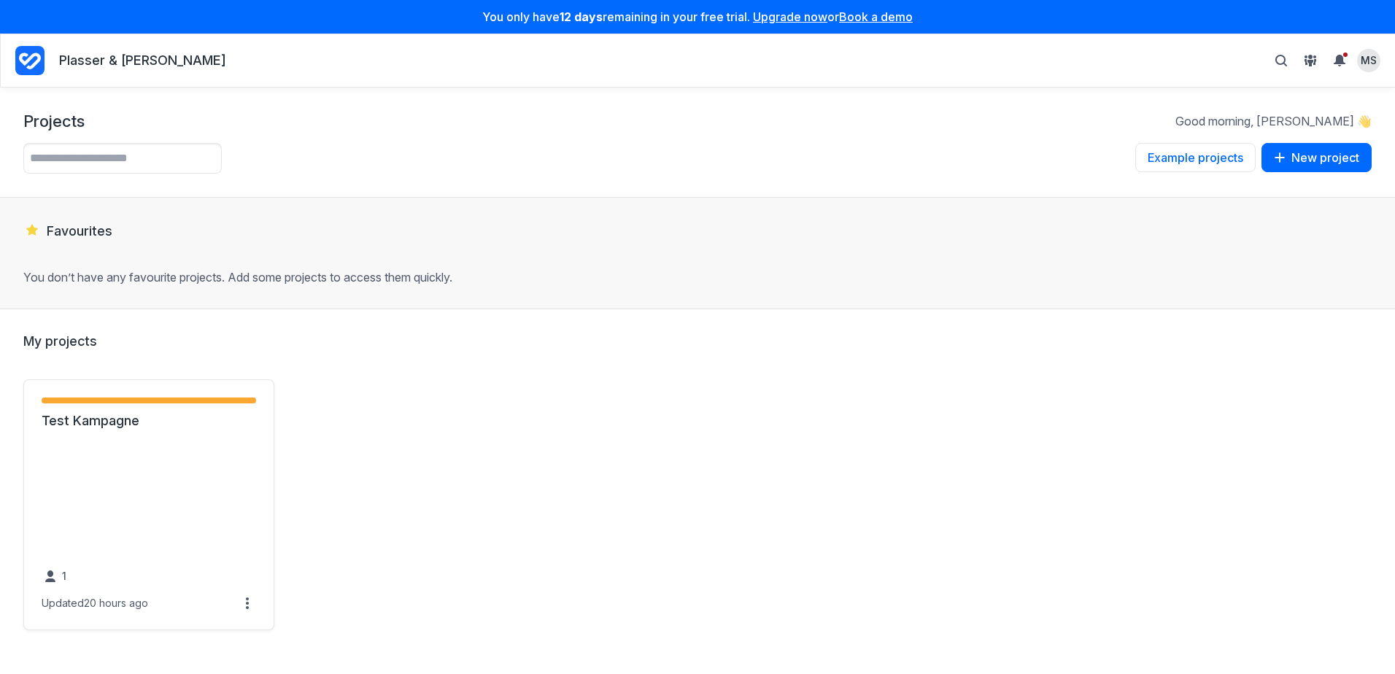
click at [31, 60] on icon "Project Dashboard" at bounding box center [29, 60] width 29 height 29
click at [174, 408] on link "Draft - 2 items ( 100% )" at bounding box center [149, 401] width 215 height 18
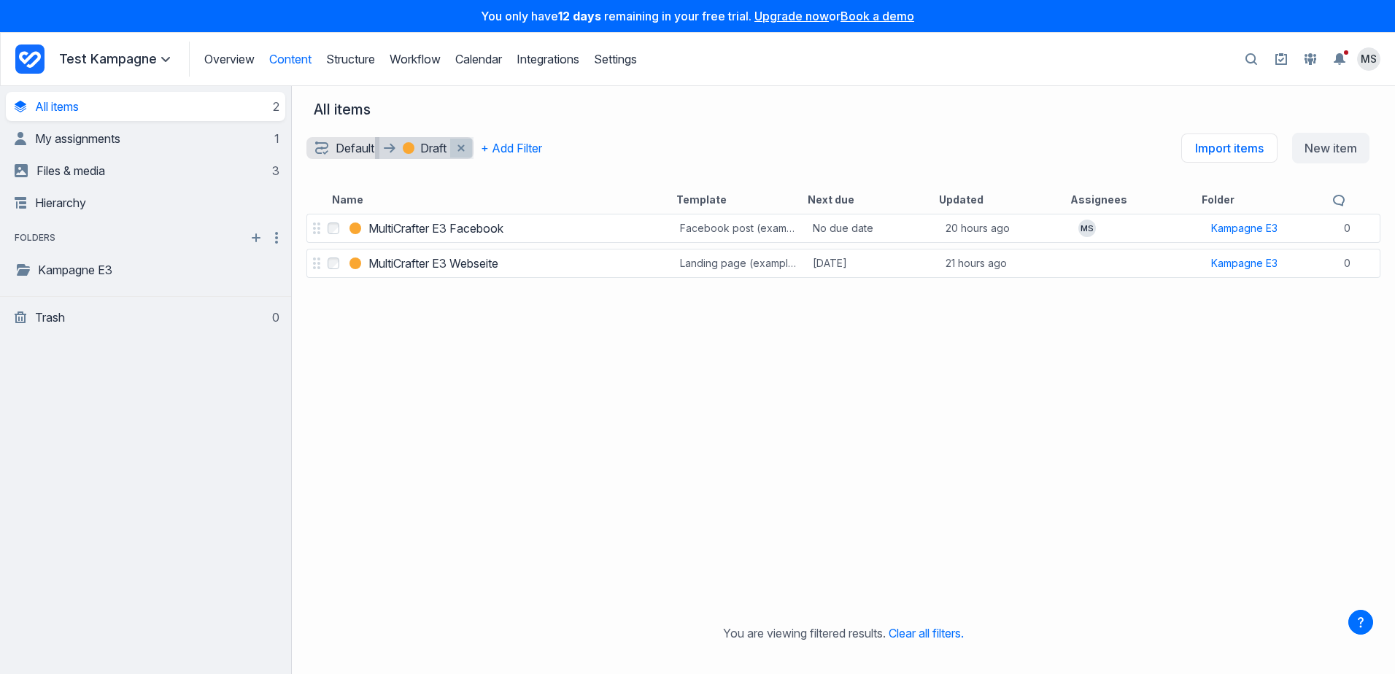
click at [462, 151] on icon "Remove workflow and status filter filter" at bounding box center [461, 147] width 7 height 7
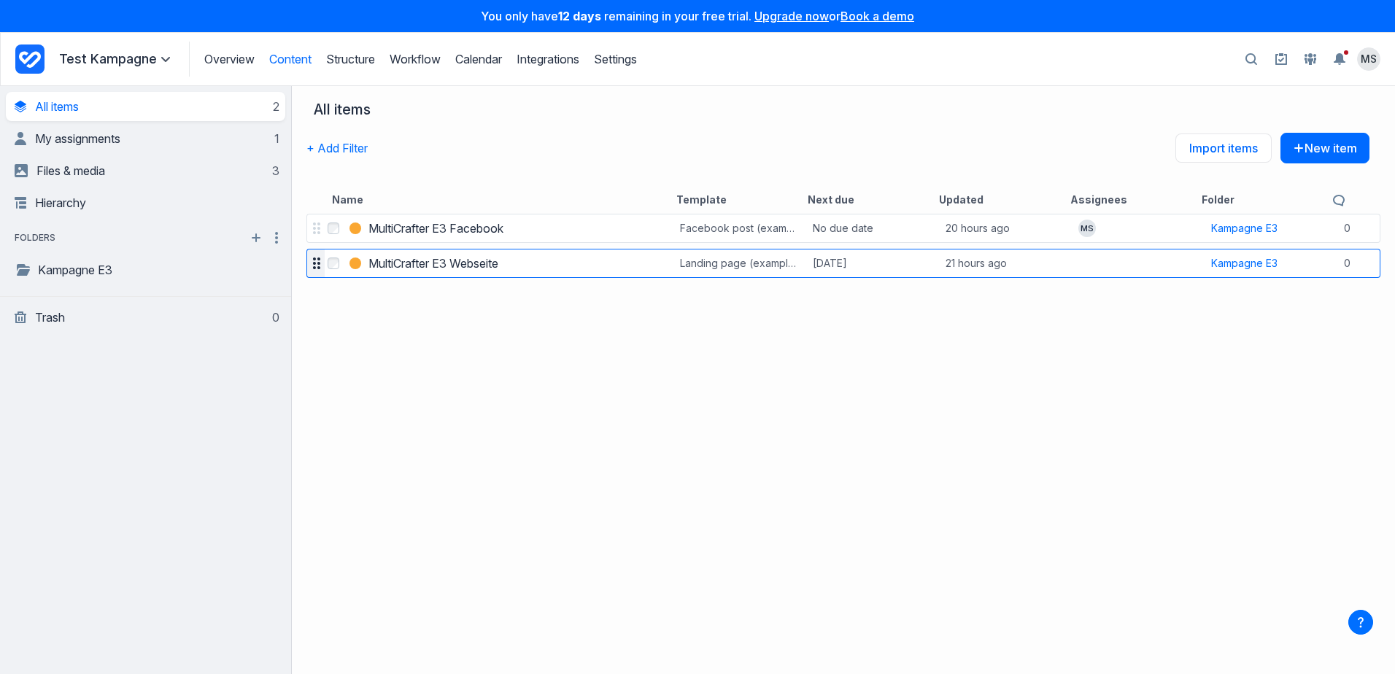
click at [317, 270] on div at bounding box center [316, 263] width 17 height 20
click at [314, 271] on div at bounding box center [316, 263] width 17 height 20
click at [228, 61] on link "Overview" at bounding box center [229, 59] width 50 height 15
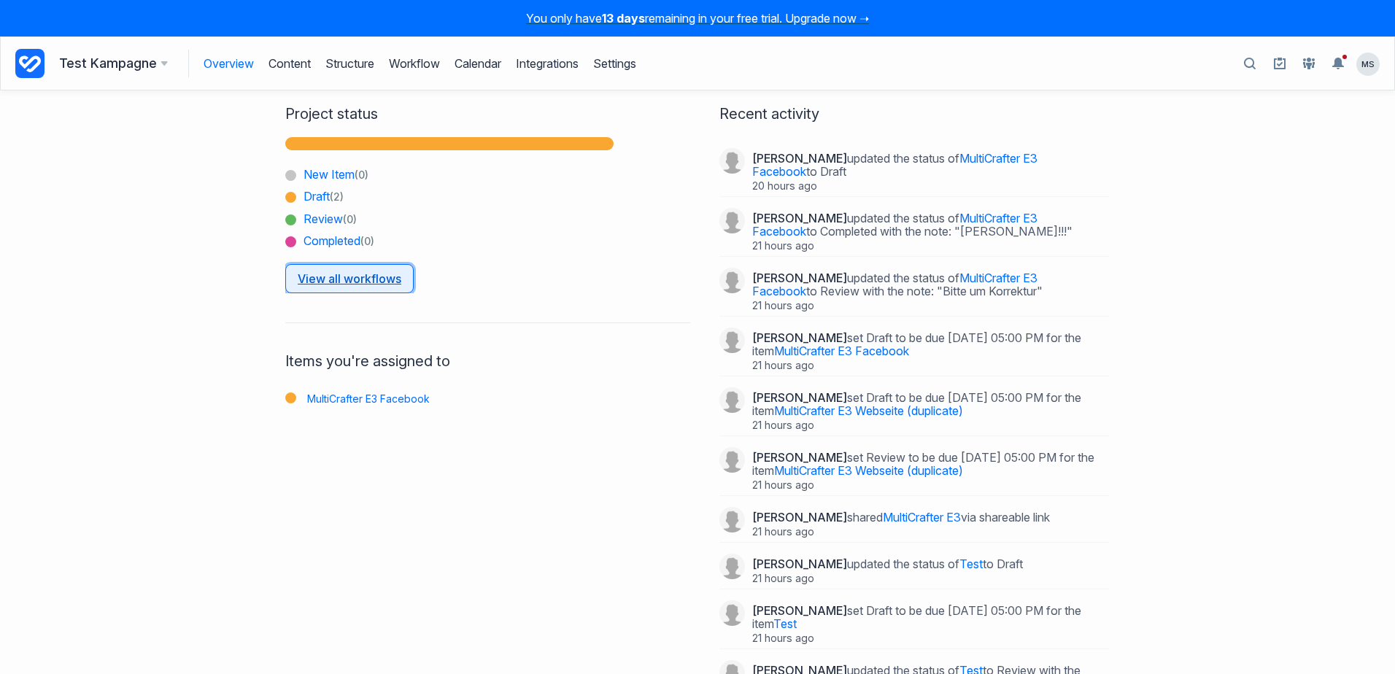
click at [333, 280] on link "View all workflows" at bounding box center [349, 278] width 128 height 29
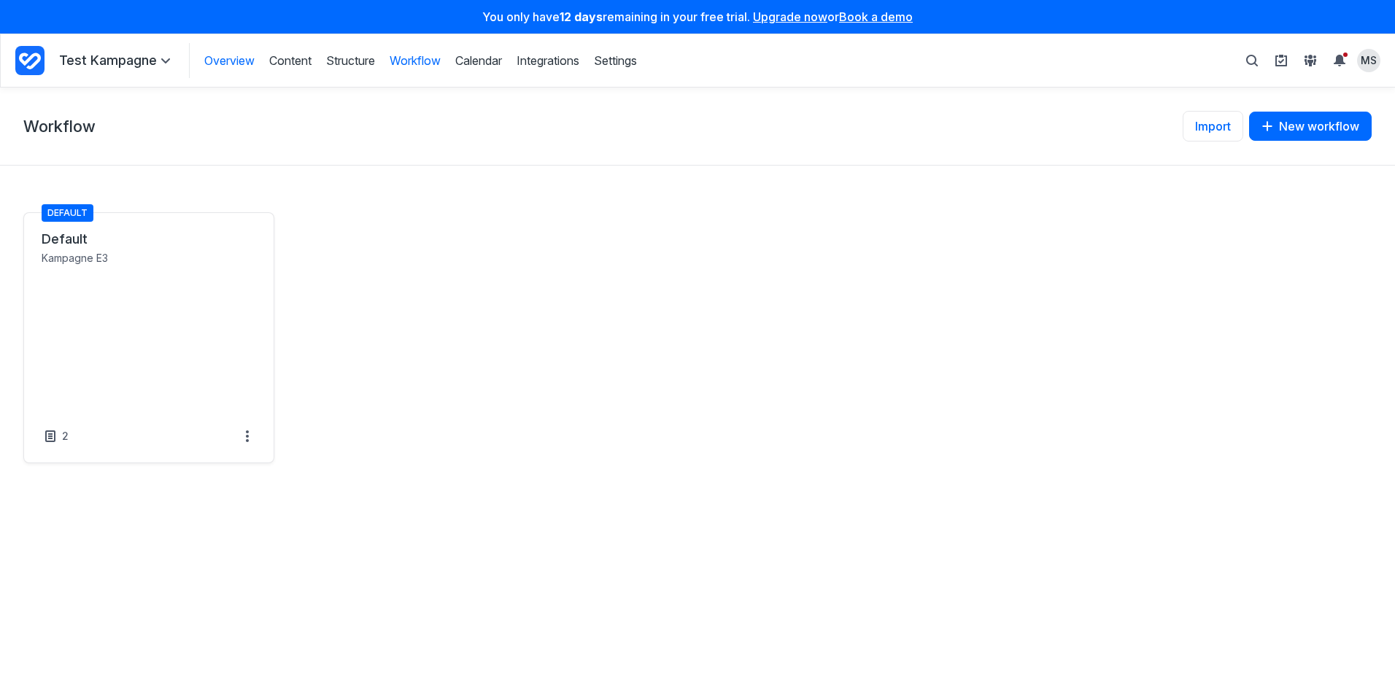
click at [221, 61] on link "Overview" at bounding box center [229, 61] width 50 height 16
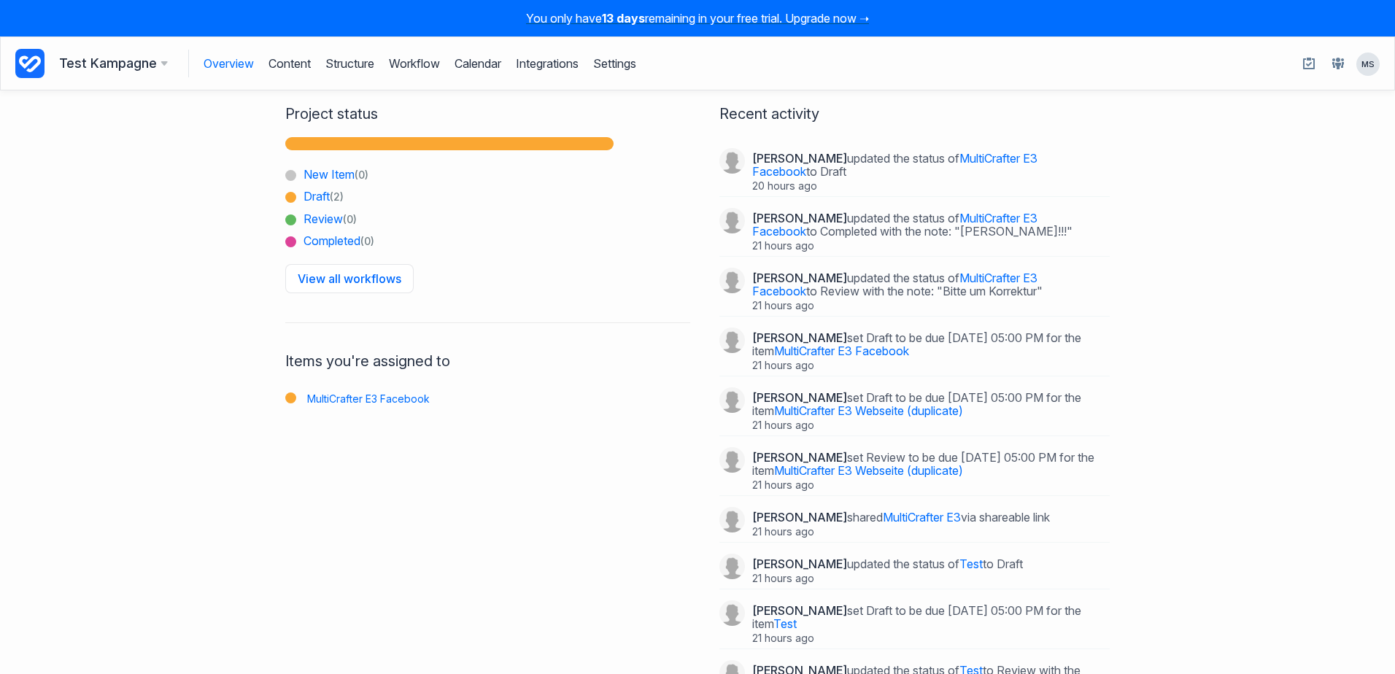
click at [107, 63] on h3 "Test Kampagne" at bounding box center [113, 63] width 109 height 20
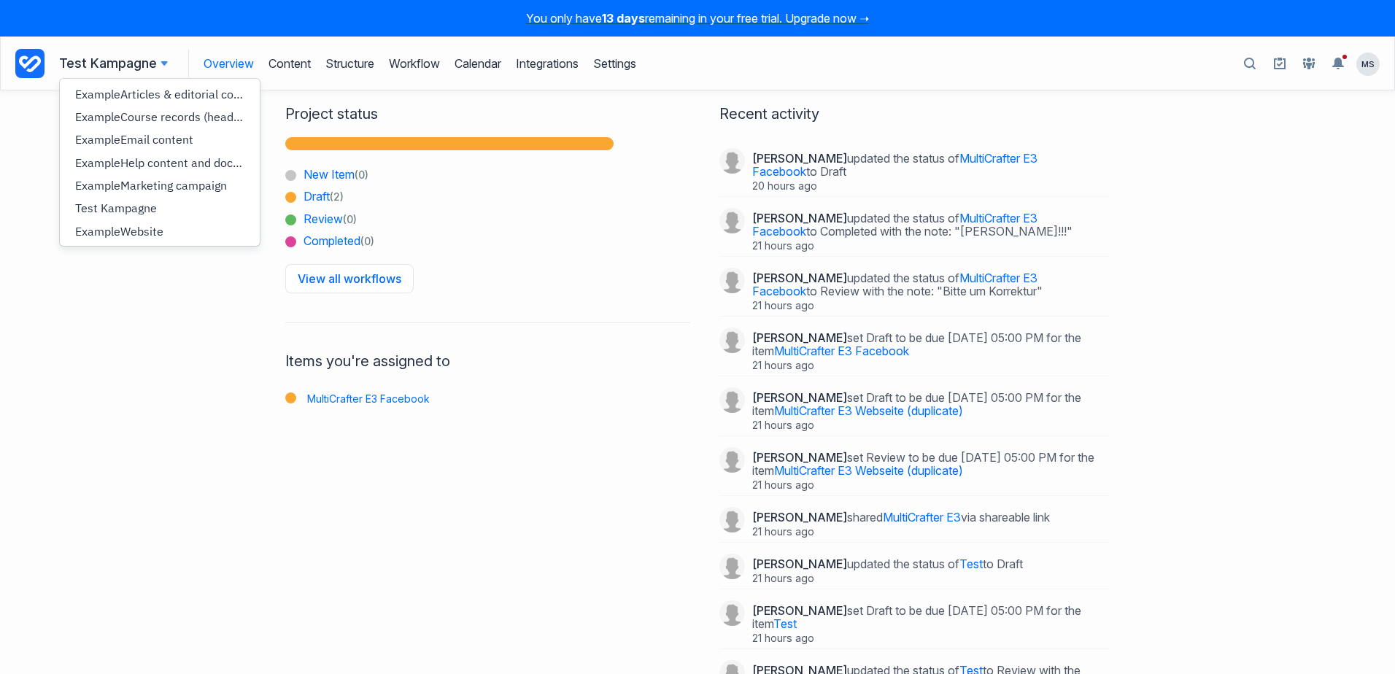
click at [167, 66] on div "Test Kampagne Example Articles & editorial content Example Course records (head…" at bounding box center [120, 63] width 123 height 20
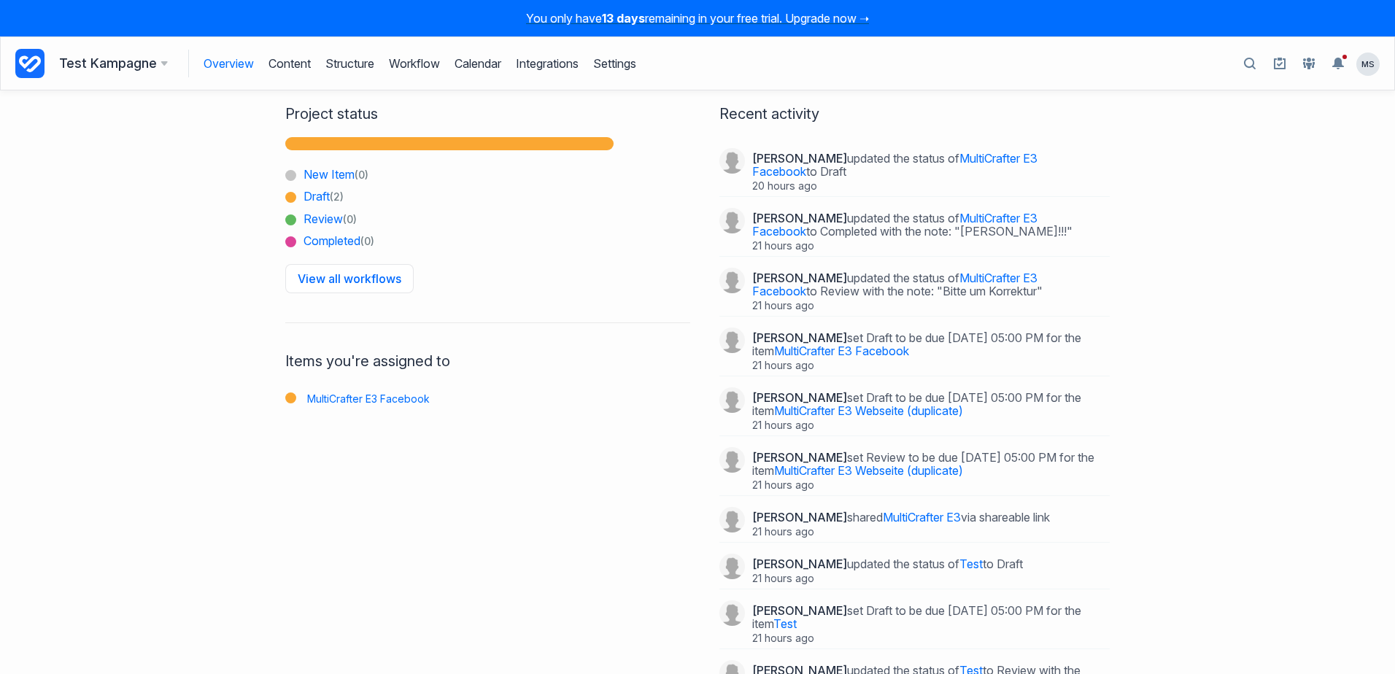
click at [163, 64] on icon at bounding box center [164, 63] width 7 height 4
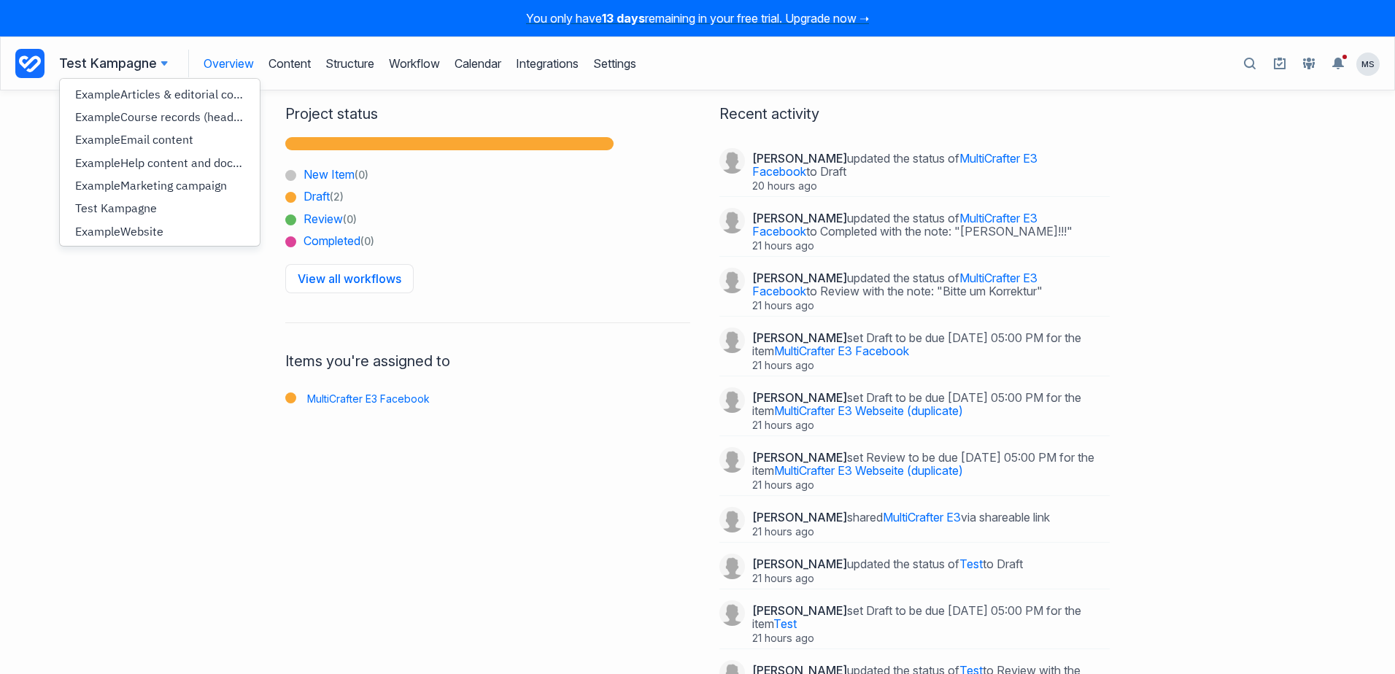
click at [35, 68] on icon at bounding box center [30, 63] width 22 height 17
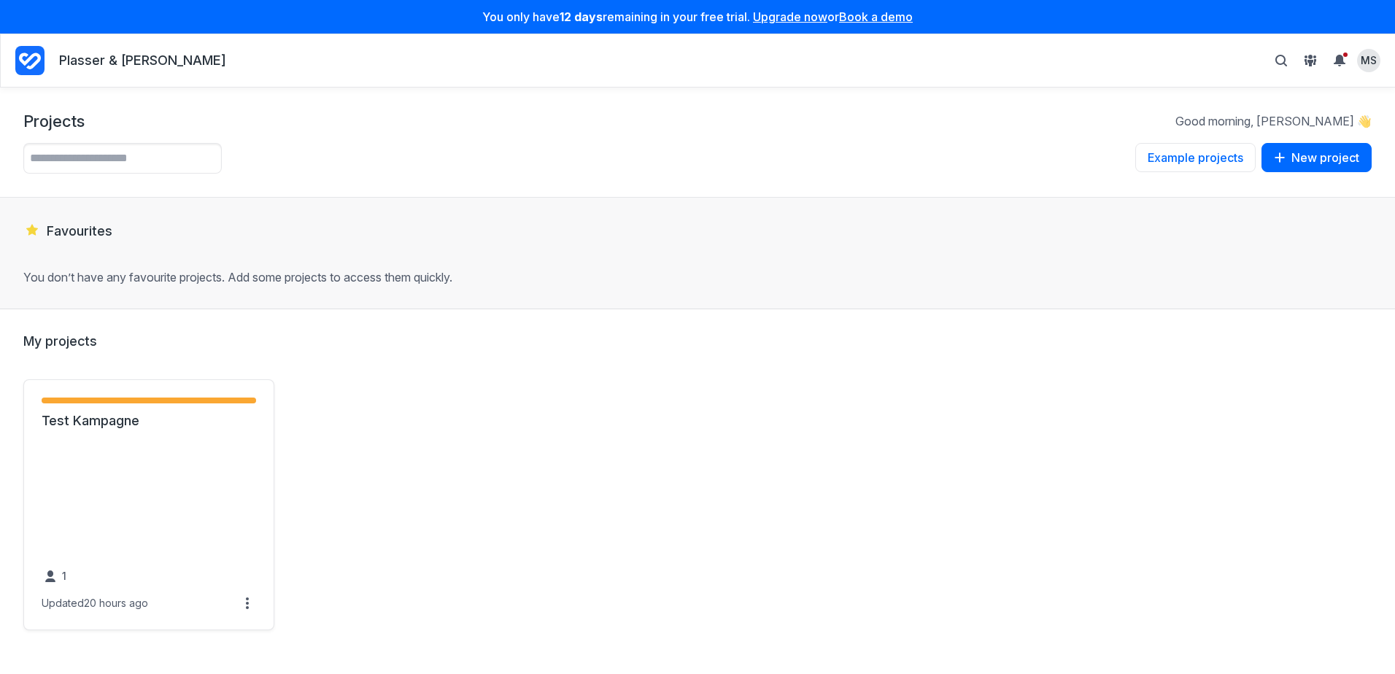
click at [36, 62] on icon "Project Dashboard" at bounding box center [30, 61] width 22 height 17
click at [117, 417] on link "Test Kampagne" at bounding box center [149, 421] width 215 height 18
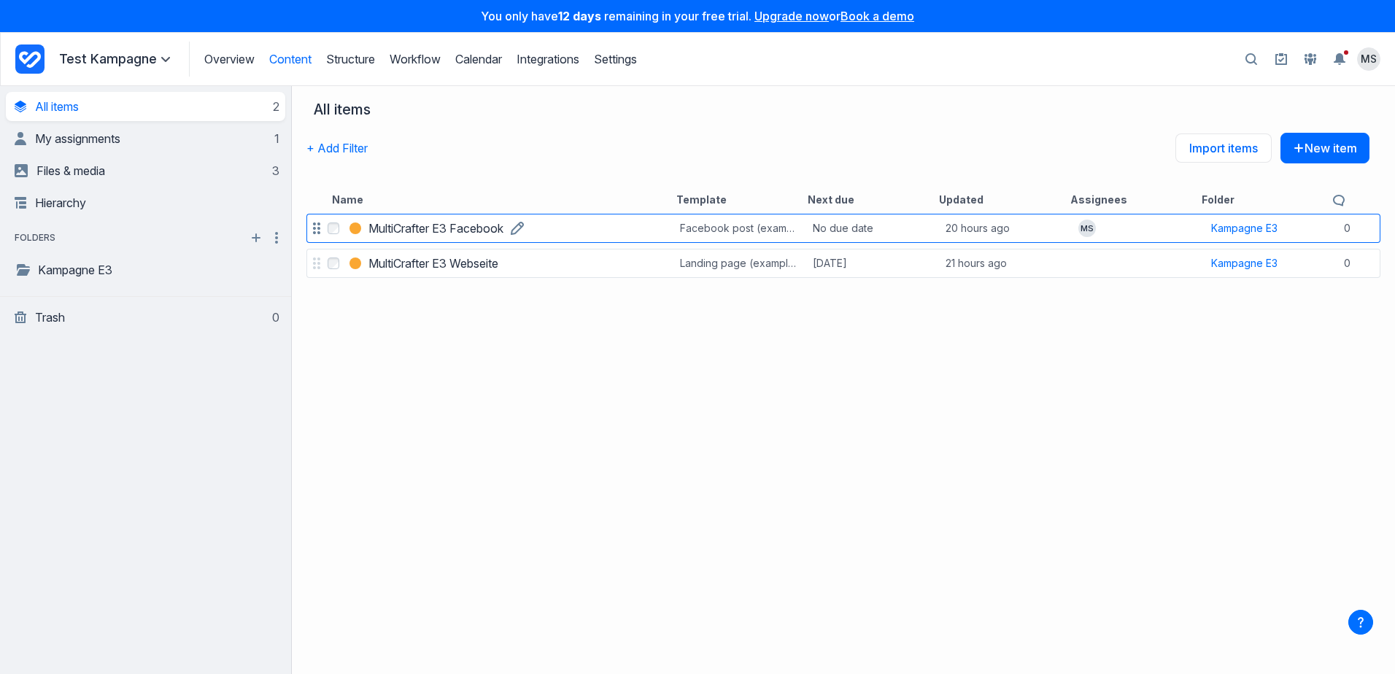
click at [484, 231] on h3 "MultiCrafter E3 Facebook" at bounding box center [436, 229] width 135 height 18
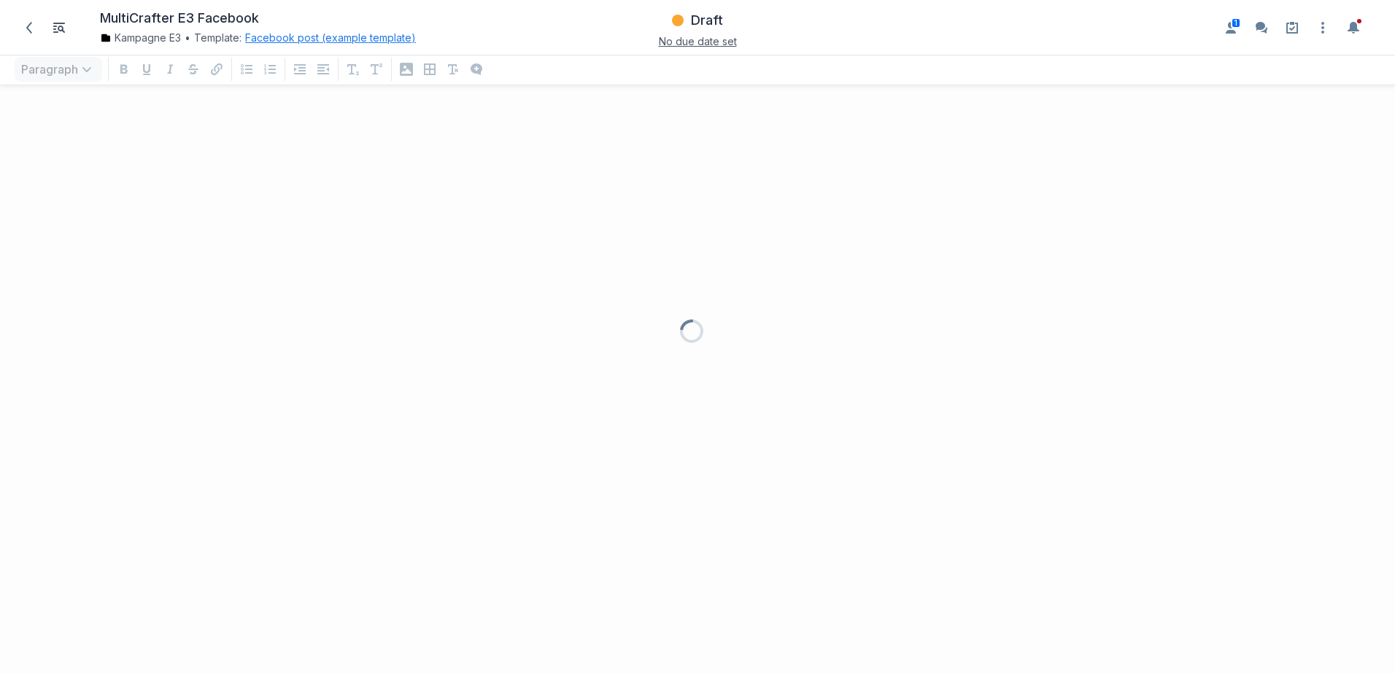
click at [298, 38] on button "Facebook post (example template)" at bounding box center [330, 38] width 171 height 15
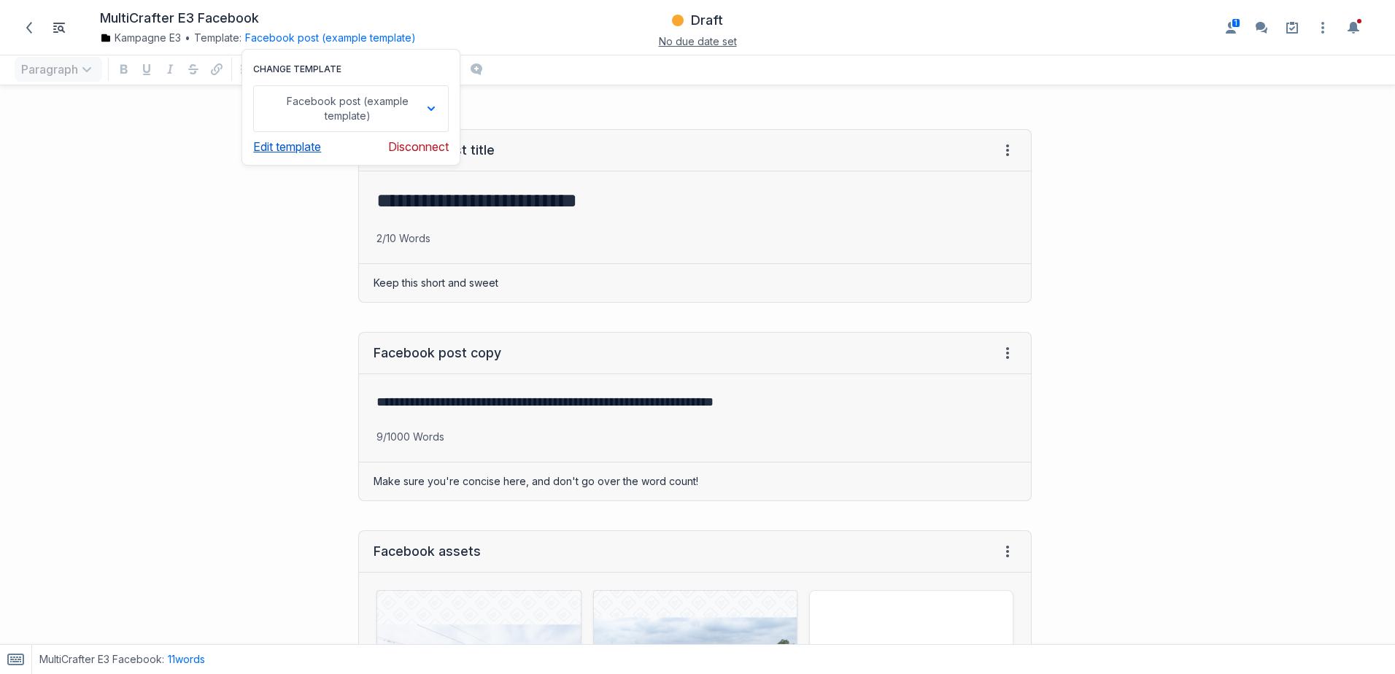
click at [298, 152] on link "Edit template" at bounding box center [287, 146] width 68 height 15
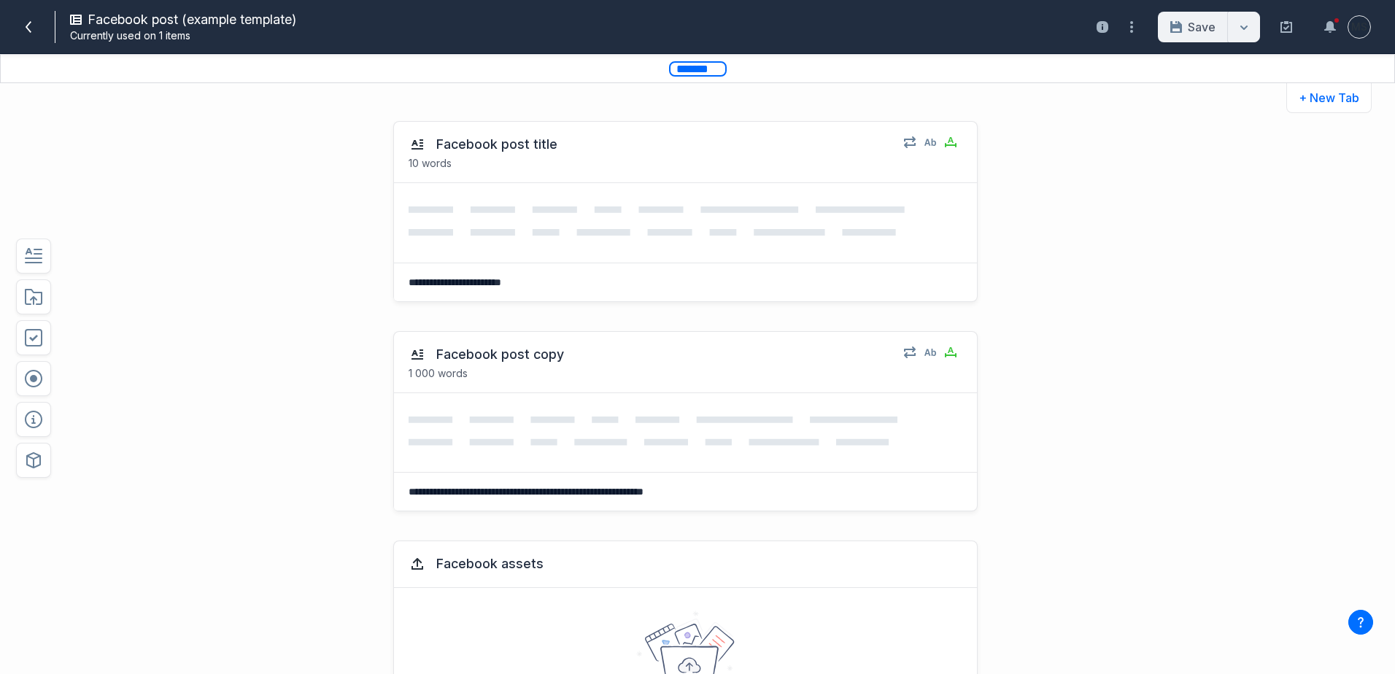
click at [706, 72] on input "*******" at bounding box center [698, 68] width 58 height 15
click at [720, 67] on input "*******" at bounding box center [698, 68] width 58 height 15
click at [706, 72] on input "*******" at bounding box center [698, 68] width 58 height 15
type input "*"
type input "**********"
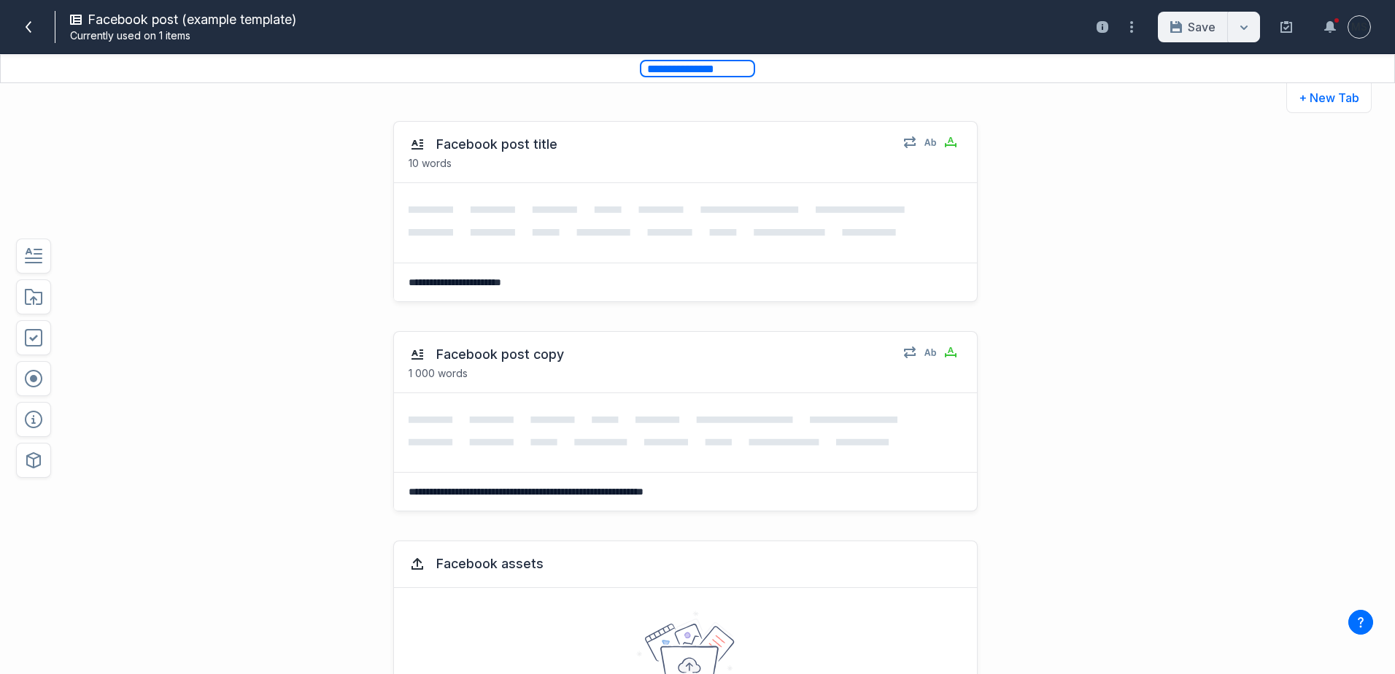
click at [990, 107] on div "**********" at bounding box center [643, 212] width 1028 height 210
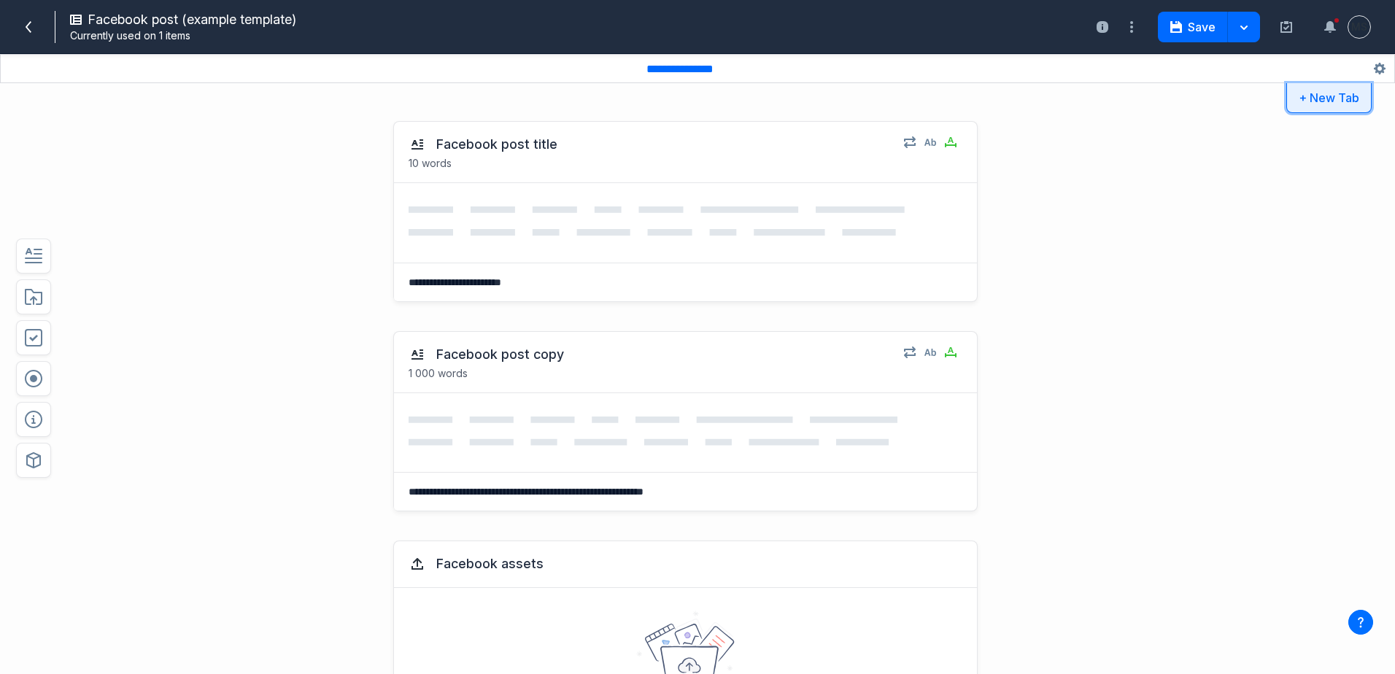
click at [1311, 98] on button "+ New Tab" at bounding box center [1329, 98] width 85 height 30
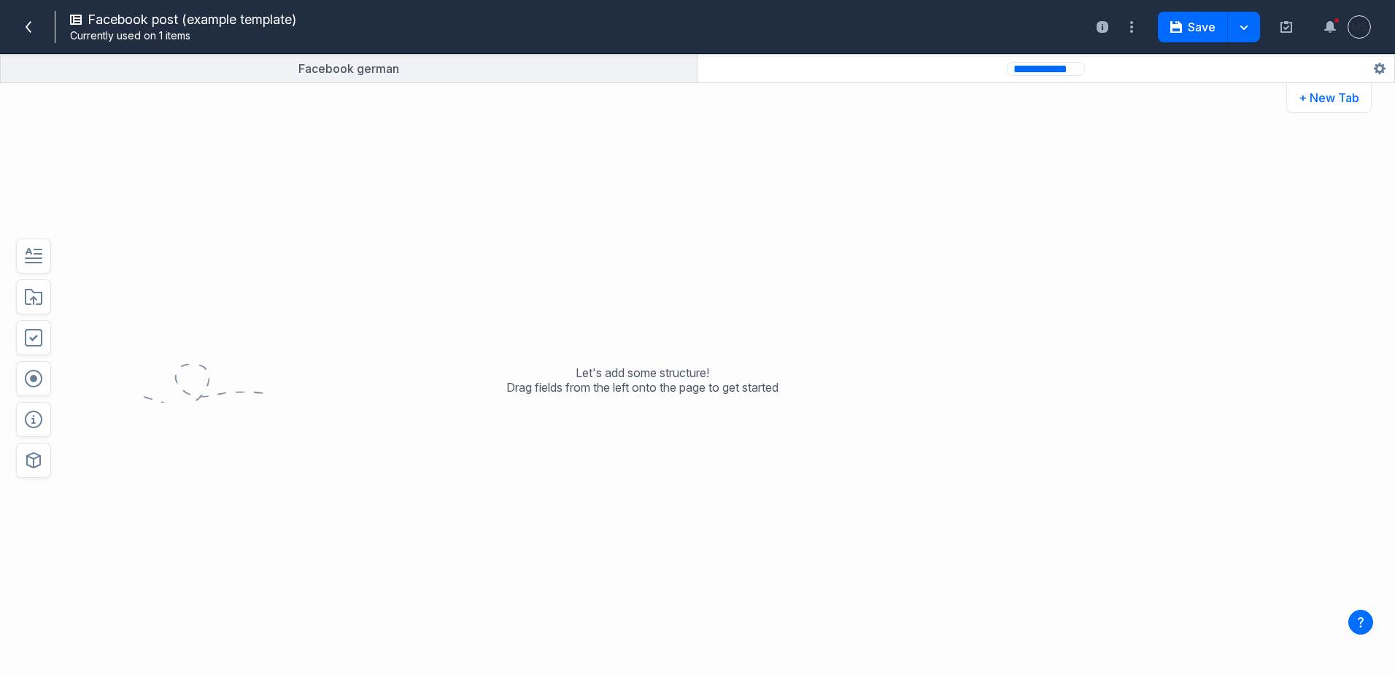
click at [1046, 69] on input "**********" at bounding box center [1046, 69] width 78 height 14
type input "*"
type input "**********"
click at [1007, 144] on div "Let's add some structure! Drag fields from the left onto the page to get started" at bounding box center [643, 391] width 1028 height 568
click at [1039, 71] on input "**********" at bounding box center [1046, 69] width 112 height 16
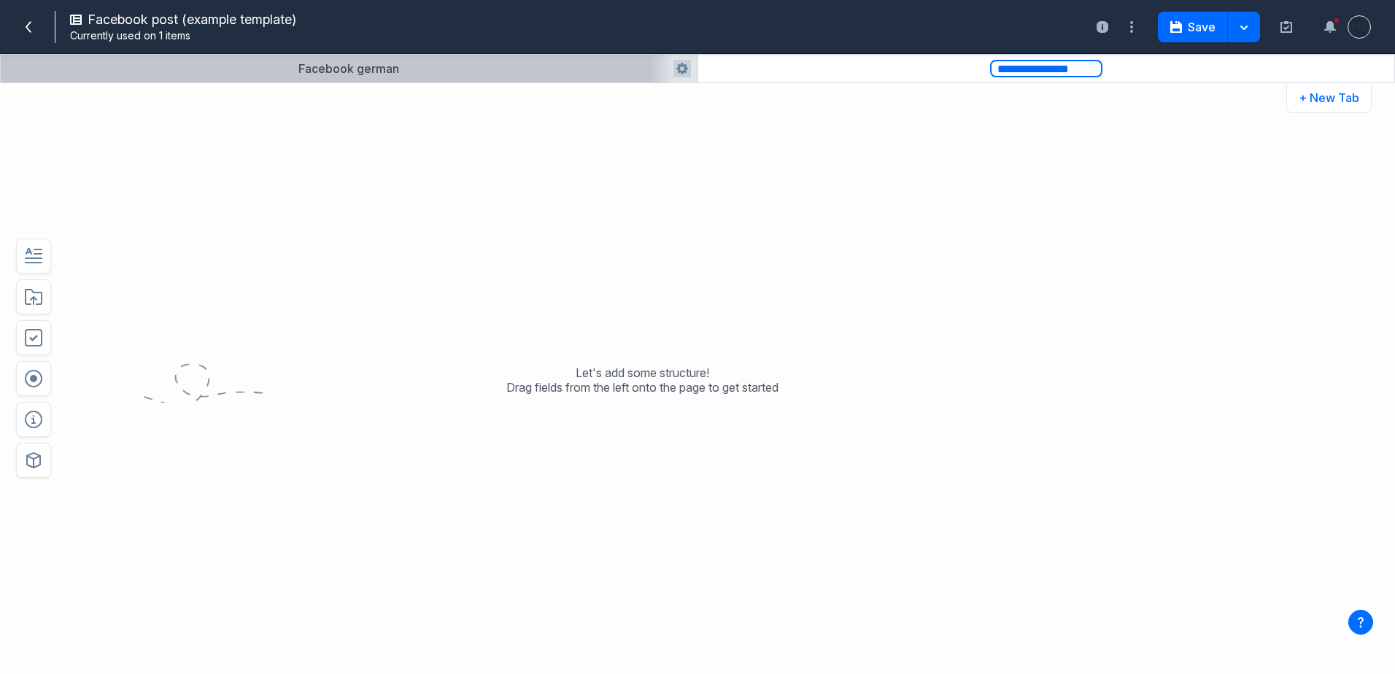
click at [556, 73] on button "button" at bounding box center [349, 69] width 696 height 28
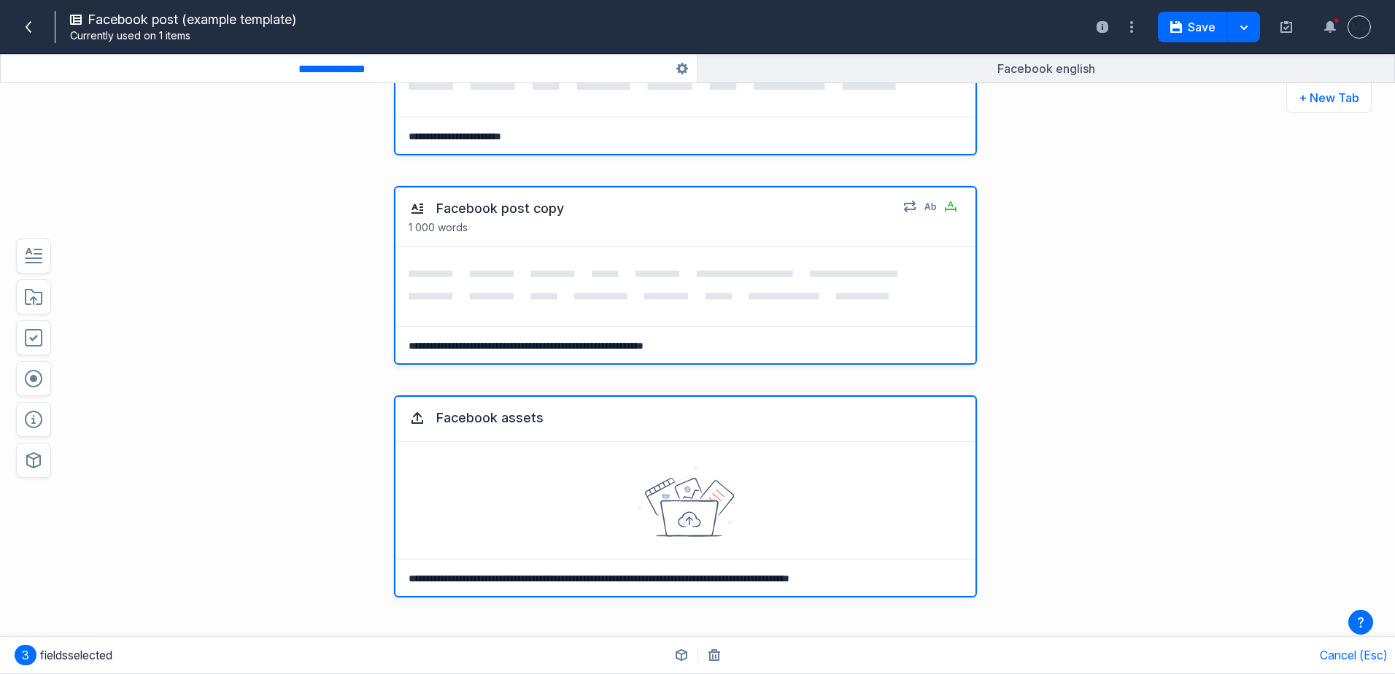
scroll to position [219, 0]
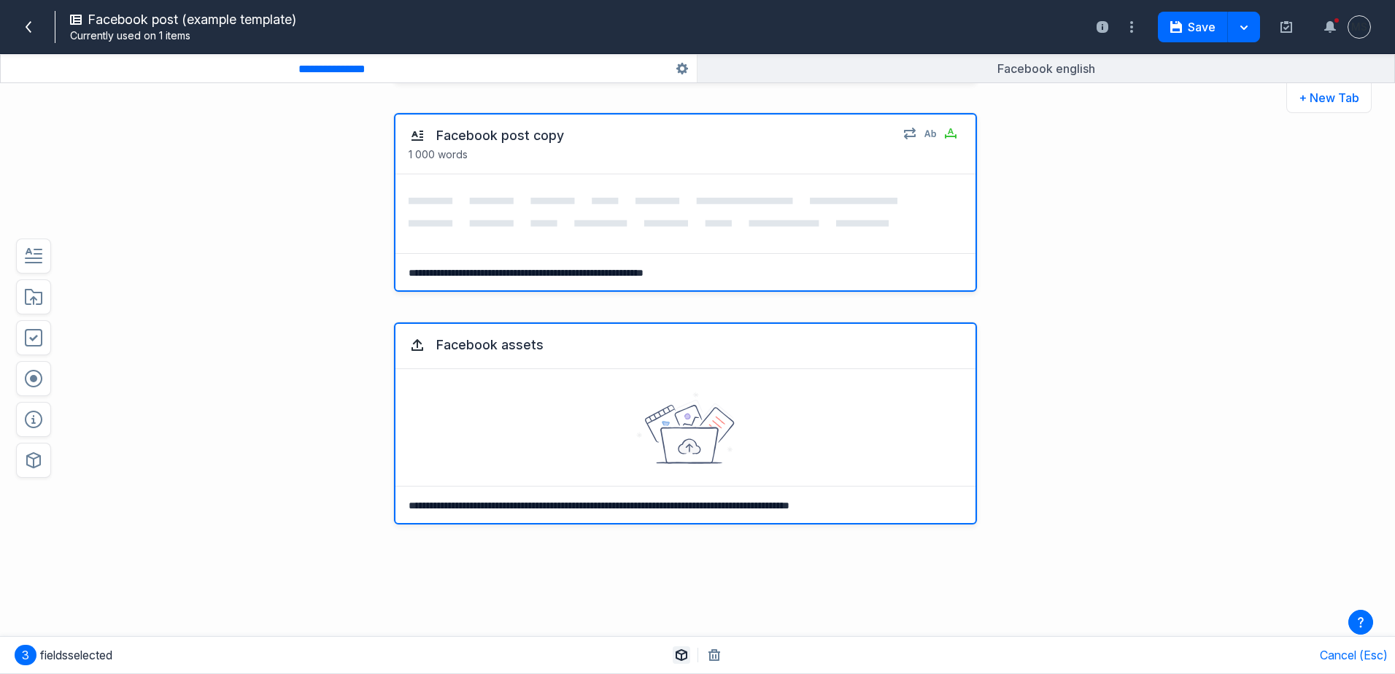
click at [682, 656] on icon "button" at bounding box center [682, 656] width 12 height 12
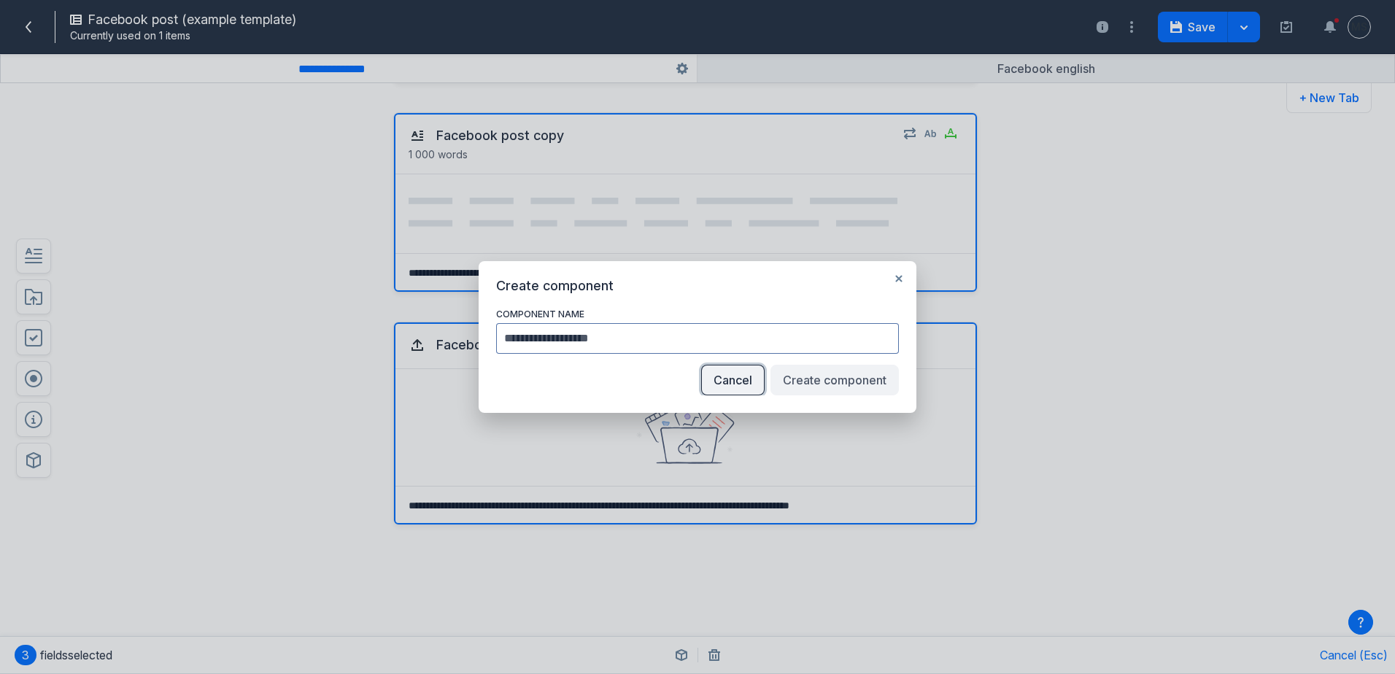
click at [734, 377] on button "Cancel" at bounding box center [732, 380] width 63 height 31
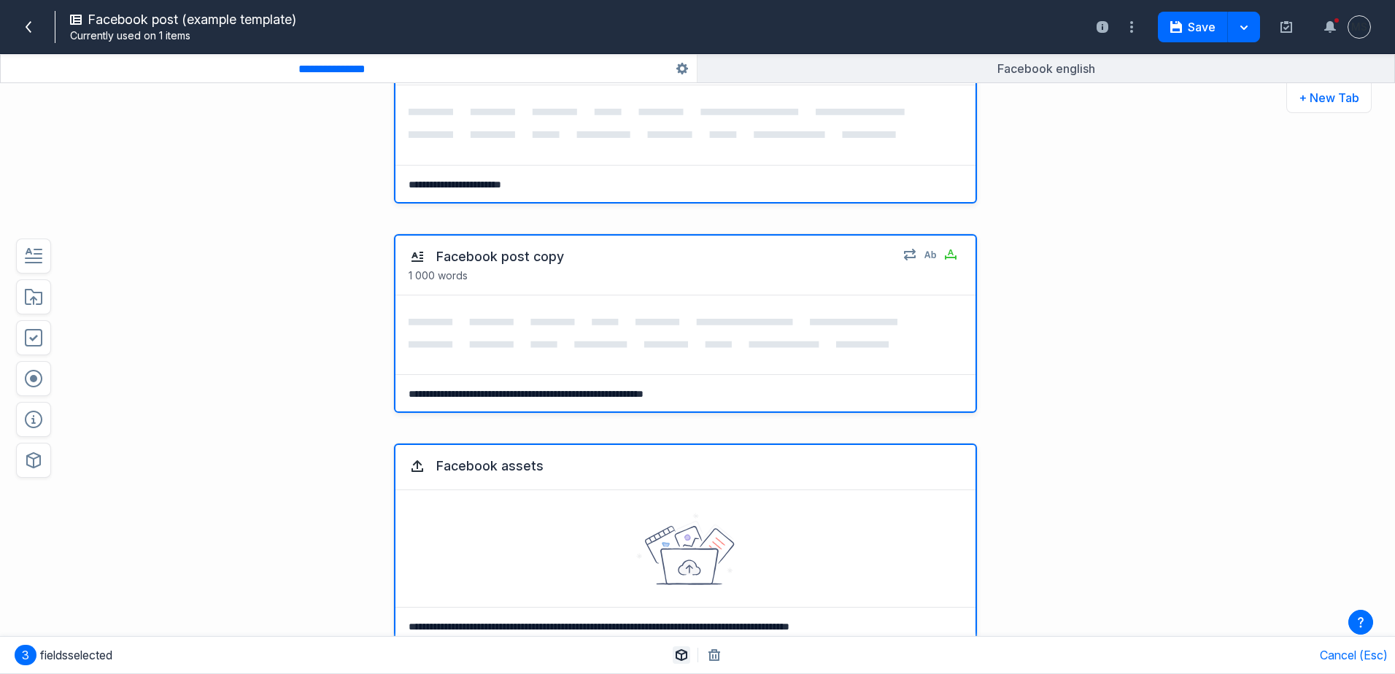
scroll to position [0, 0]
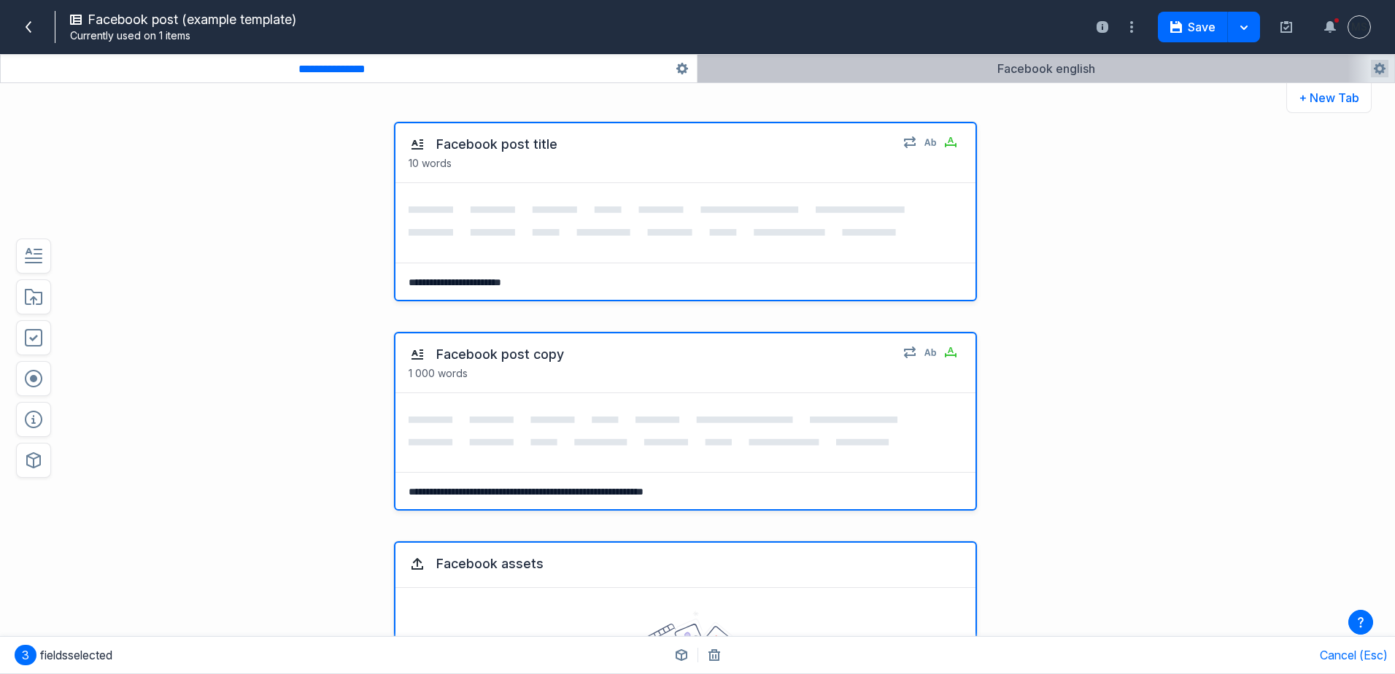
click at [973, 72] on button "button" at bounding box center [1046, 69] width 697 height 28
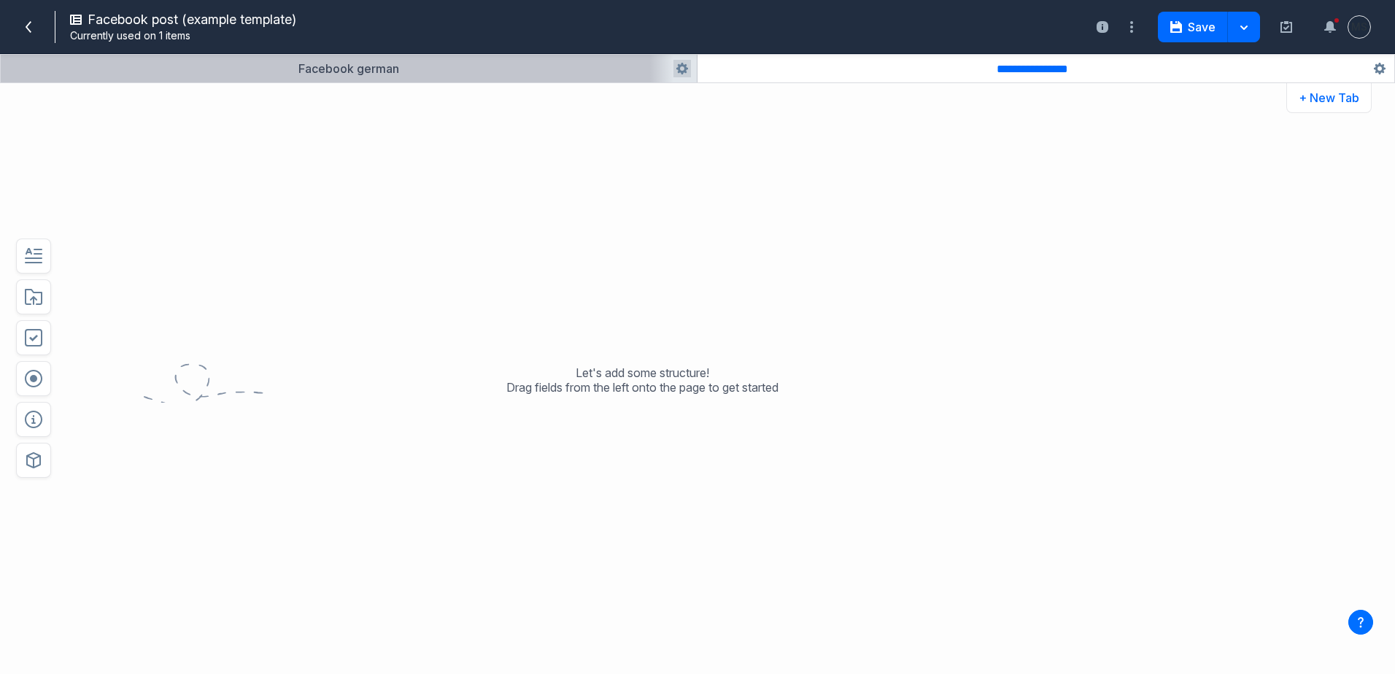
click at [591, 79] on button "button" at bounding box center [349, 69] width 696 height 28
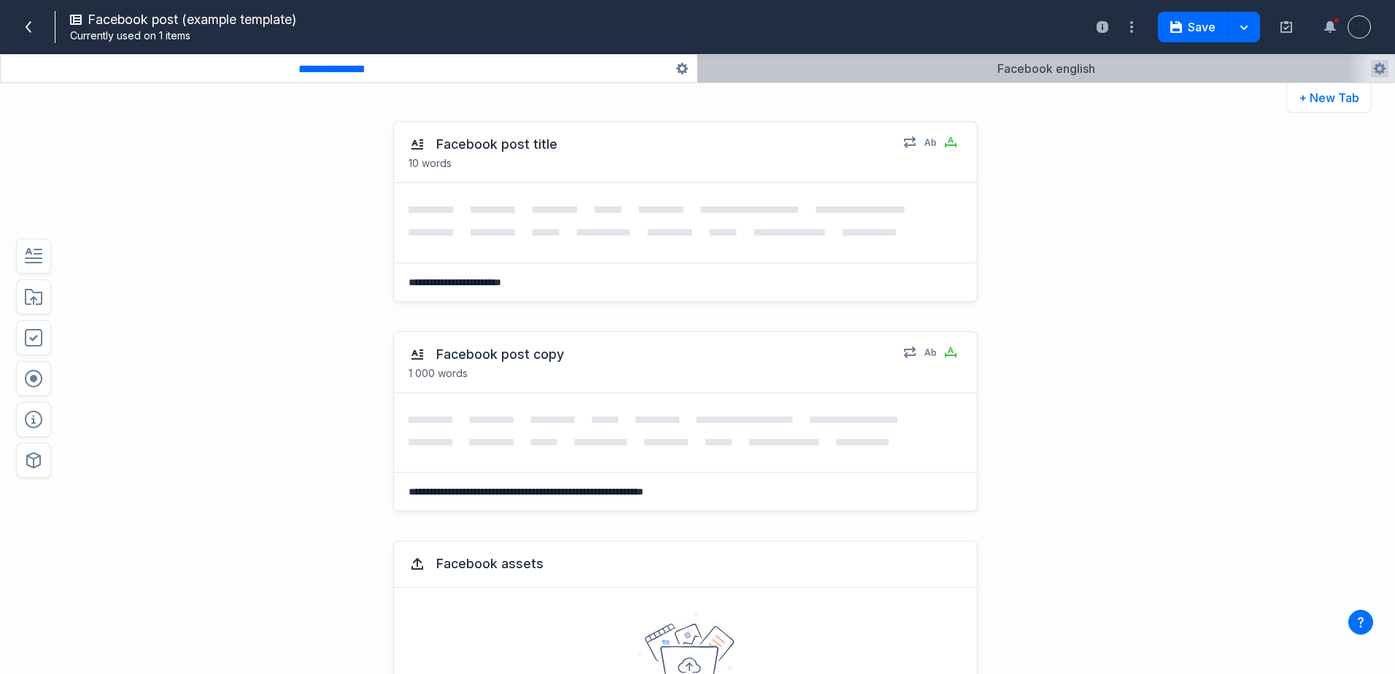
click at [1076, 73] on button "button" at bounding box center [1046, 69] width 697 height 28
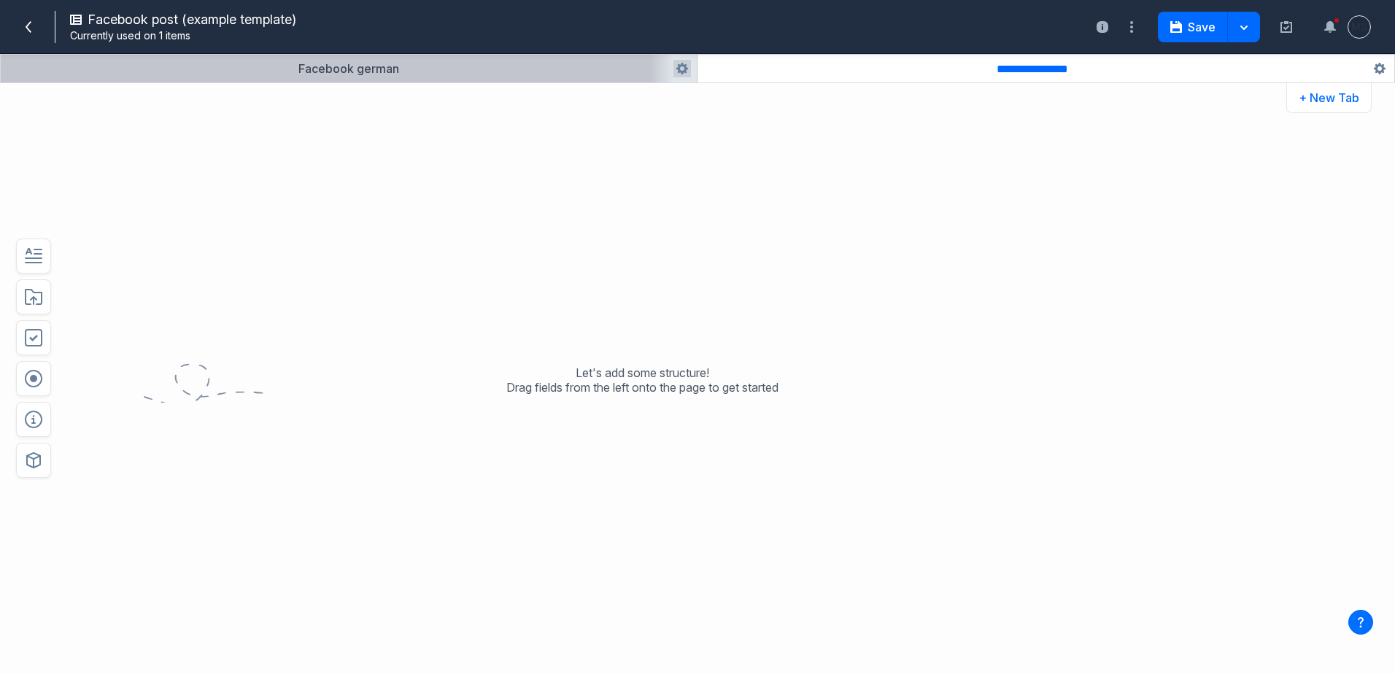
click at [449, 72] on button "button" at bounding box center [349, 69] width 696 height 28
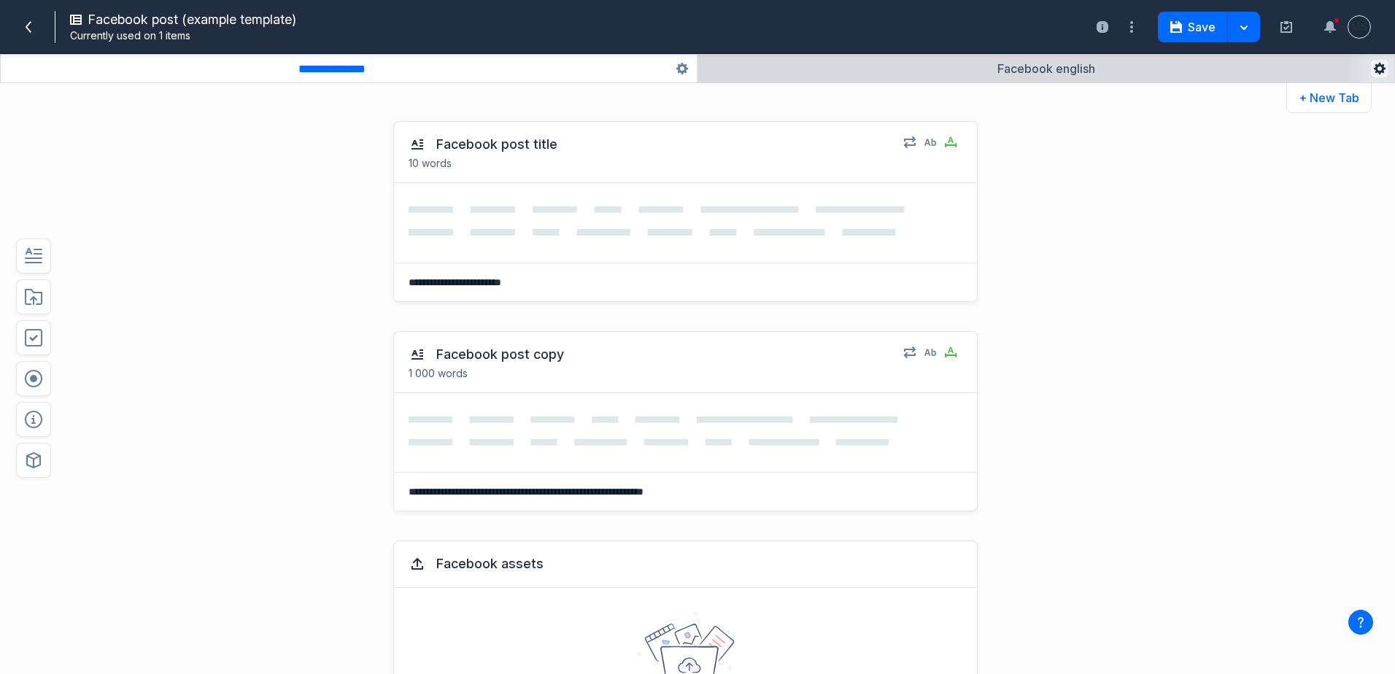
click at [1385, 68] on icon "button" at bounding box center [1380, 69] width 12 height 12
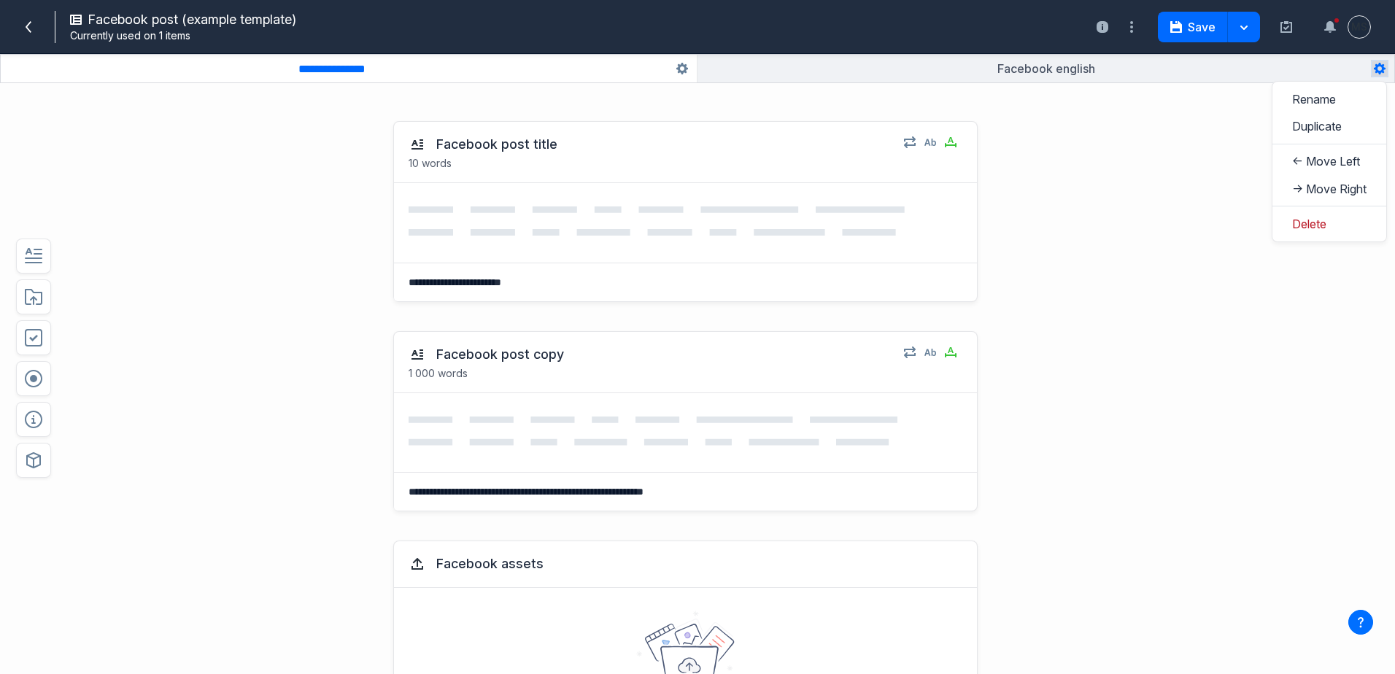
click at [1171, 177] on div "**********" at bounding box center [697, 391] width 1395 height 568
click at [683, 71] on icon "button" at bounding box center [683, 69] width 12 height 12
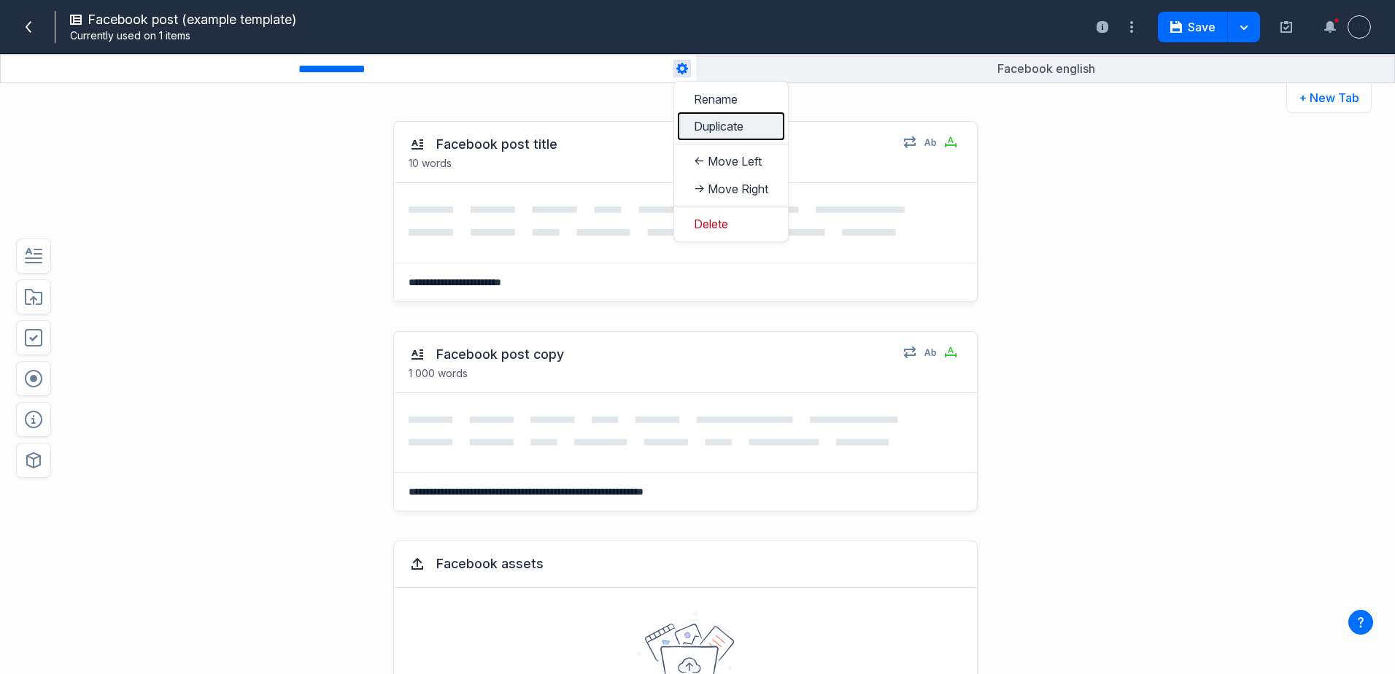
click at [707, 121] on button "Duplicate" at bounding box center [731, 125] width 107 height 27
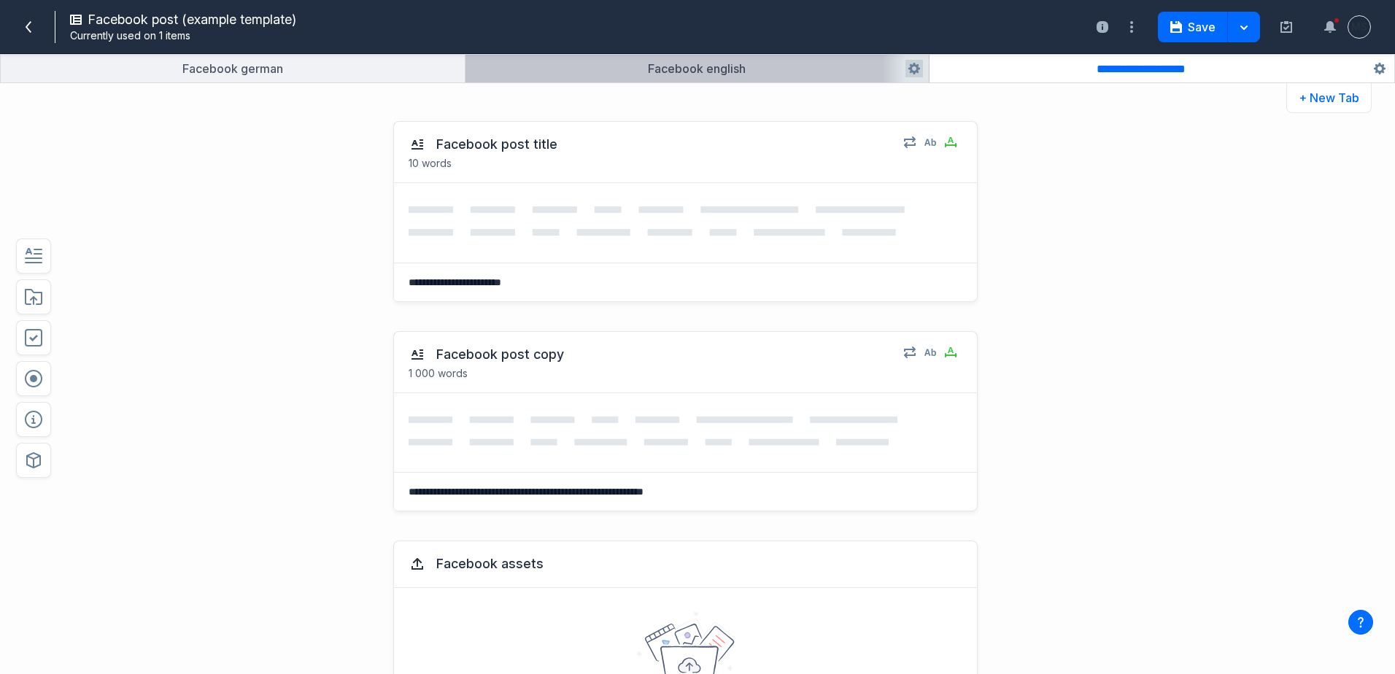
click at [773, 73] on button "button" at bounding box center [698, 69] width 464 height 28
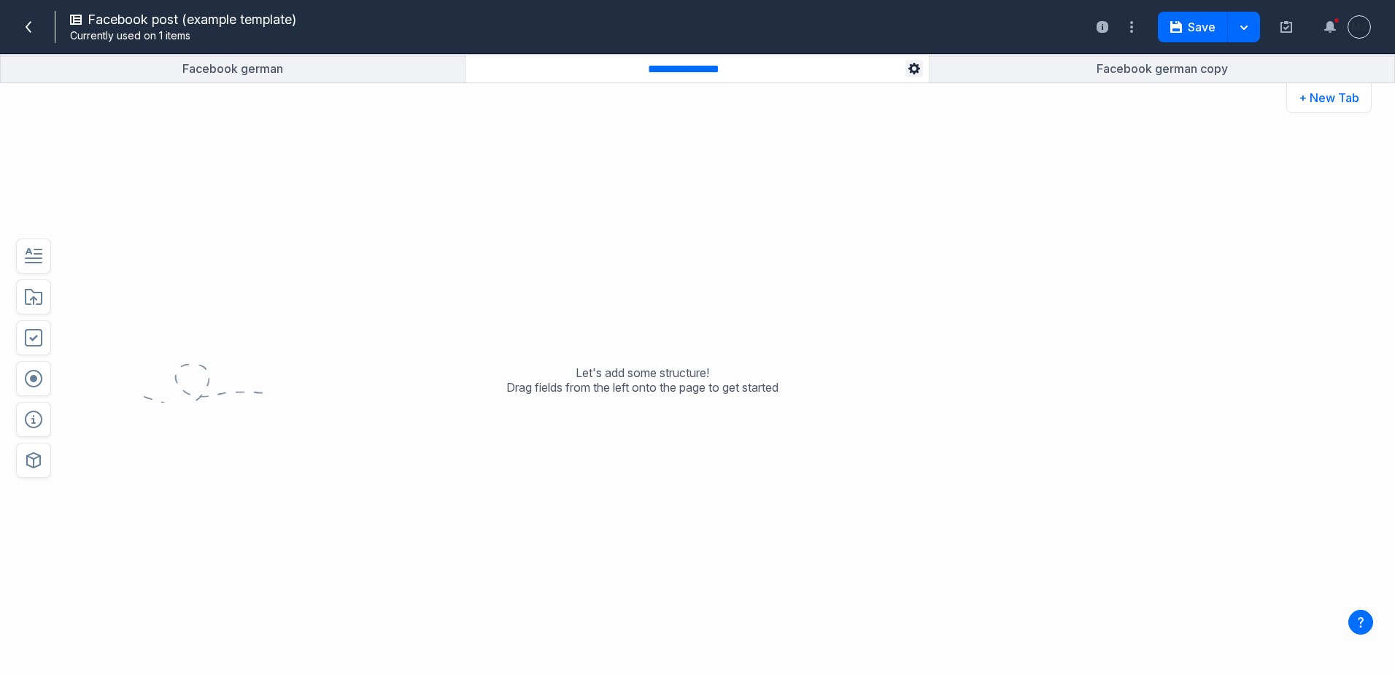
click at [917, 67] on icon "button" at bounding box center [915, 69] width 12 height 12
click at [934, 223] on button "Delete" at bounding box center [963, 223] width 107 height 27
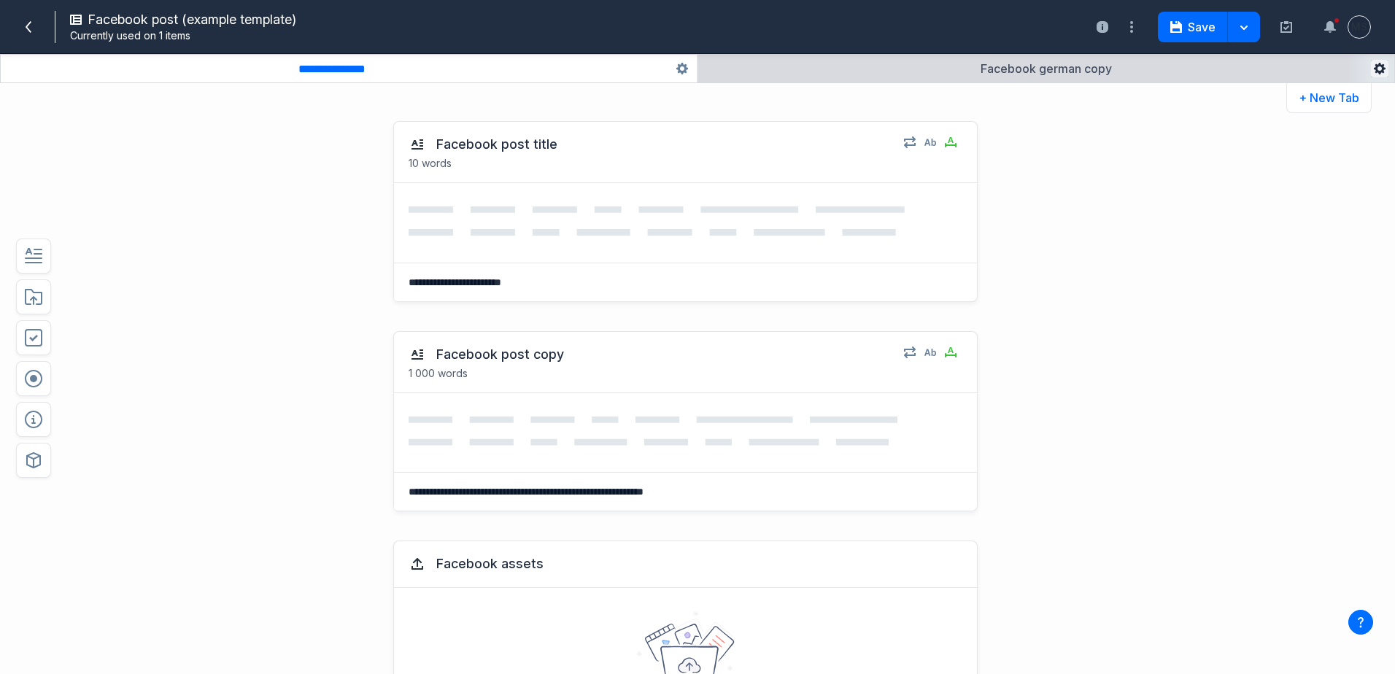
click at [1378, 68] on icon "button" at bounding box center [1380, 69] width 12 height 12
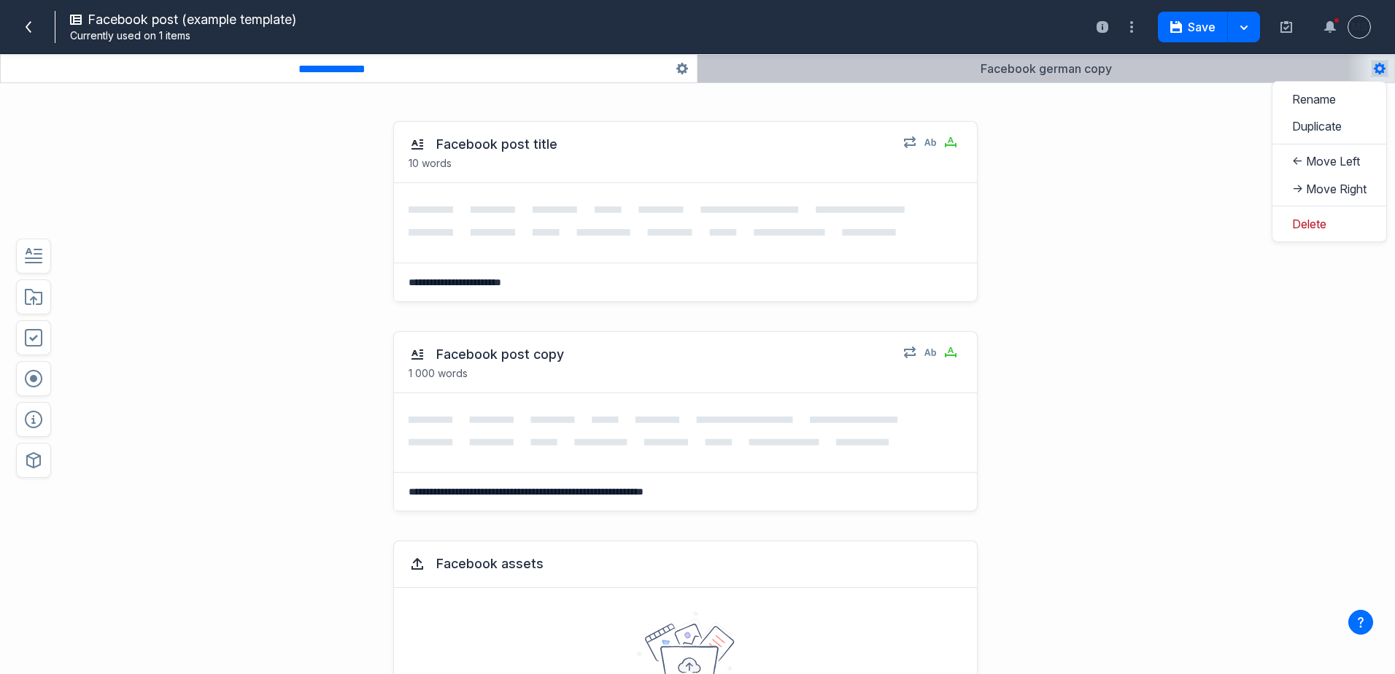
click at [1151, 74] on button "button" at bounding box center [1046, 69] width 697 height 28
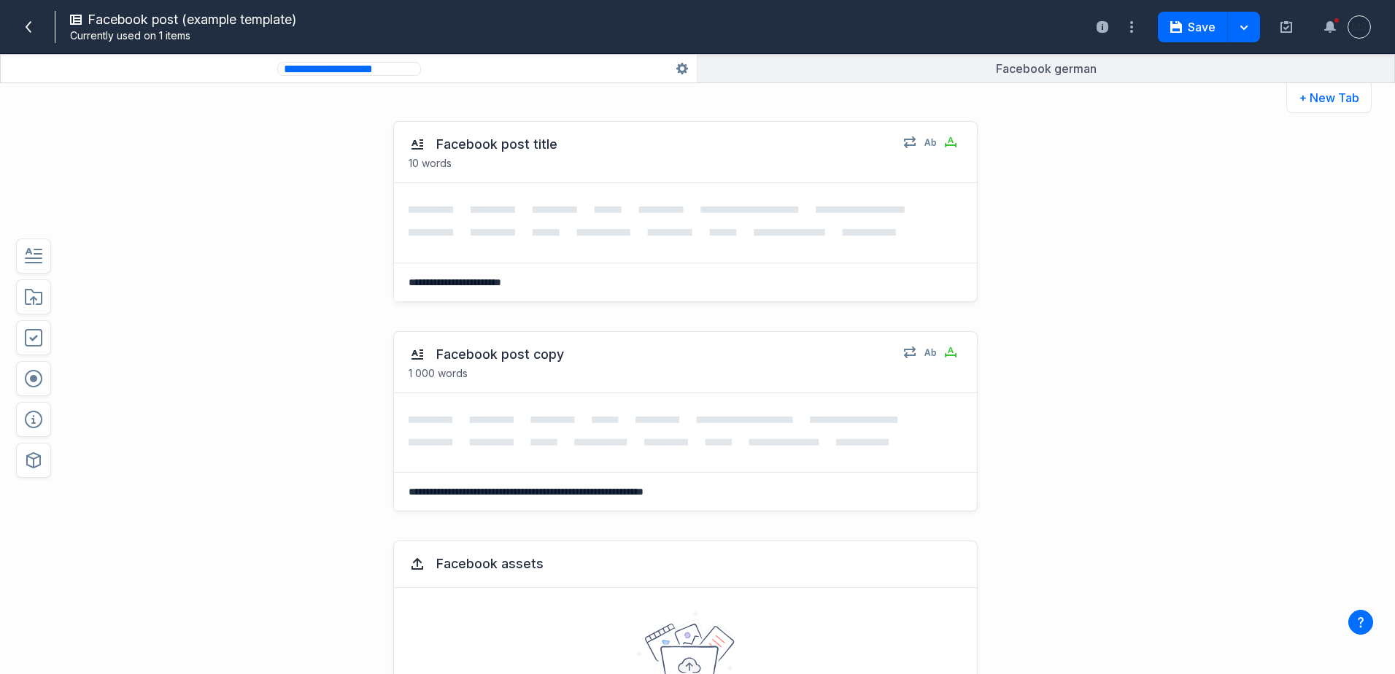
click at [367, 71] on input "**********" at bounding box center [349, 69] width 144 height 14
type input "**********"
click at [1210, 208] on div "**********" at bounding box center [697, 391] width 1395 height 568
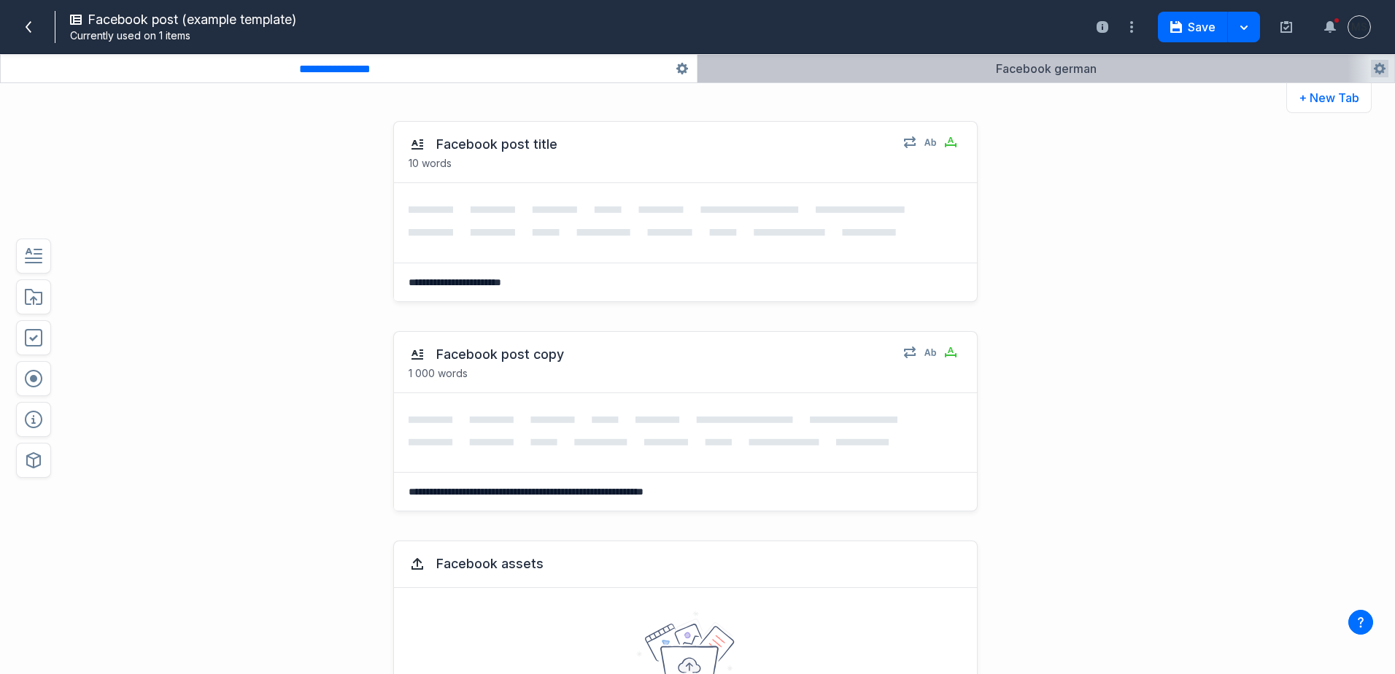
click at [893, 69] on button "button" at bounding box center [1046, 69] width 697 height 28
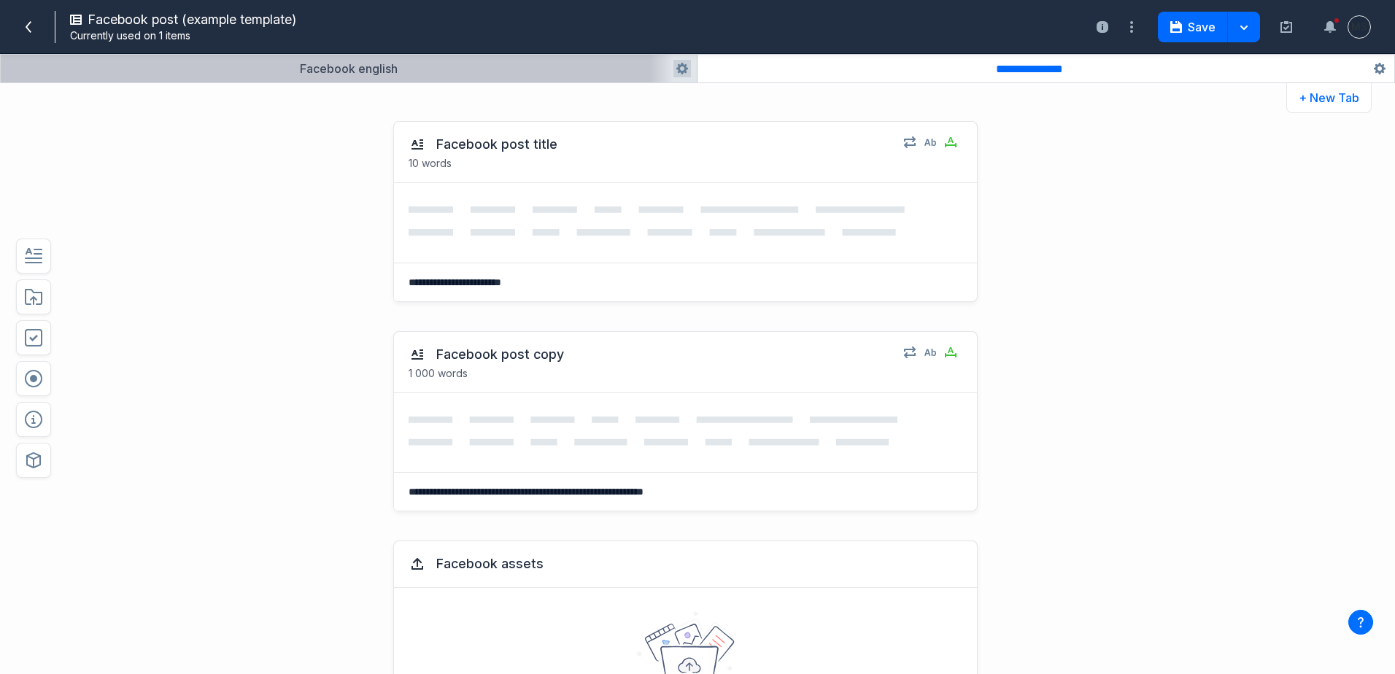
click at [529, 75] on button "button" at bounding box center [349, 69] width 696 height 28
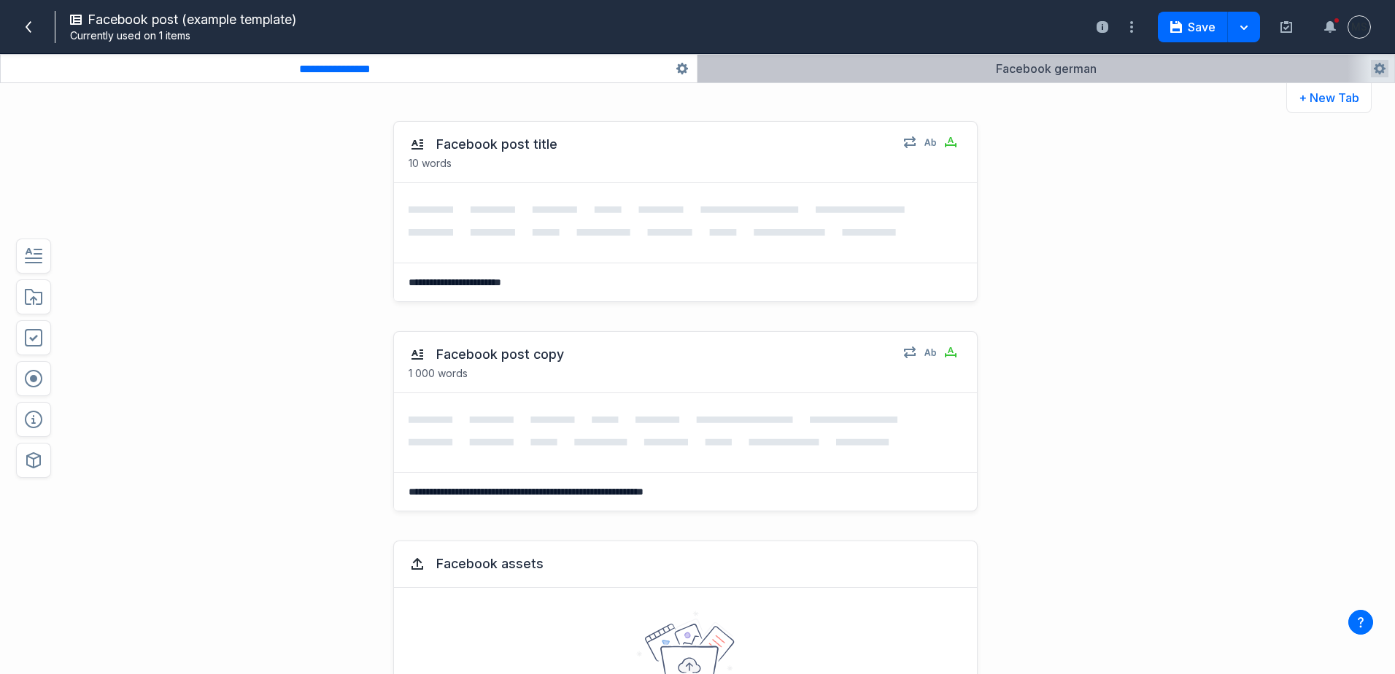
click at [785, 66] on button "button" at bounding box center [1046, 69] width 697 height 28
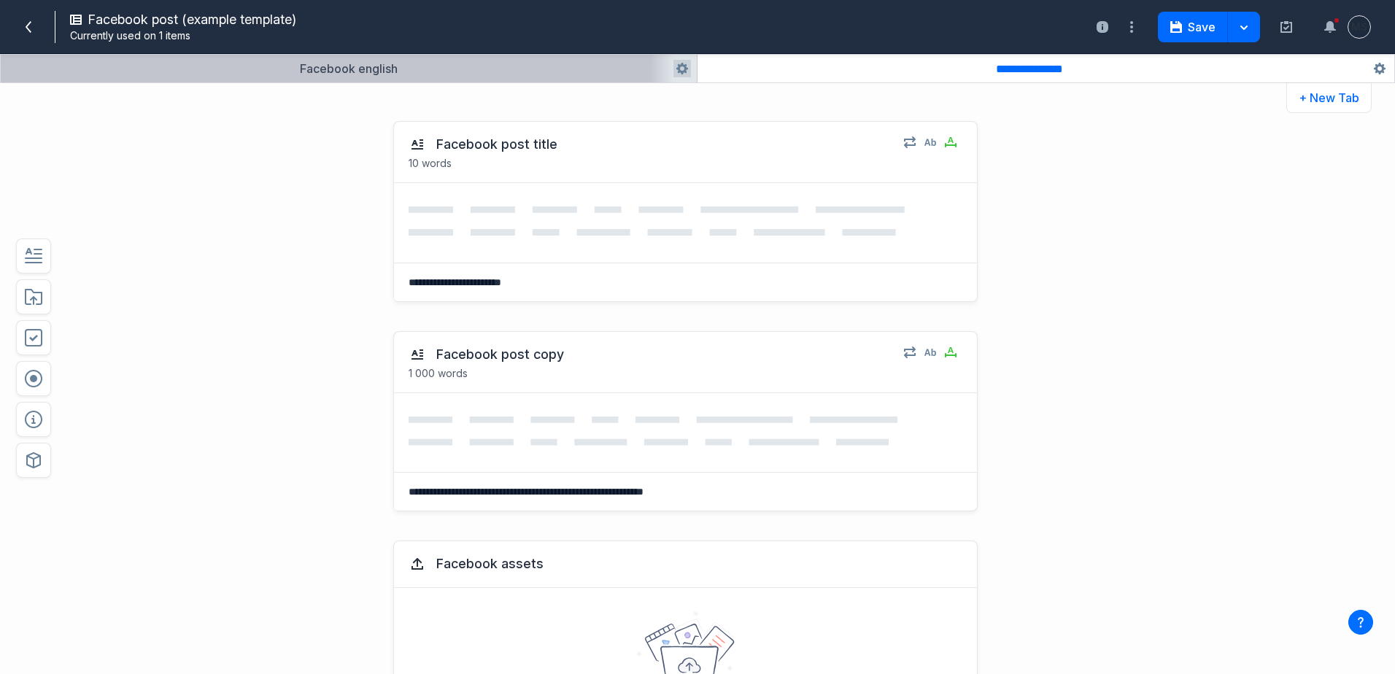
click at [562, 71] on button "button" at bounding box center [349, 69] width 696 height 28
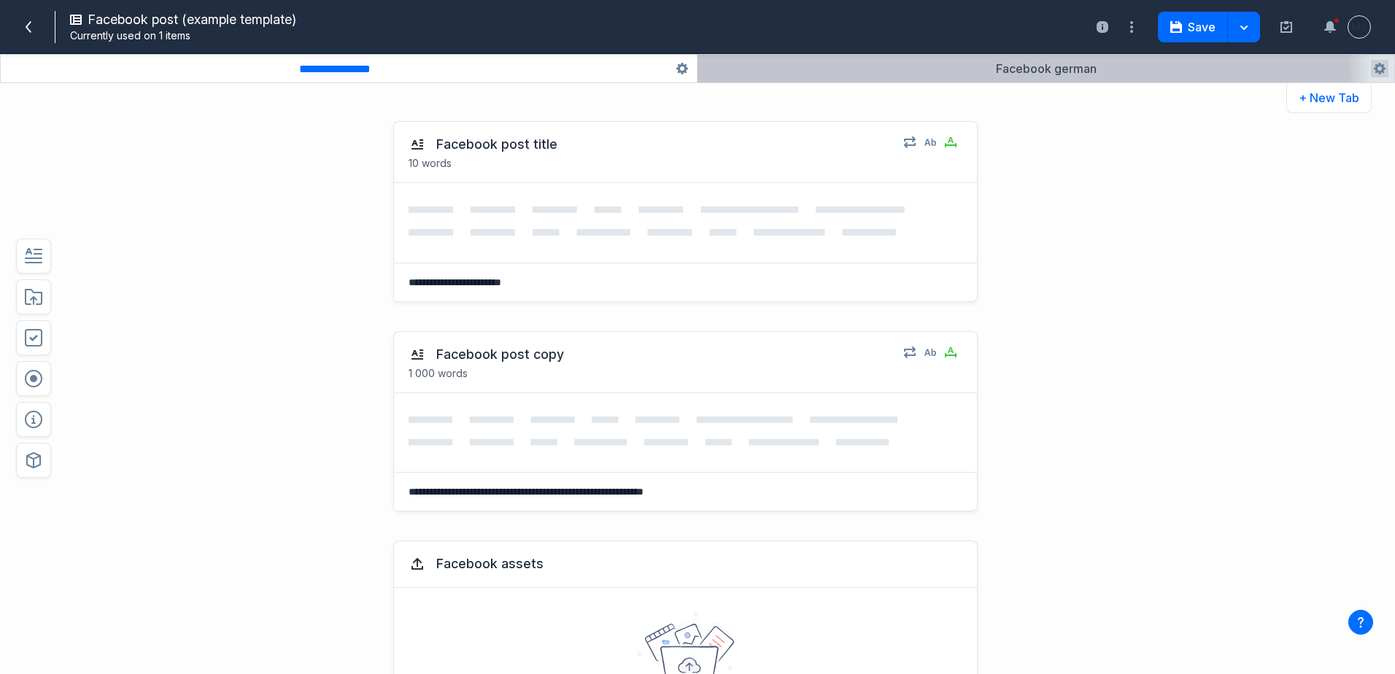
click at [814, 74] on button "button" at bounding box center [1046, 69] width 697 height 28
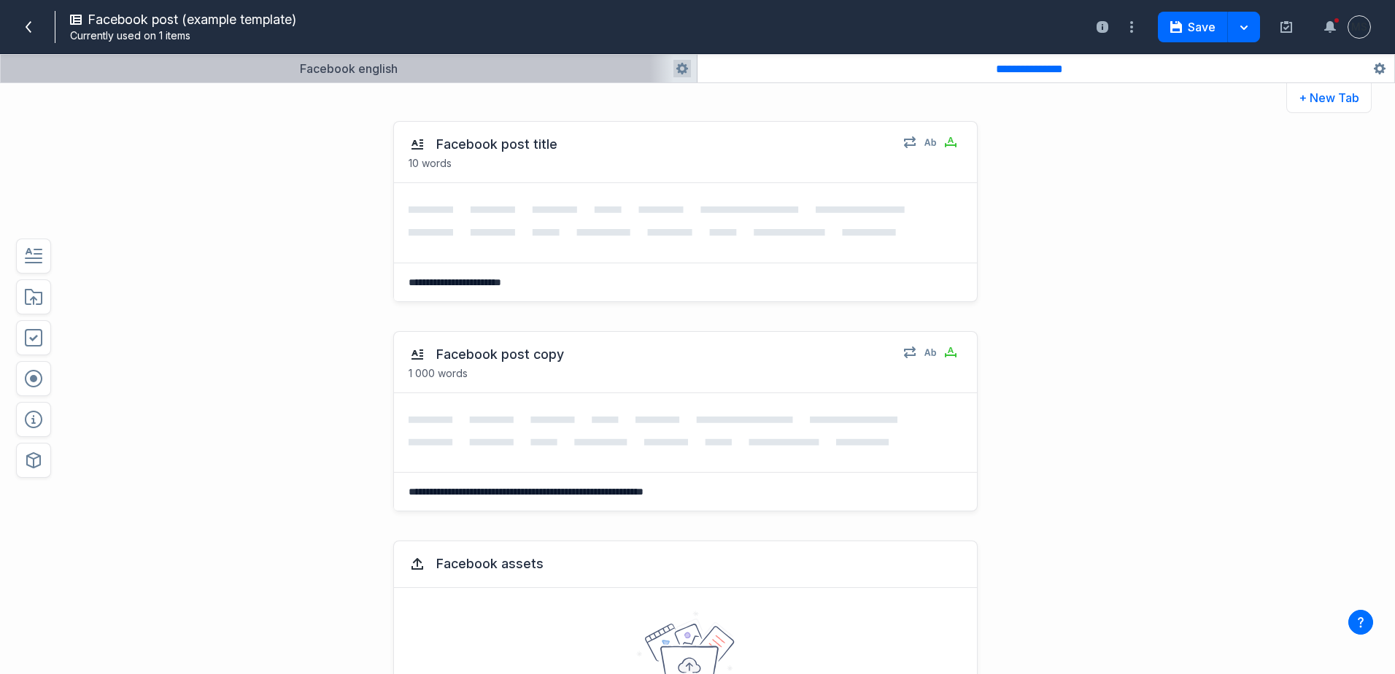
click at [528, 69] on button "button" at bounding box center [349, 69] width 696 height 28
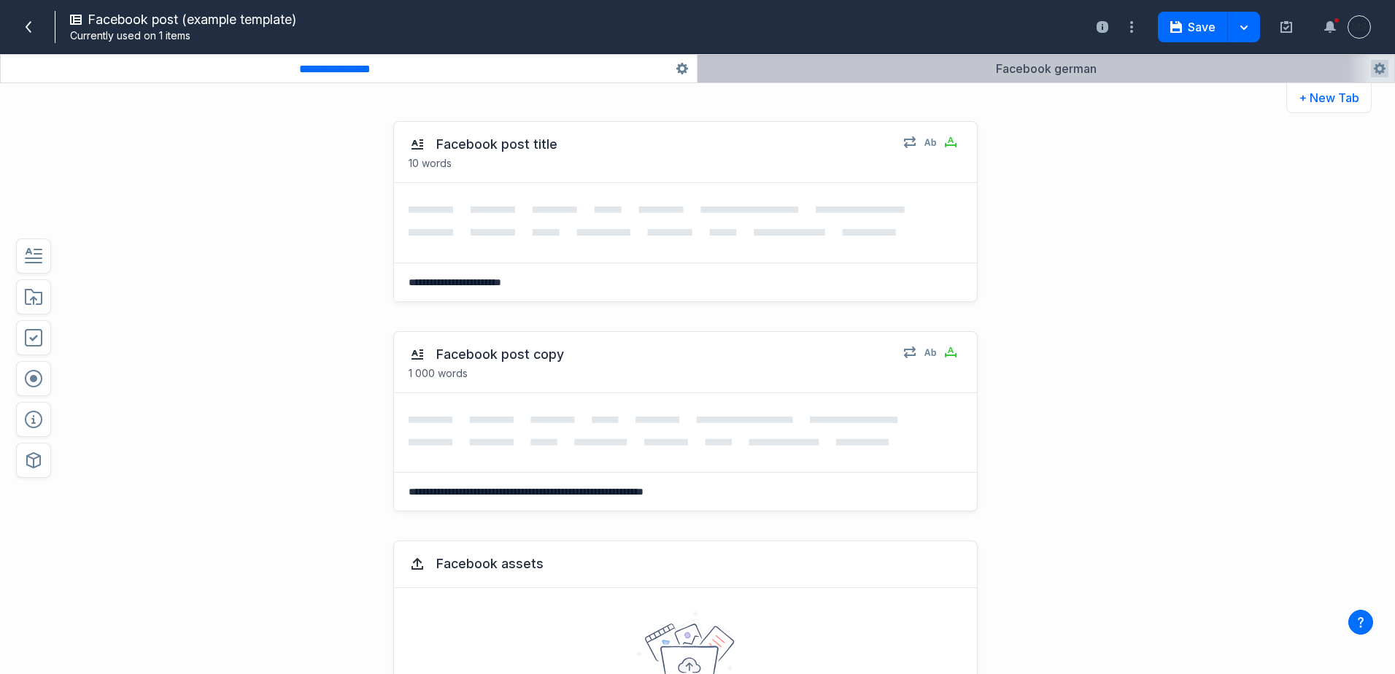
click at [840, 69] on button "button" at bounding box center [1046, 69] width 697 height 28
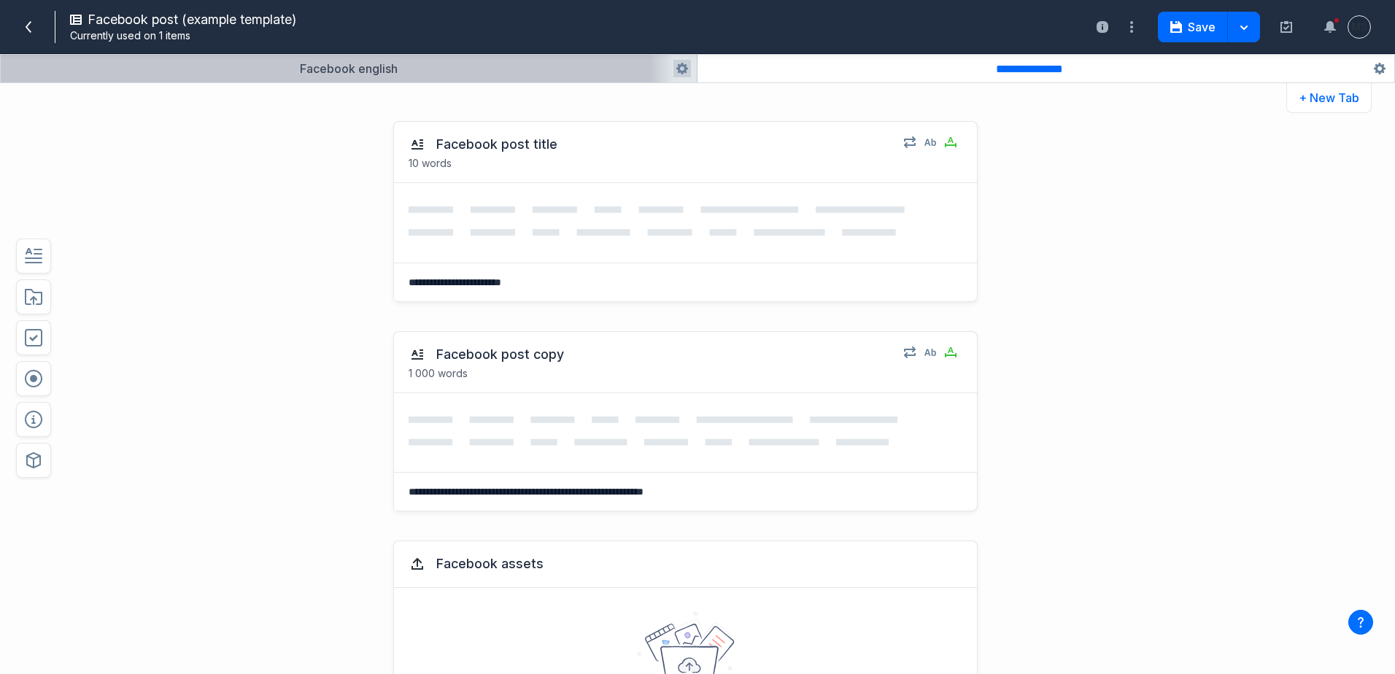
click at [620, 66] on button "button" at bounding box center [349, 69] width 696 height 28
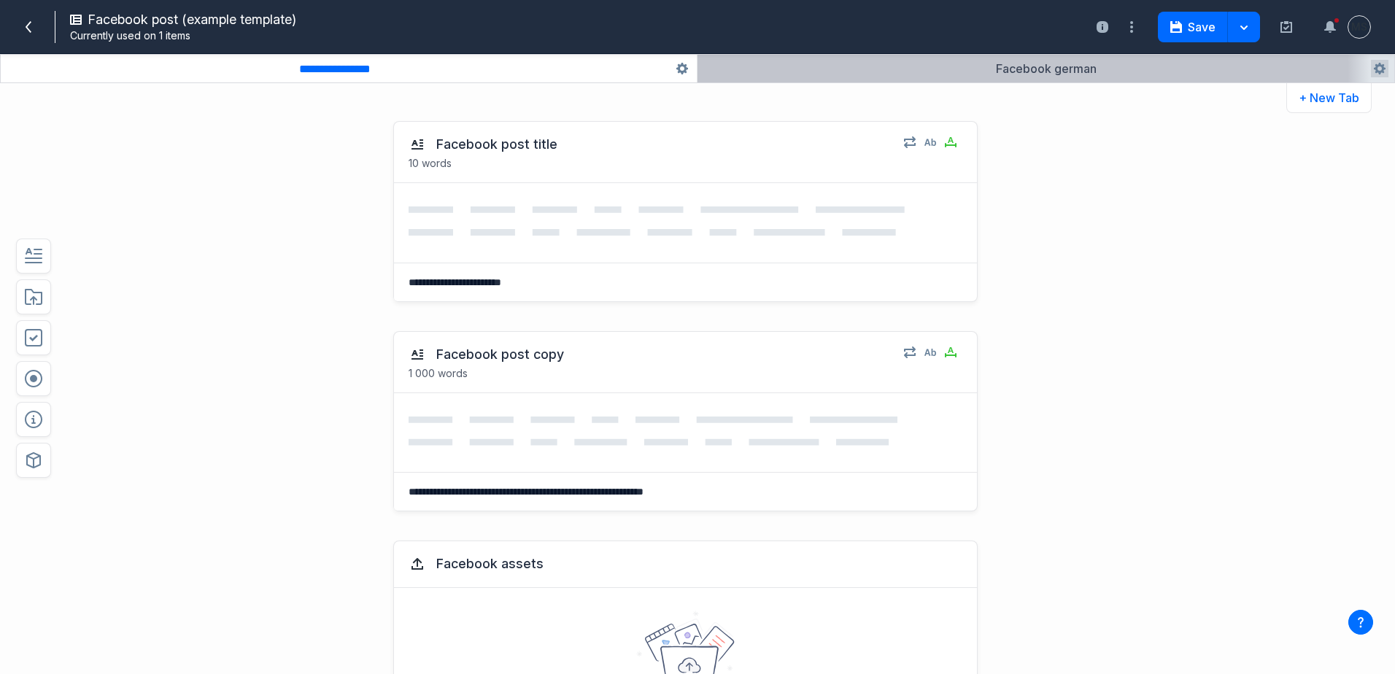
click at [823, 68] on button "button" at bounding box center [1046, 69] width 697 height 28
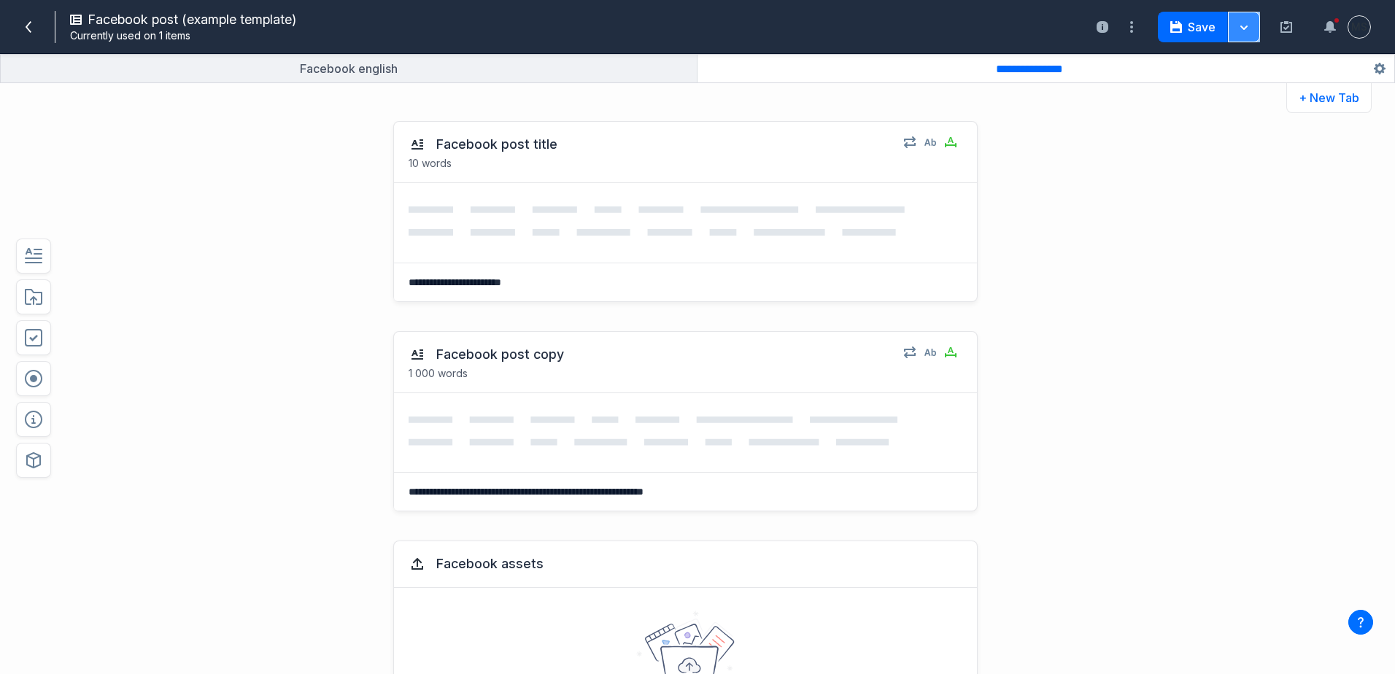
click at [1247, 25] on button "button" at bounding box center [1244, 27] width 32 height 31
click at [1214, 60] on button "Save & close" at bounding box center [1208, 60] width 101 height 27
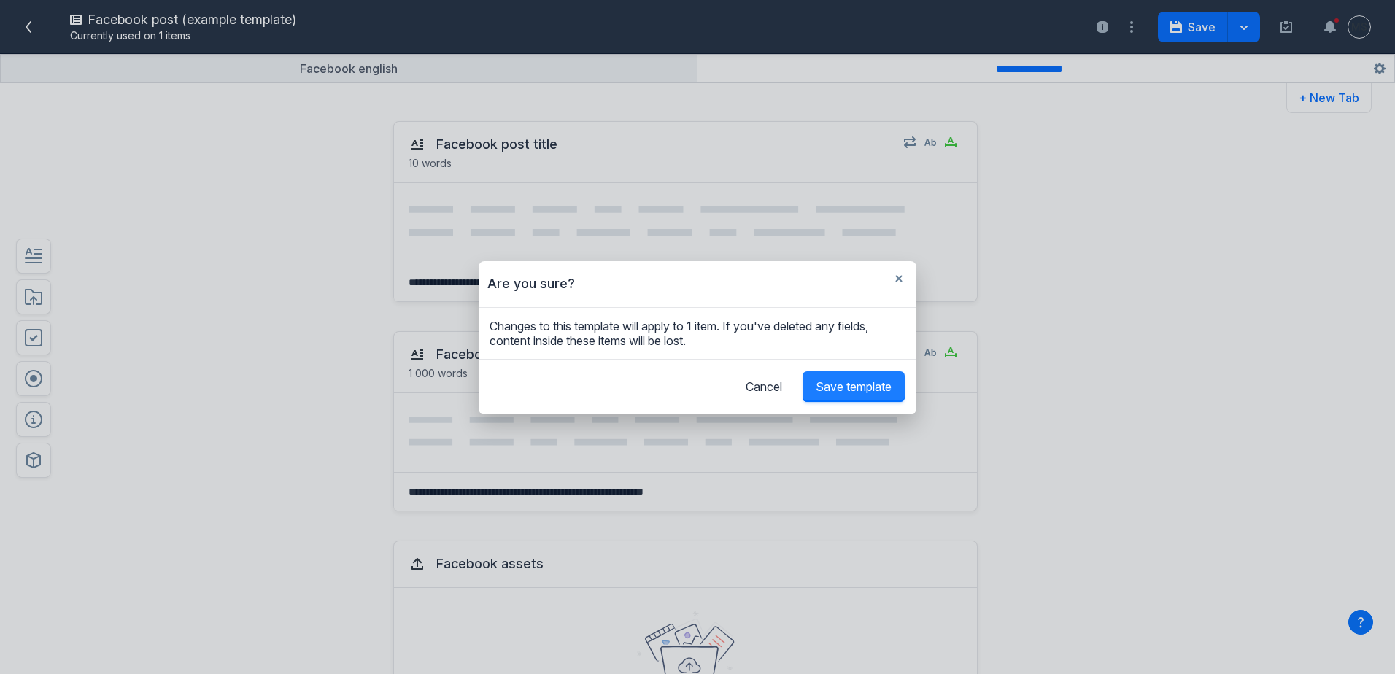
click at [852, 388] on span "Save template" at bounding box center [854, 386] width 76 height 15
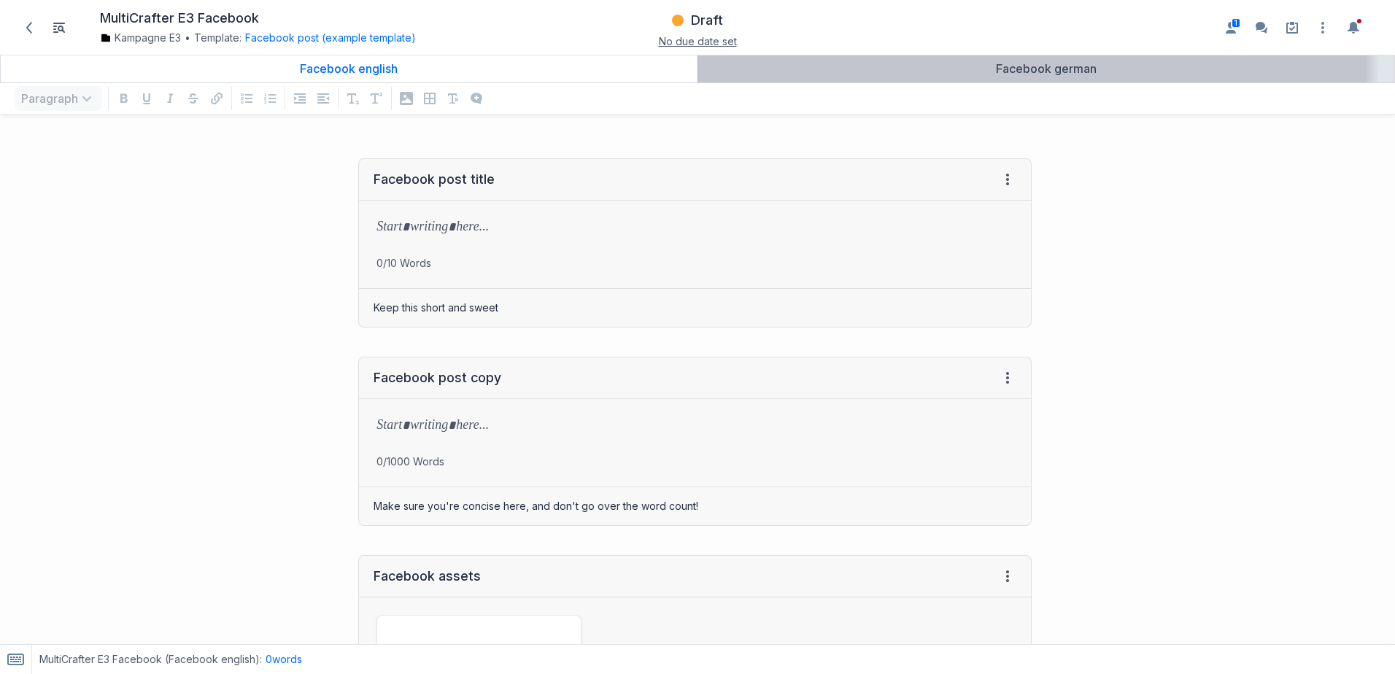
click at [824, 72] on div "Facebook german" at bounding box center [1046, 68] width 685 height 15
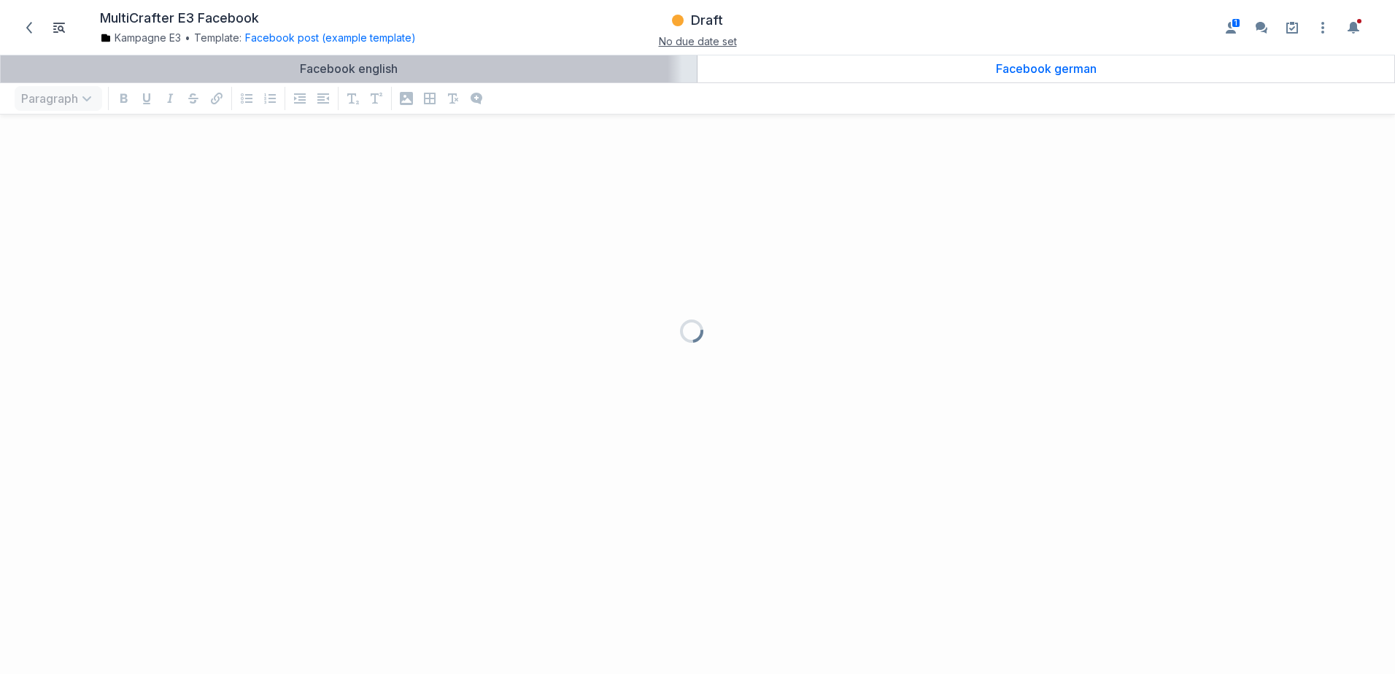
click at [469, 71] on div "Facebook english" at bounding box center [349, 68] width 685 height 15
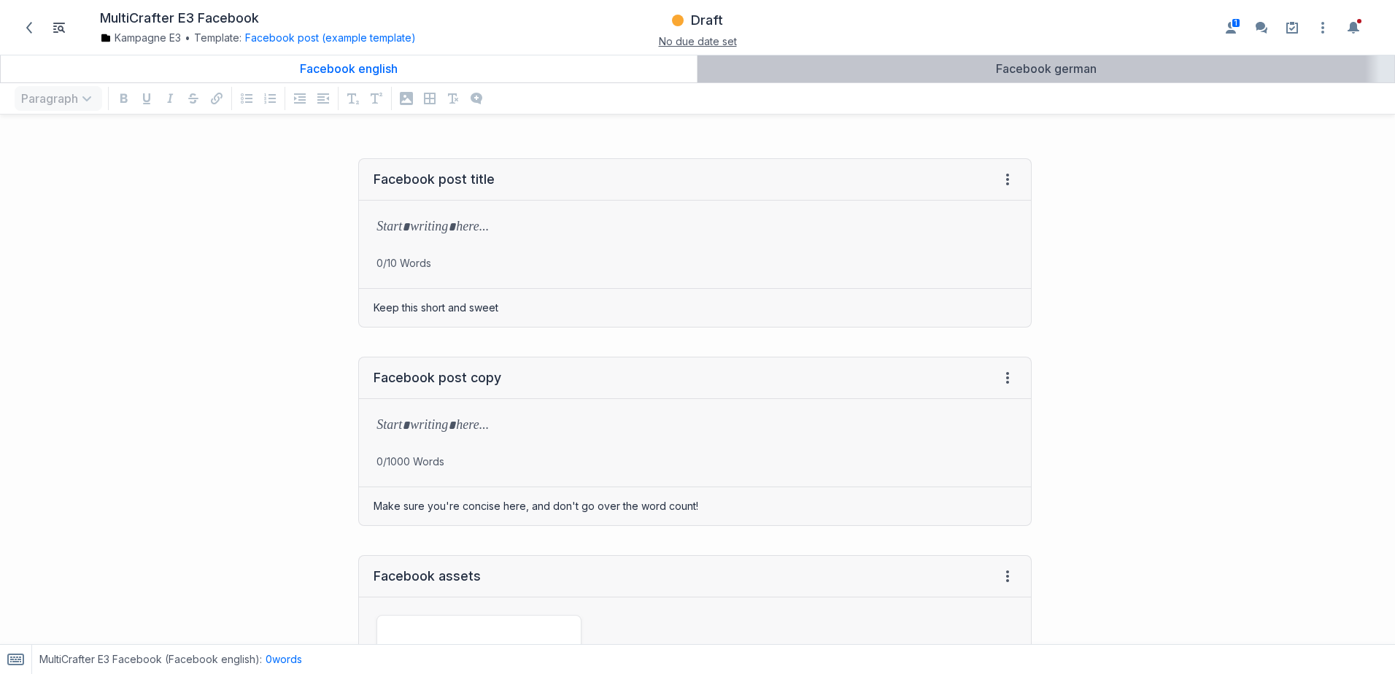
click at [788, 68] on div "Facebook german" at bounding box center [1046, 68] width 685 height 15
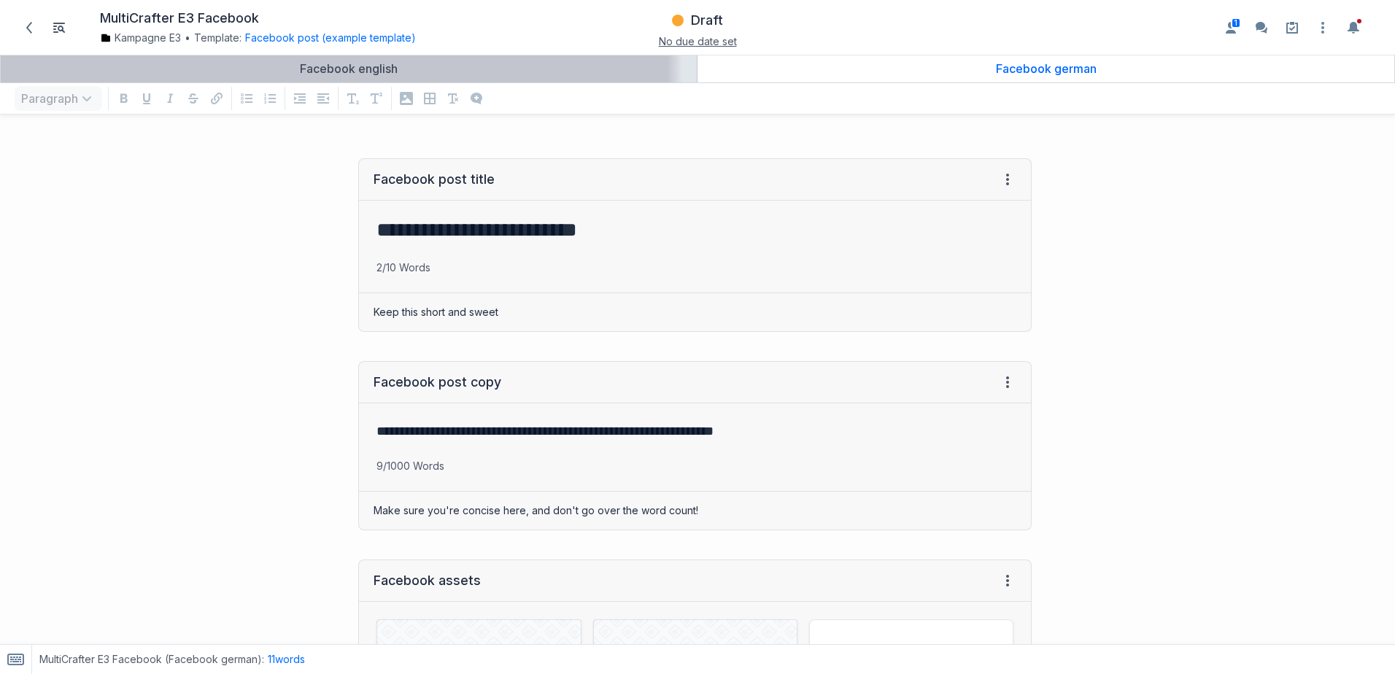
click at [502, 69] on div "Facebook english" at bounding box center [349, 68] width 685 height 15
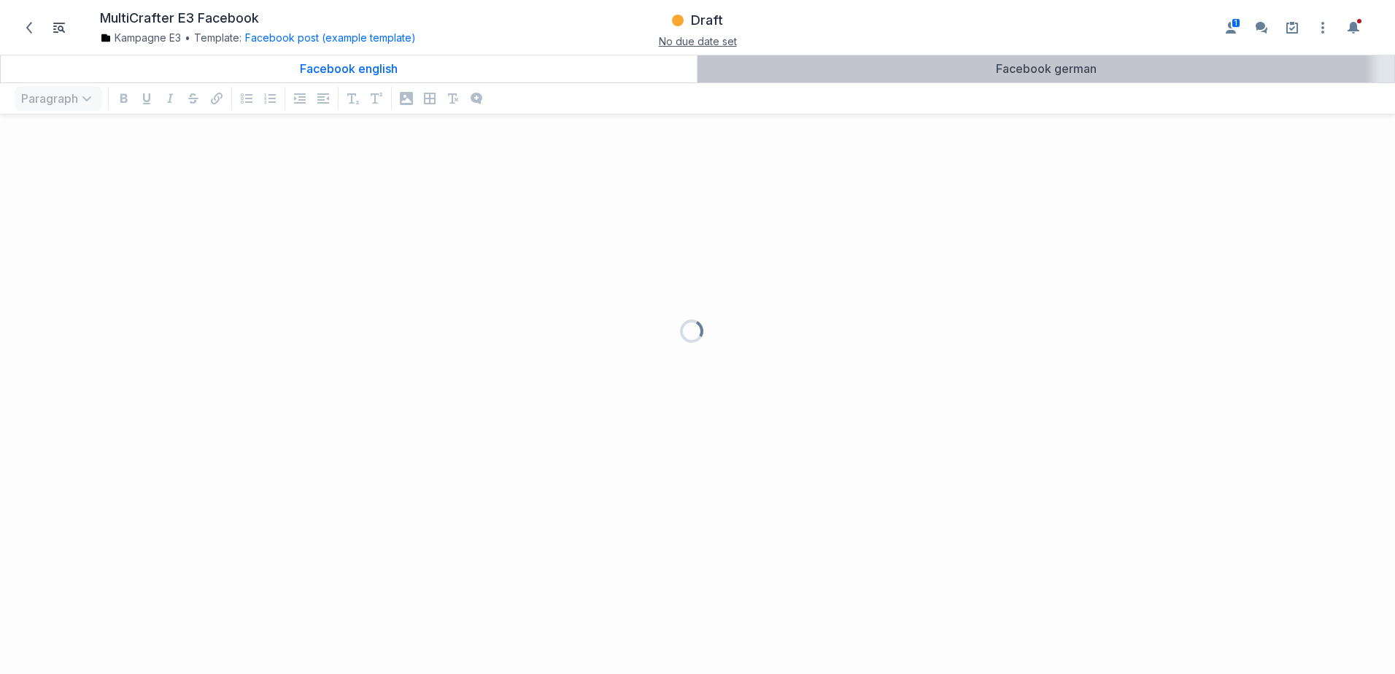
click at [722, 68] on div "Facebook german" at bounding box center [1046, 68] width 685 height 15
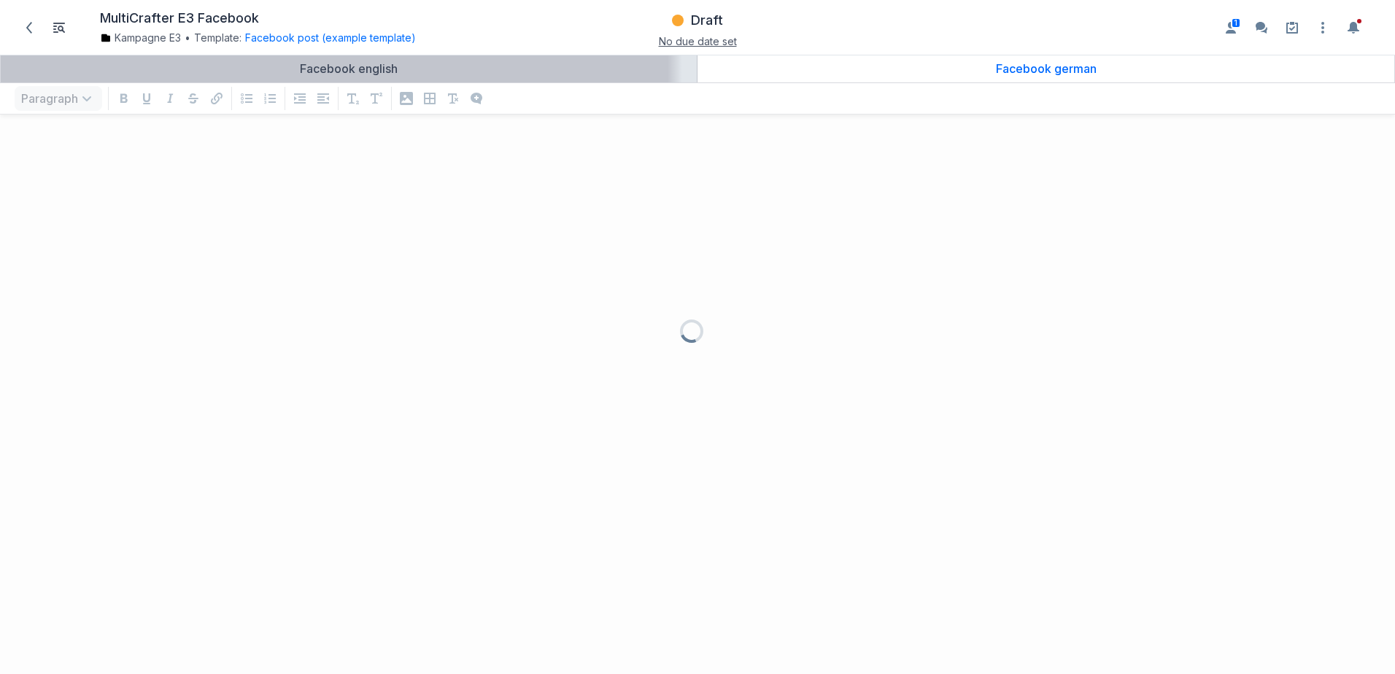
click at [490, 72] on div "Facebook english" at bounding box center [349, 68] width 685 height 15
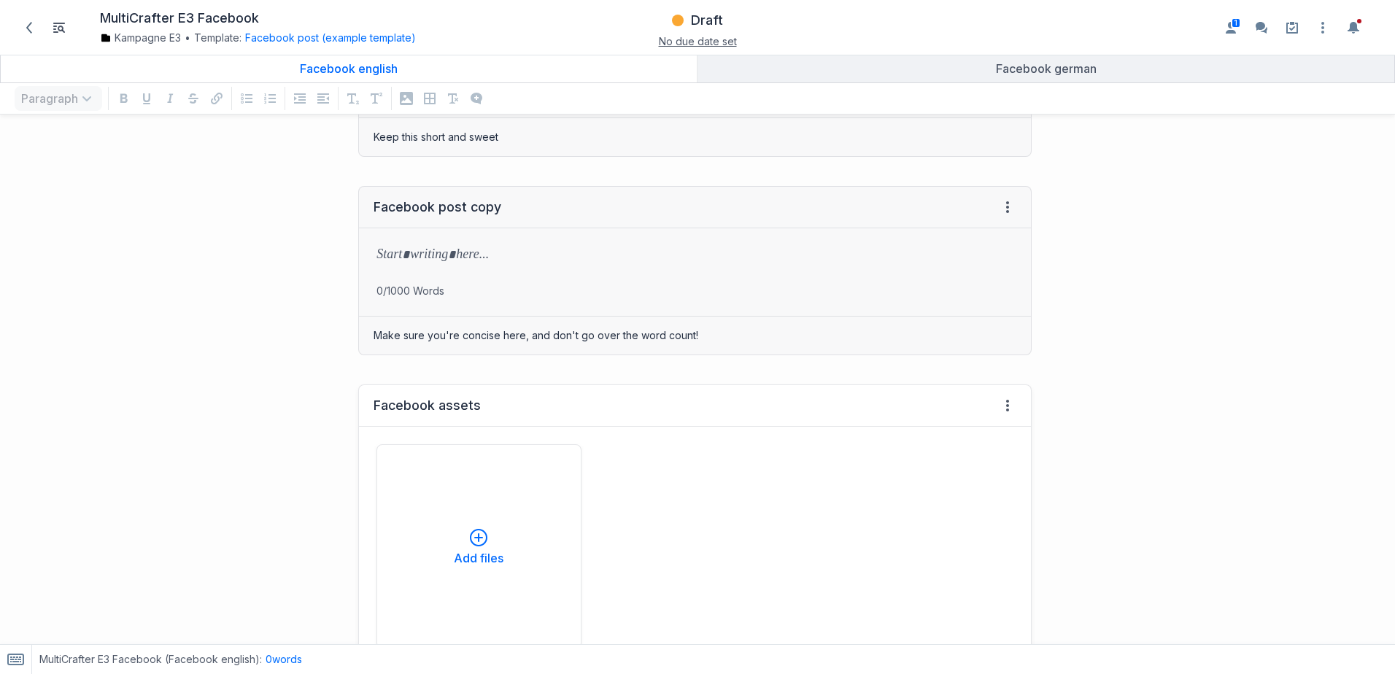
scroll to position [438, 0]
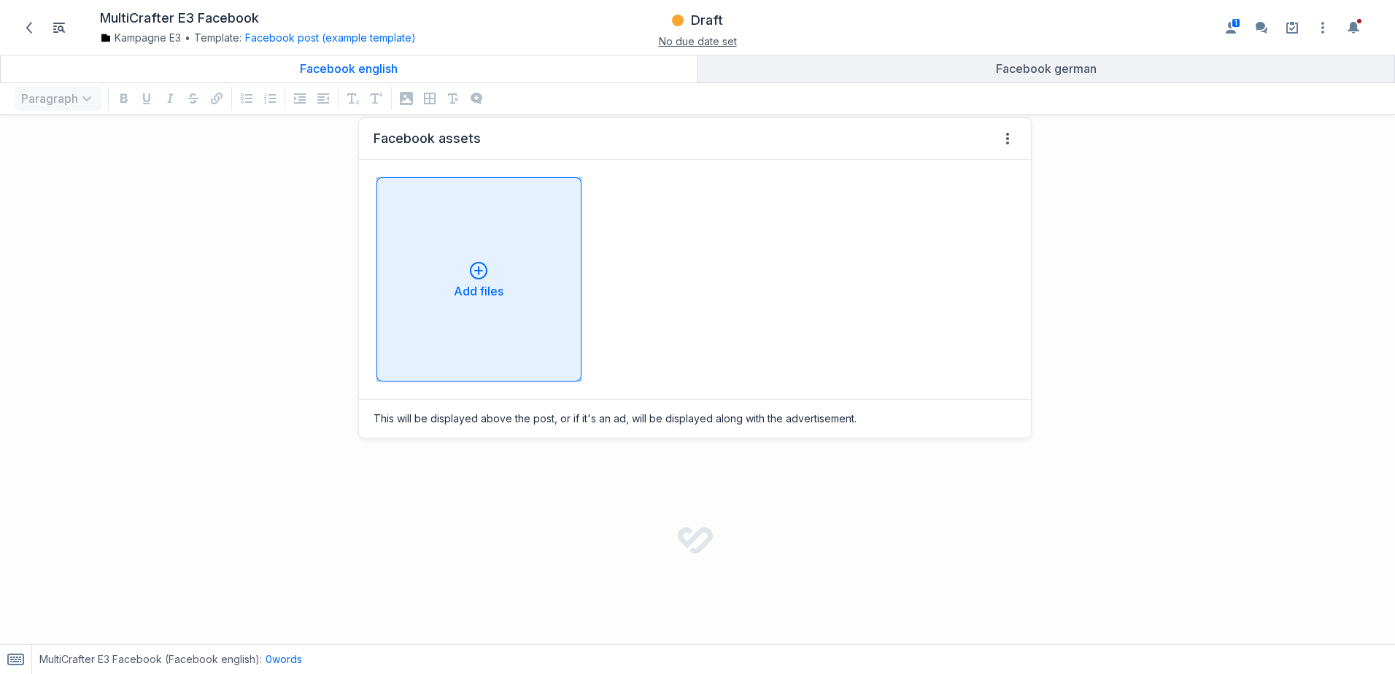
click at [498, 279] on div "Add files" at bounding box center [479, 279] width 180 height 35
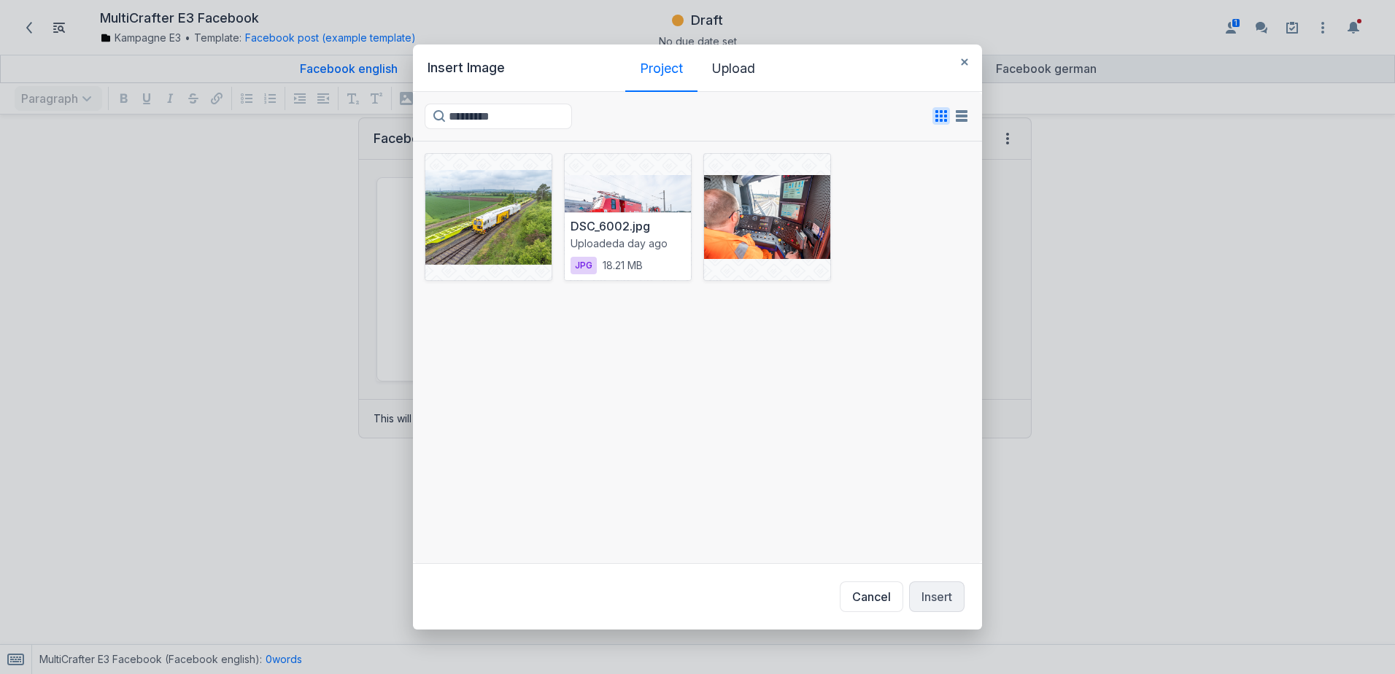
click at [625, 219] on div "DSC_6002.jpg Uploaded a day ago jpg 18.21 MB" at bounding box center [628, 246] width 126 height 68
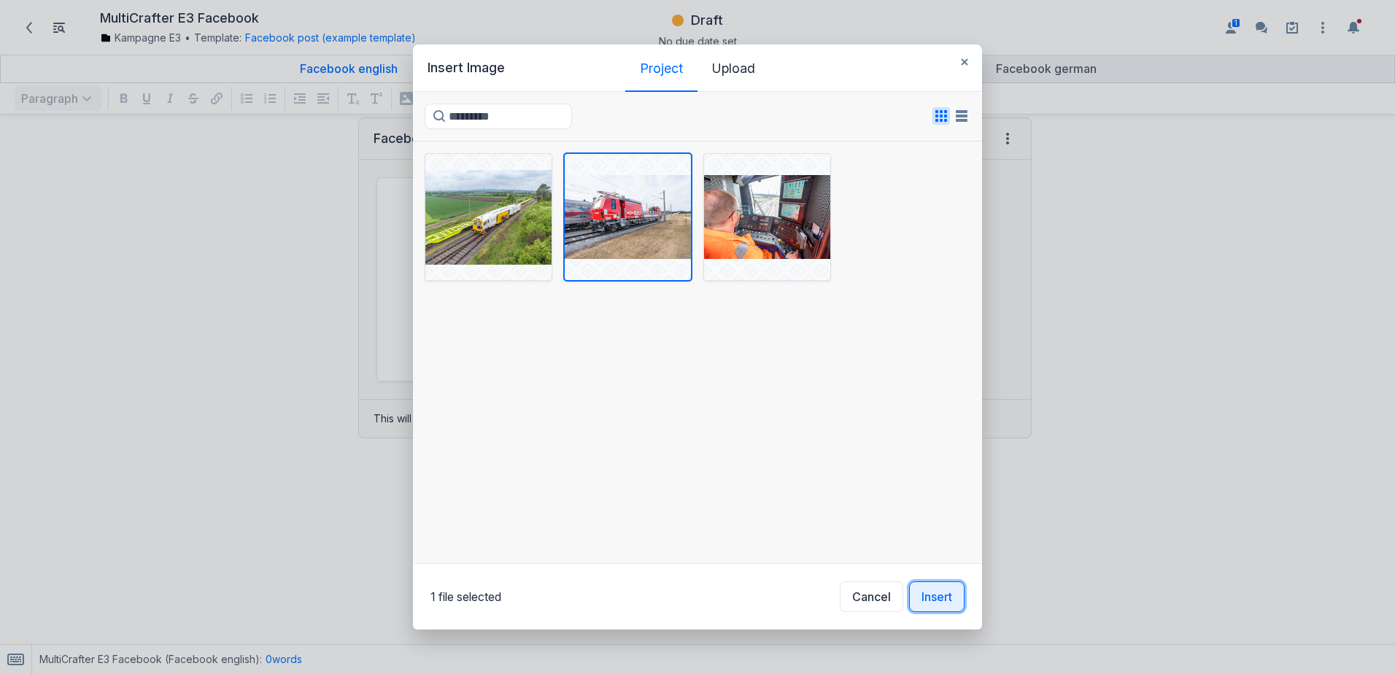
click at [931, 590] on button "Insert" at bounding box center [936, 597] width 55 height 31
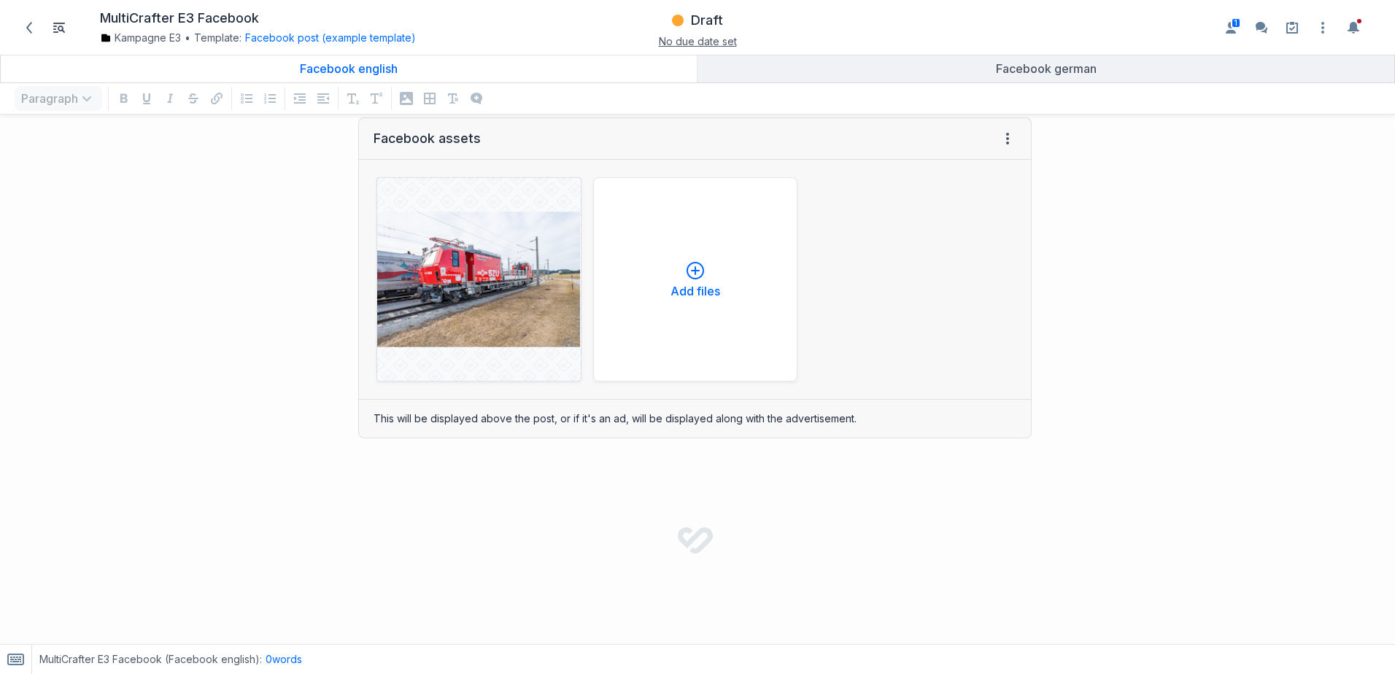
click at [233, 289] on div "Facebook assets View HTML View history ﻿ ﻿ DSC_6002 jpg Cancel Remove file Add …" at bounding box center [523, 278] width 1032 height 350
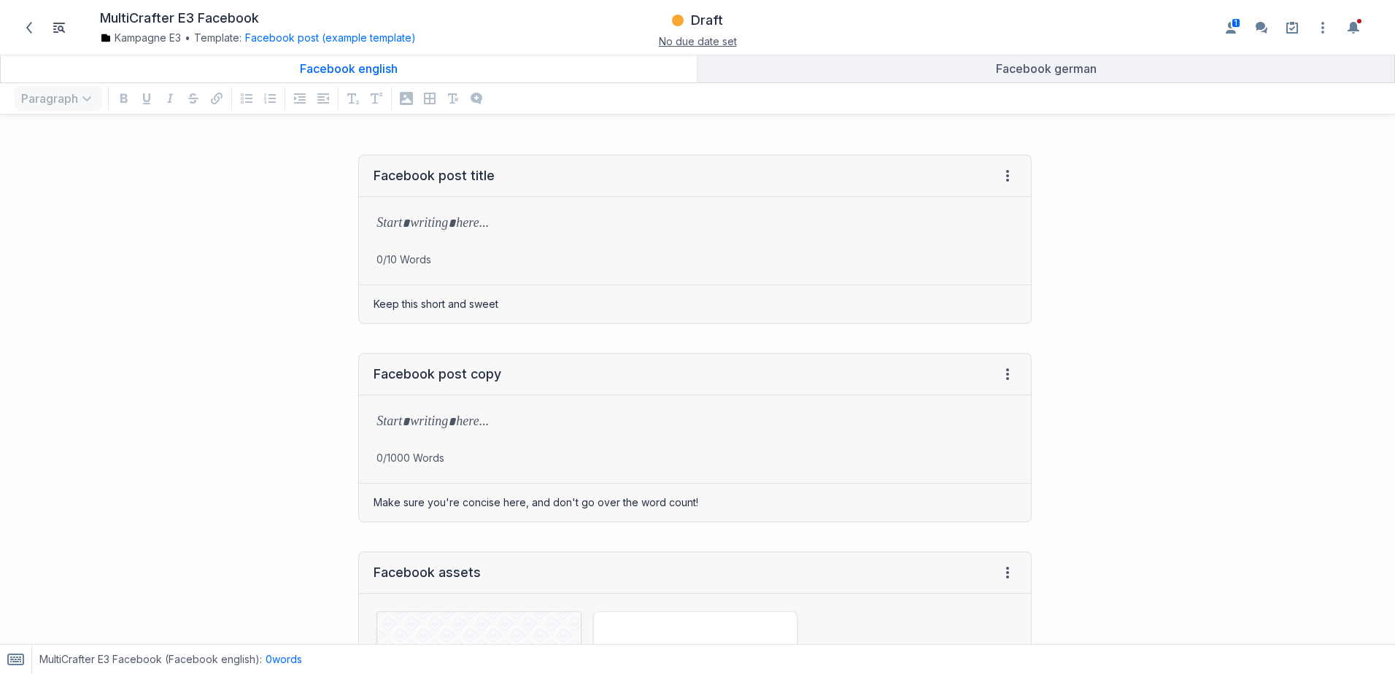
scroll to position [0, 0]
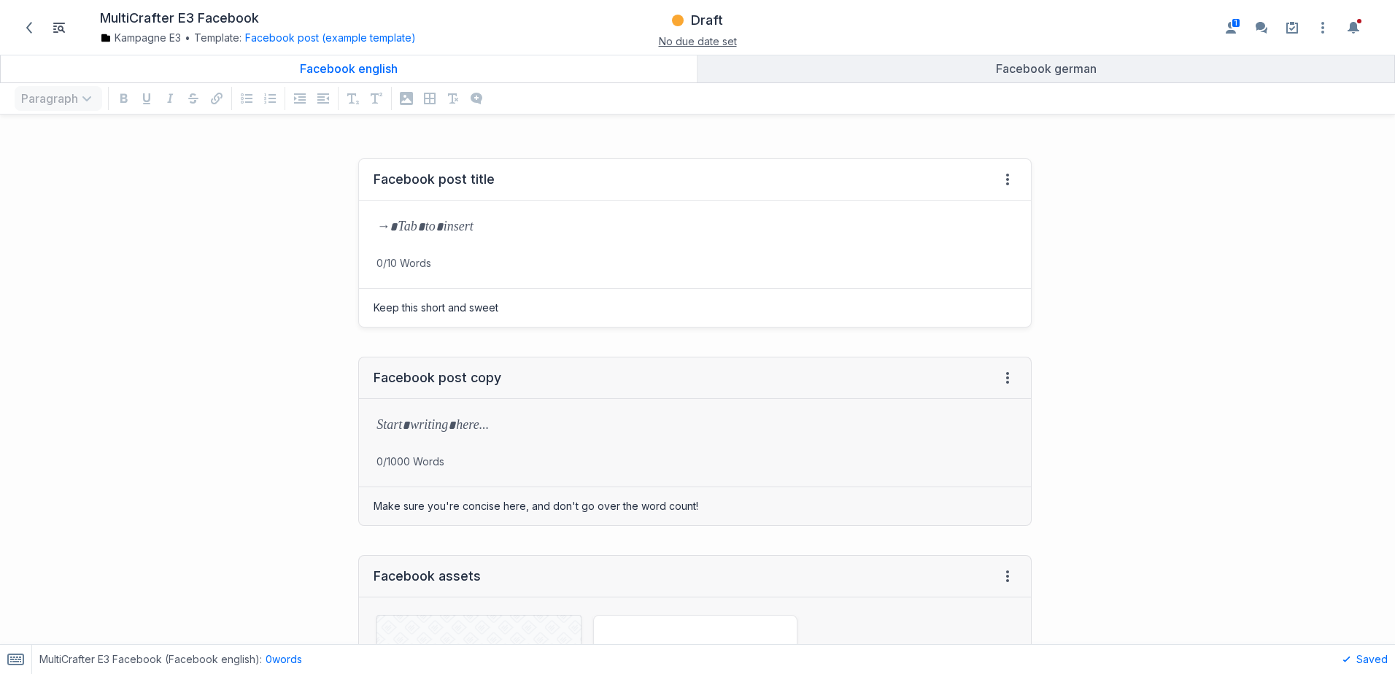
click at [435, 233] on p at bounding box center [695, 228] width 637 height 20
click at [1002, 182] on icon at bounding box center [1008, 180] width 12 height 12
click at [1071, 280] on div at bounding box center [1221, 634] width 349 height 981
click at [415, 221] on p at bounding box center [692, 228] width 631 height 20
click at [388, 228] on p at bounding box center [692, 228] width 631 height 20
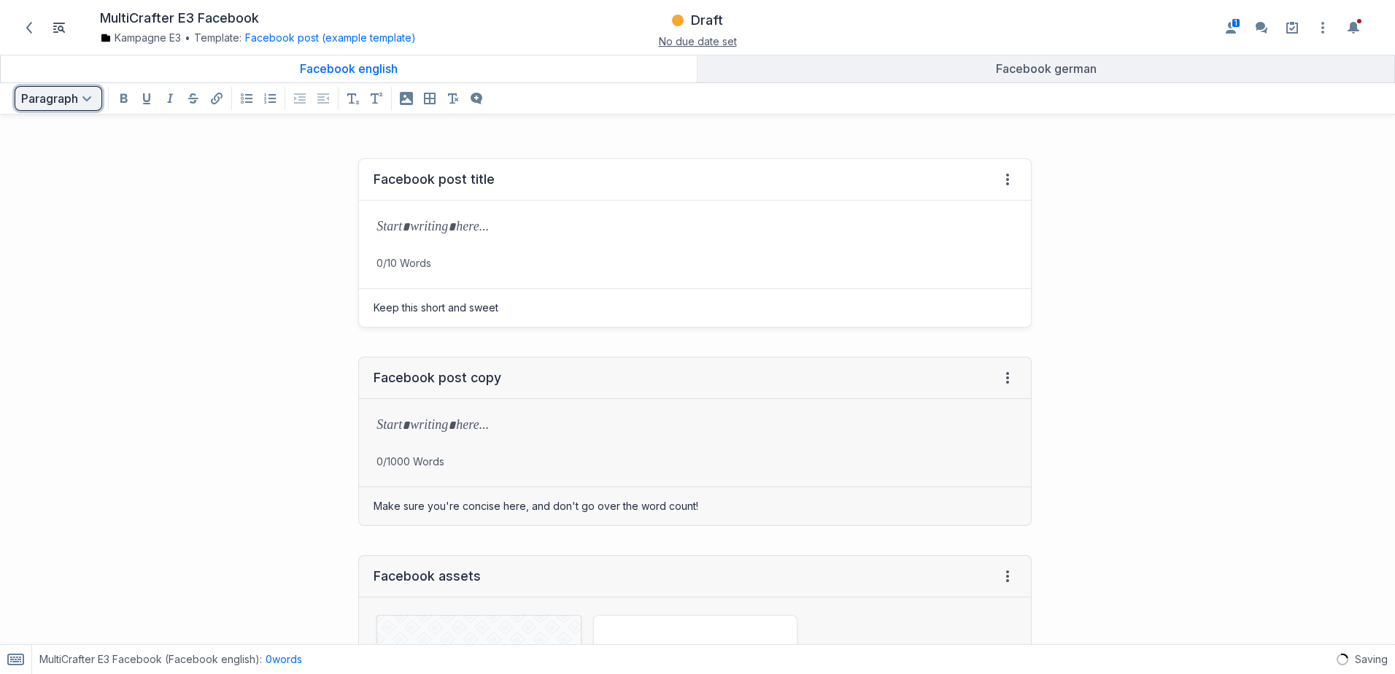
click at [82, 94] on icon "Open text formatting menu" at bounding box center [87, 99] width 18 height 18
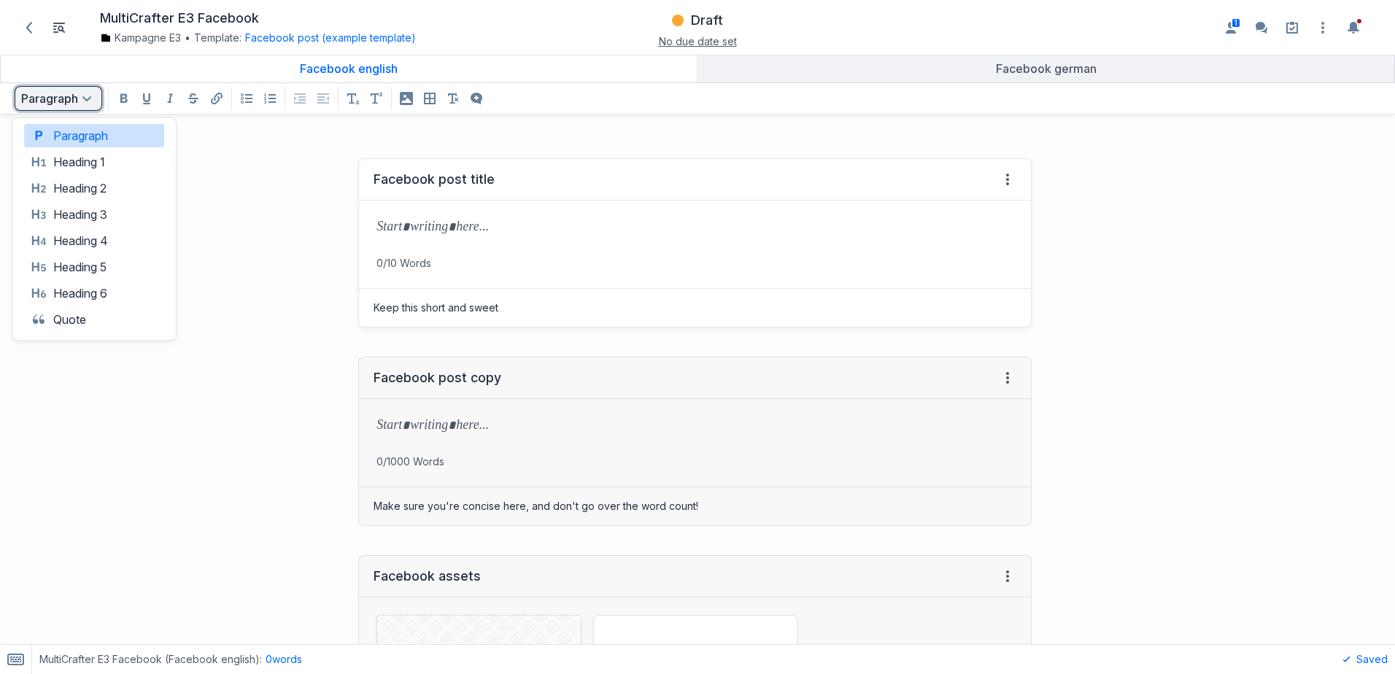
click at [82, 94] on icon "Open text formatting menu" at bounding box center [87, 99] width 18 height 18
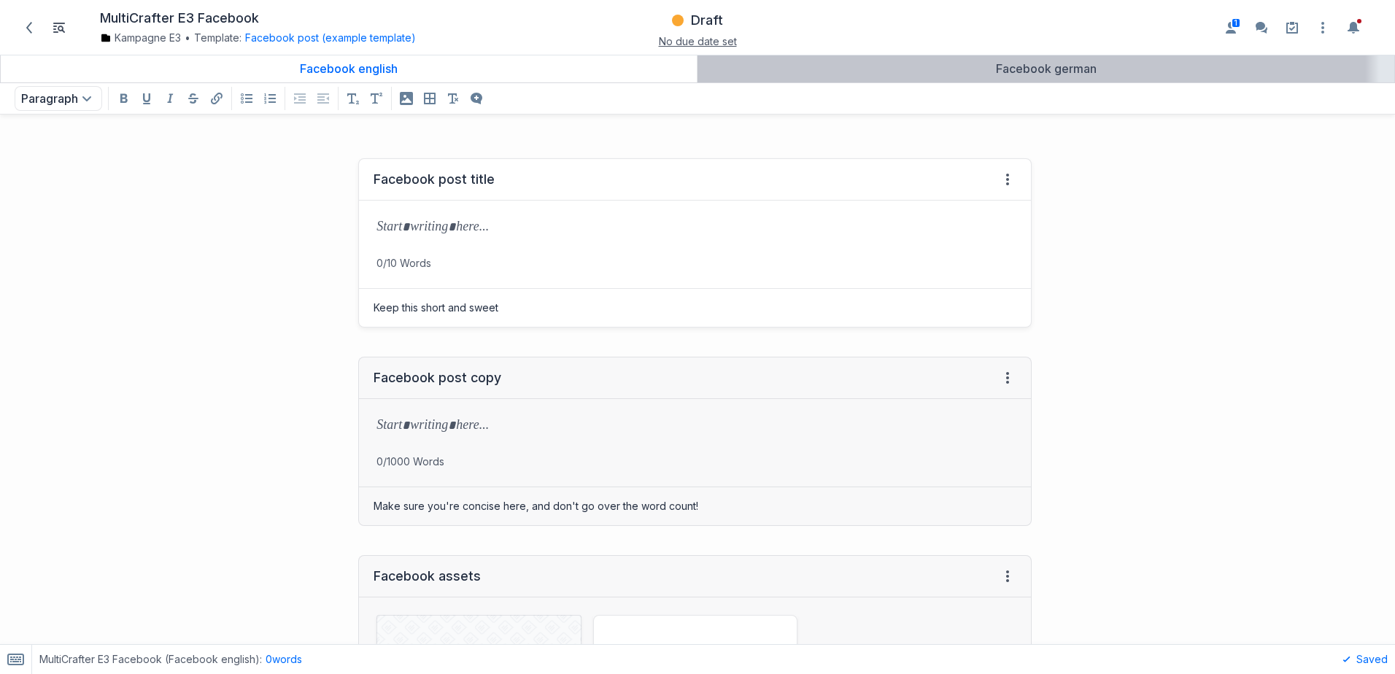
click at [986, 77] on link "Facebook german" at bounding box center [1046, 69] width 697 height 28
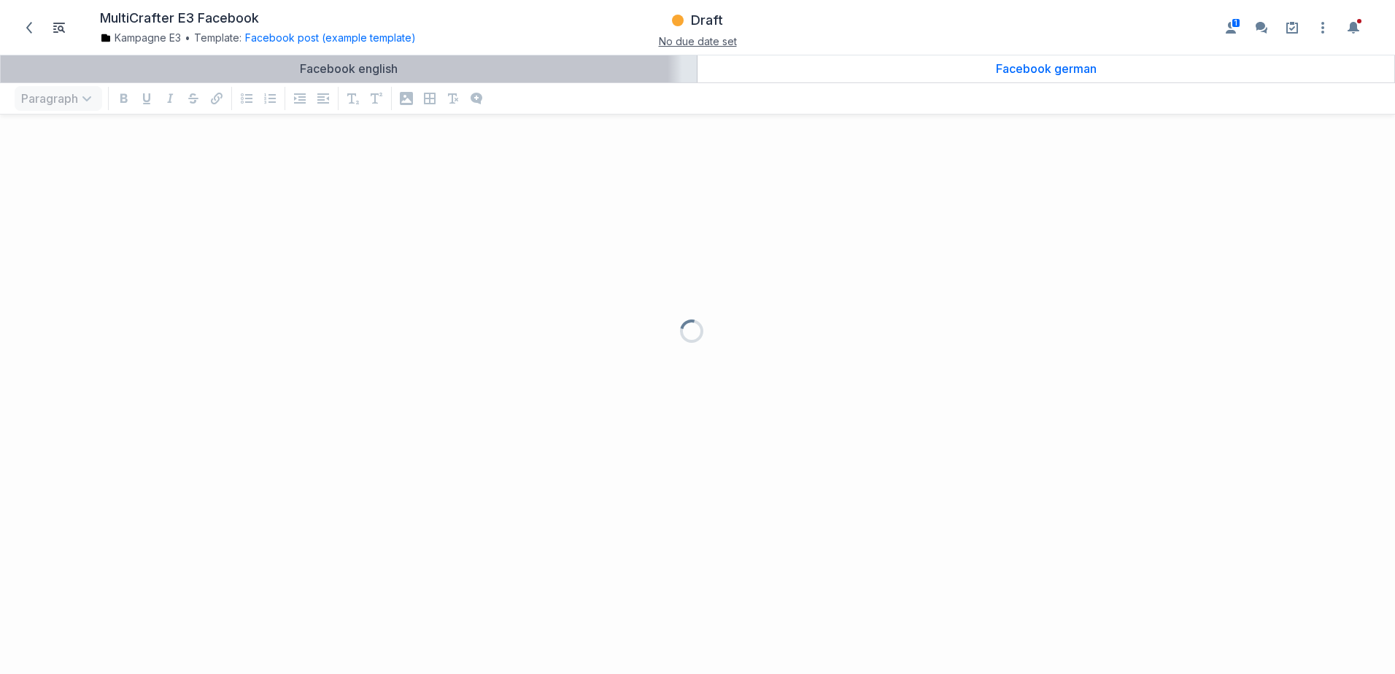
click at [616, 73] on div "Facebook english" at bounding box center [349, 68] width 685 height 15
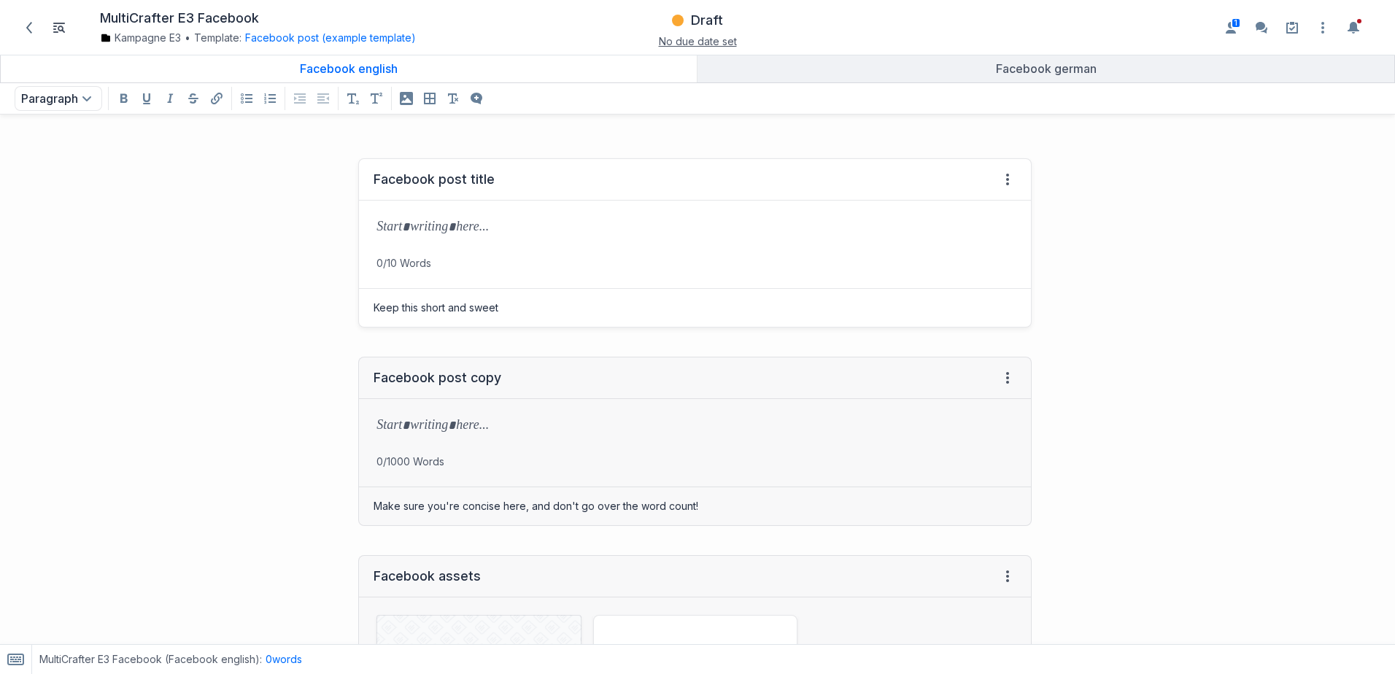
click at [675, 42] on span "No due date set" at bounding box center [698, 41] width 78 height 12
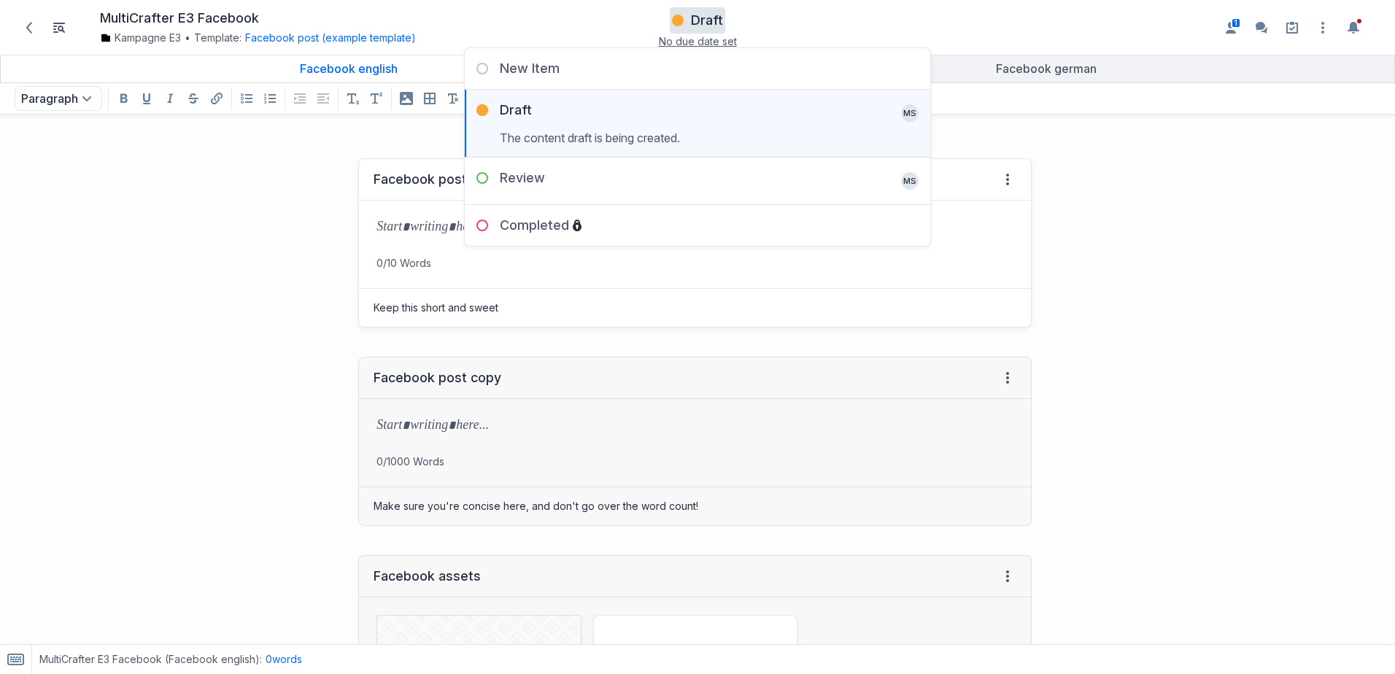
click at [212, 182] on div "Facebook post title View HTML View history → Tab to insert 0/10 Words Keep this…" at bounding box center [523, 243] width 1032 height 199
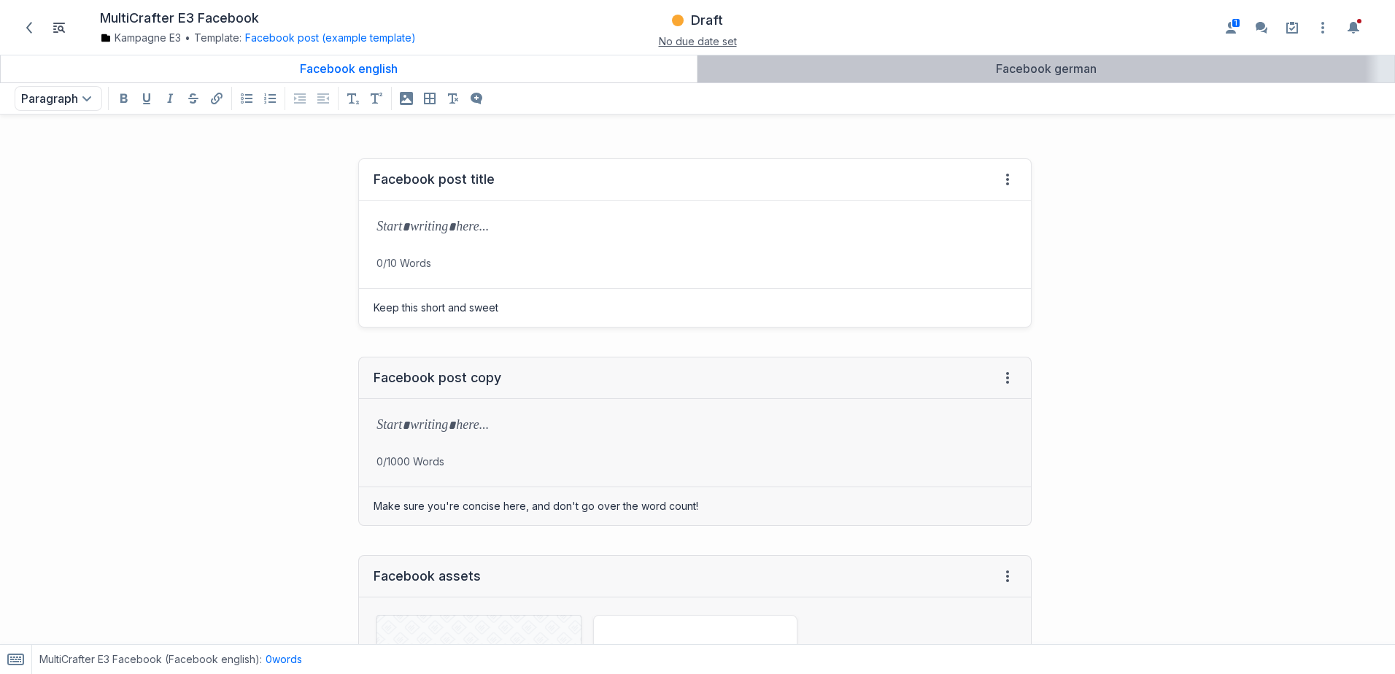
click at [932, 66] on div "Facebook german" at bounding box center [1046, 68] width 685 height 15
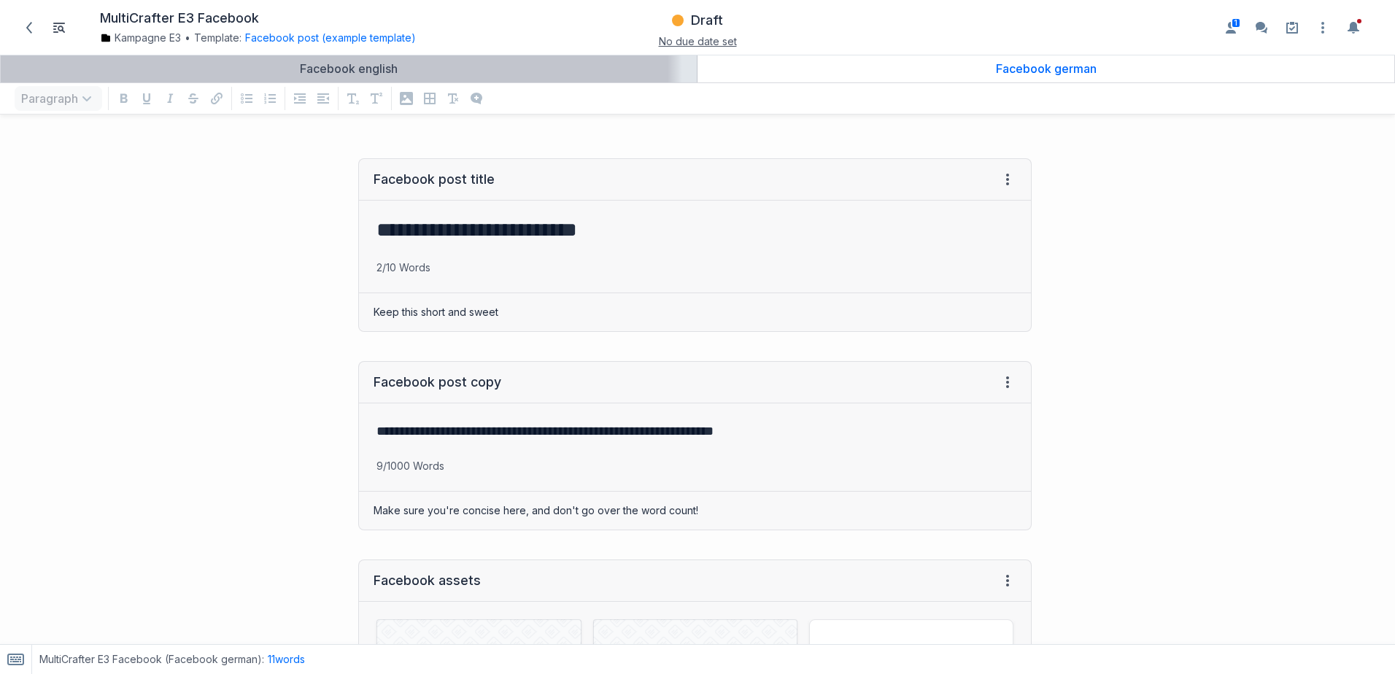
click at [412, 69] on div "Facebook english" at bounding box center [349, 68] width 685 height 15
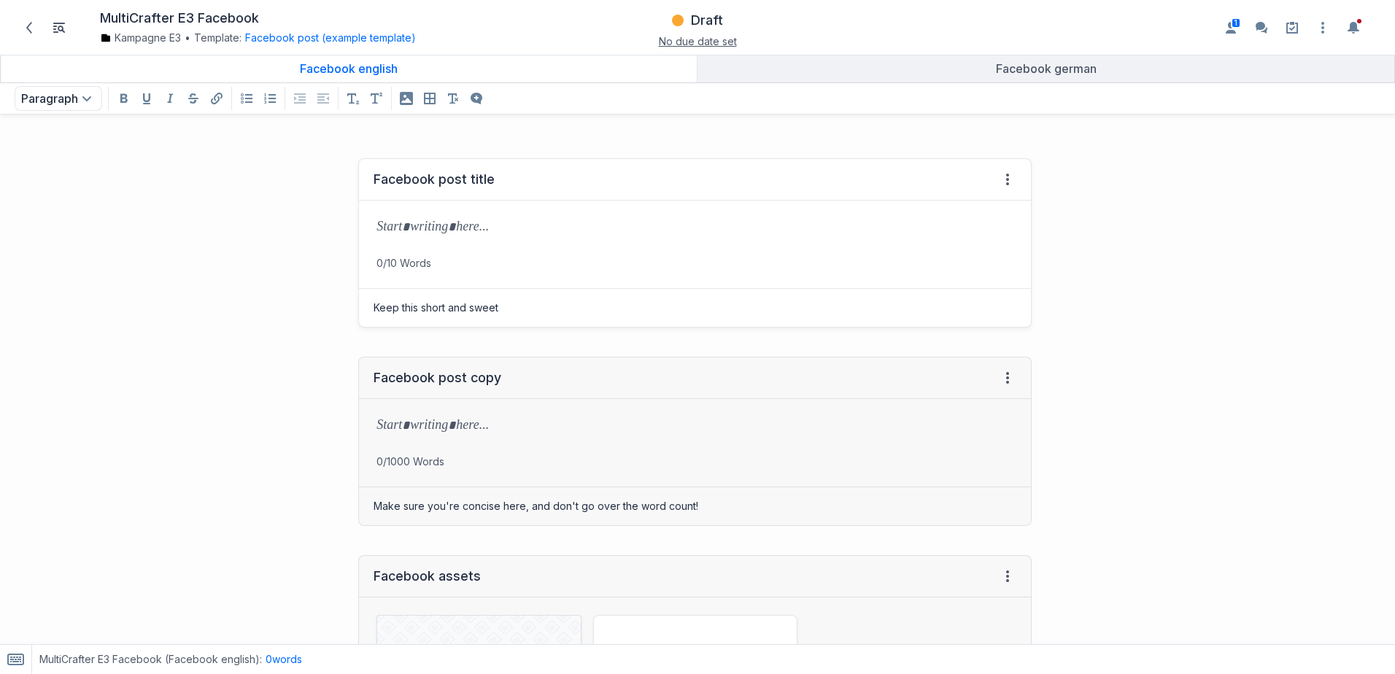
click at [16, 661] on icon "button" at bounding box center [15, 660] width 11 height 6
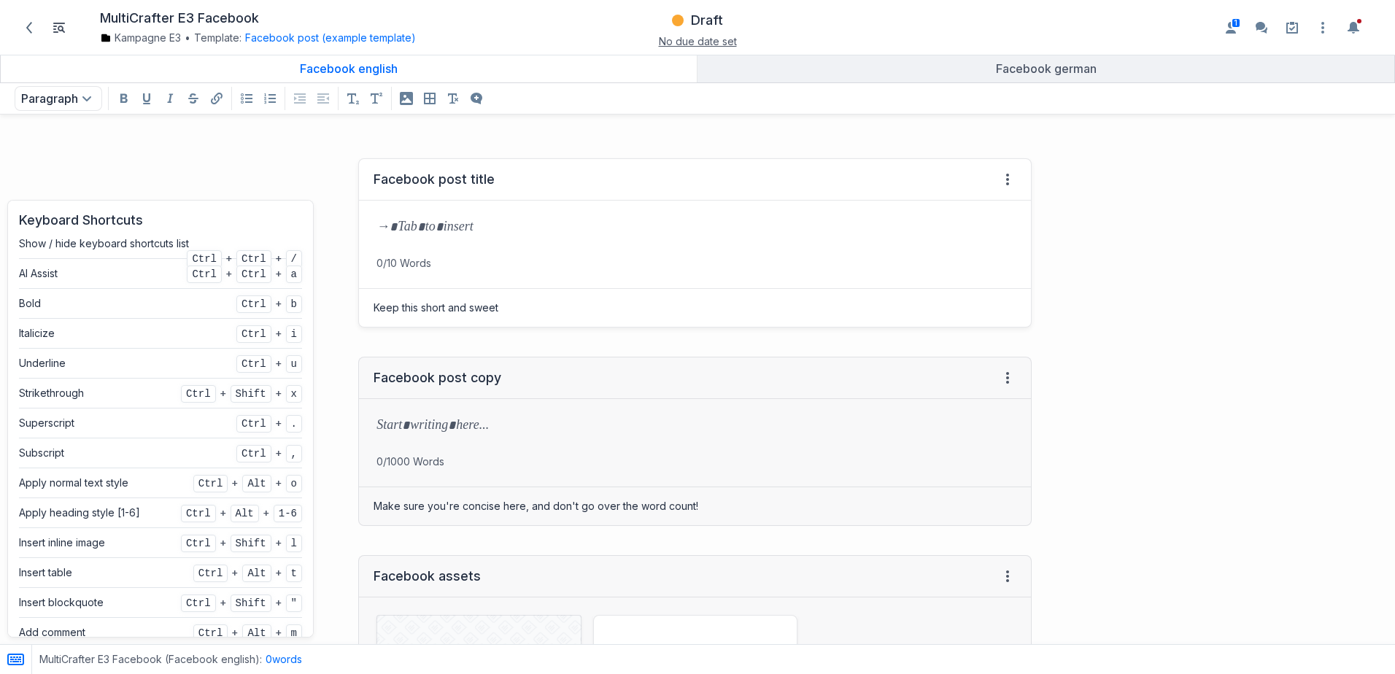
click at [467, 244] on div at bounding box center [695, 228] width 672 height 55
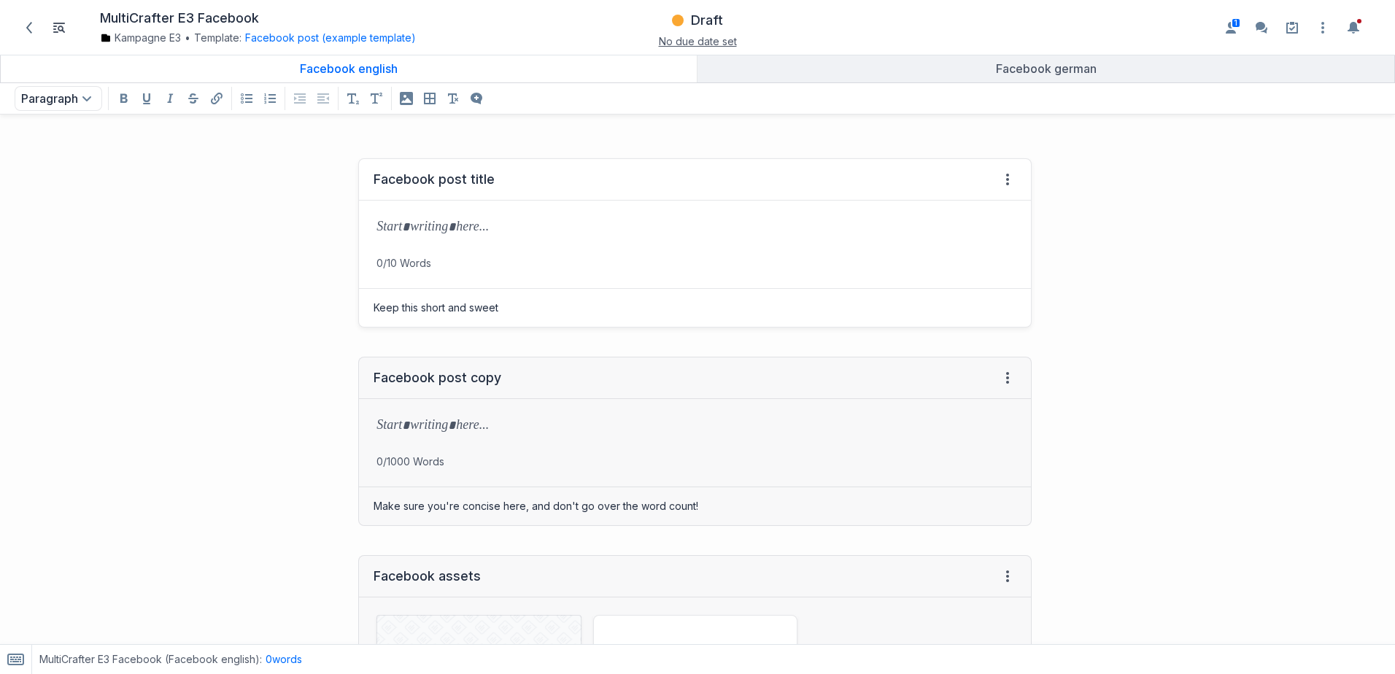
click at [17, 660] on icon "button" at bounding box center [15, 660] width 11 height 6
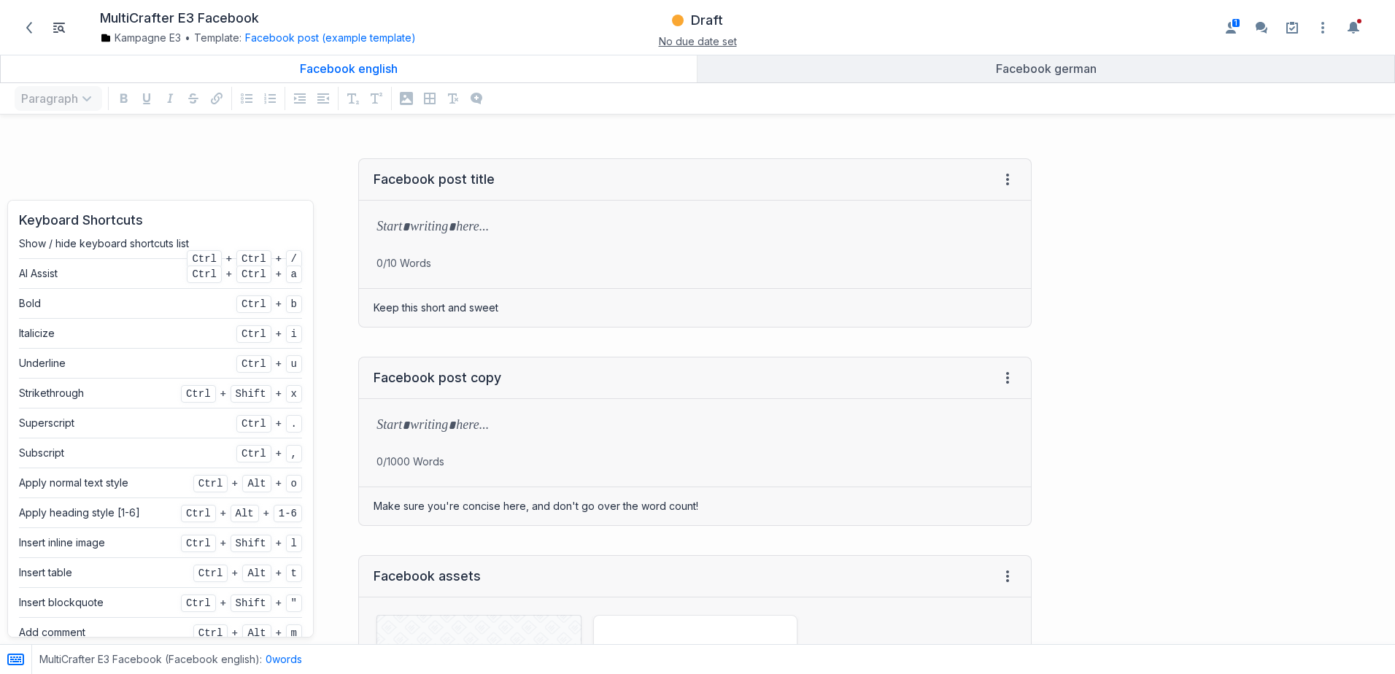
click at [194, 258] on span "Ctrl" at bounding box center [204, 259] width 35 height 18
click at [236, 259] on span "Ctrl" at bounding box center [253, 259] width 35 height 18
drag, startPoint x: 236, startPoint y: 257, endPoint x: 239, endPoint y: 264, distance: 7.9
click at [239, 264] on span "Ctrl" at bounding box center [253, 259] width 35 height 18
click at [254, 261] on span "Ctrl" at bounding box center [253, 259] width 35 height 18
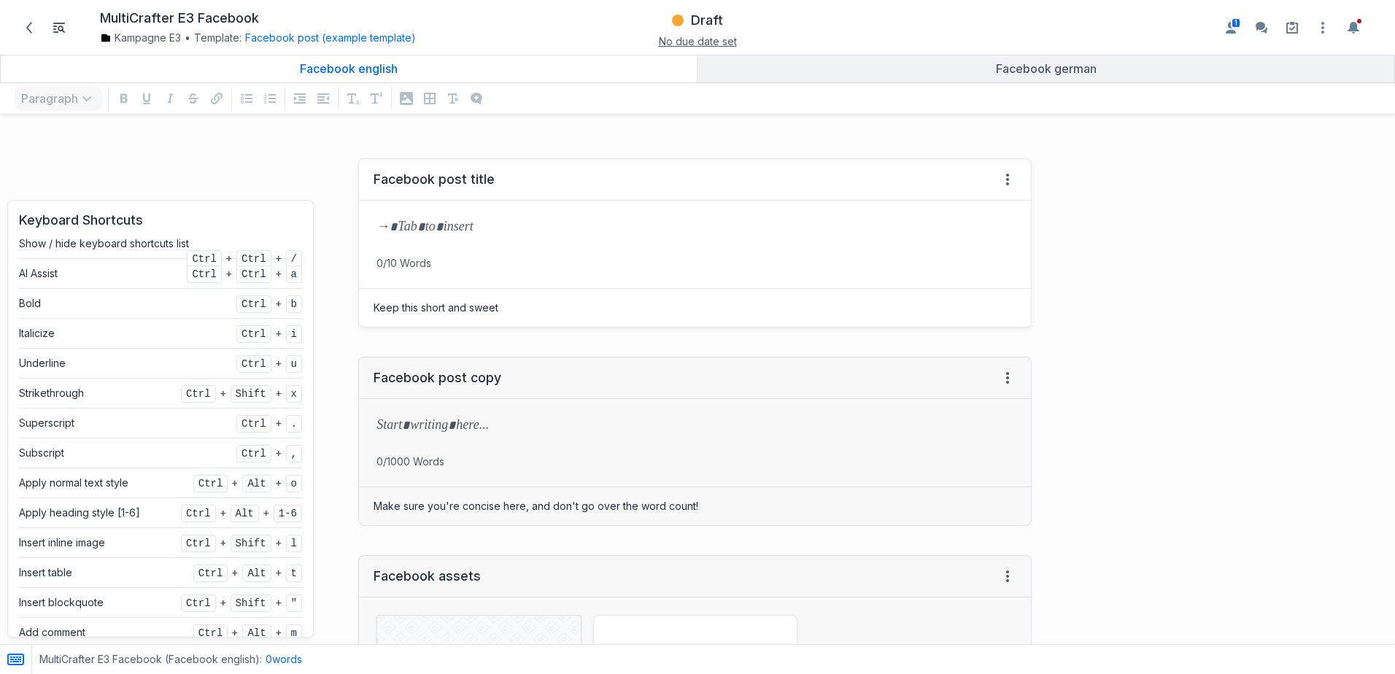
click at [419, 231] on p at bounding box center [695, 228] width 637 height 20
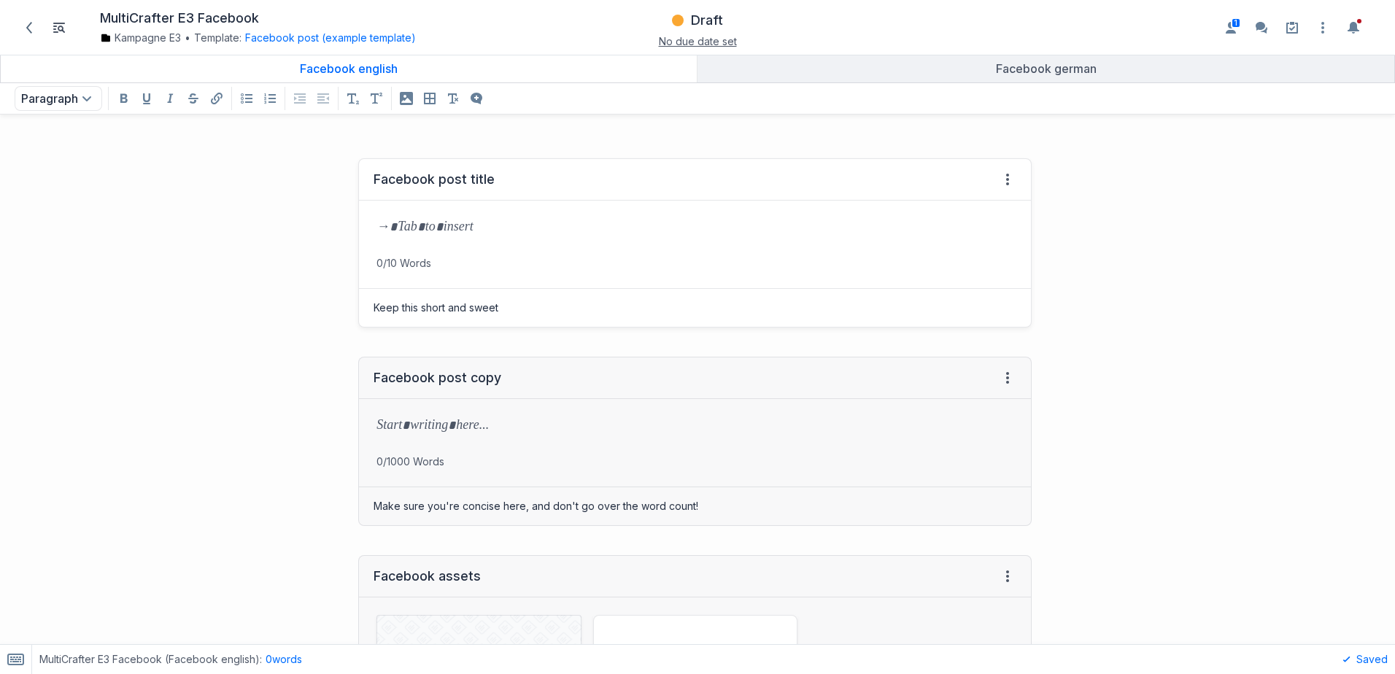
click at [504, 239] on div at bounding box center [695, 228] width 672 height 55
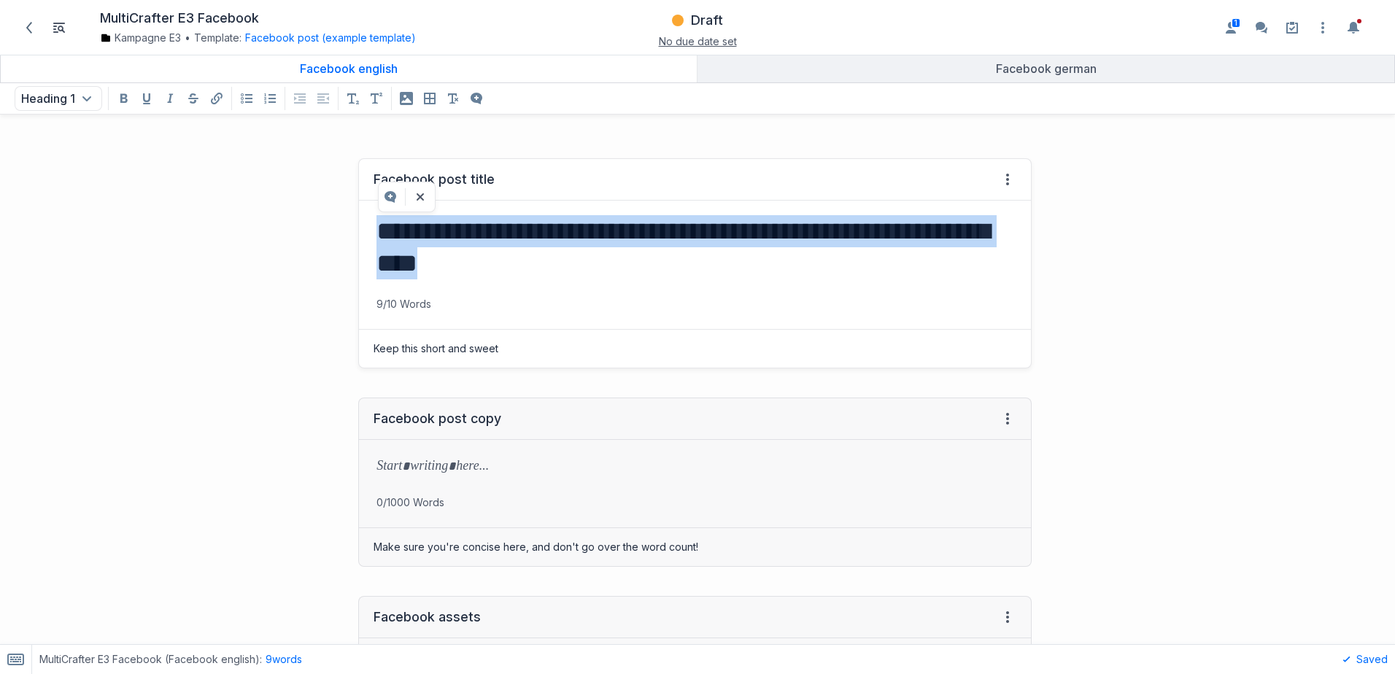
click at [493, 269] on h1 "**********" at bounding box center [692, 247] width 631 height 64
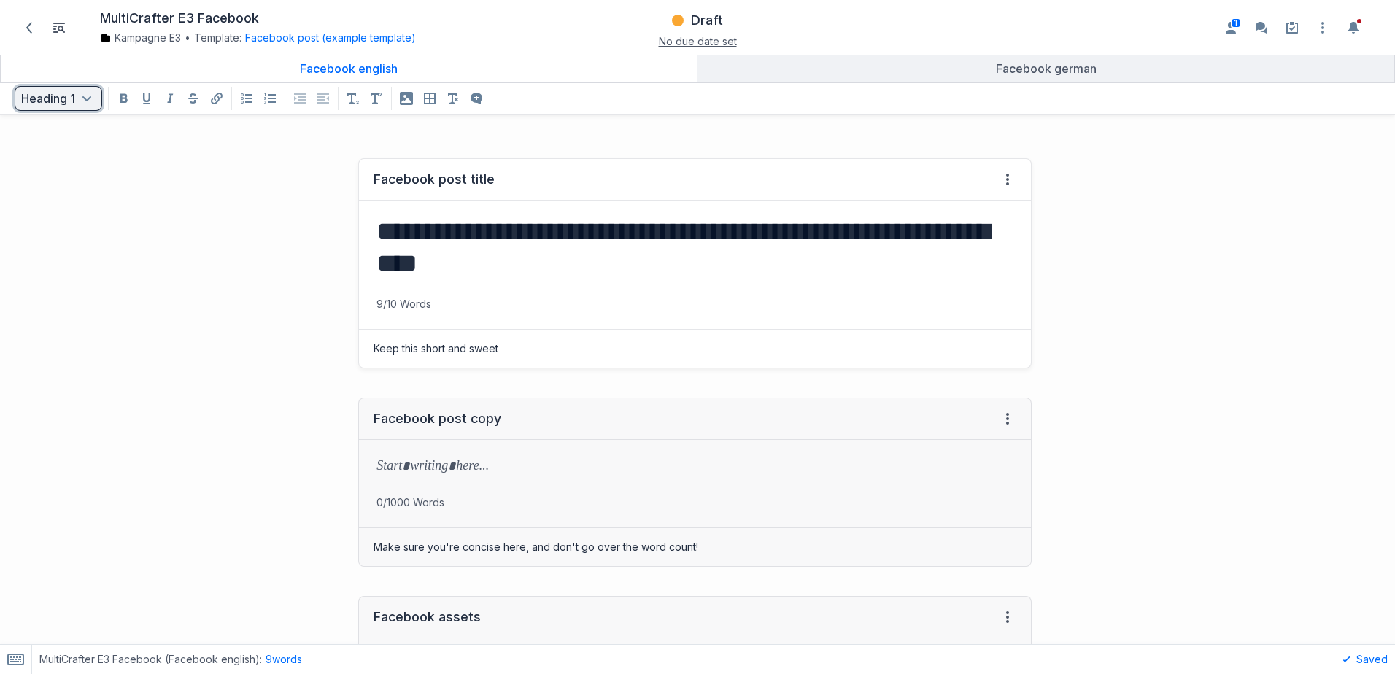
click at [82, 101] on icon "Open text formatting menu" at bounding box center [87, 99] width 18 height 18
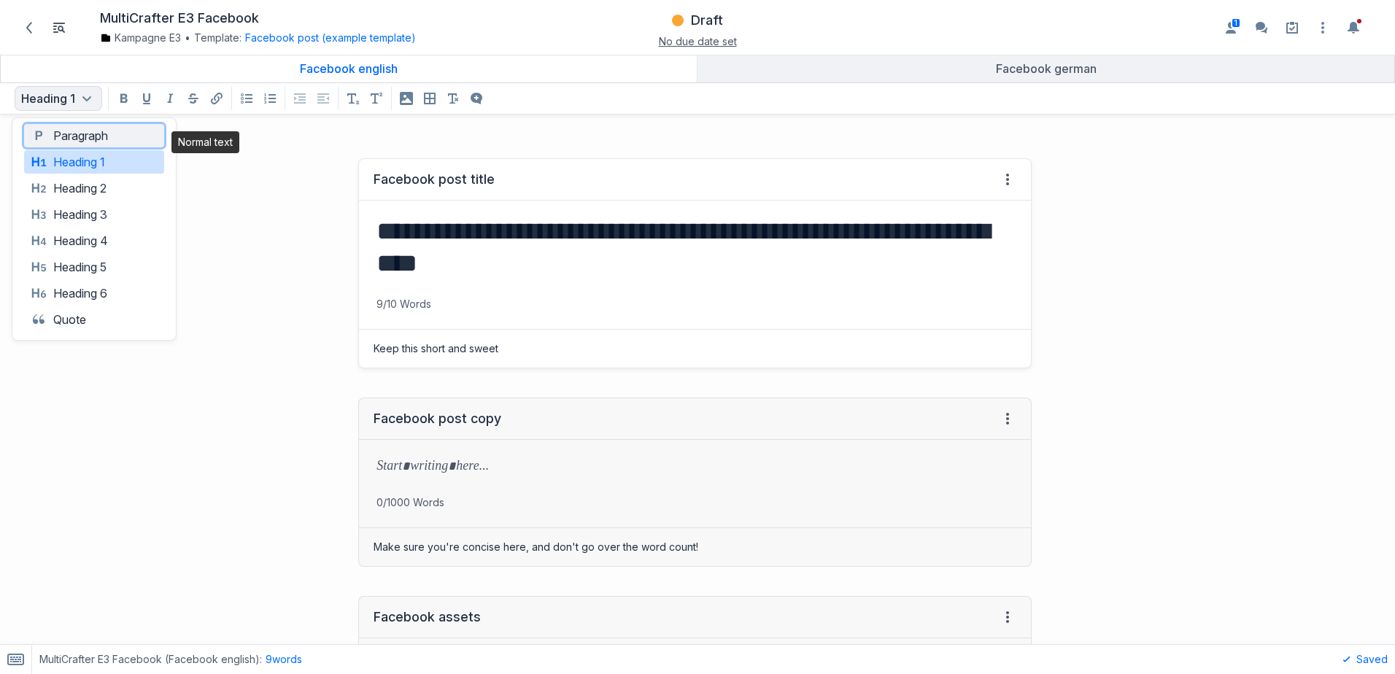
click at [58, 128] on button "Paragraph Paragraph" at bounding box center [94, 135] width 140 height 23
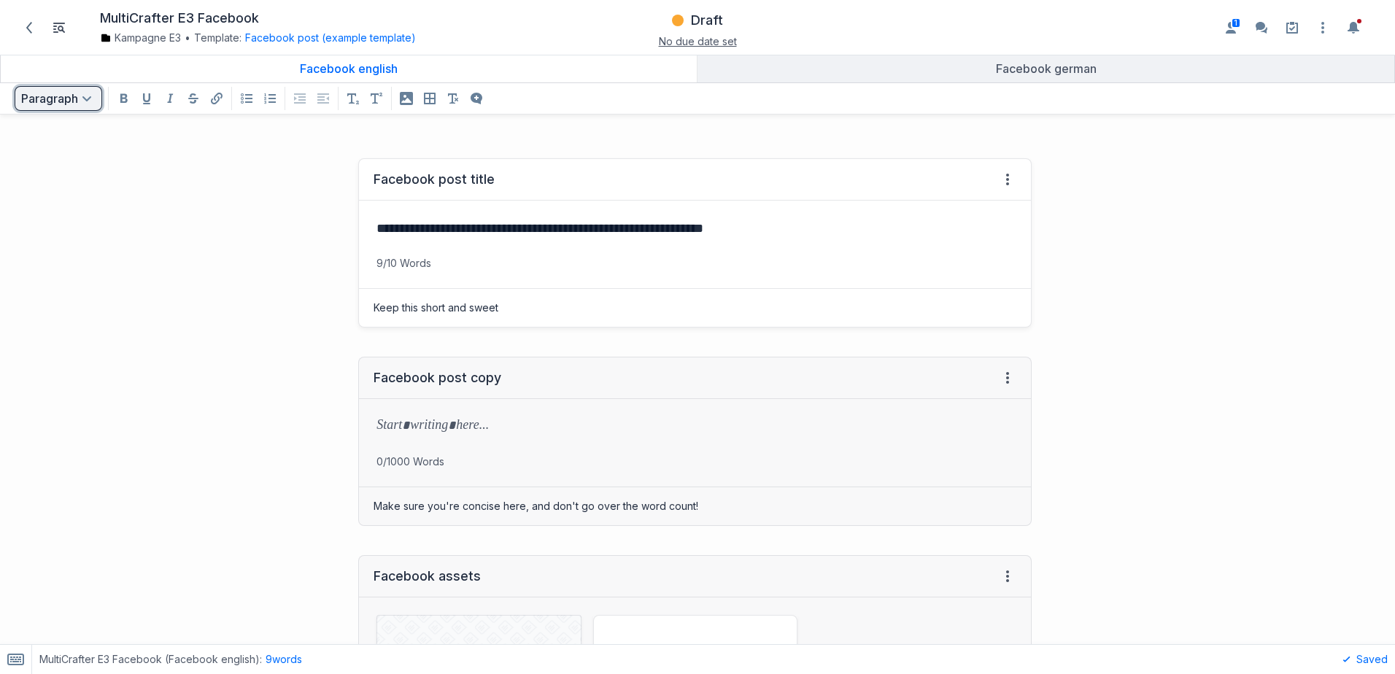
click at [66, 99] on button "Paragraph Open text formatting menu" at bounding box center [59, 98] width 88 height 25
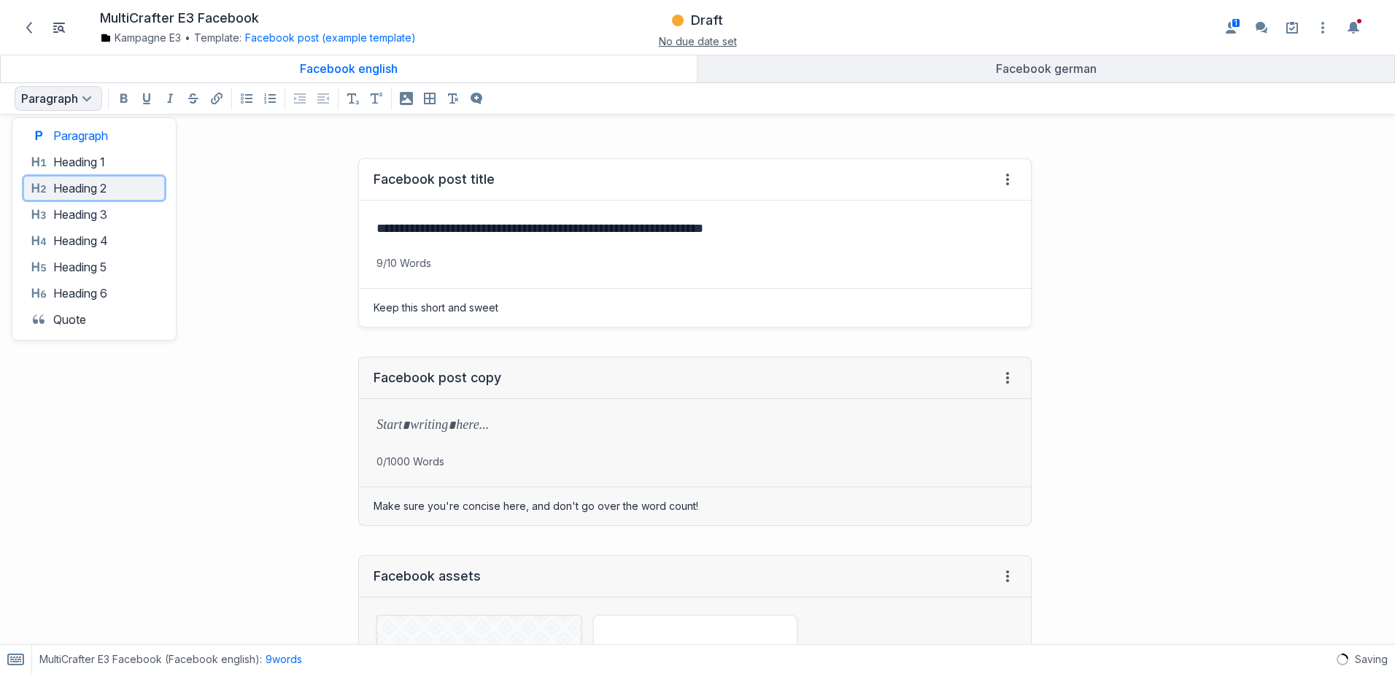
click at [74, 190] on button "Heading 2 Heading 2" at bounding box center [94, 188] width 140 height 23
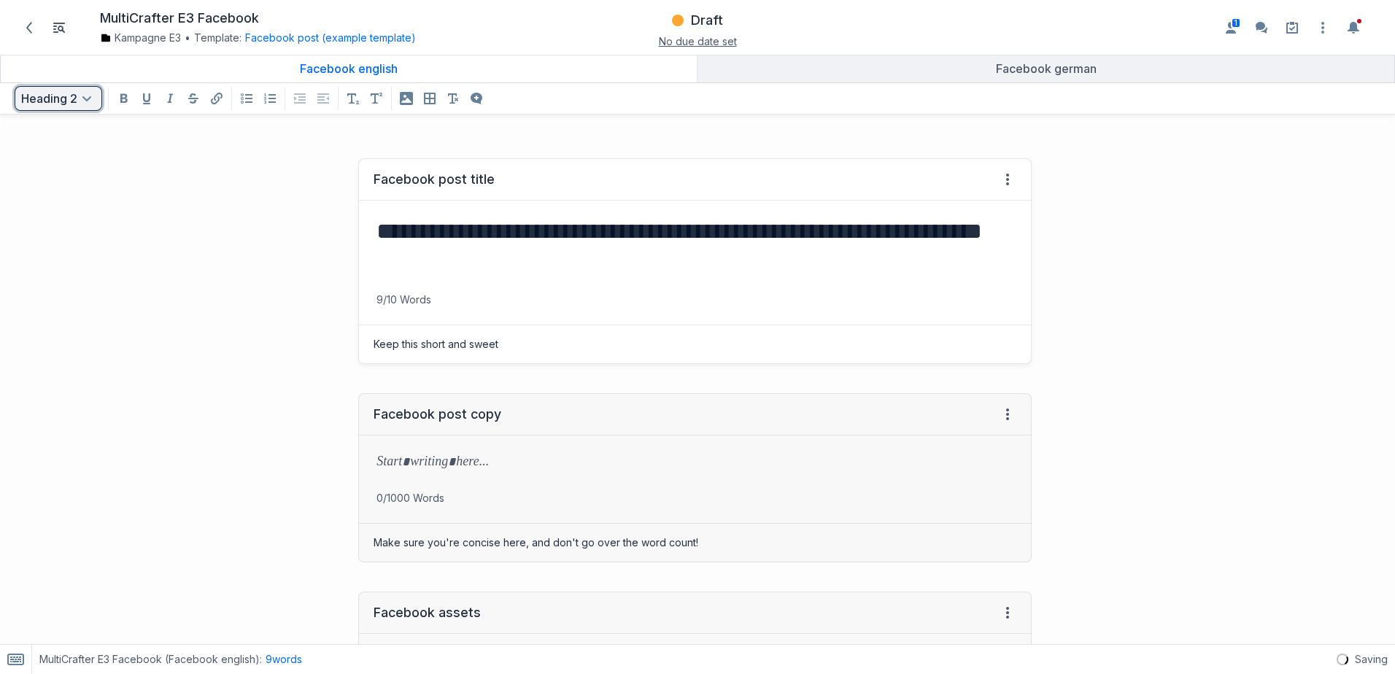
click at [73, 96] on button "Heading 2 Open text formatting menu" at bounding box center [59, 98] width 88 height 25
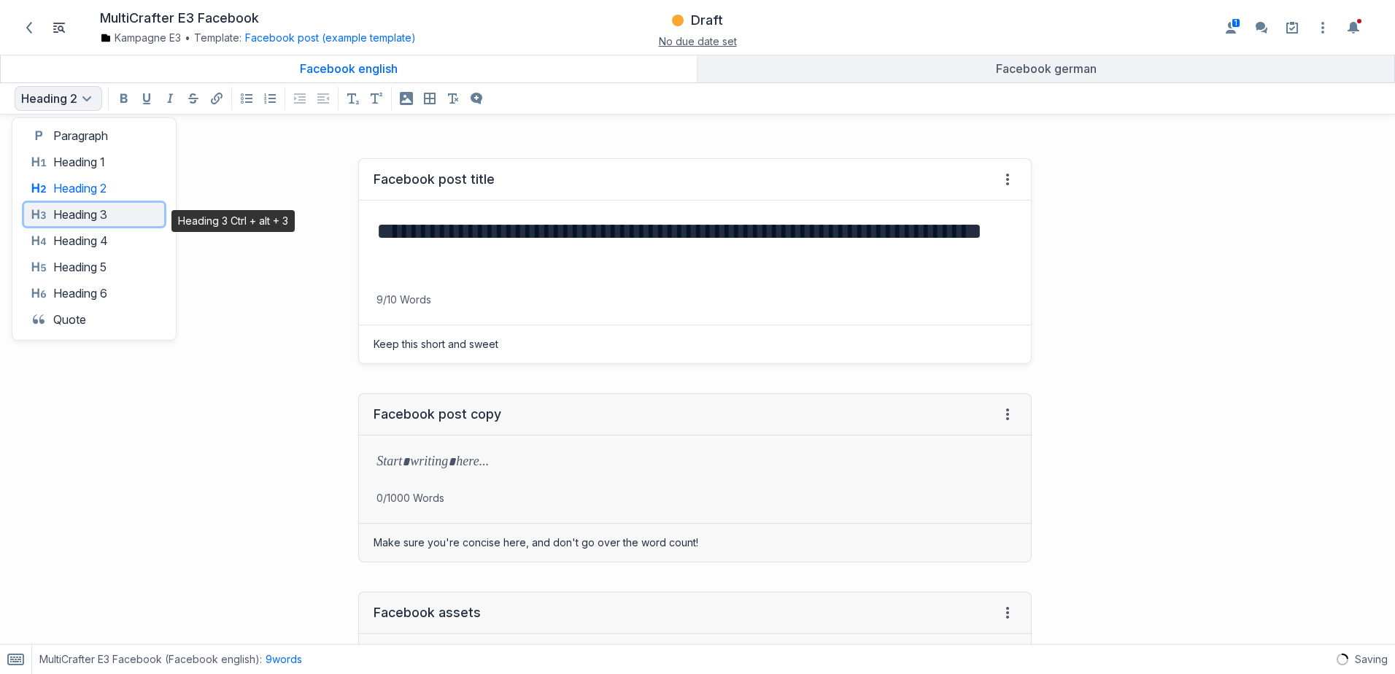
click at [71, 215] on button "Heading 3 Heading 3" at bounding box center [94, 214] width 140 height 23
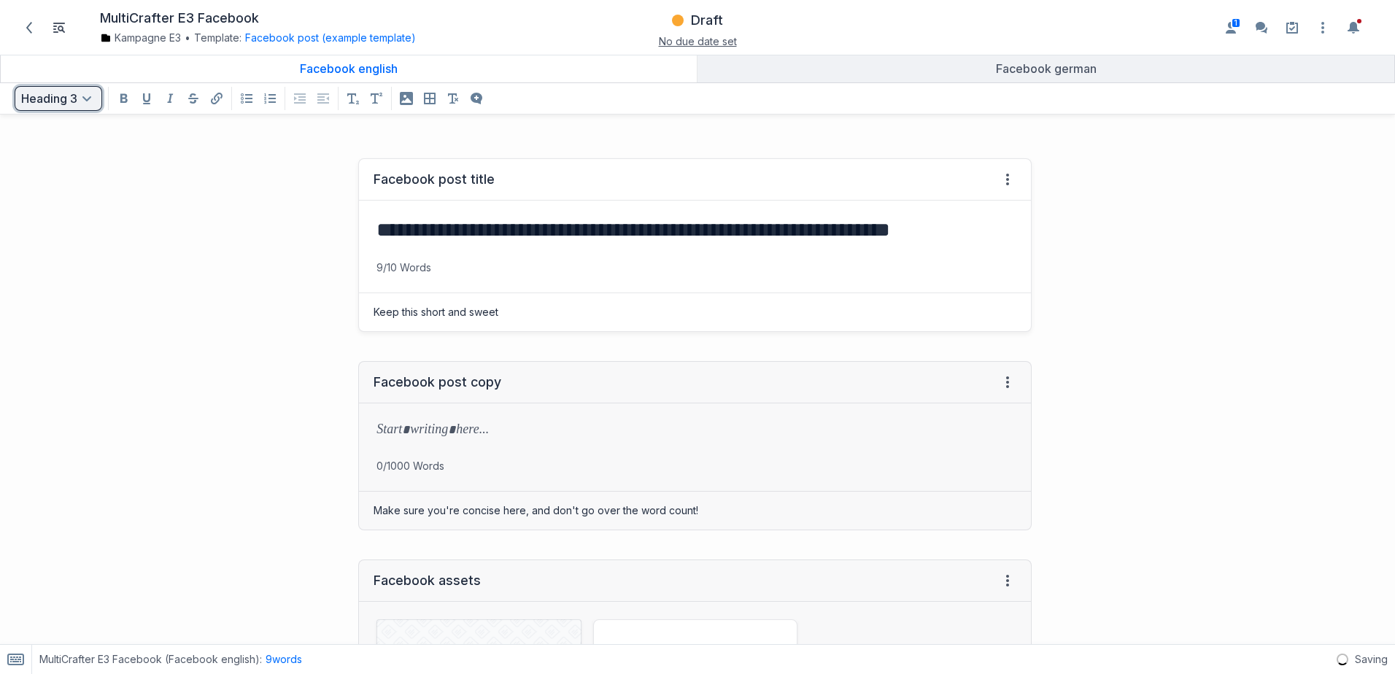
click at [74, 93] on button "Heading 3 Open text formatting menu" at bounding box center [59, 98] width 88 height 25
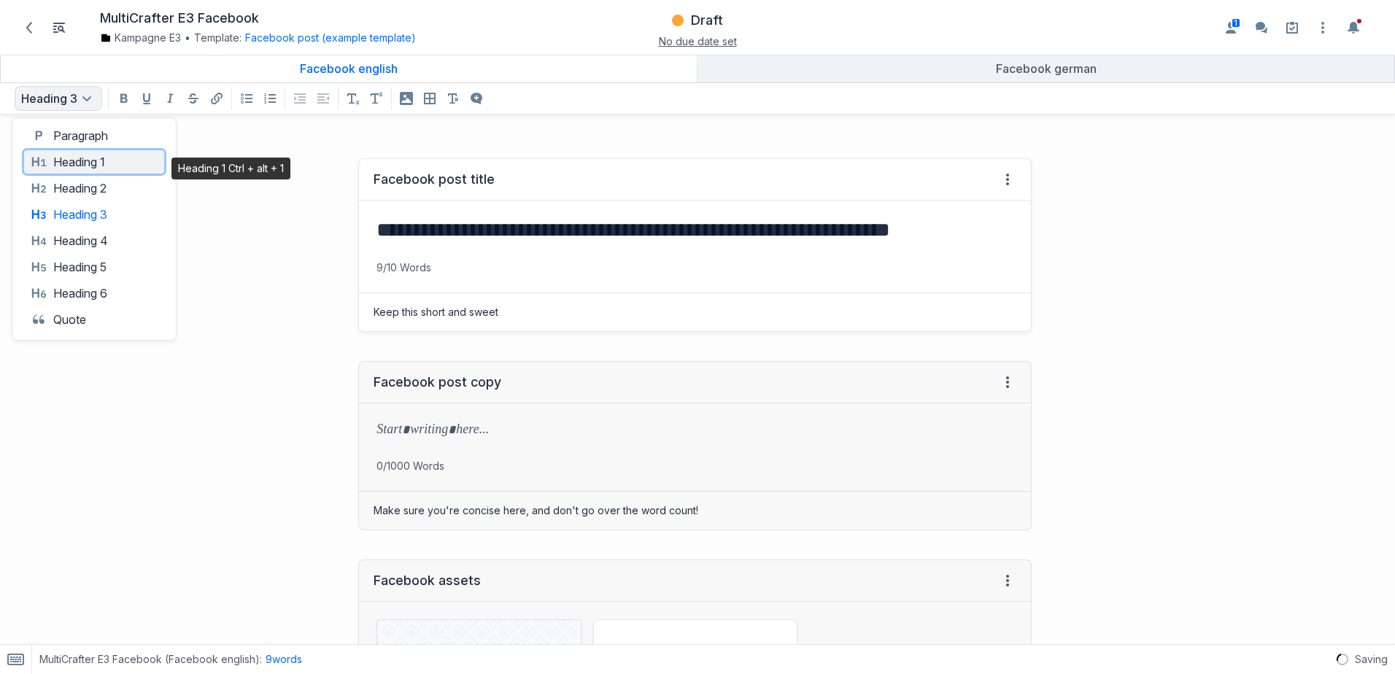
click at [69, 157] on button "Heading 1 Heading 1" at bounding box center [94, 161] width 140 height 23
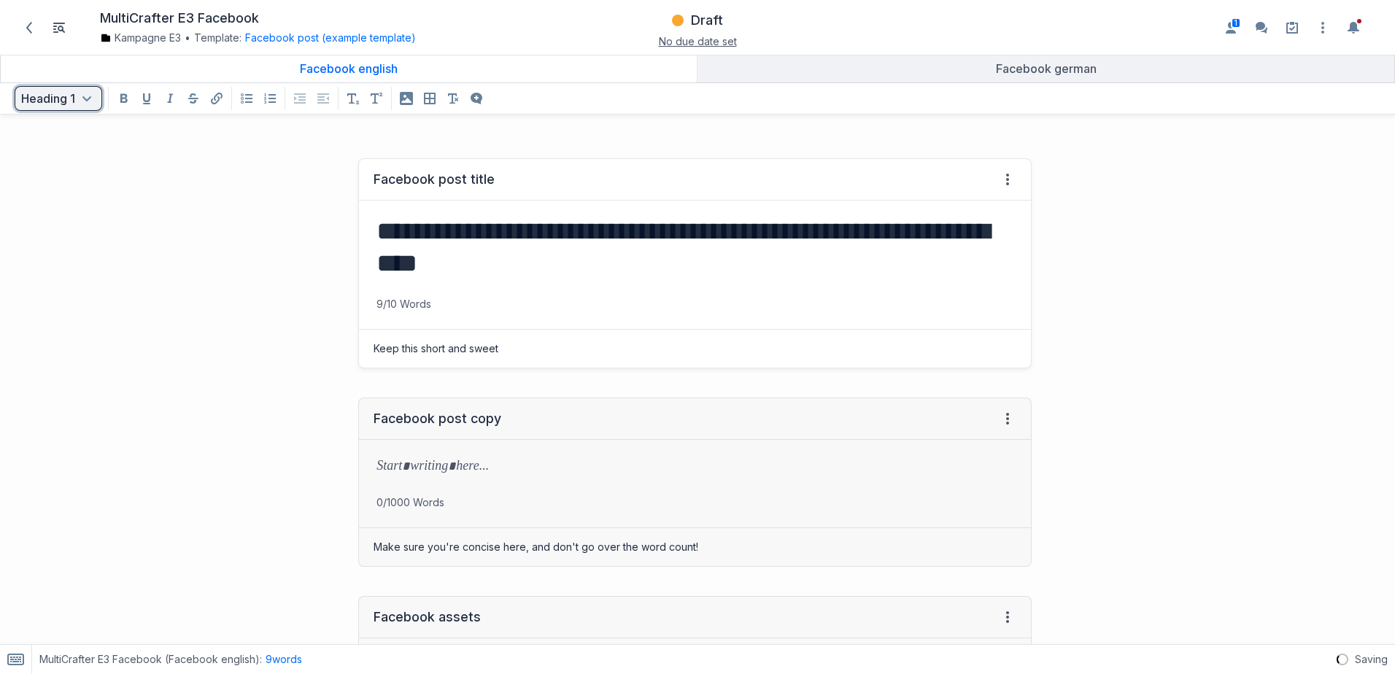
click at [83, 104] on icon "Open text formatting menu" at bounding box center [87, 99] width 18 height 18
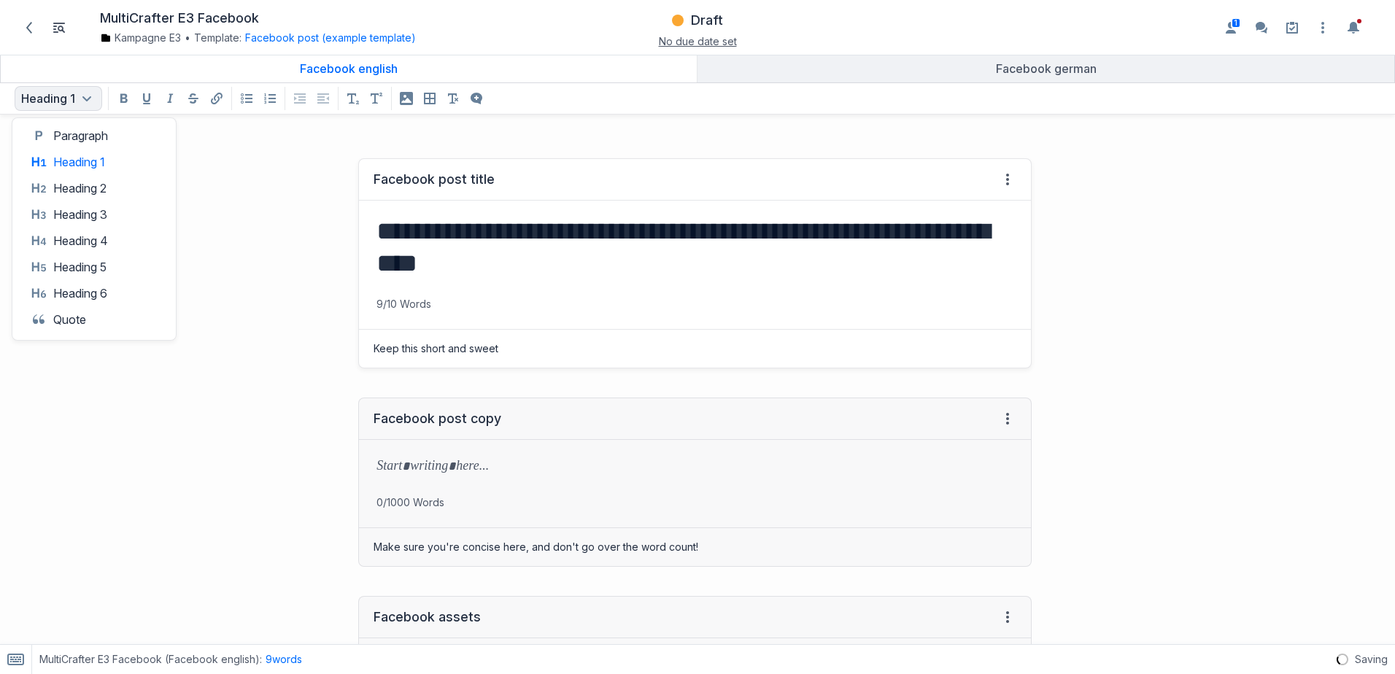
click at [279, 263] on div "**********" at bounding box center [523, 263] width 1032 height 239
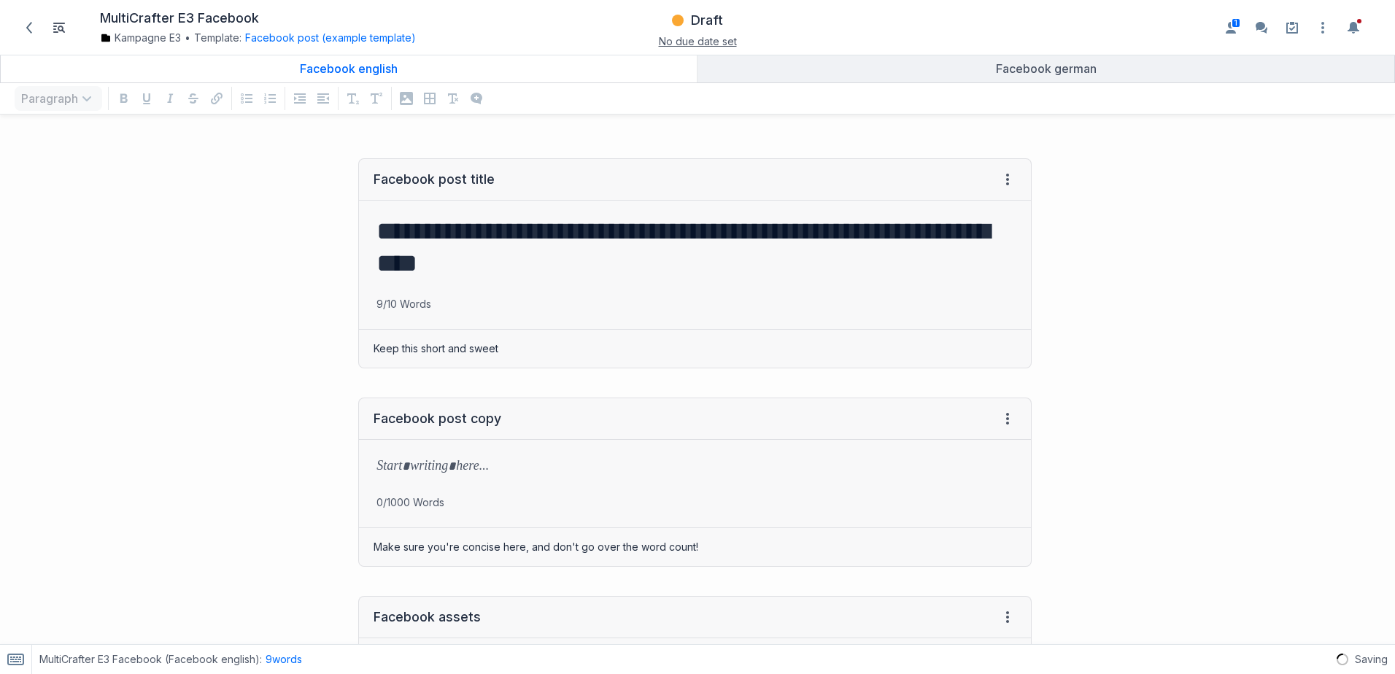
click at [822, 82] on div "Facebook english Facebook german" at bounding box center [697, 68] width 1395 height 29
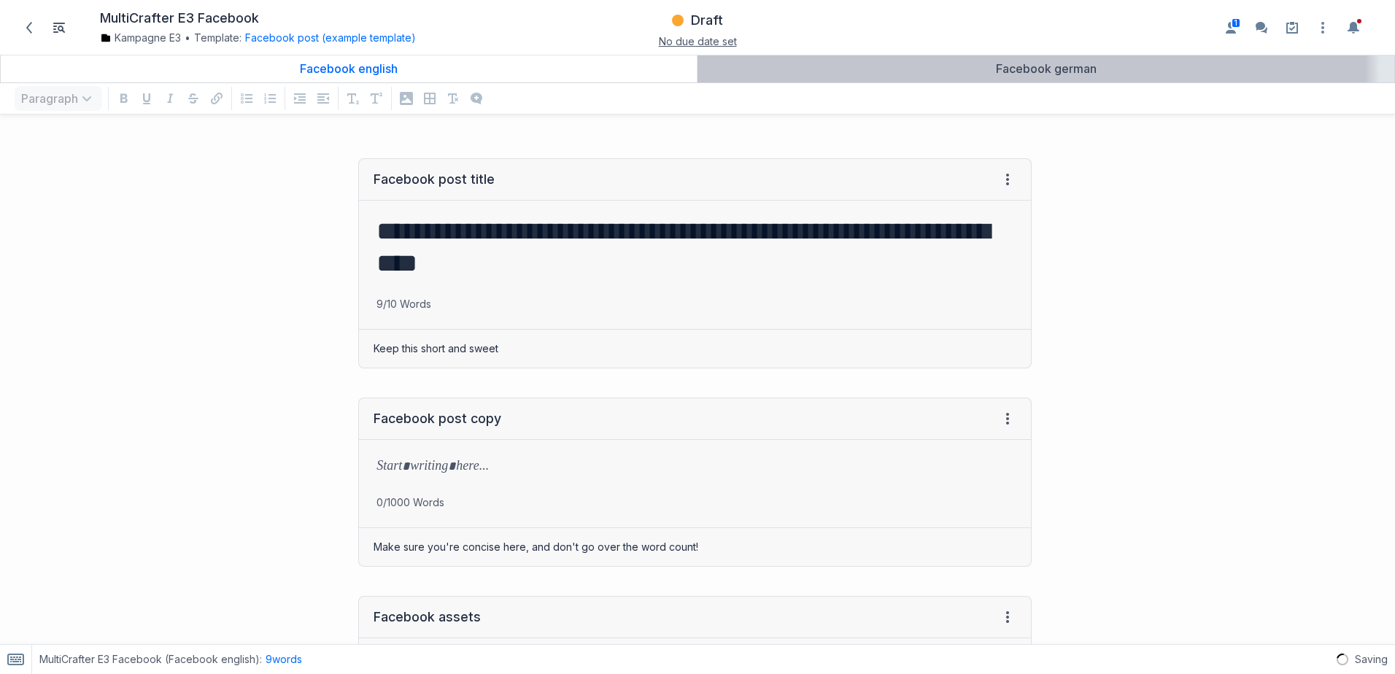
click at [810, 74] on div "Facebook german" at bounding box center [1046, 68] width 685 height 15
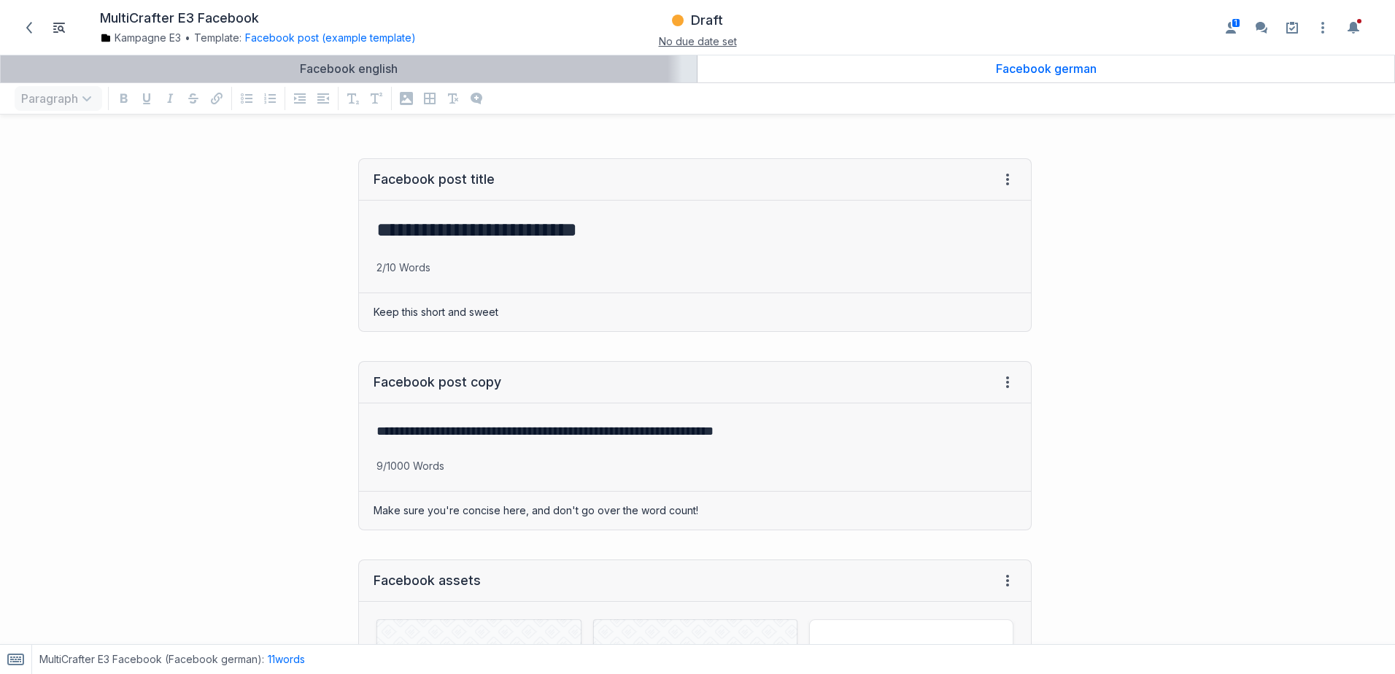
click at [449, 65] on div "Facebook english" at bounding box center [349, 68] width 685 height 15
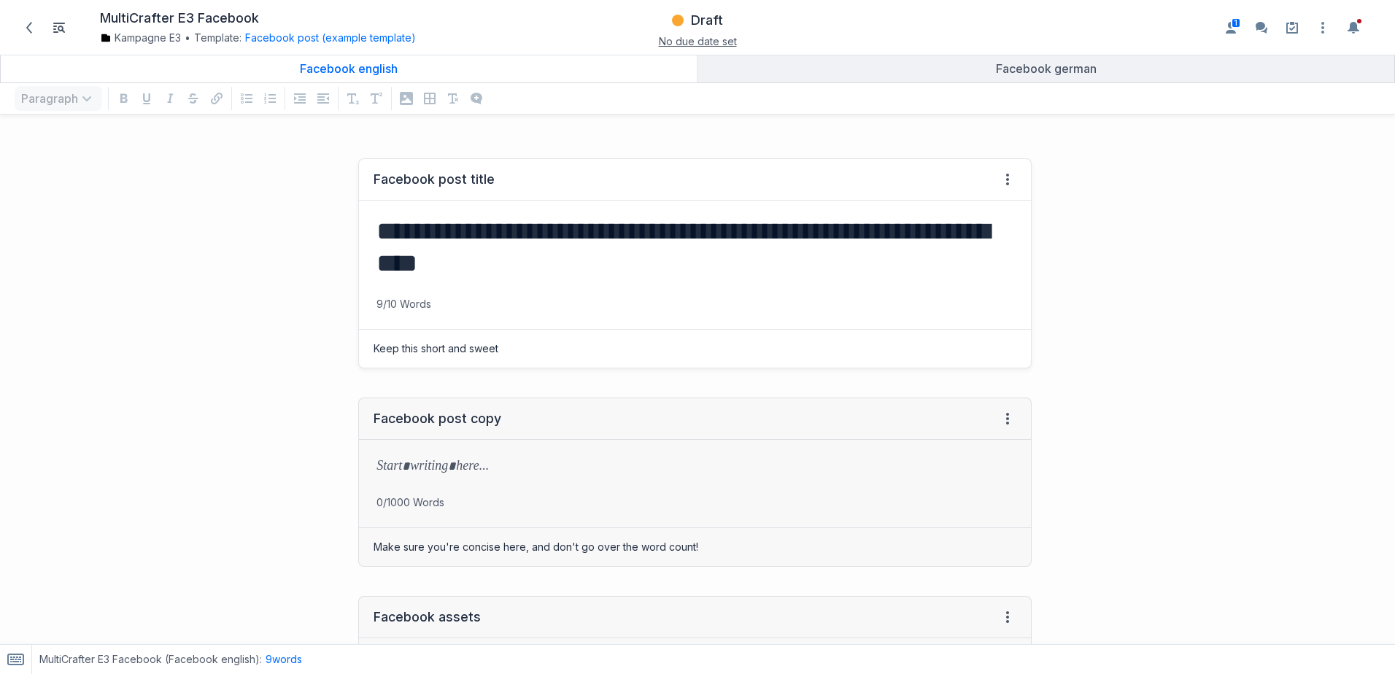
click at [501, 260] on h1 "**********" at bounding box center [692, 247] width 631 height 64
click at [1005, 185] on span at bounding box center [1008, 180] width 18 height 18
click at [768, 298] on p "9/10 Words" at bounding box center [695, 304] width 672 height 15
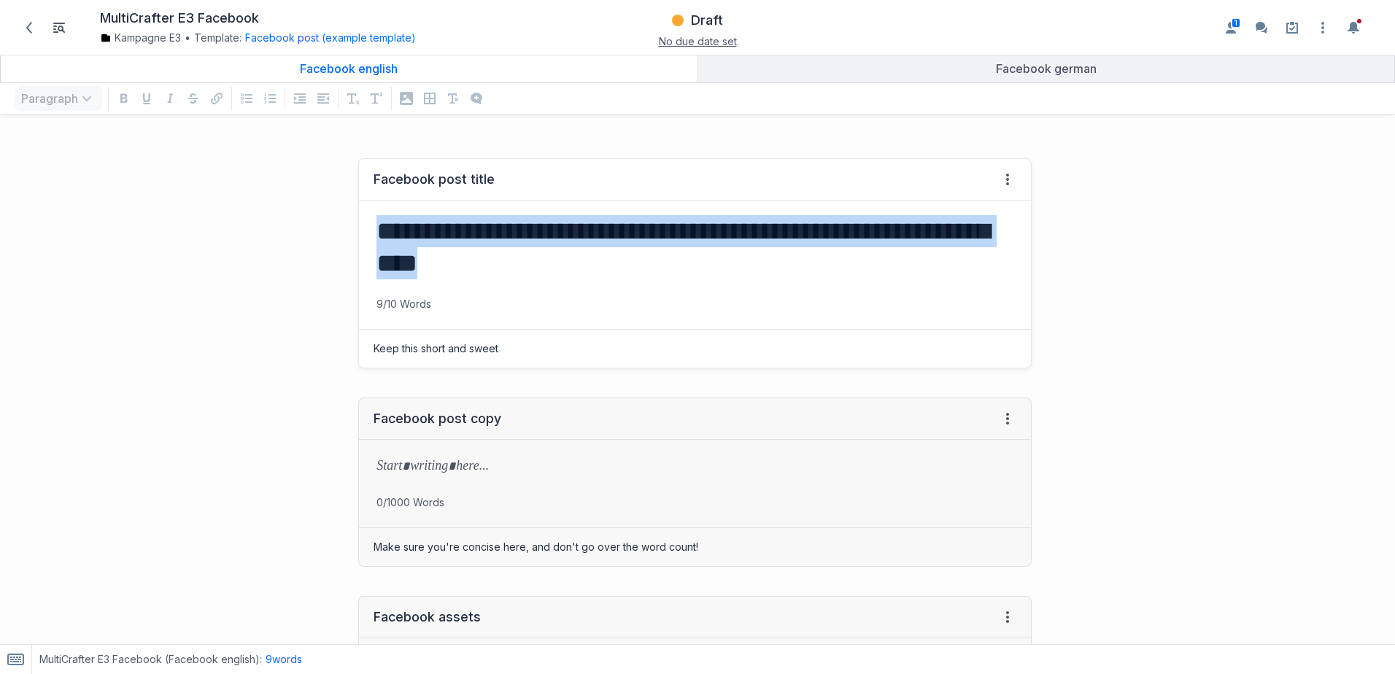
drag, startPoint x: 675, startPoint y: 267, endPoint x: 371, endPoint y: 217, distance: 307.7
click at [371, 217] on div "**********" at bounding box center [695, 249] width 672 height 96
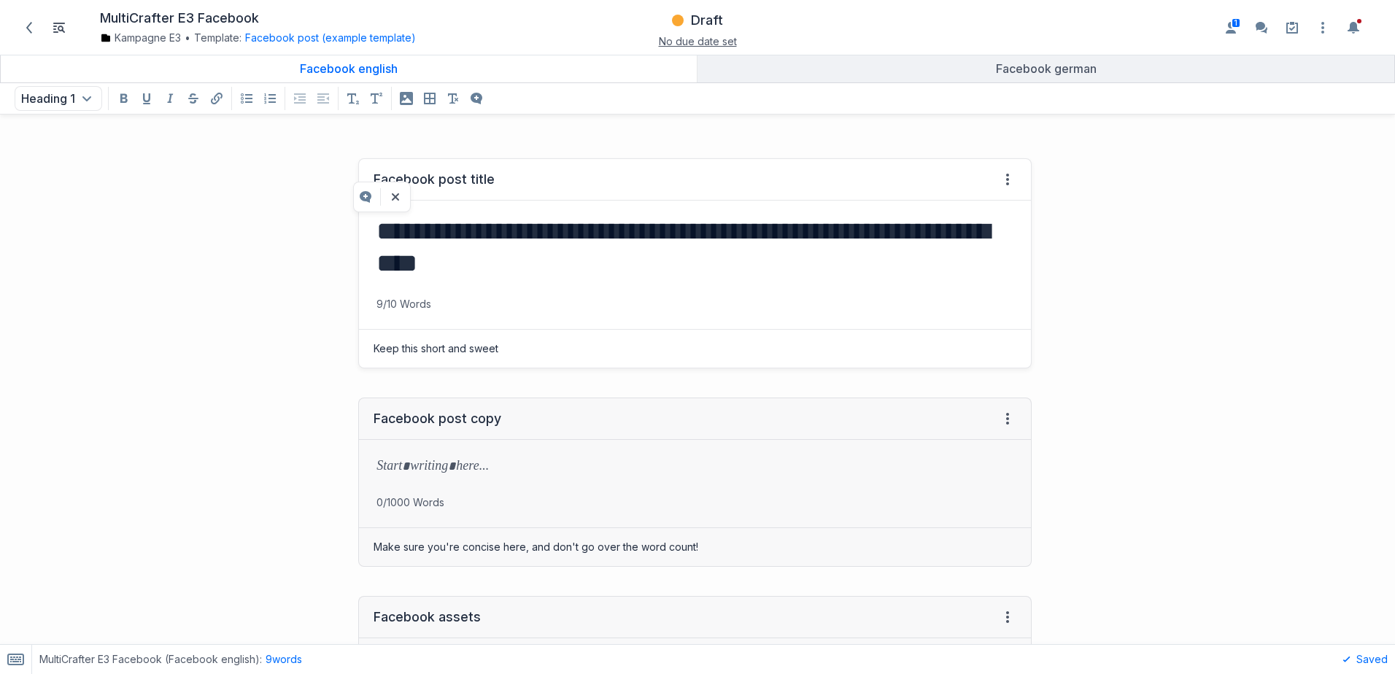
click at [15, 655] on rect "button" at bounding box center [15, 660] width 15 height 10
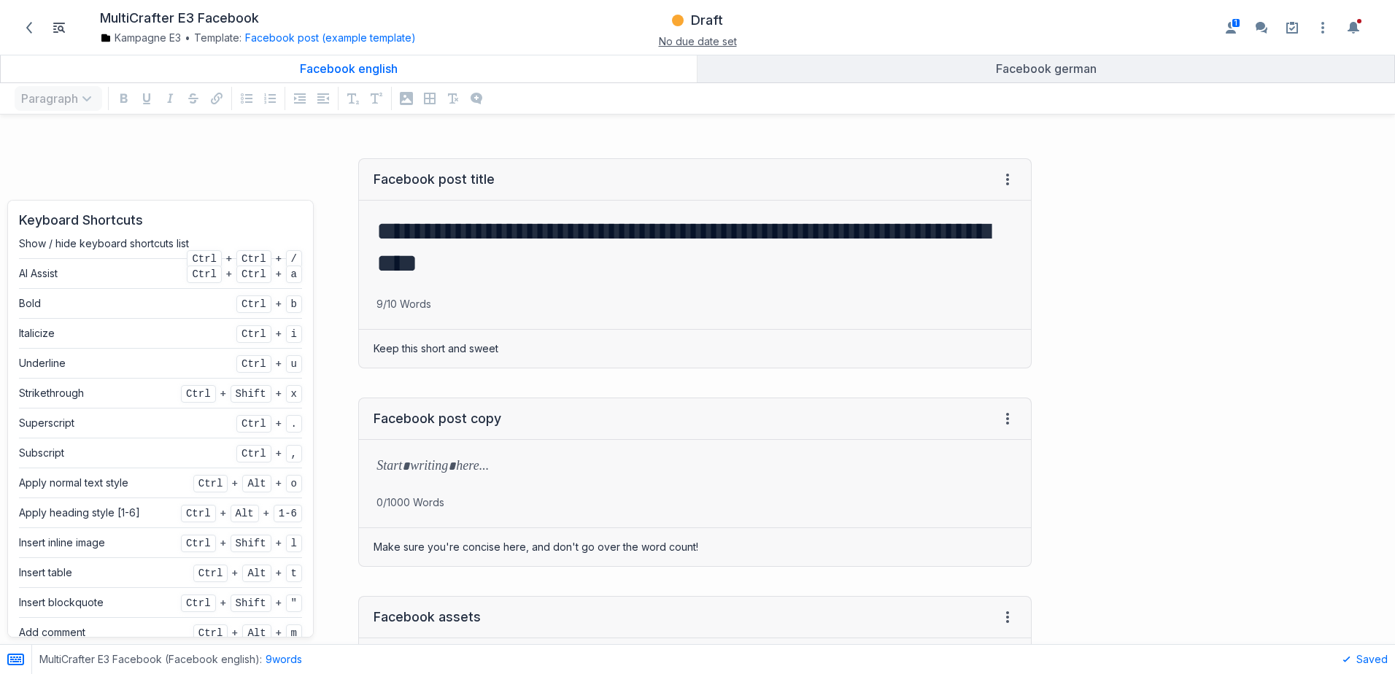
click at [45, 275] on div "AI Assist" at bounding box center [38, 273] width 39 height 15
drag, startPoint x: 45, startPoint y: 275, endPoint x: 88, endPoint y: 266, distance: 43.9
click at [88, 266] on li "AI Assist Ctrl + Ctrl + a" at bounding box center [160, 274] width 283 height 30
click at [474, 270] on h1 "**********" at bounding box center [692, 247] width 631 height 64
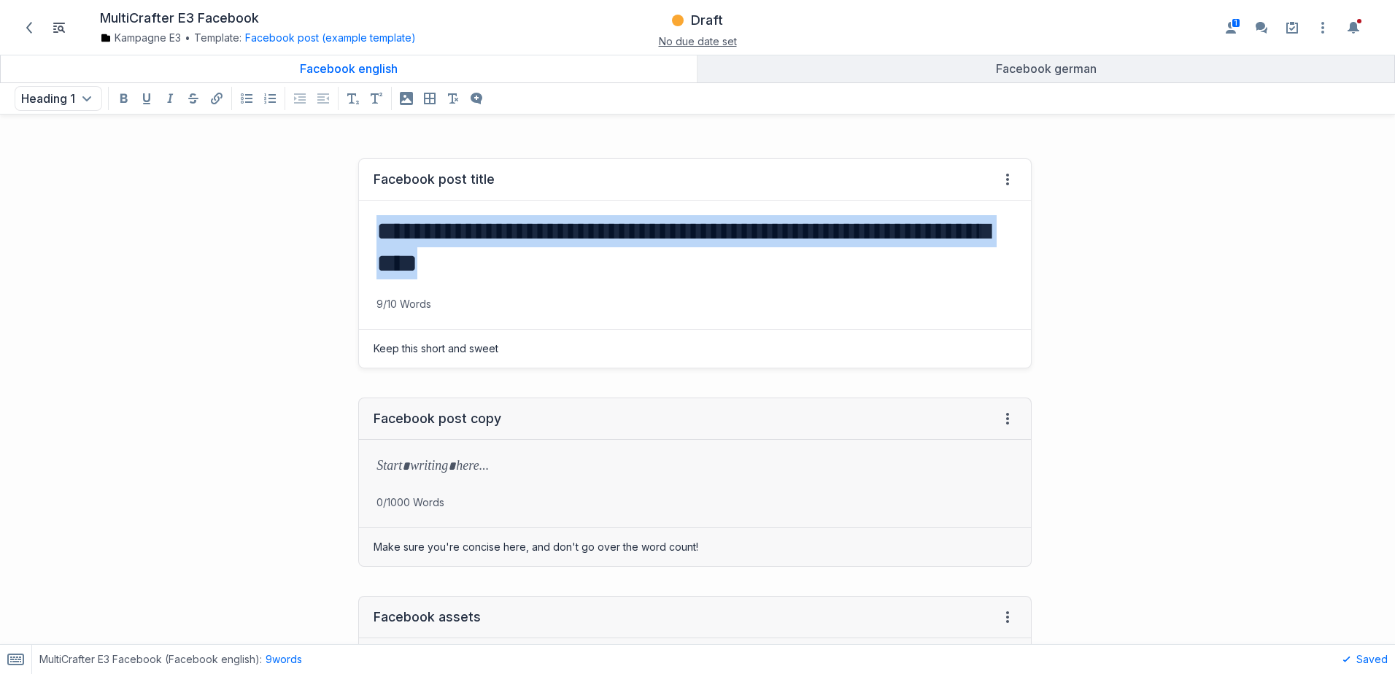
drag, startPoint x: 616, startPoint y: 264, endPoint x: 346, endPoint y: 235, distance: 271.6
click at [346, 235] on div "**********" at bounding box center [523, 263] width 1032 height 239
click at [343, 197] on icon "Add a comment to selected text" at bounding box center [342, 197] width 12 height 12
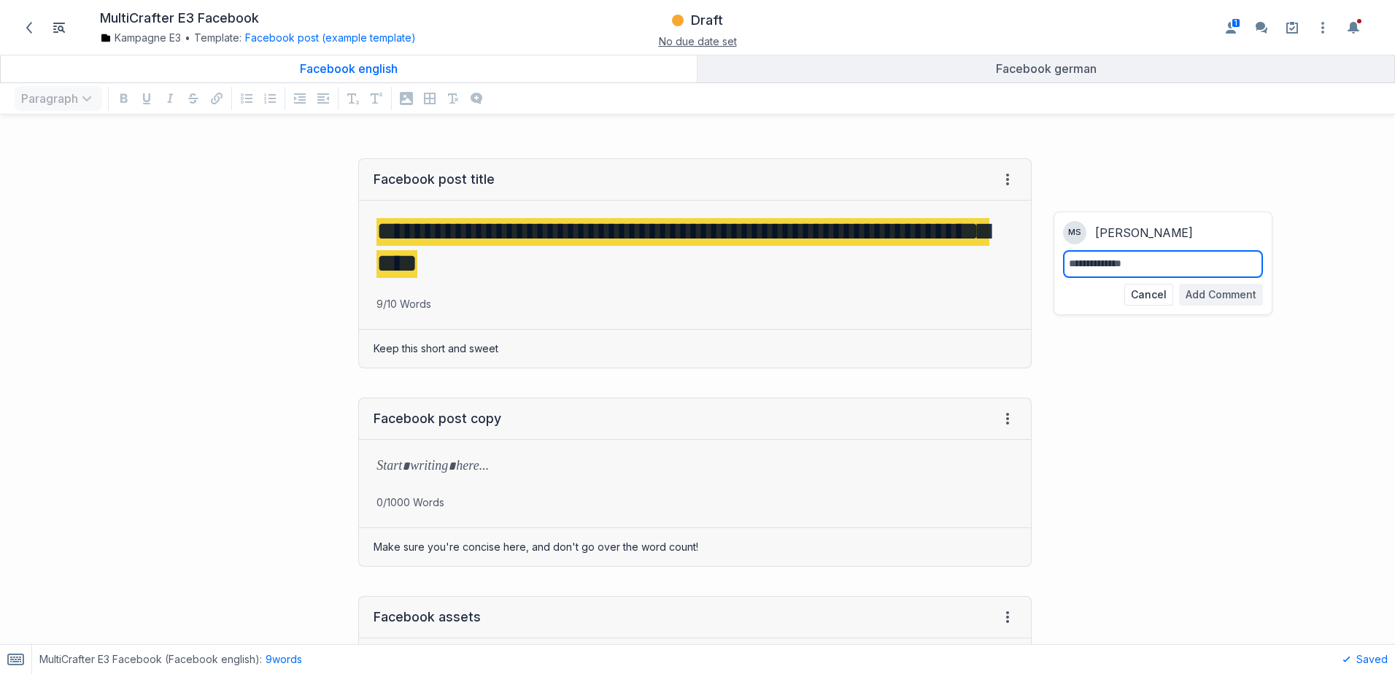
click at [1106, 264] on textarea at bounding box center [1163, 264] width 188 height 16
type textarea "**********"
click at [1205, 290] on button "Add Comment" at bounding box center [1221, 295] width 84 height 22
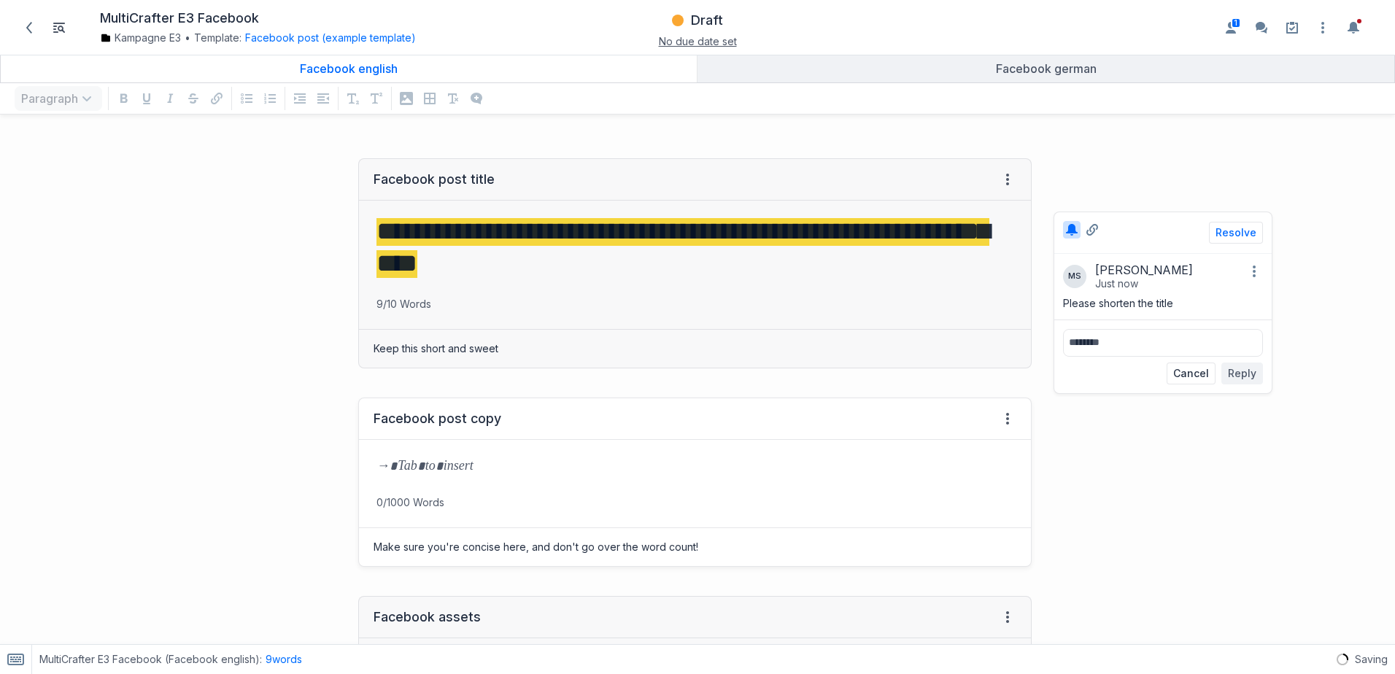
click at [408, 470] on p at bounding box center [695, 468] width 637 height 20
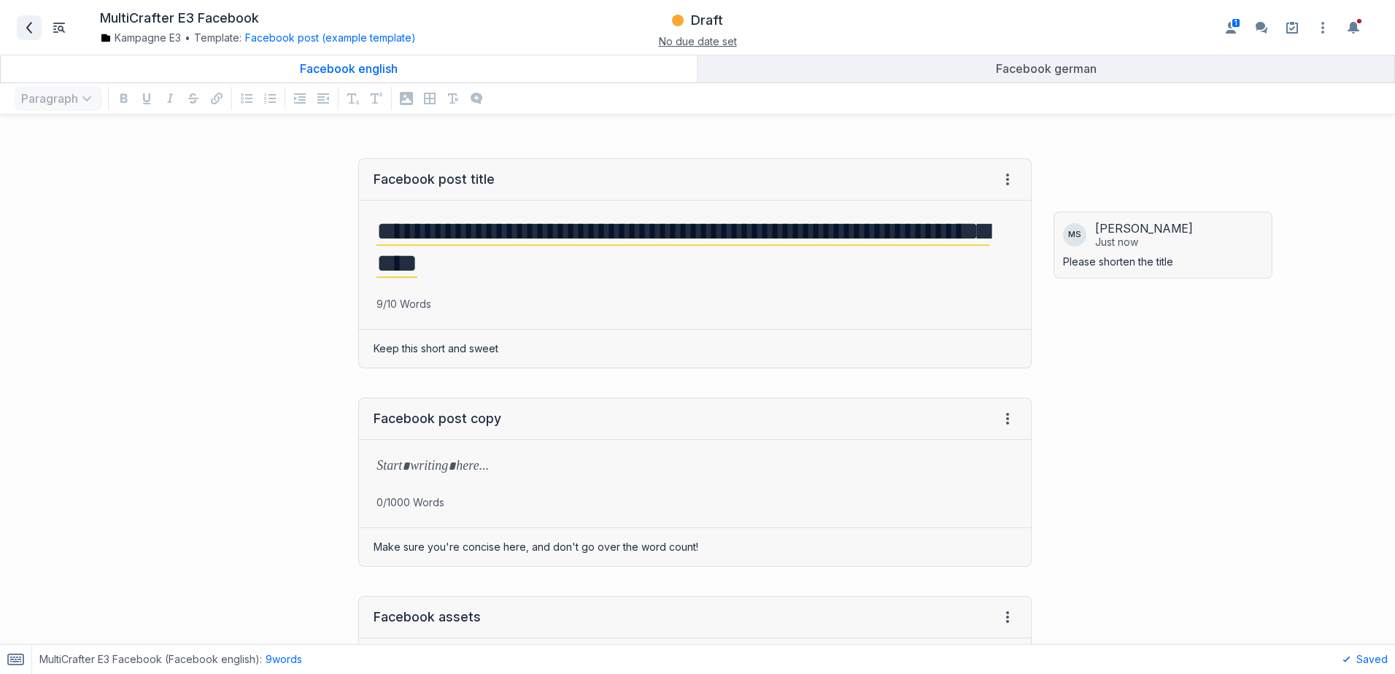
click at [31, 36] on span at bounding box center [29, 27] width 23 height 23
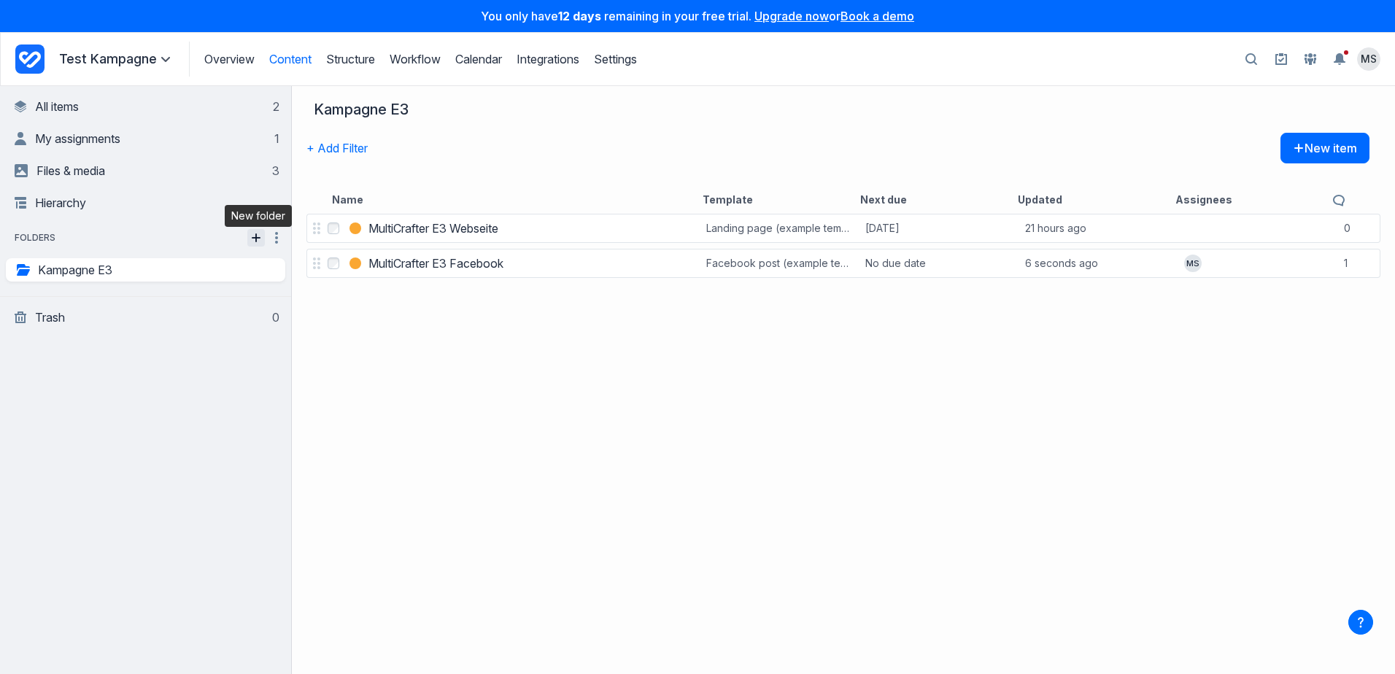
click at [258, 239] on icon "button" at bounding box center [256, 237] width 9 height 1
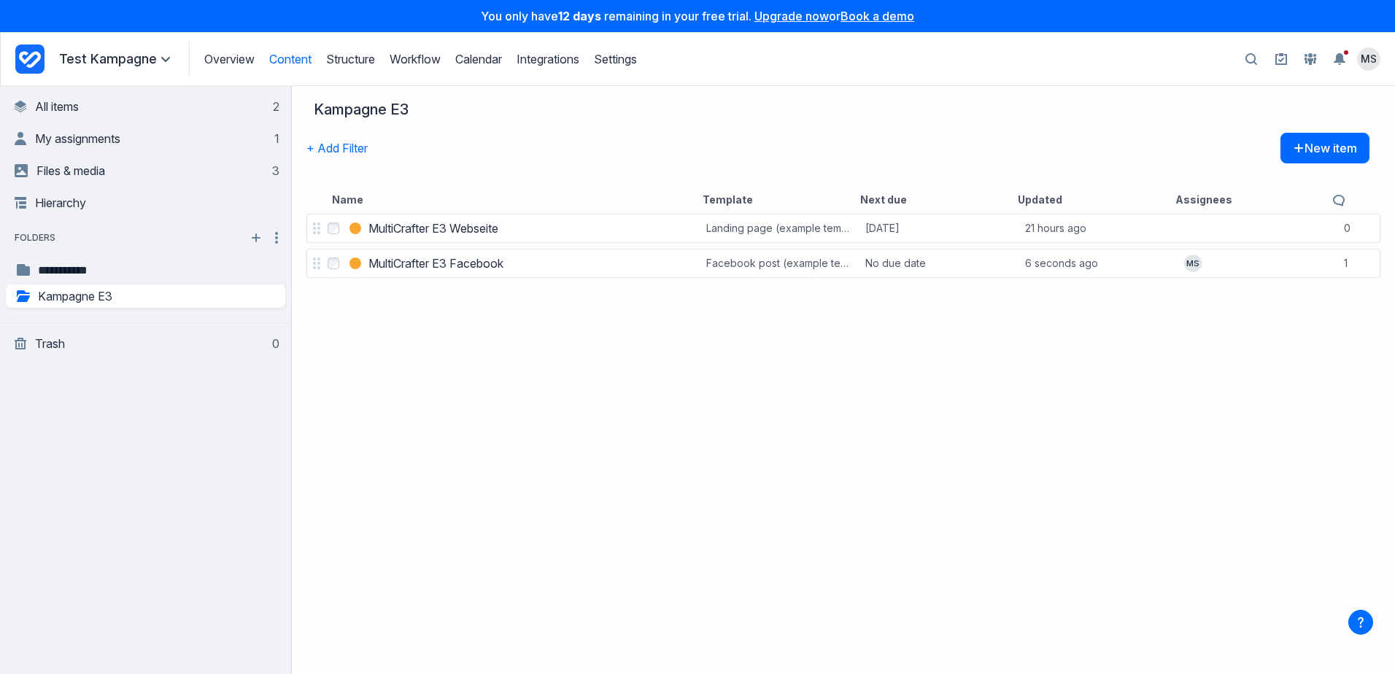
type input "**********"
click at [476, 358] on div "Select MultiCrafter E3 Webseite MultiCrafter E3 Webseite Landing page (example …" at bounding box center [843, 442] width 1103 height 463
click at [272, 273] on icon "button" at bounding box center [271, 270] width 18 height 18
click at [327, 313] on div "Select MultiCrafter E3 Webseite MultiCrafter E3 Webseite Landing page (example …" at bounding box center [843, 442] width 1103 height 463
click at [250, 271] on icon "button" at bounding box center [250, 270] width 13 height 12
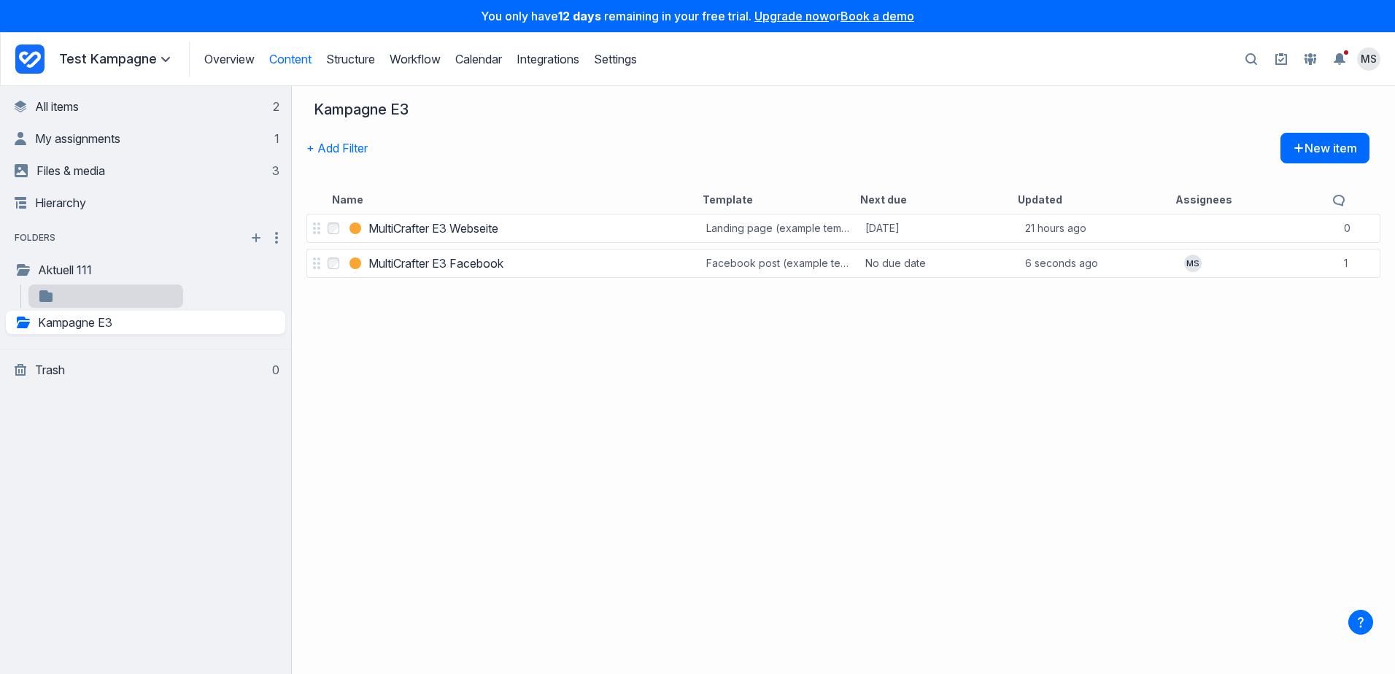
click at [105, 296] on input "Folder name" at bounding box center [116, 297] width 123 height 15
type input "*******"
click at [352, 332] on div "Select MultiCrafter E3 Webseite MultiCrafter E3 Webseite Landing page (example …" at bounding box center [843, 442] width 1103 height 463
click at [276, 299] on icon "button" at bounding box center [271, 297] width 18 height 18
click at [223, 387] on button "Move to trash" at bounding box center [226, 385] width 109 height 27
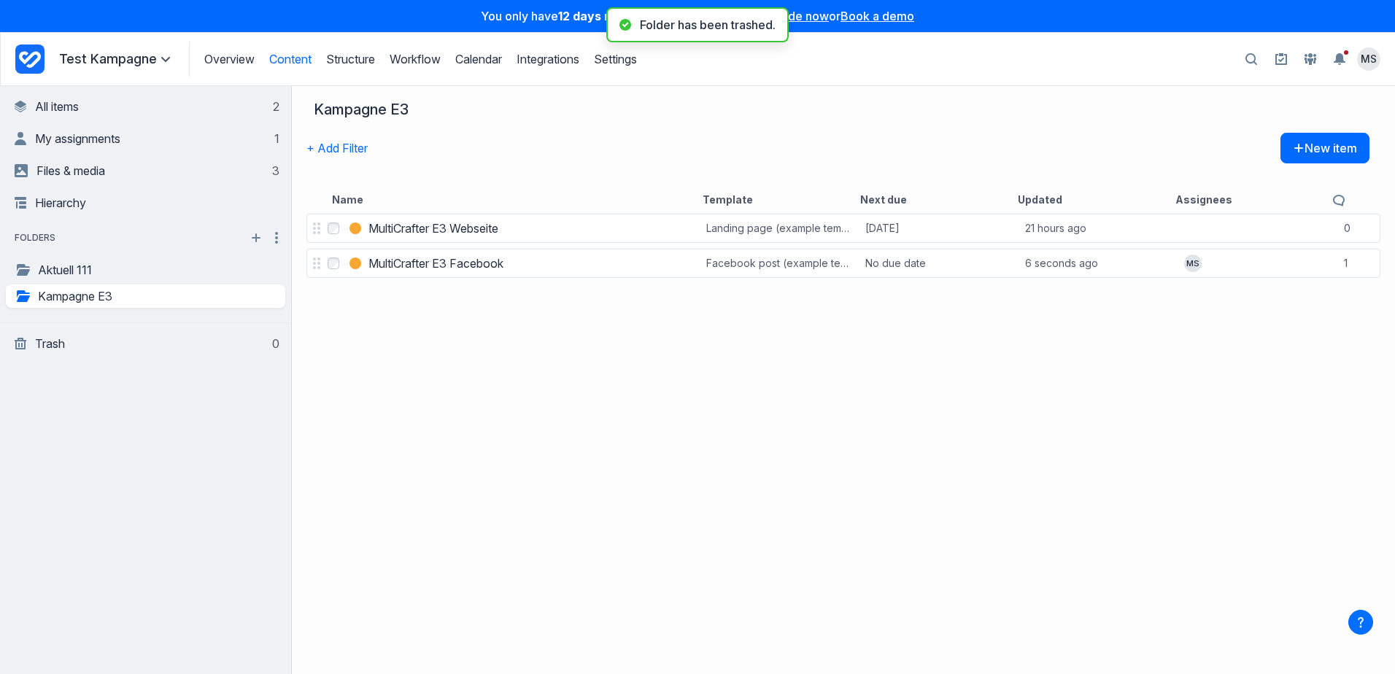
click at [468, 377] on div "Select MultiCrafter E3 Webseite MultiCrafter E3 Webseite Landing page (example …" at bounding box center [843, 442] width 1103 height 463
click at [154, 274] on link "Aktuell 111" at bounding box center [127, 270] width 224 height 18
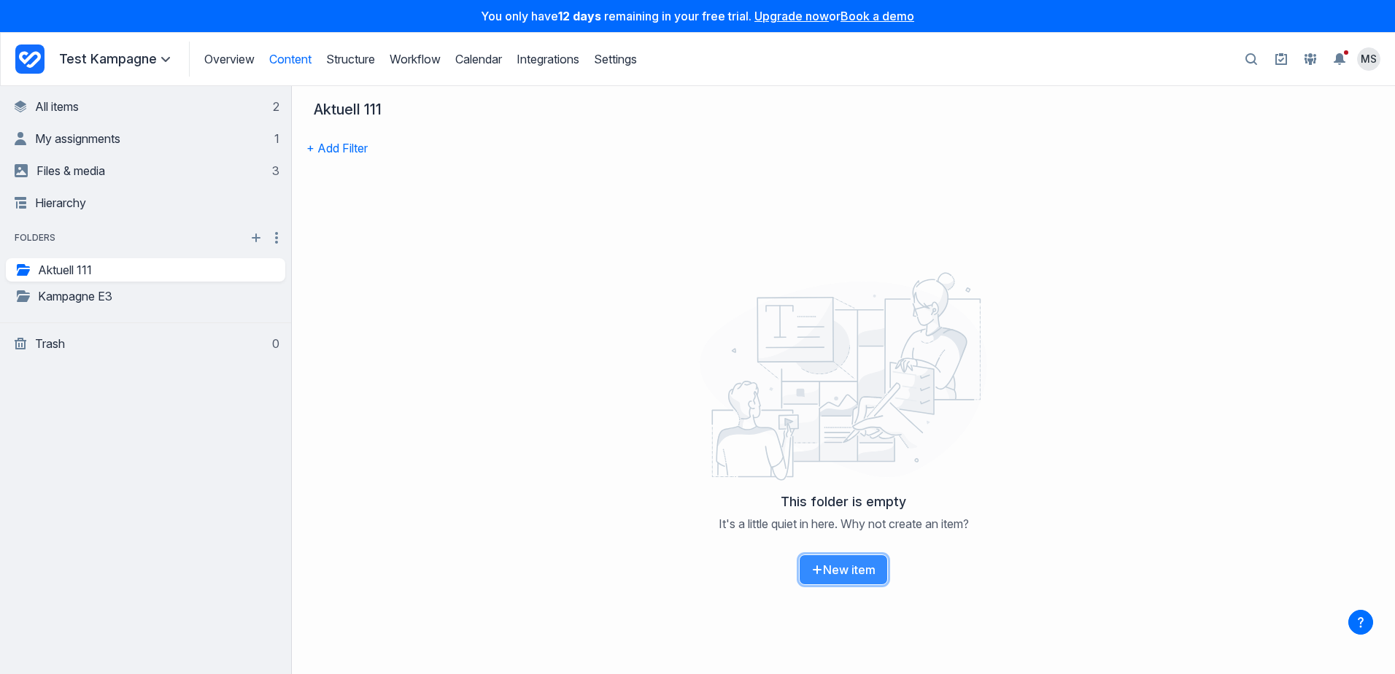
click at [838, 579] on button "New item" at bounding box center [843, 570] width 89 height 31
click at [839, 576] on button "New item" at bounding box center [843, 570] width 89 height 31
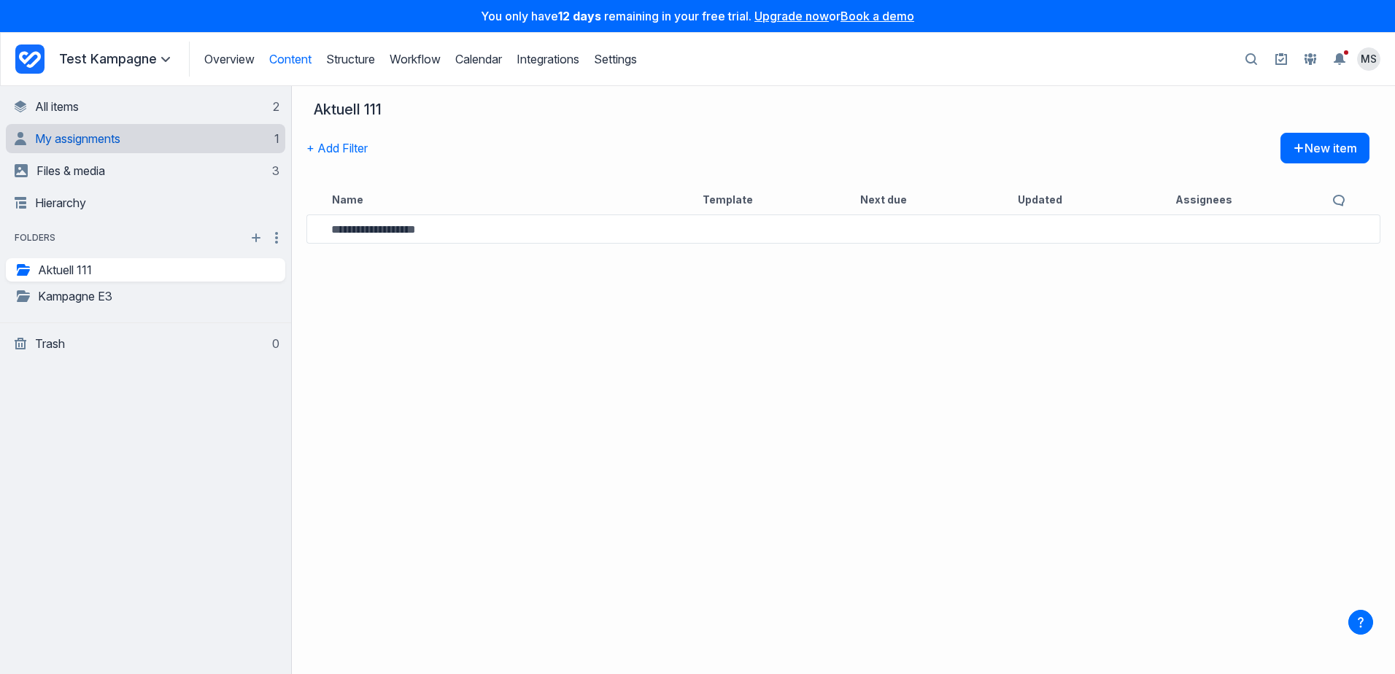
click at [94, 138] on span "My assignments" at bounding box center [77, 138] width 85 height 15
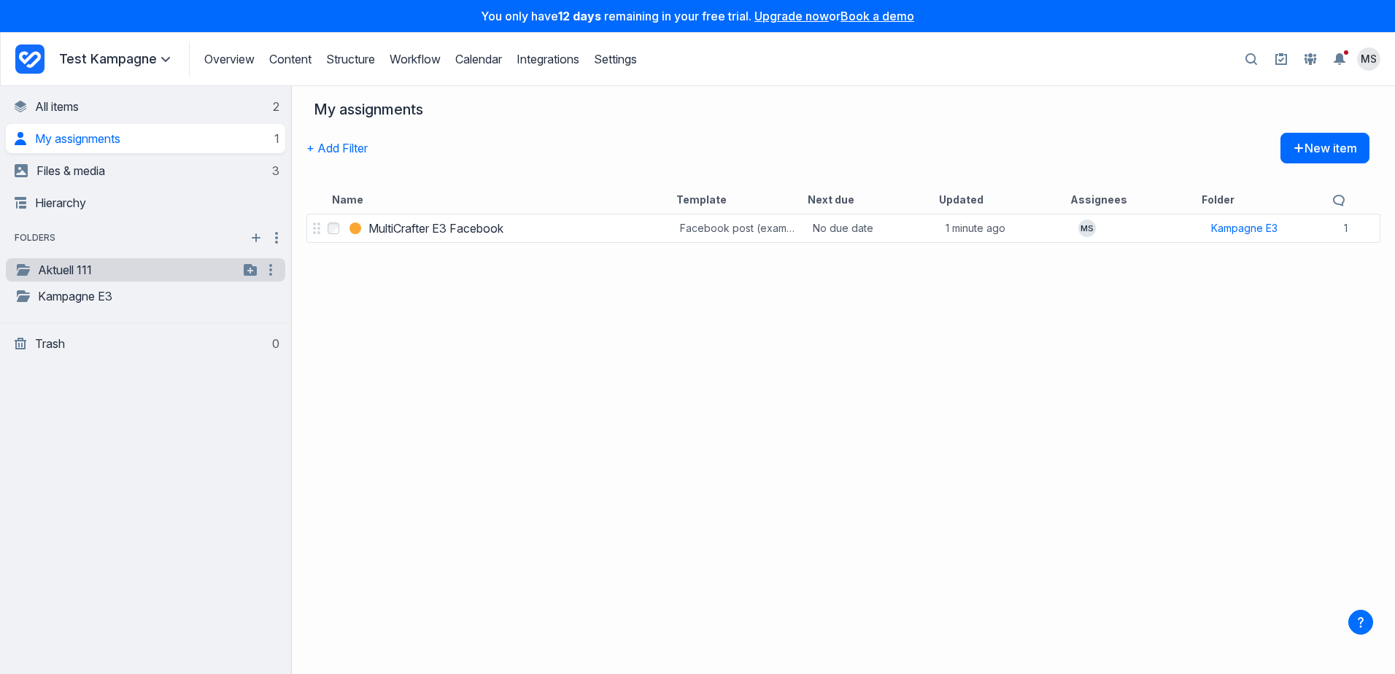
click at [88, 269] on link "Aktuell 111" at bounding box center [127, 270] width 224 height 18
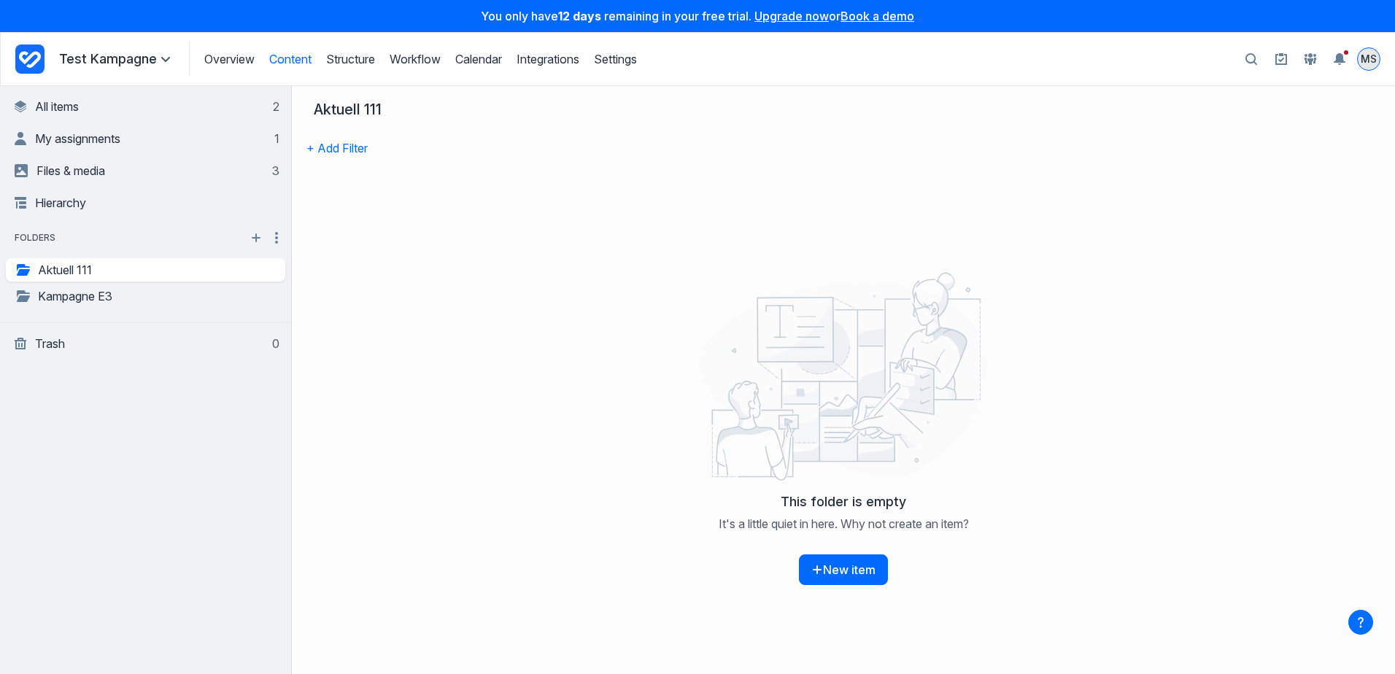
click at [1372, 64] on span "MS" at bounding box center [1369, 59] width 16 height 15
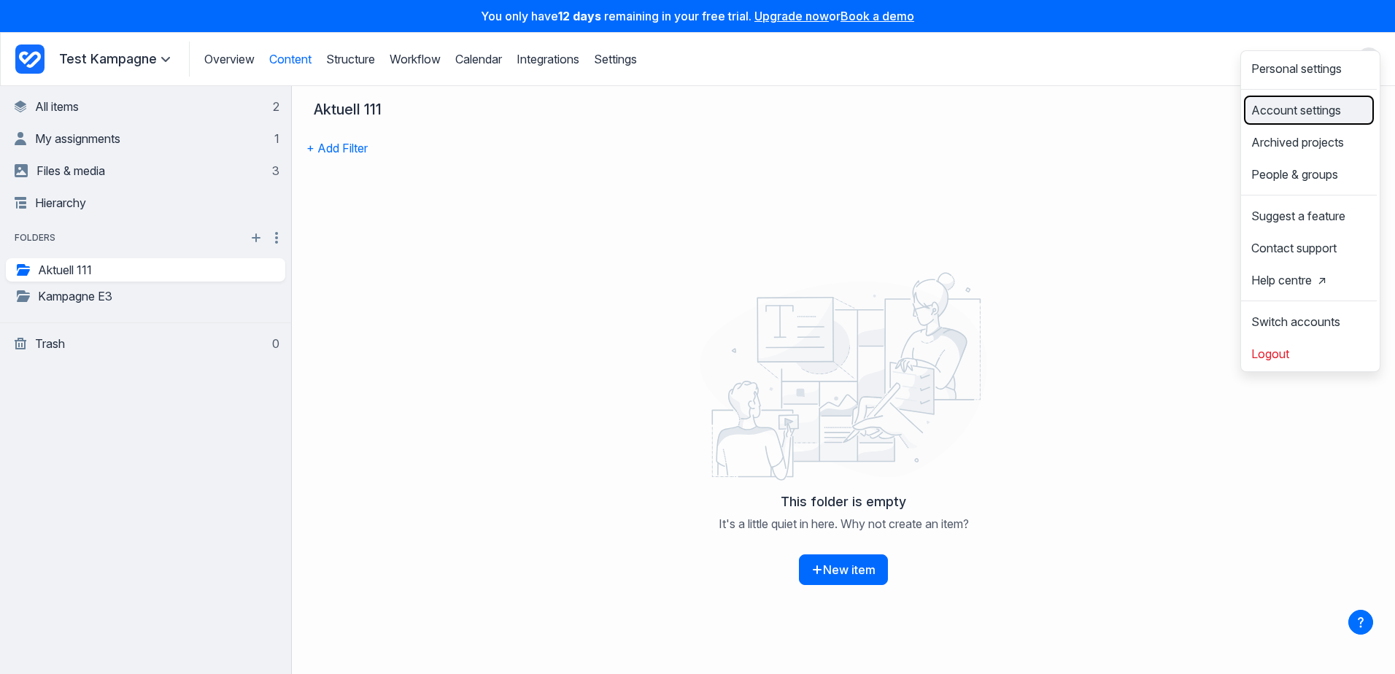
click at [1328, 116] on span "Account settings" at bounding box center [1297, 110] width 90 height 12
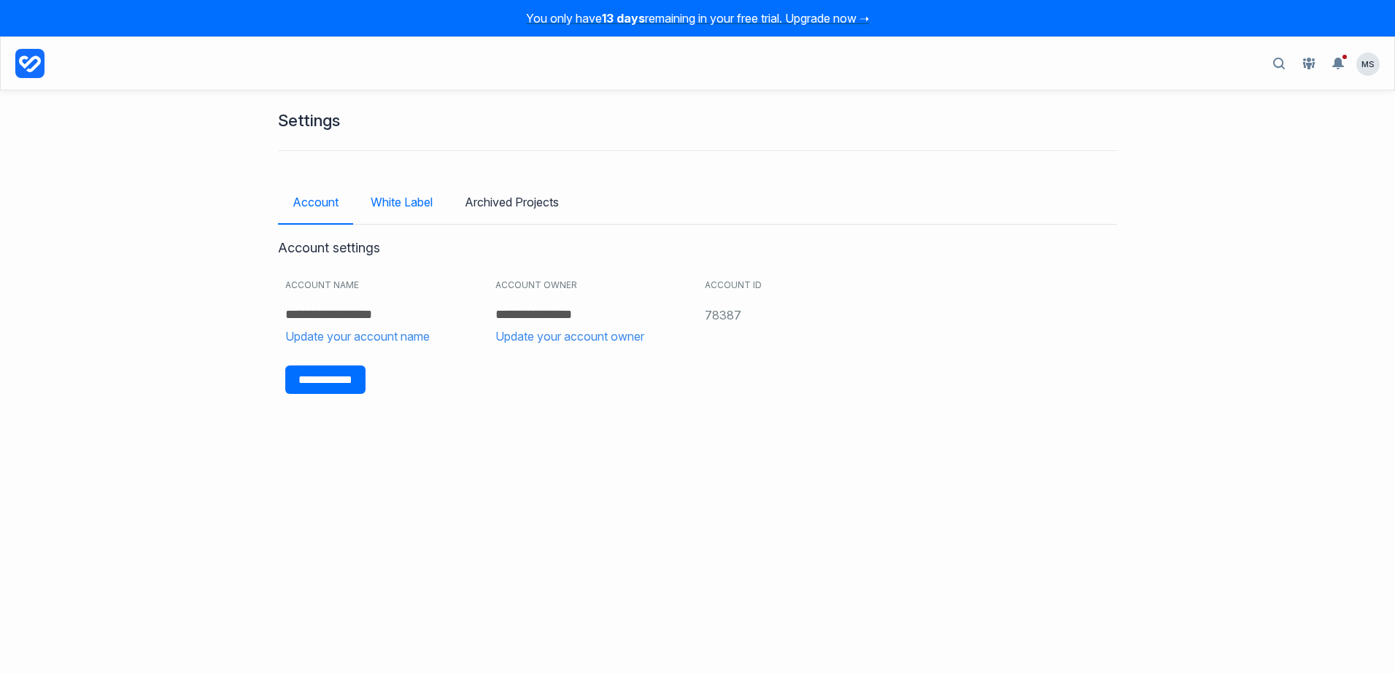
click at [392, 199] on link "White Label" at bounding box center [401, 202] width 91 height 42
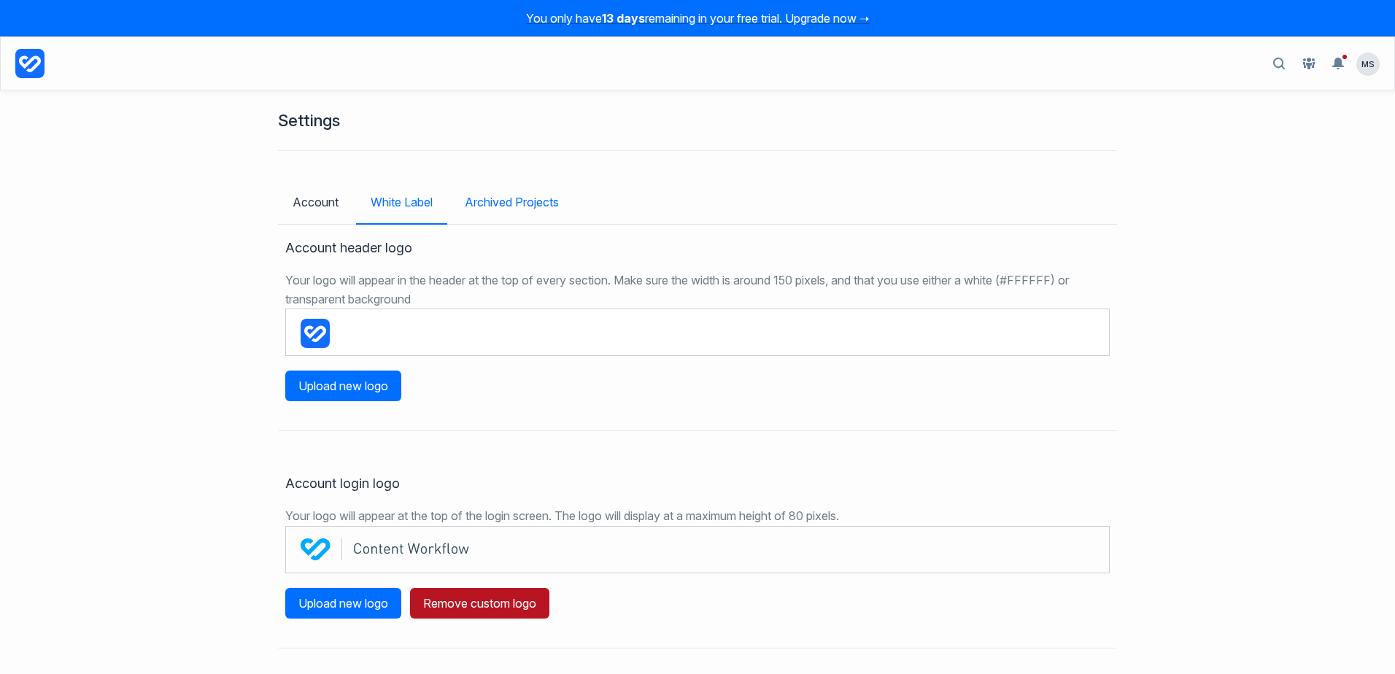
click at [504, 208] on link "Archived Projects" at bounding box center [511, 202] width 123 height 42
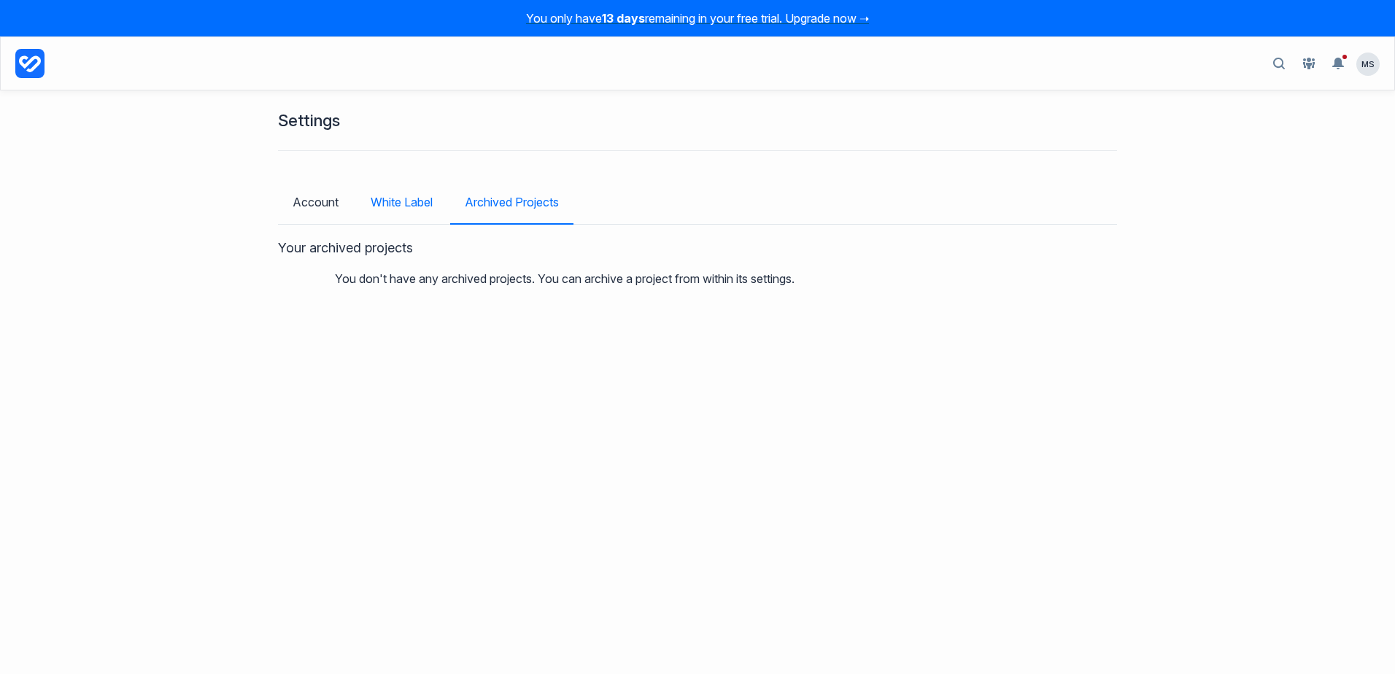
click at [397, 202] on link "White Label" at bounding box center [401, 202] width 91 height 42
click at [300, 195] on link "Account" at bounding box center [315, 202] width 75 height 42
click at [1363, 66] on span "MS" at bounding box center [1368, 64] width 23 height 23
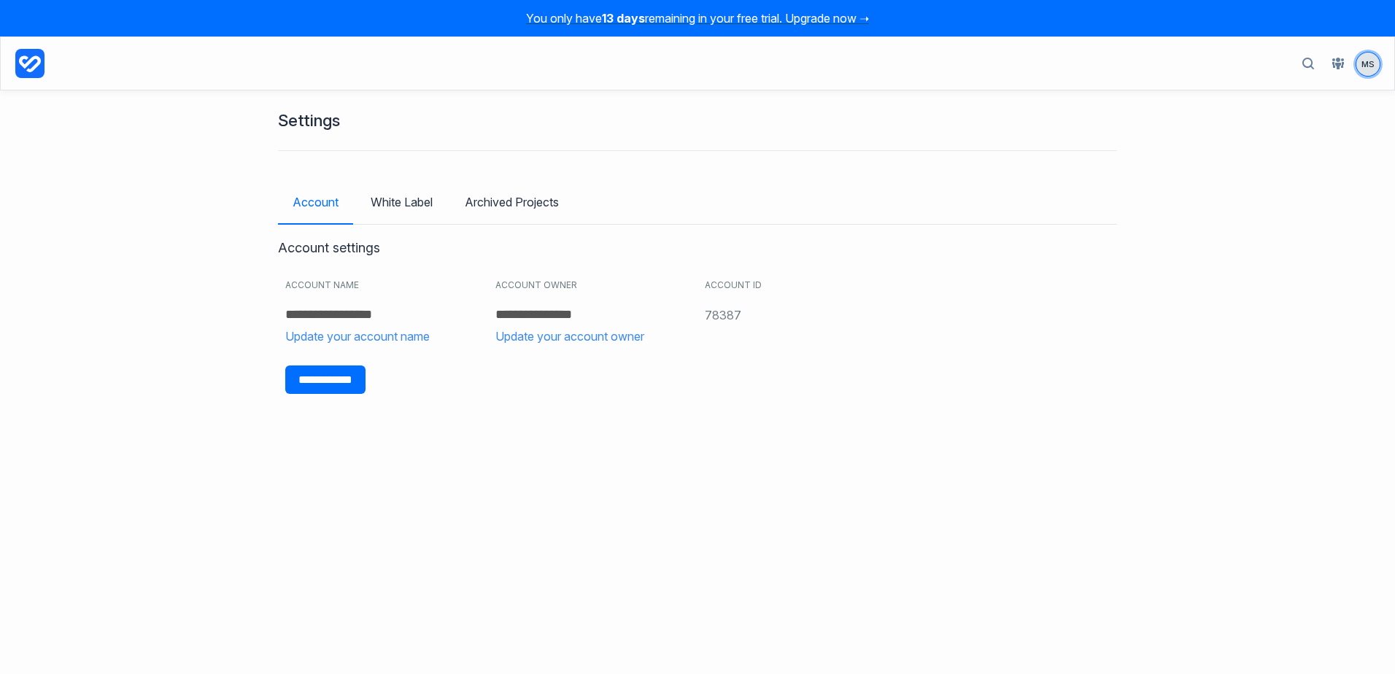
click at [1372, 57] on span "MS" at bounding box center [1368, 64] width 23 height 23
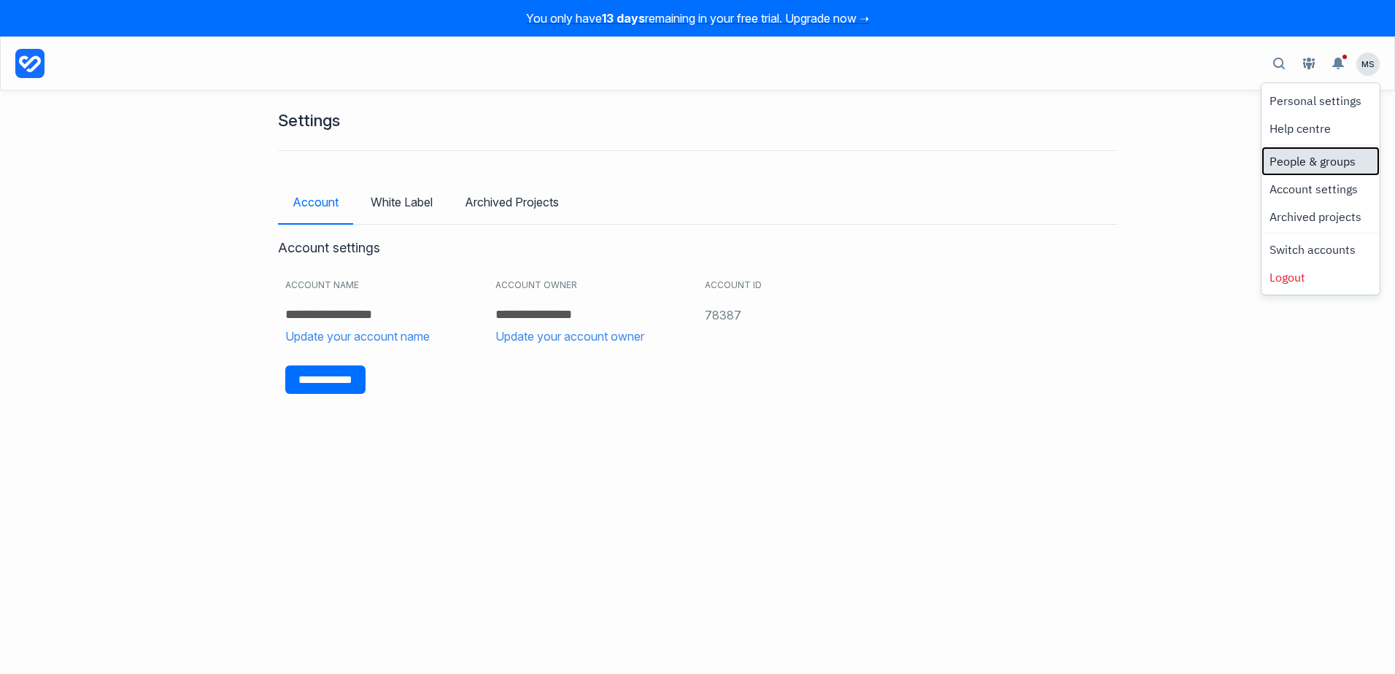
click at [1294, 169] on link "People & groups" at bounding box center [1321, 161] width 114 height 25
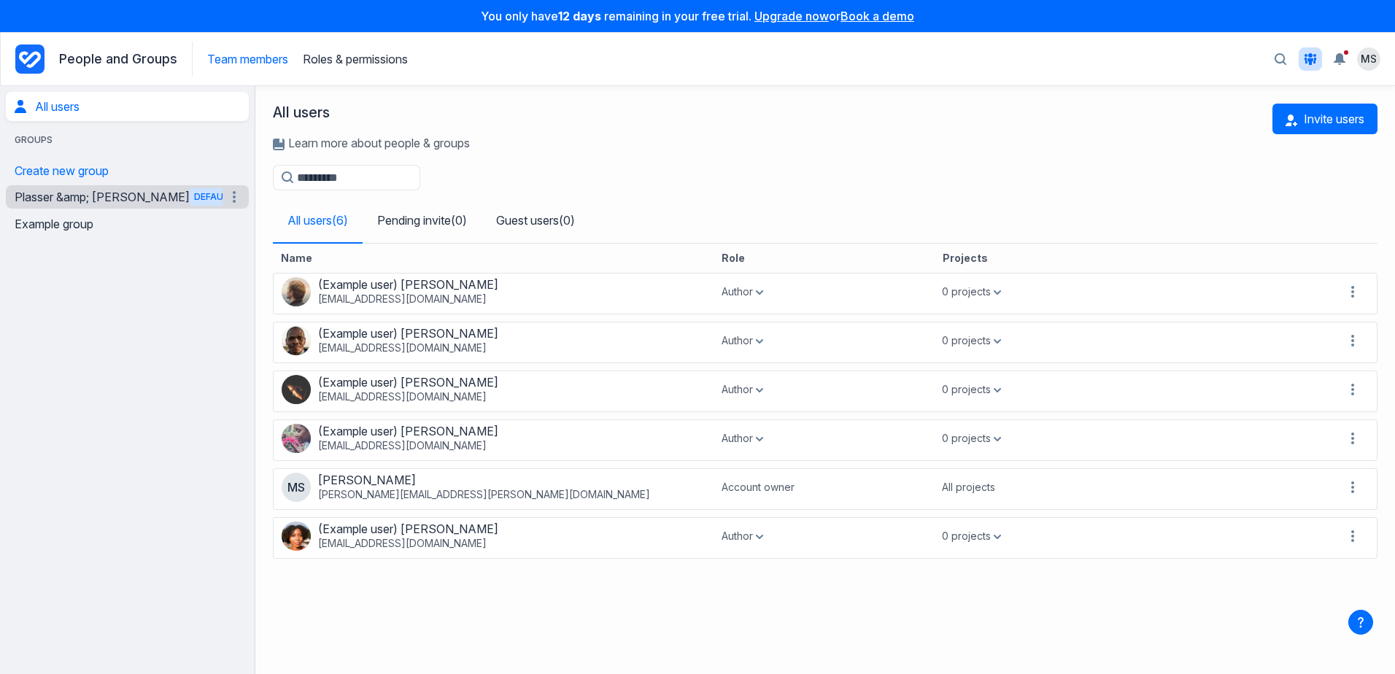
click at [93, 192] on link "Plasser &amp; Theurer Default" at bounding box center [119, 196] width 208 height 23
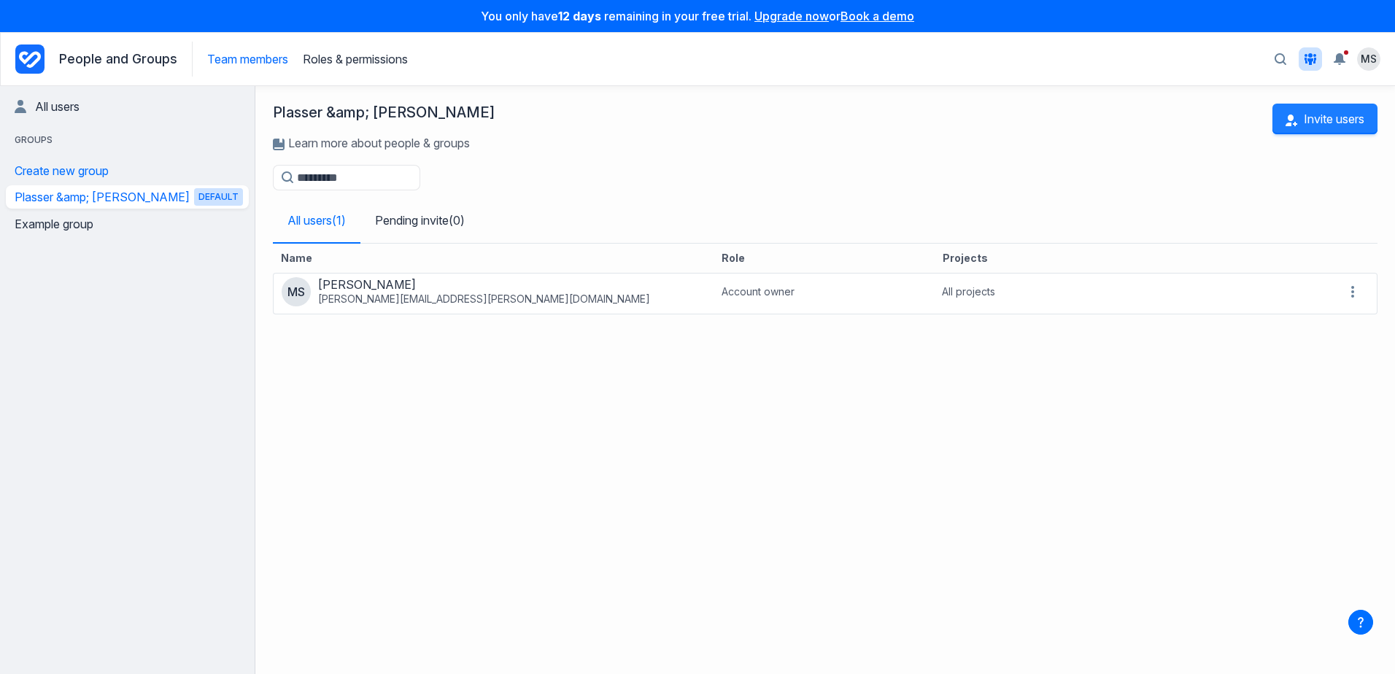
click at [1315, 120] on button "Invite users" at bounding box center [1325, 119] width 105 height 31
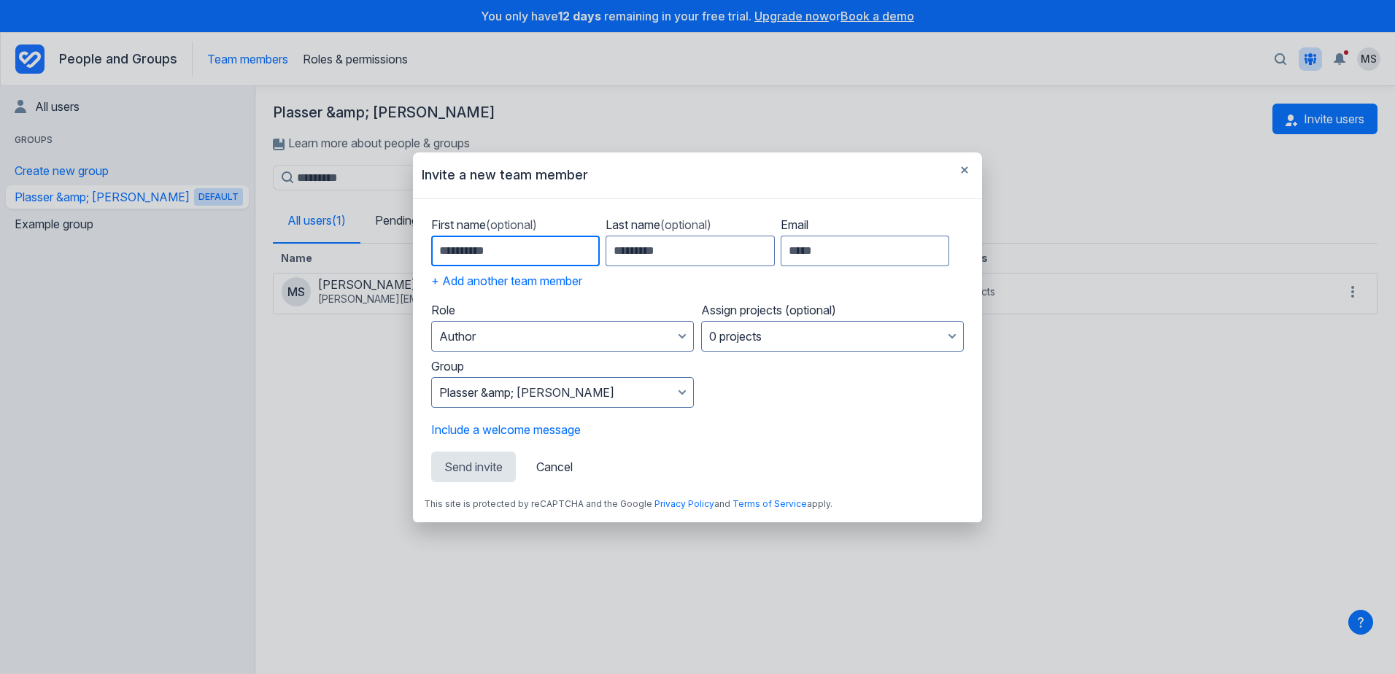
click at [456, 253] on input "First name (optional)" at bounding box center [515, 251] width 169 height 31
type input "*******"
type input "*"
type input "*********"
click at [796, 250] on input "Email" at bounding box center [865, 251] width 169 height 31
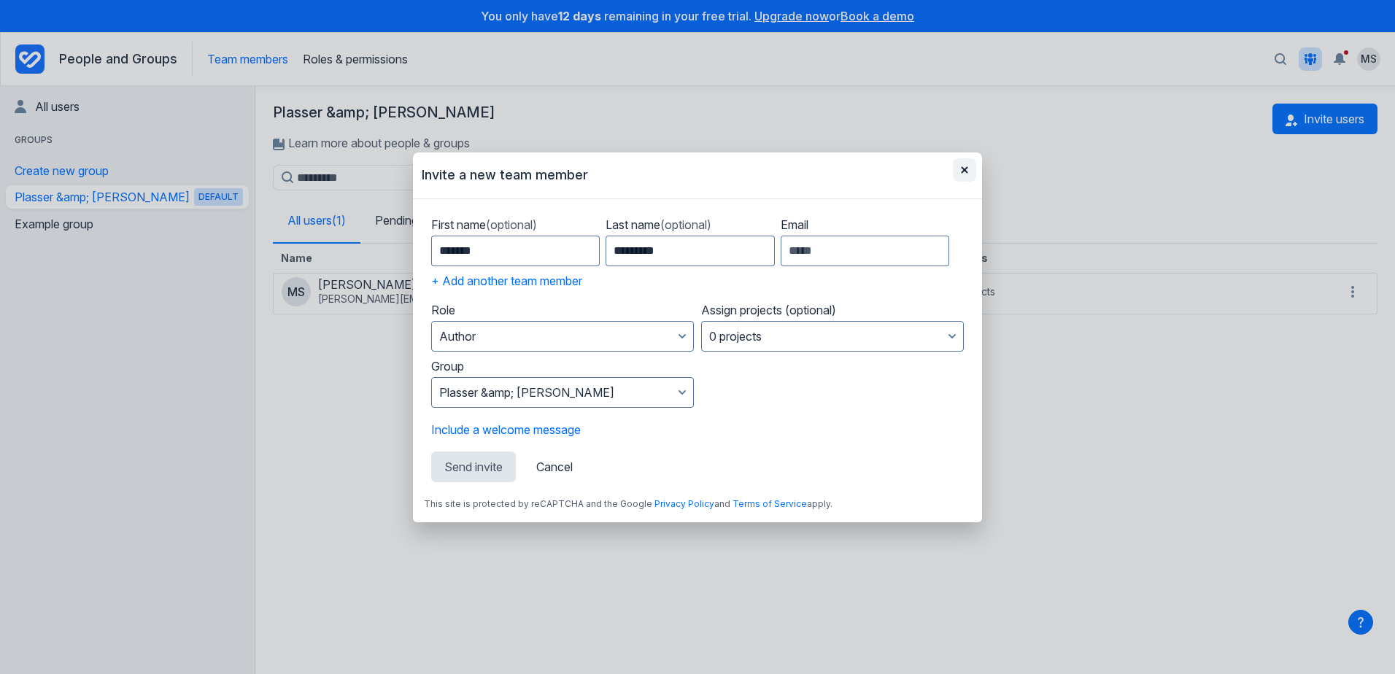
click at [960, 169] on button "button" at bounding box center [964, 169] width 23 height 23
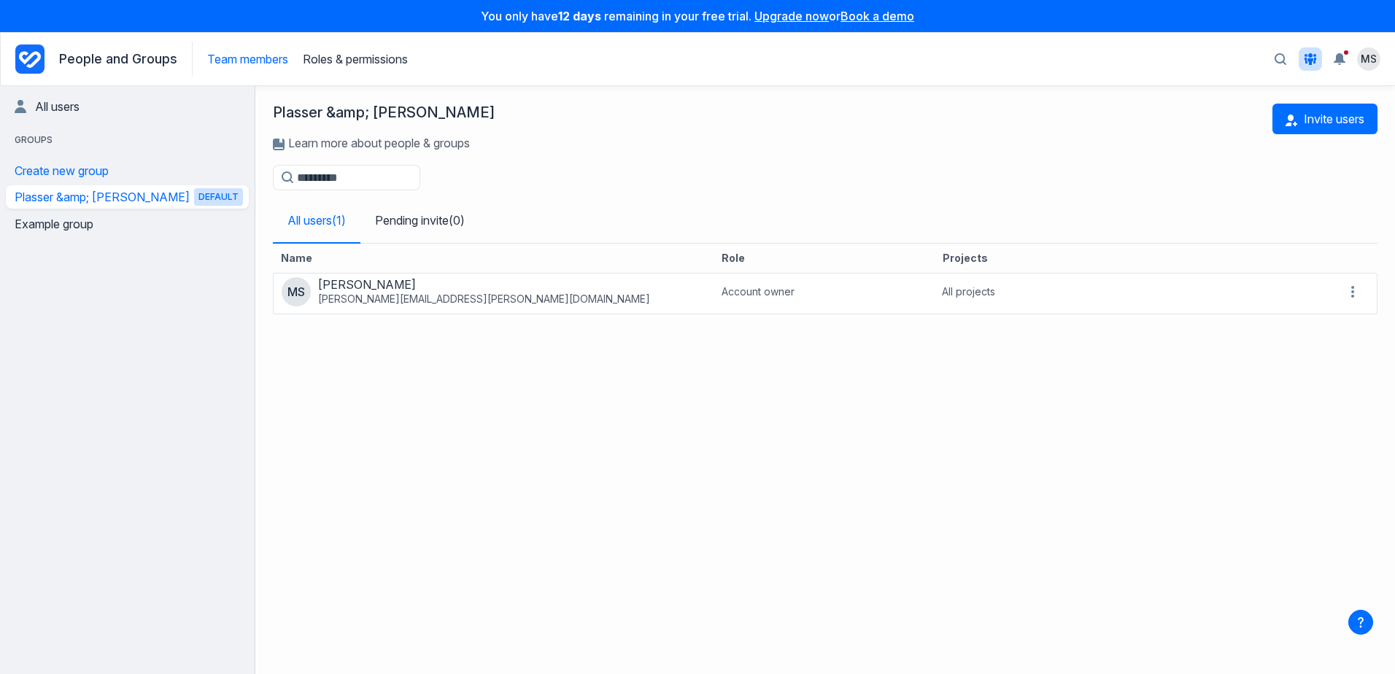
click at [564, 363] on div "Name Role Projects MS Michael Sautner michael.sautner@plassertheurer.com Accoun…" at bounding box center [825, 450] width 1105 height 413
click at [361, 61] on link "Roles & permissions" at bounding box center [355, 59] width 105 height 15
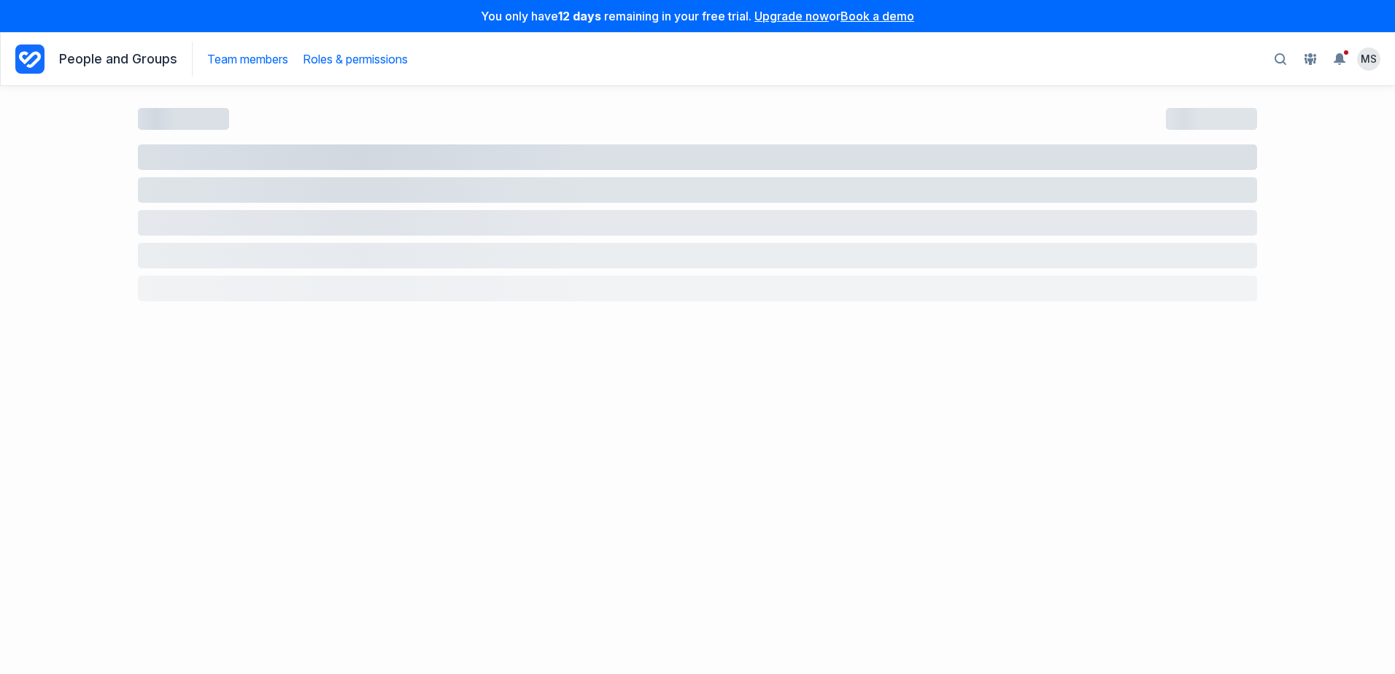
click at [234, 66] on link "Team members" at bounding box center [247, 59] width 81 height 15
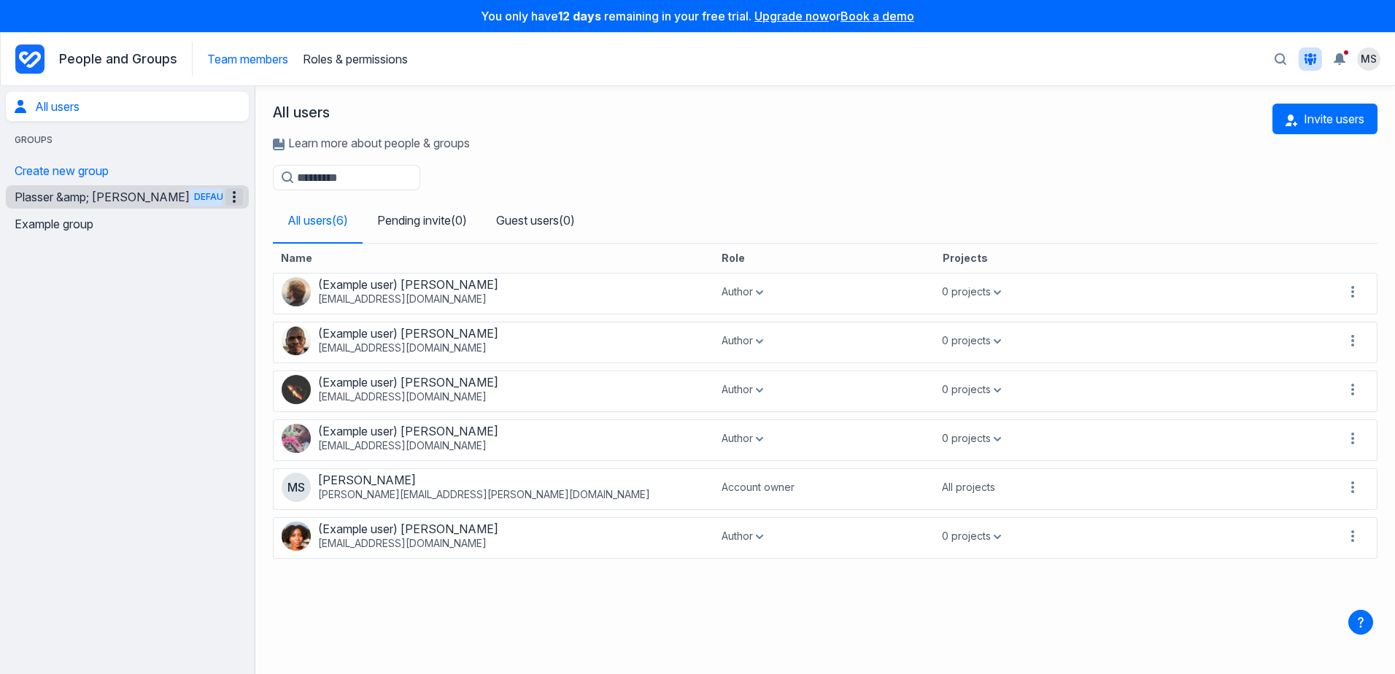
click at [229, 194] on icon "Manage the Plasser & Theurer group" at bounding box center [235, 197] width 18 height 18
click at [190, 225] on button "Rename group" at bounding box center [189, 223] width 109 height 27
click at [66, 199] on input "**********" at bounding box center [78, 200] width 126 height 15
drag, startPoint x: 72, startPoint y: 200, endPoint x: 103, endPoint y: 200, distance: 30.7
click at [103, 200] on input "**********" at bounding box center [78, 200] width 126 height 15
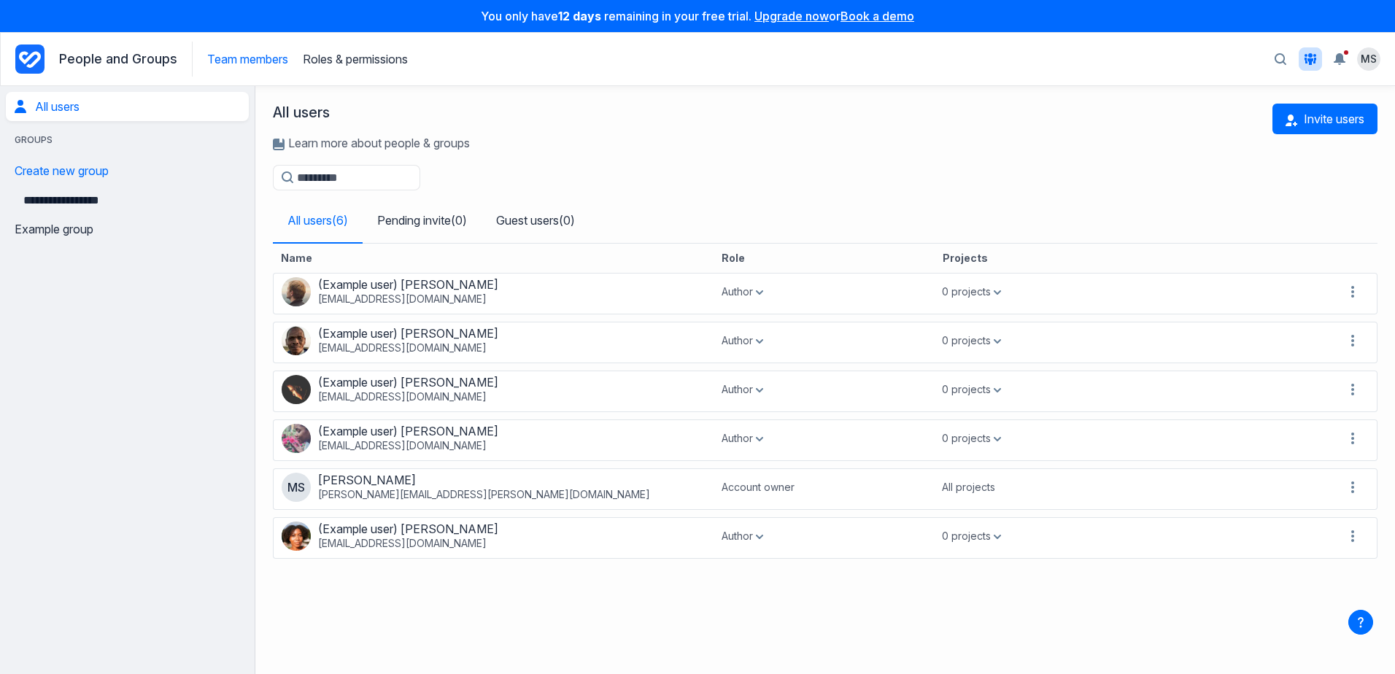
type input "**********"
click at [142, 298] on aside "**********" at bounding box center [127, 380] width 255 height 588
click at [231, 192] on icon "Manage the Plasser & Theurer group" at bounding box center [235, 197] width 18 height 18
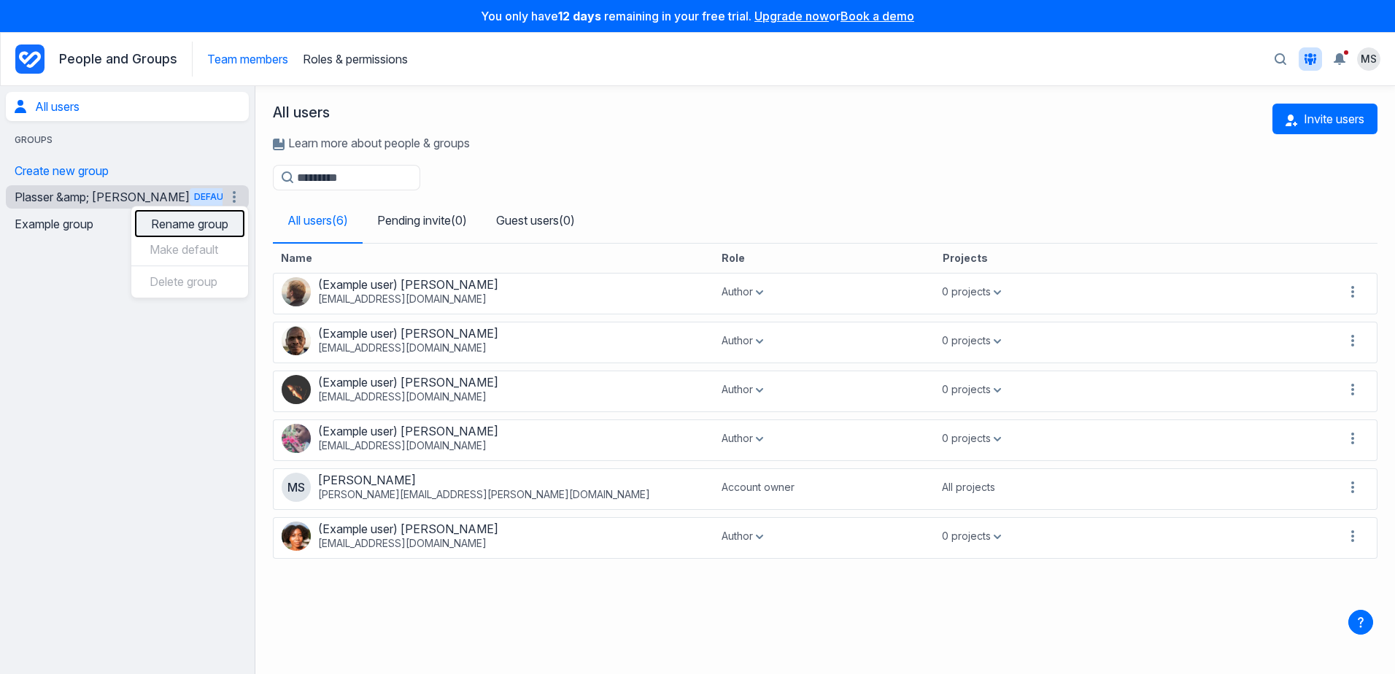
click at [201, 232] on button "Rename group" at bounding box center [189, 223] width 109 height 27
drag, startPoint x: 67, startPoint y: 199, endPoint x: 107, endPoint y: 201, distance: 39.5
click at [107, 201] on input "**********" at bounding box center [78, 200] width 126 height 15
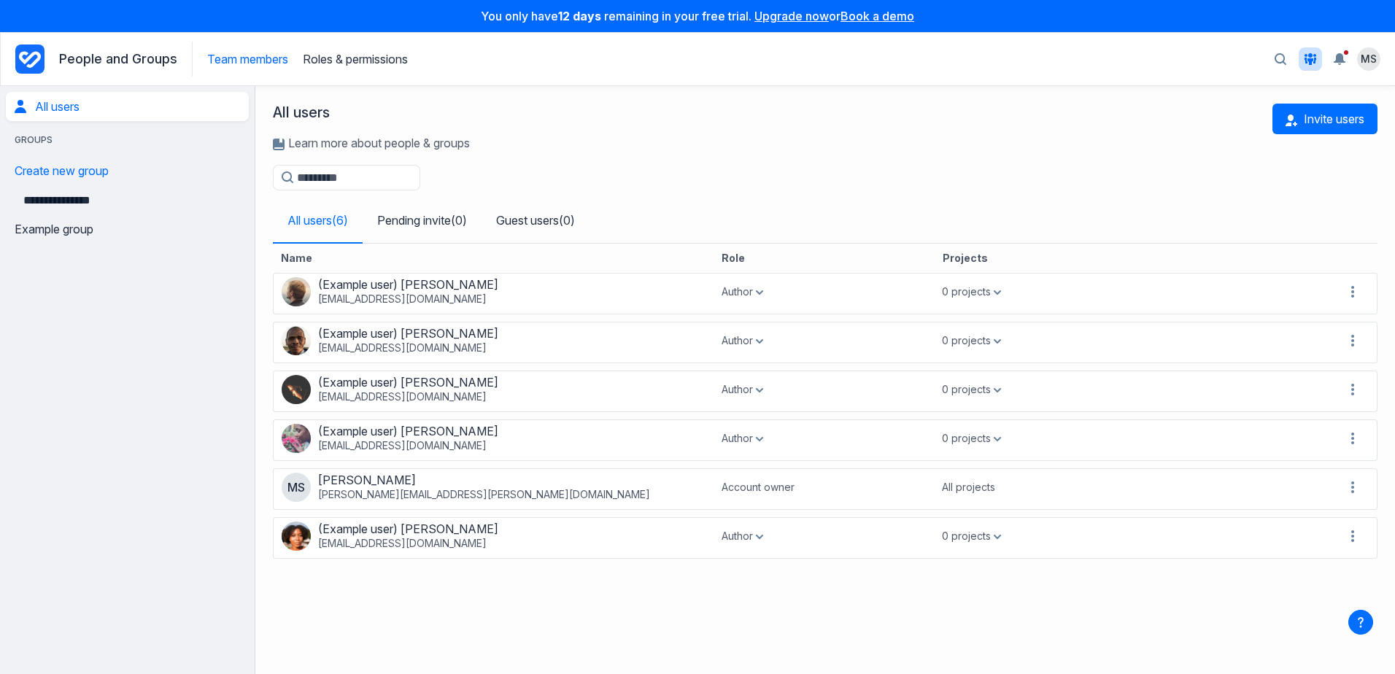
type input "**********"
click at [65, 273] on aside "**********" at bounding box center [127, 380] width 255 height 588
click at [95, 66] on p "People and Groups" at bounding box center [118, 59] width 118 height 15
click at [36, 60] on icon "Project Dashboard" at bounding box center [30, 59] width 22 height 17
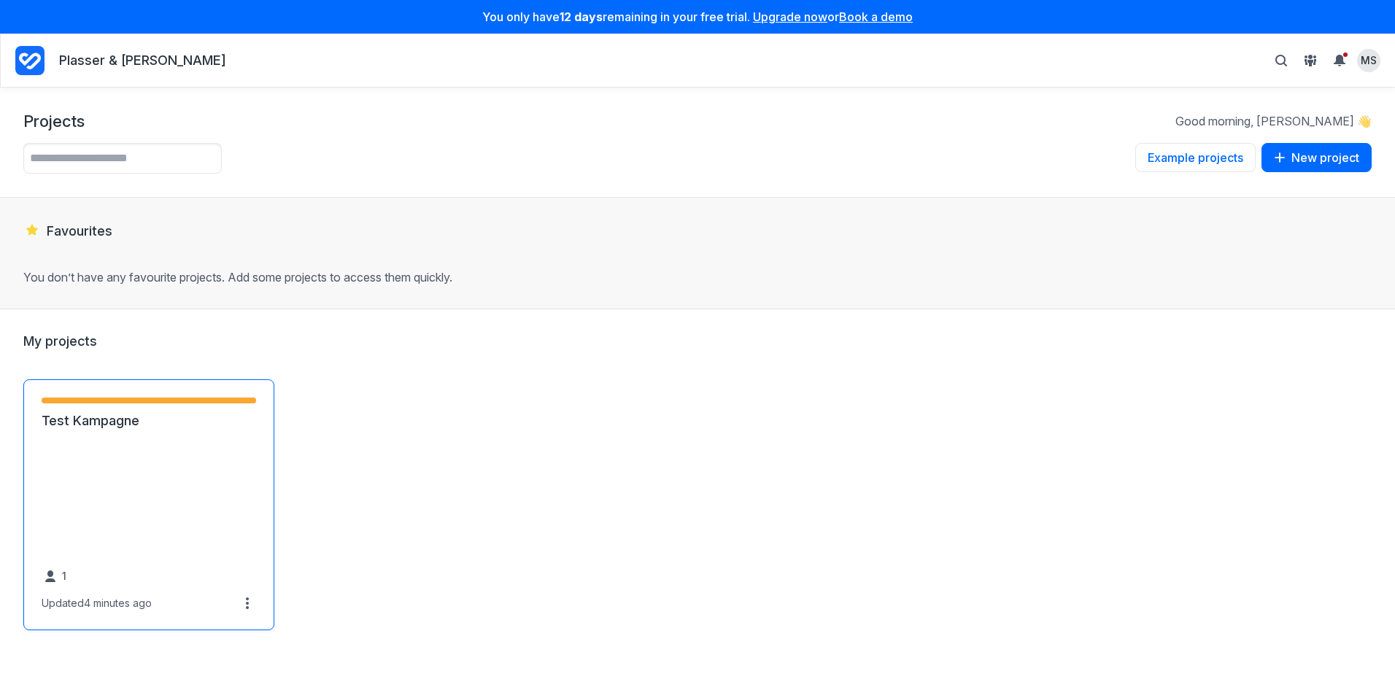
click at [63, 425] on link "Test Kampagne" at bounding box center [149, 421] width 215 height 18
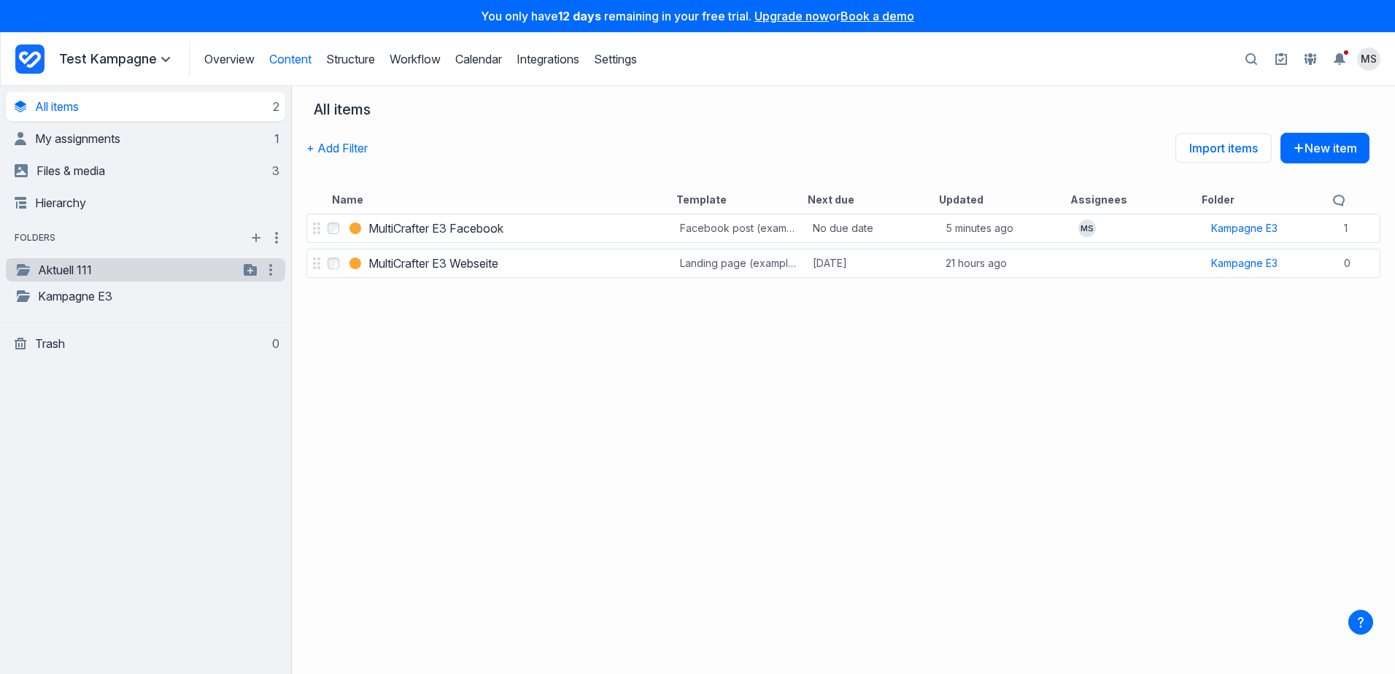
click at [60, 271] on link "Aktuell 111" at bounding box center [127, 270] width 224 height 18
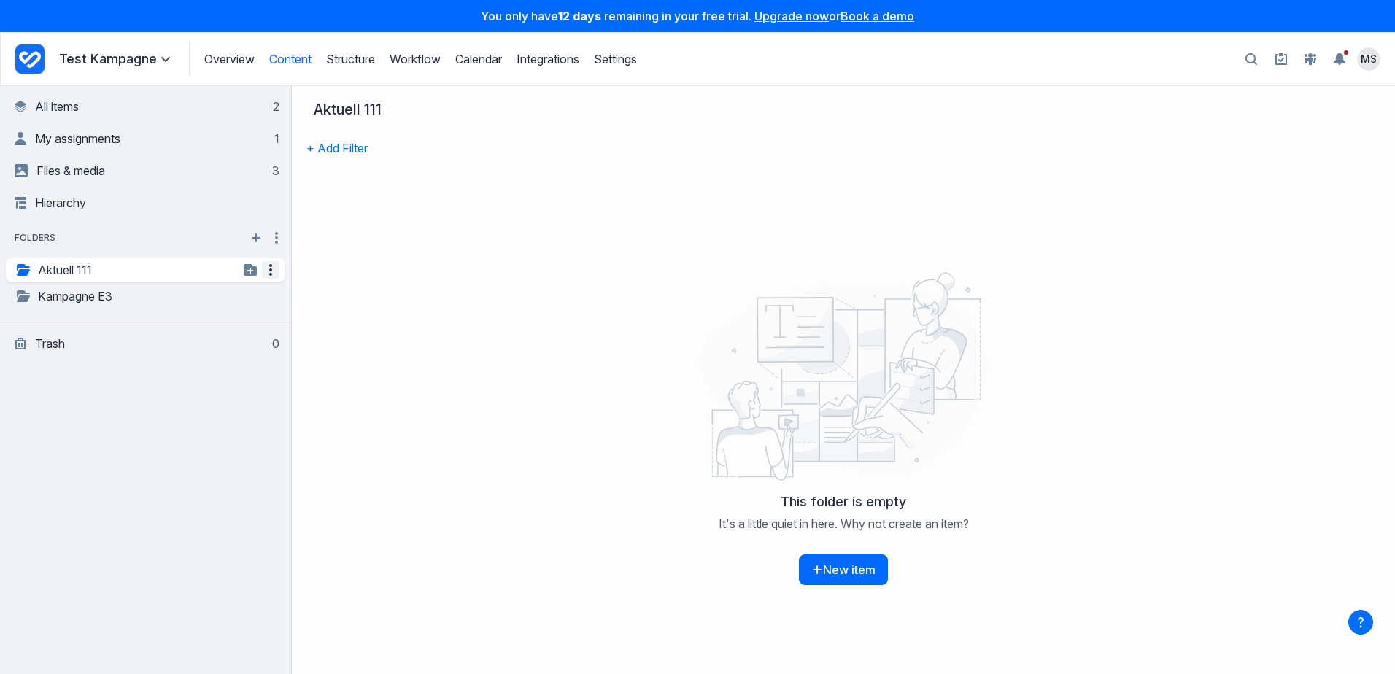
click at [270, 267] on icon "button" at bounding box center [271, 270] width 18 height 18
click at [219, 297] on button "Rename folder" at bounding box center [226, 296] width 109 height 27
click at [99, 268] on input "**********" at bounding box center [93, 270] width 123 height 15
type input "**********"
click at [521, 287] on div at bounding box center [844, 376] width 1086 height 219
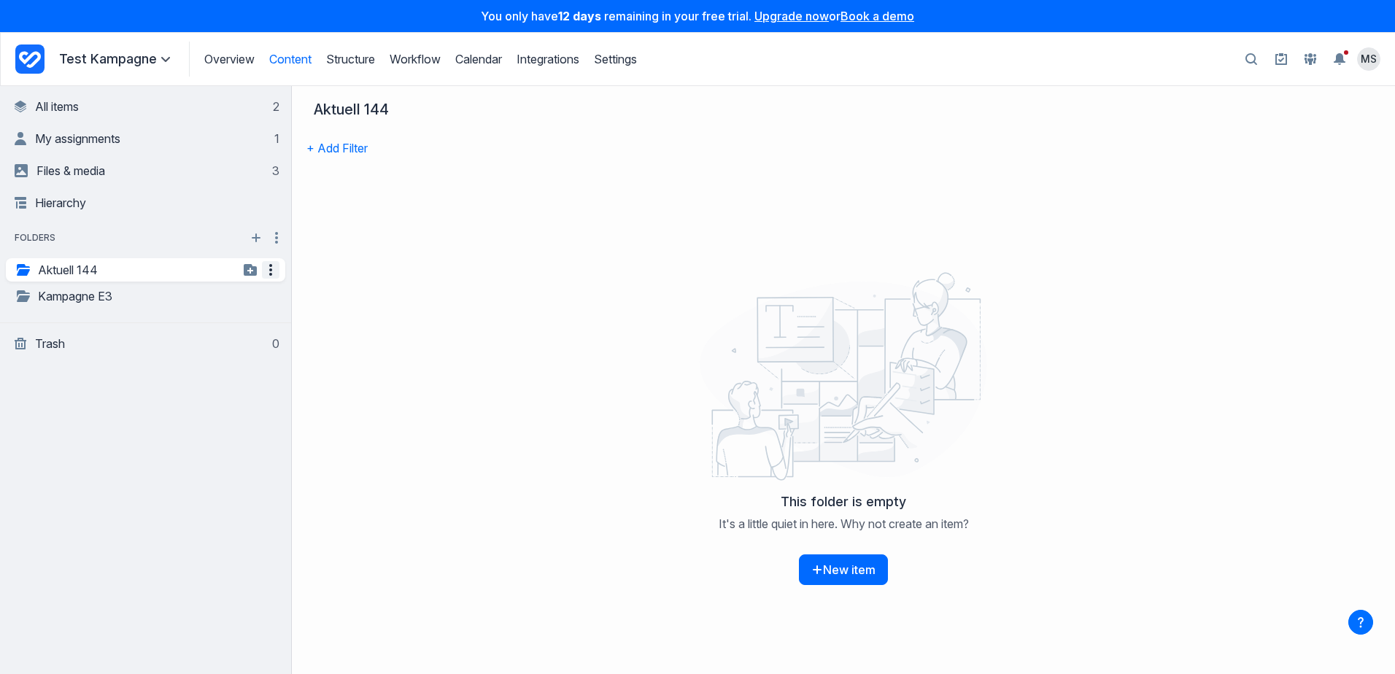
click at [274, 269] on icon "button" at bounding box center [271, 270] width 18 height 18
click at [436, 317] on div at bounding box center [844, 376] width 1086 height 219
click at [819, 579] on button "New item" at bounding box center [843, 570] width 89 height 31
click at [358, 136] on button "+ Add Filter" at bounding box center [337, 148] width 61 height 31
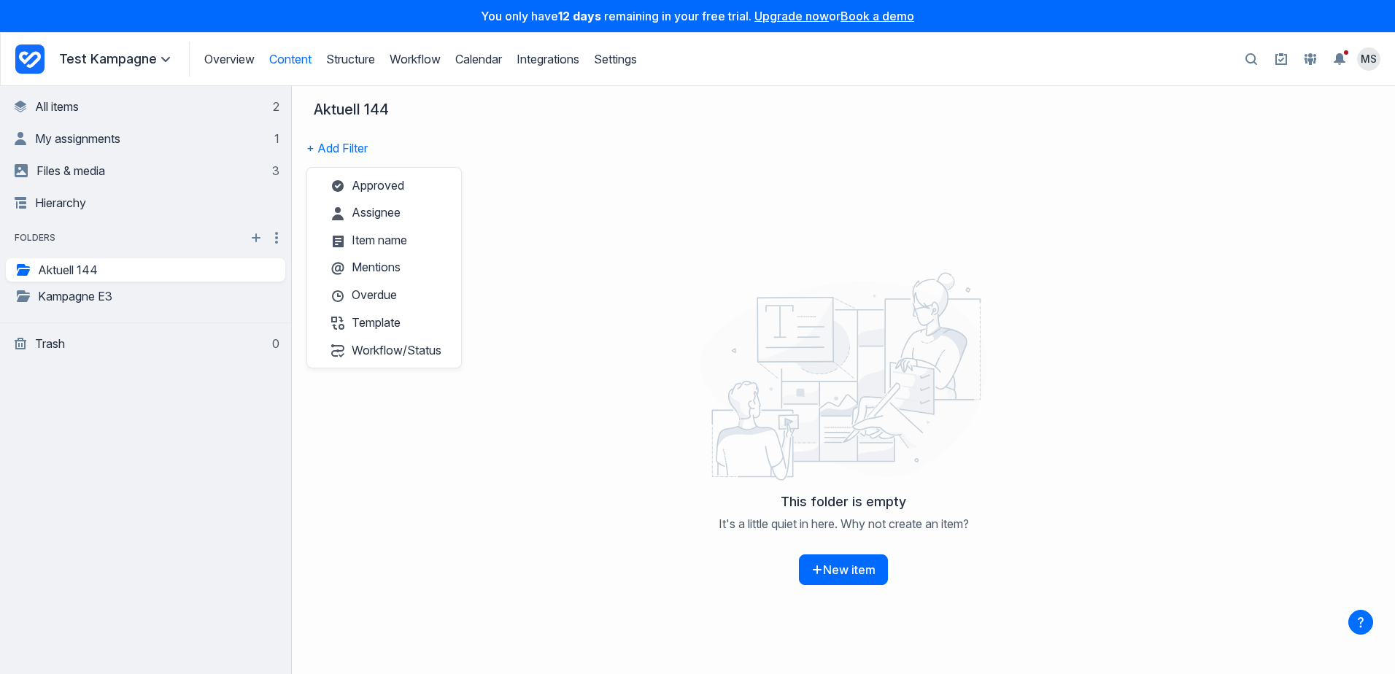
click at [397, 460] on div at bounding box center [844, 376] width 1086 height 219
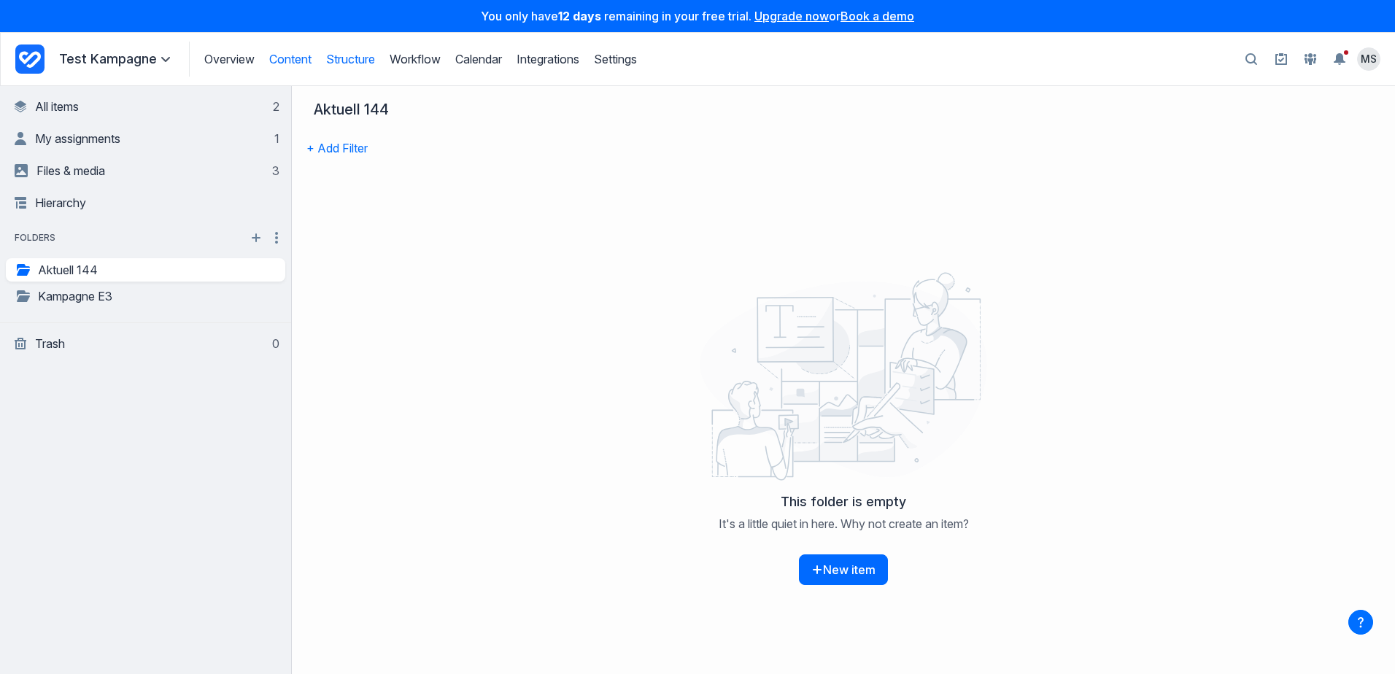
click at [369, 60] on link "Structure" at bounding box center [350, 59] width 49 height 15
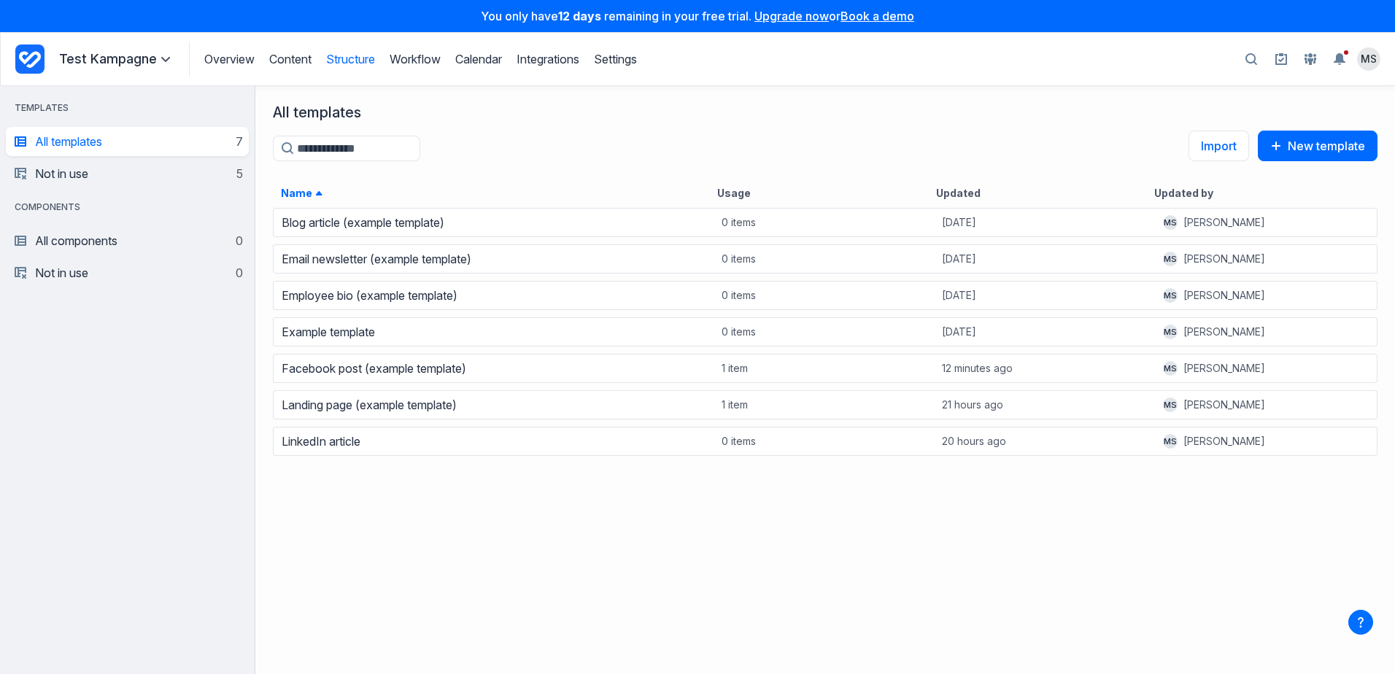
scroll to position [457, 1129]
click at [344, 496] on div "Blog article (example template) 0 items Yesterday MS Michael Sautner Email news…" at bounding box center [825, 438] width 1140 height 468
click at [230, 58] on link "Overview" at bounding box center [229, 59] width 50 height 15
click at [296, 55] on link "Content" at bounding box center [290, 59] width 42 height 15
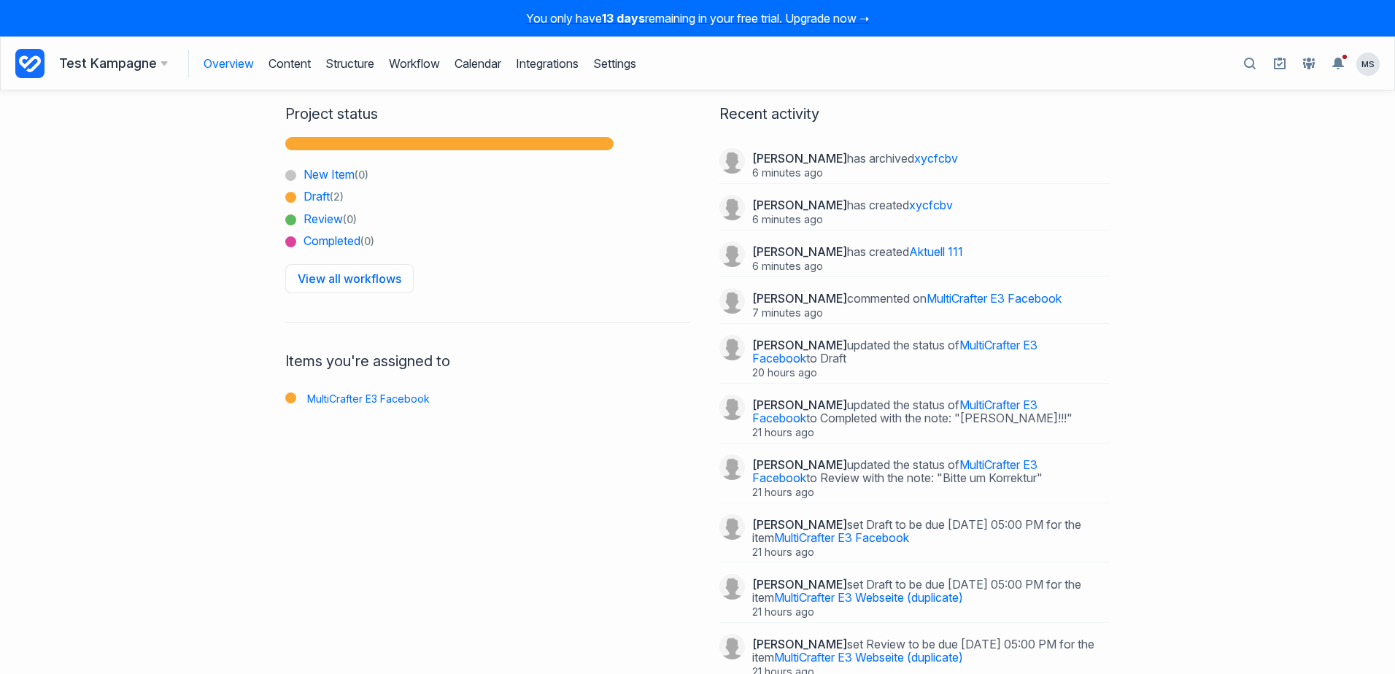
click at [119, 63] on h3 "Test Kampagne" at bounding box center [113, 63] width 109 height 20
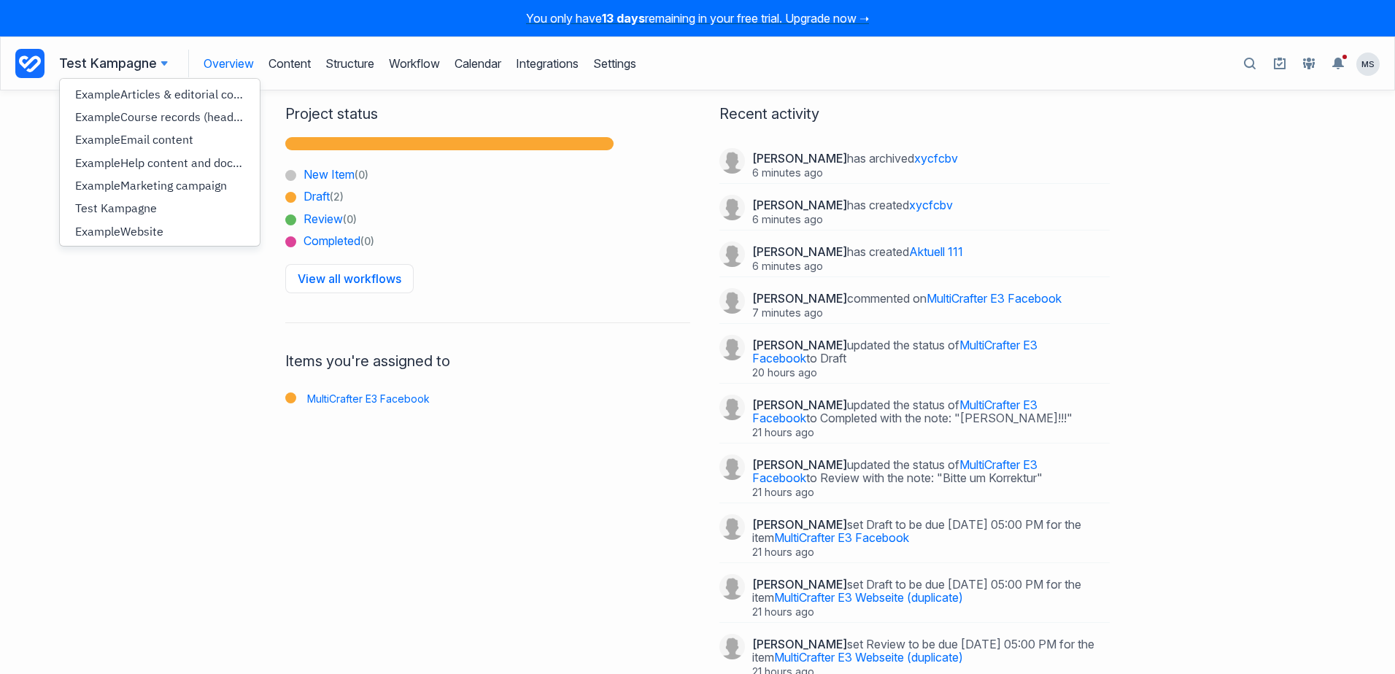
click at [27, 63] on icon at bounding box center [30, 63] width 22 height 17
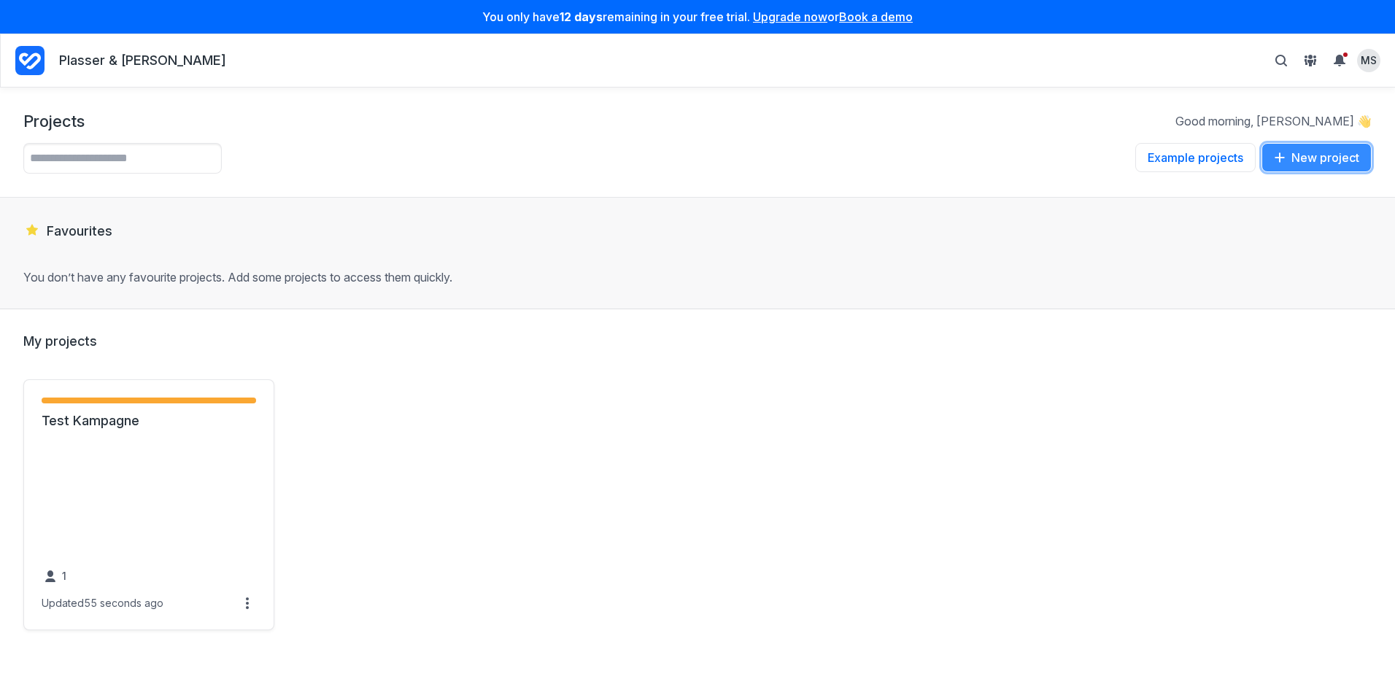
click at [1328, 161] on button "New project" at bounding box center [1317, 157] width 110 height 29
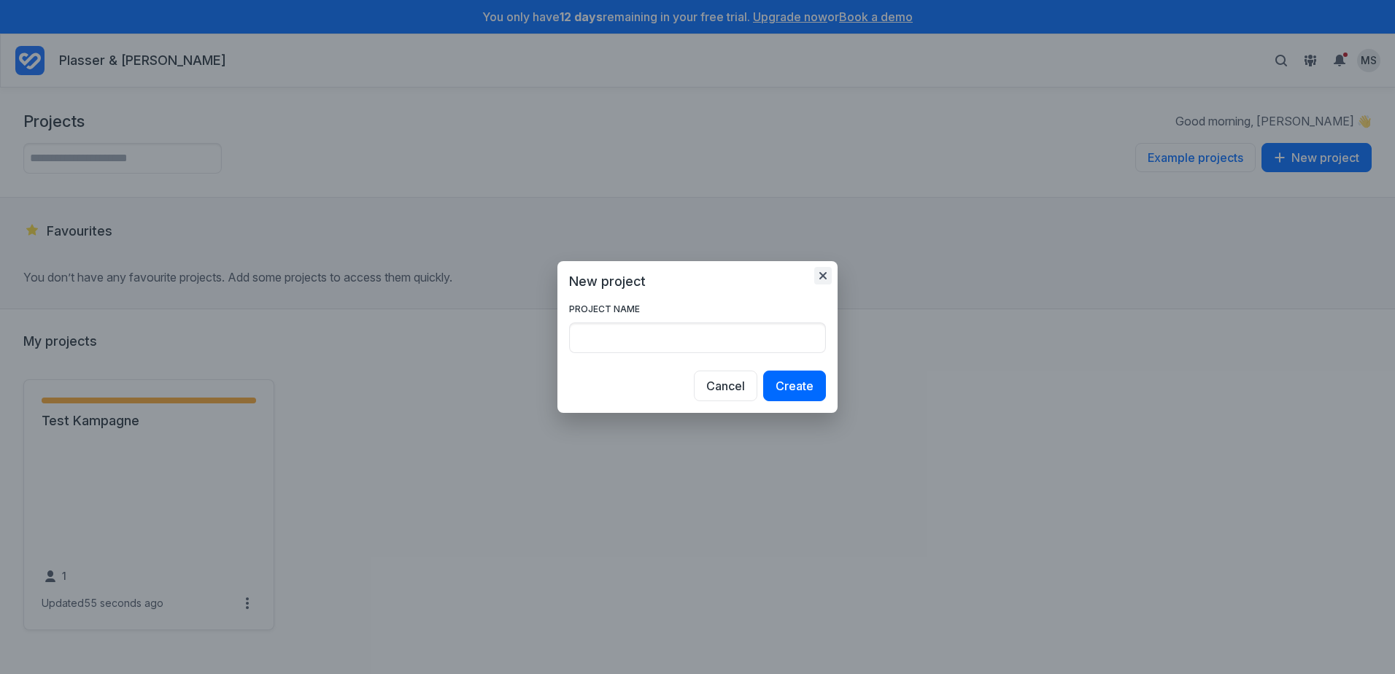
click at [823, 278] on icon "button" at bounding box center [823, 276] width 12 height 12
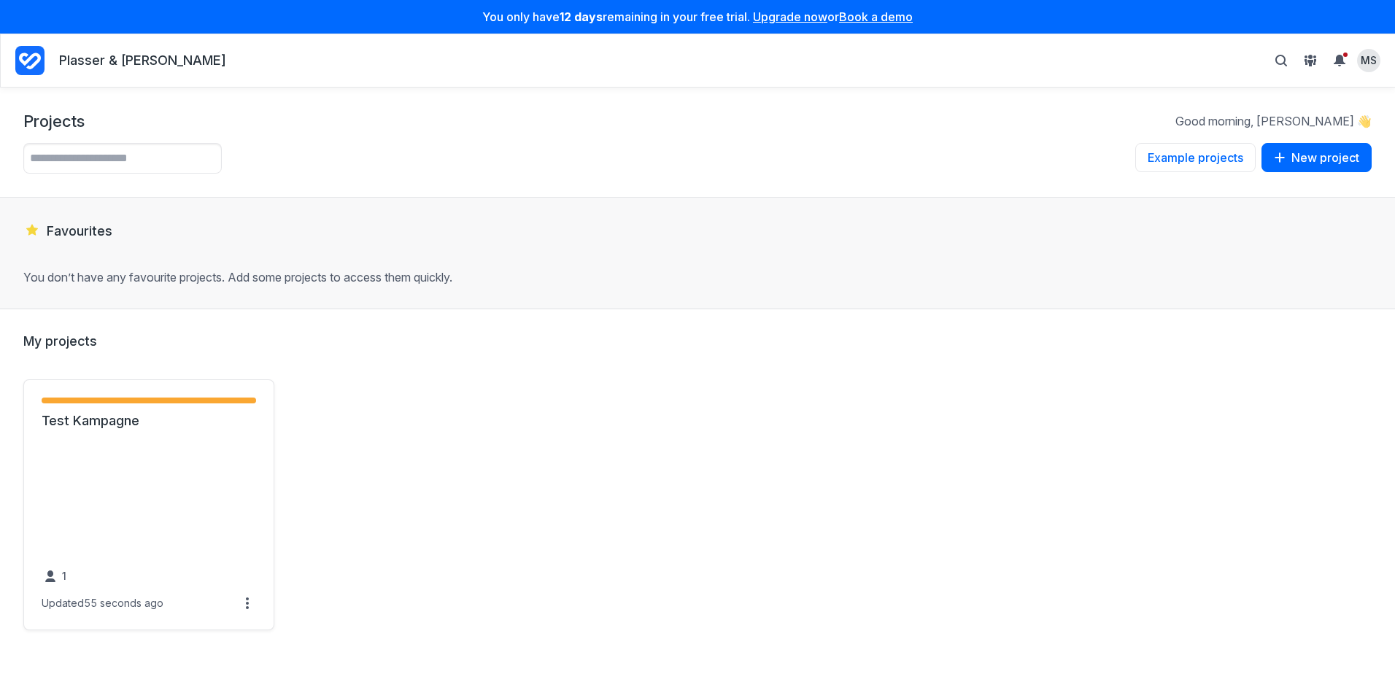
click at [26, 65] on icon "Project Dashboard" at bounding box center [30, 61] width 22 height 17
click at [91, 430] on link "Test Kampagne" at bounding box center [149, 421] width 215 height 18
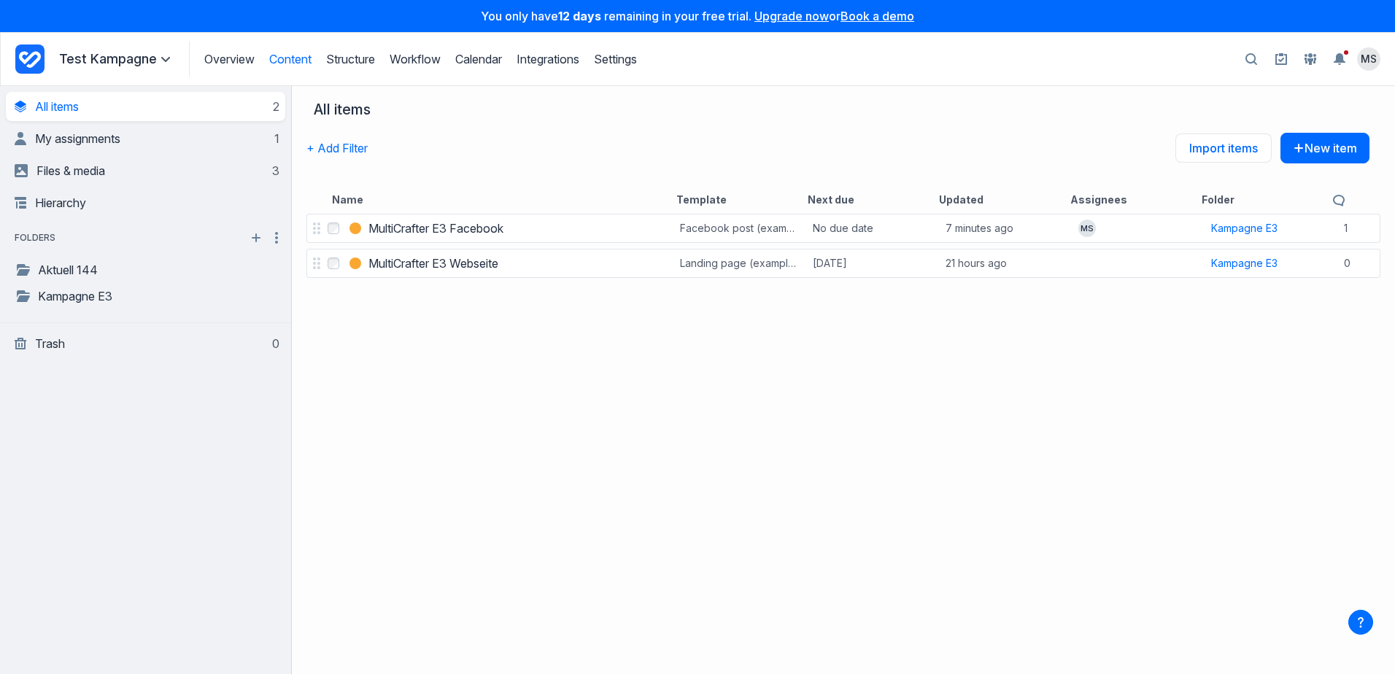
click at [161, 55] on icon at bounding box center [165, 59] width 9 height 9
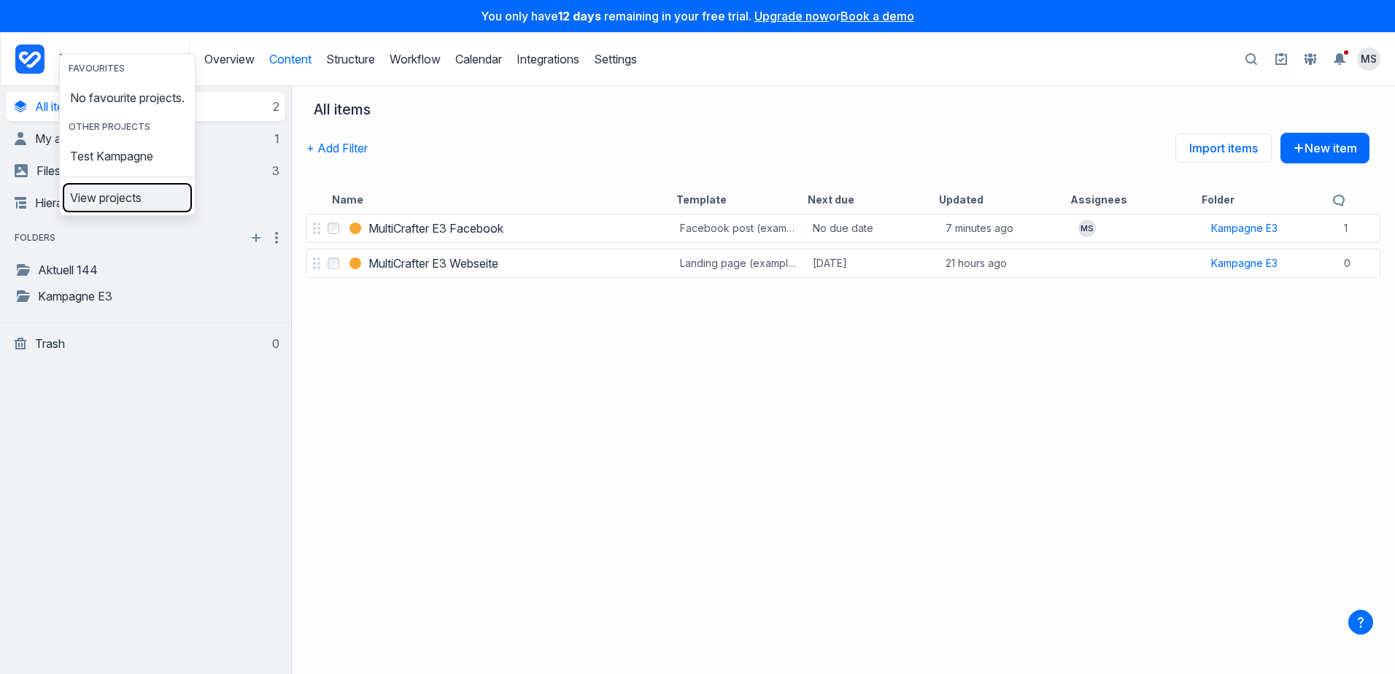
click at [141, 204] on span "View projects" at bounding box center [106, 198] width 72 height 12
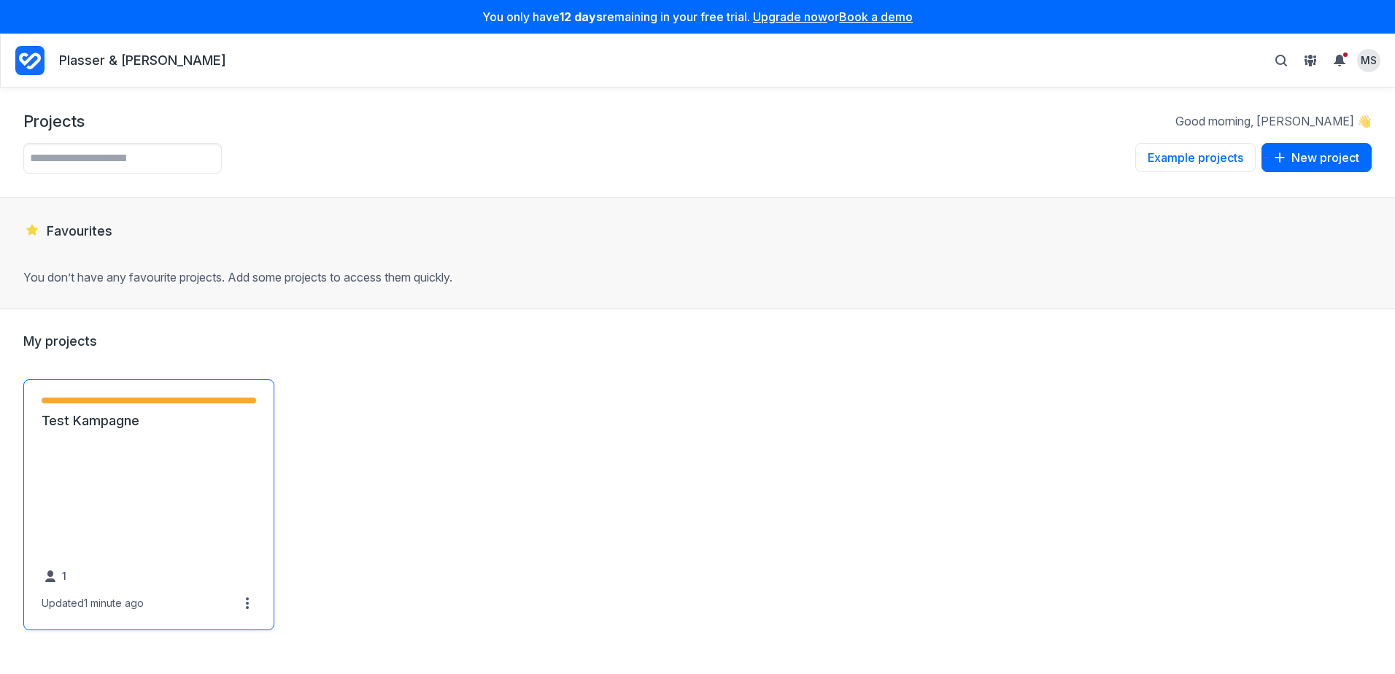
click at [107, 412] on link "Test Kampagne" at bounding box center [149, 421] width 215 height 18
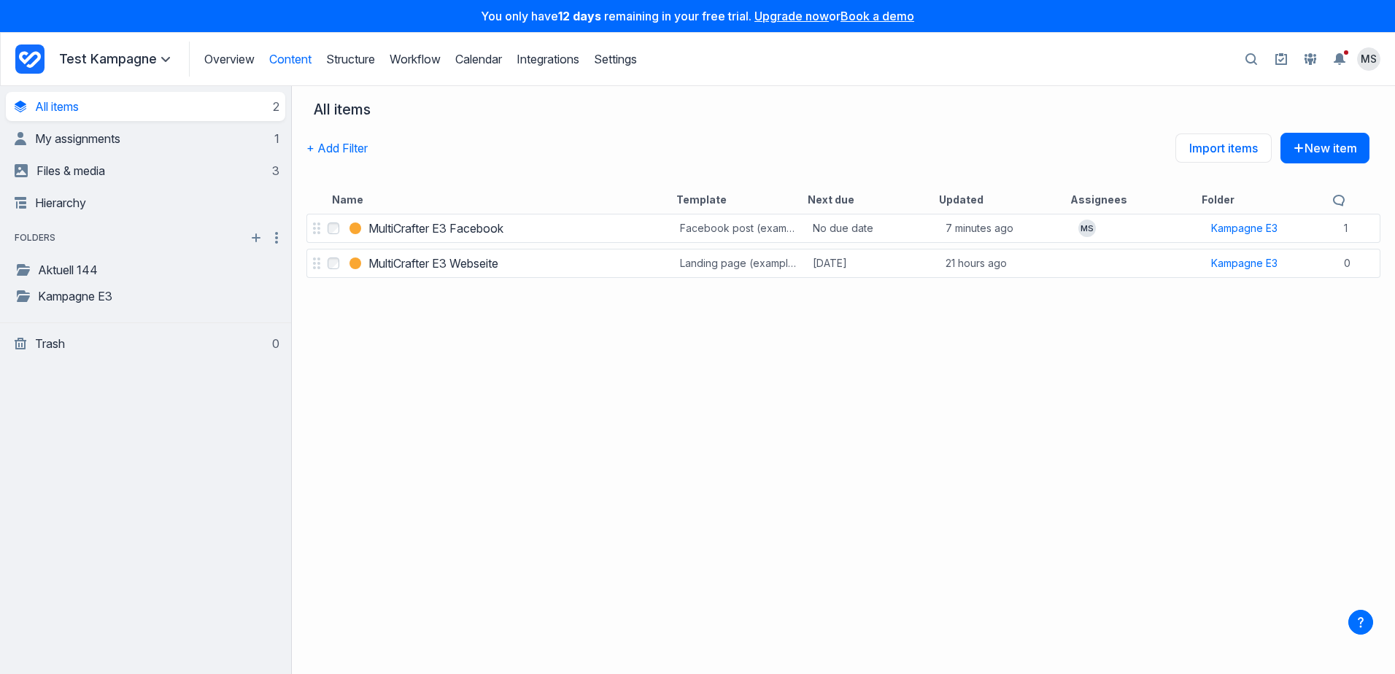
click at [157, 61] on span at bounding box center [166, 59] width 18 height 18
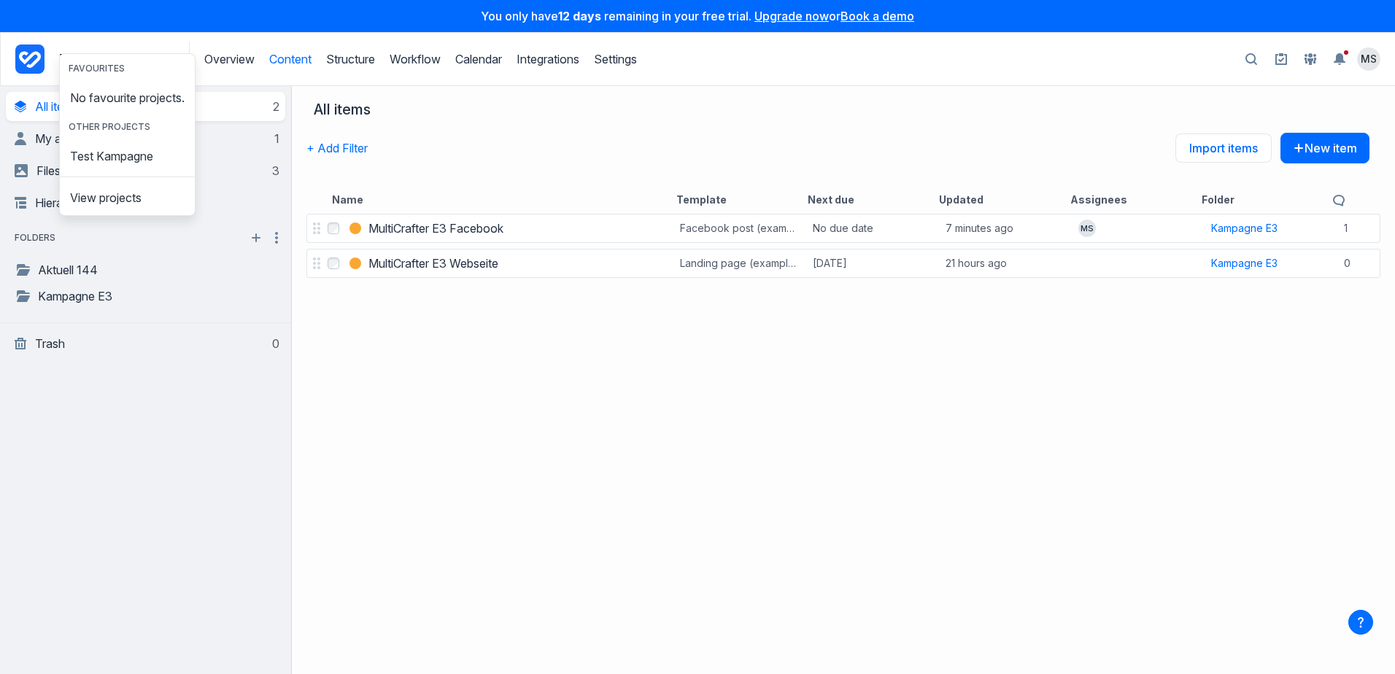
click at [196, 216] on div "Favourites No favourite projects. Other projects Test Kampagne View projects" at bounding box center [127, 134] width 136 height 163
click at [524, 428] on div "Select MultiCrafter E3 Facebook MultiCrafter E3 Facebook Facebook post (example…" at bounding box center [843, 442] width 1103 height 463
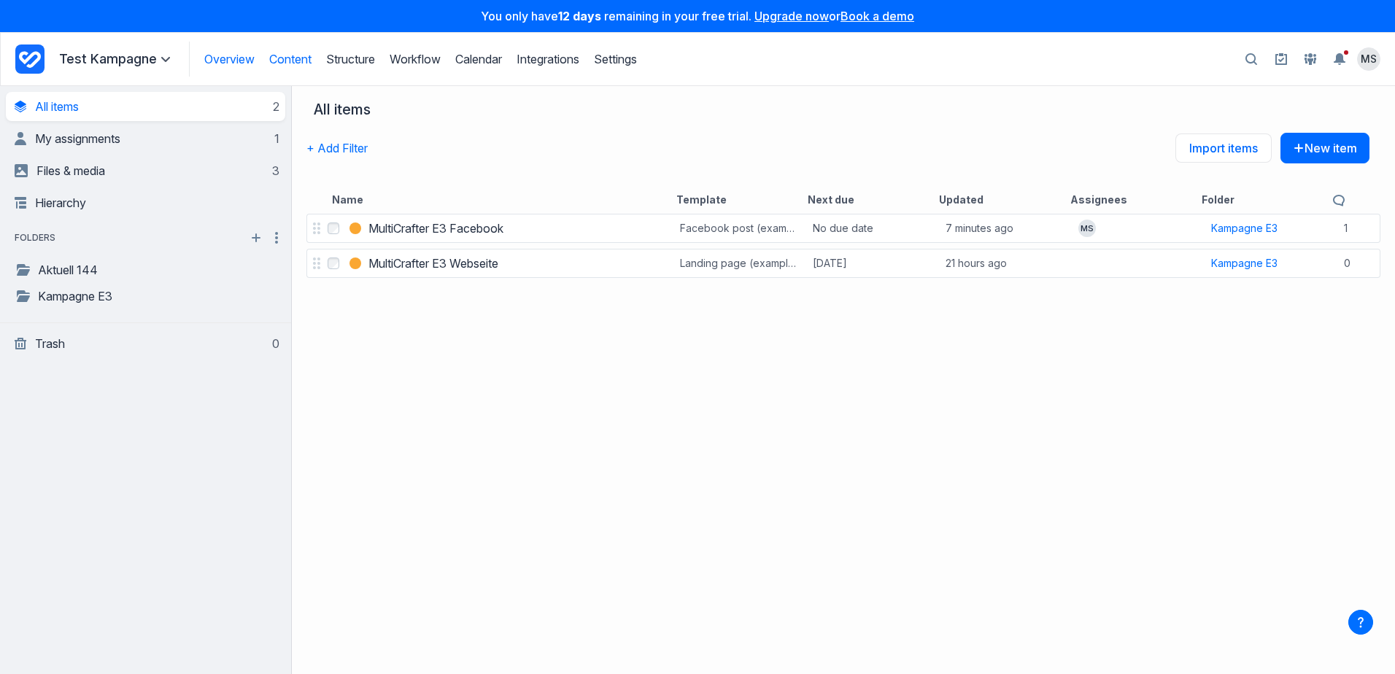
click at [240, 58] on link "Overview" at bounding box center [229, 59] width 50 height 15
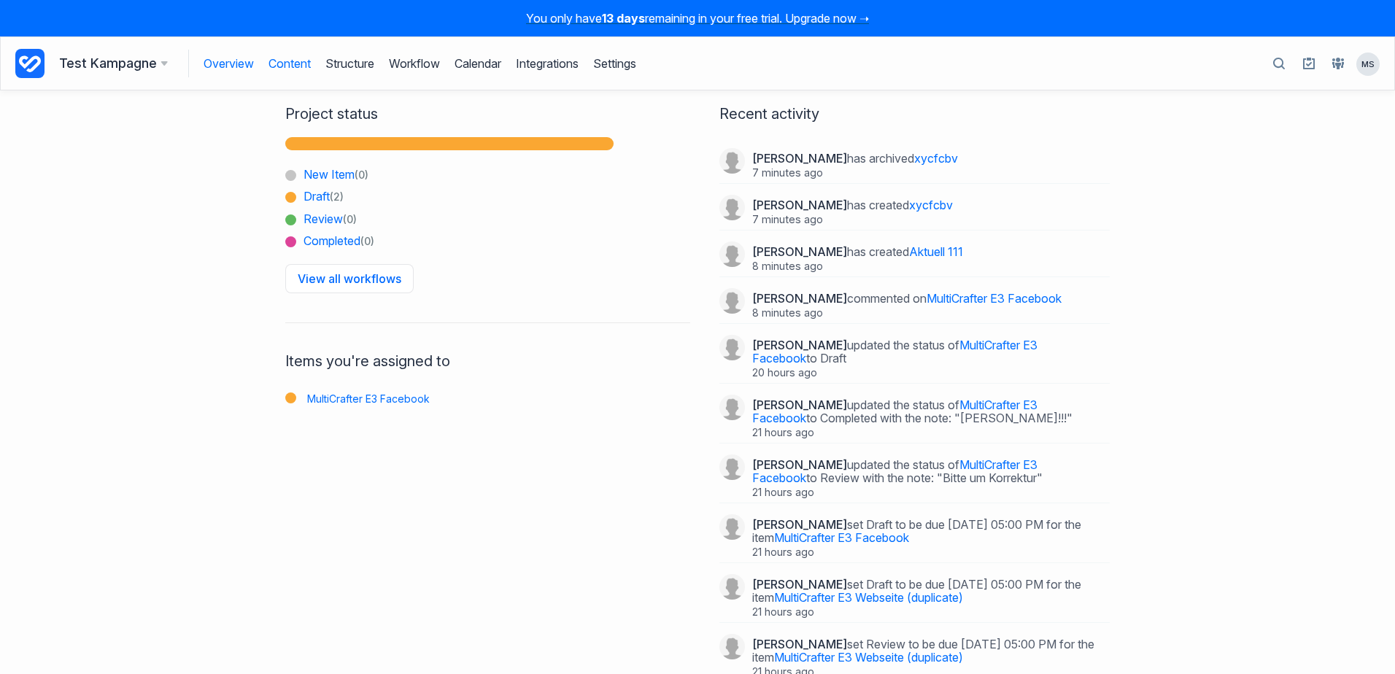
click at [302, 61] on link "Content" at bounding box center [290, 64] width 42 height 28
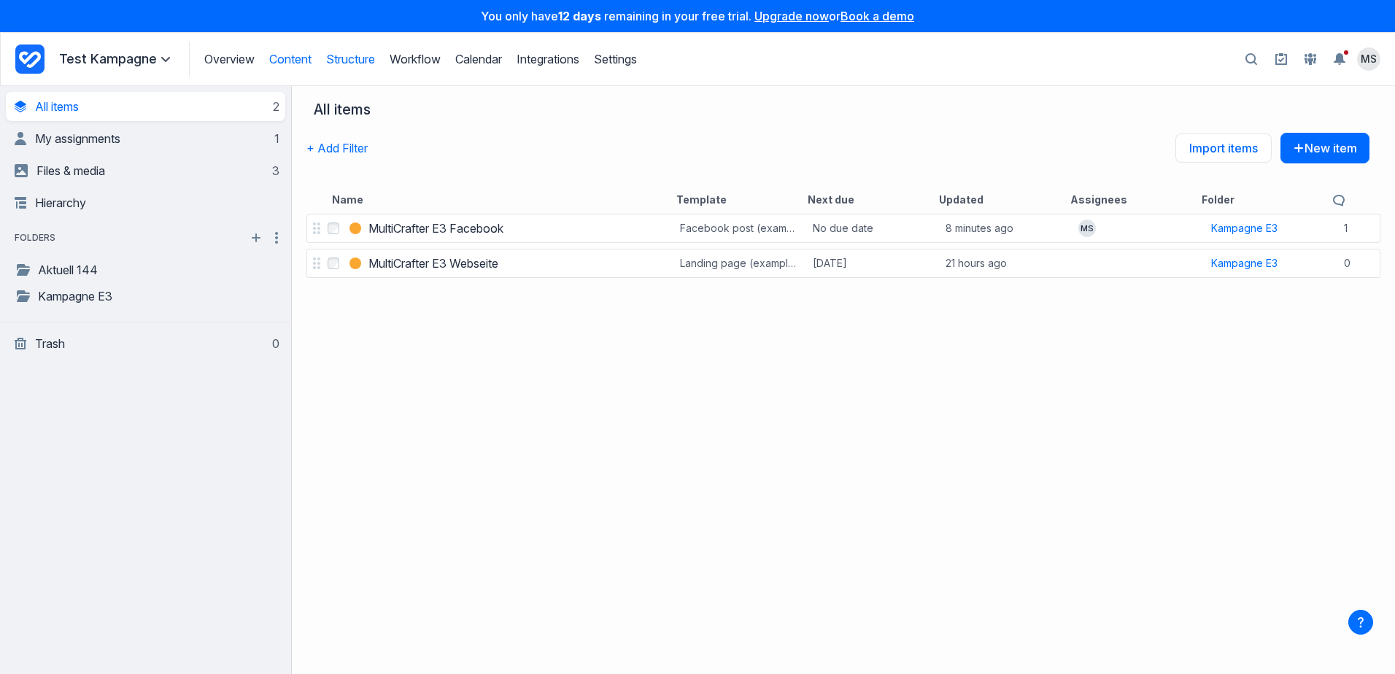
click at [361, 62] on link "Structure" at bounding box center [350, 59] width 49 height 15
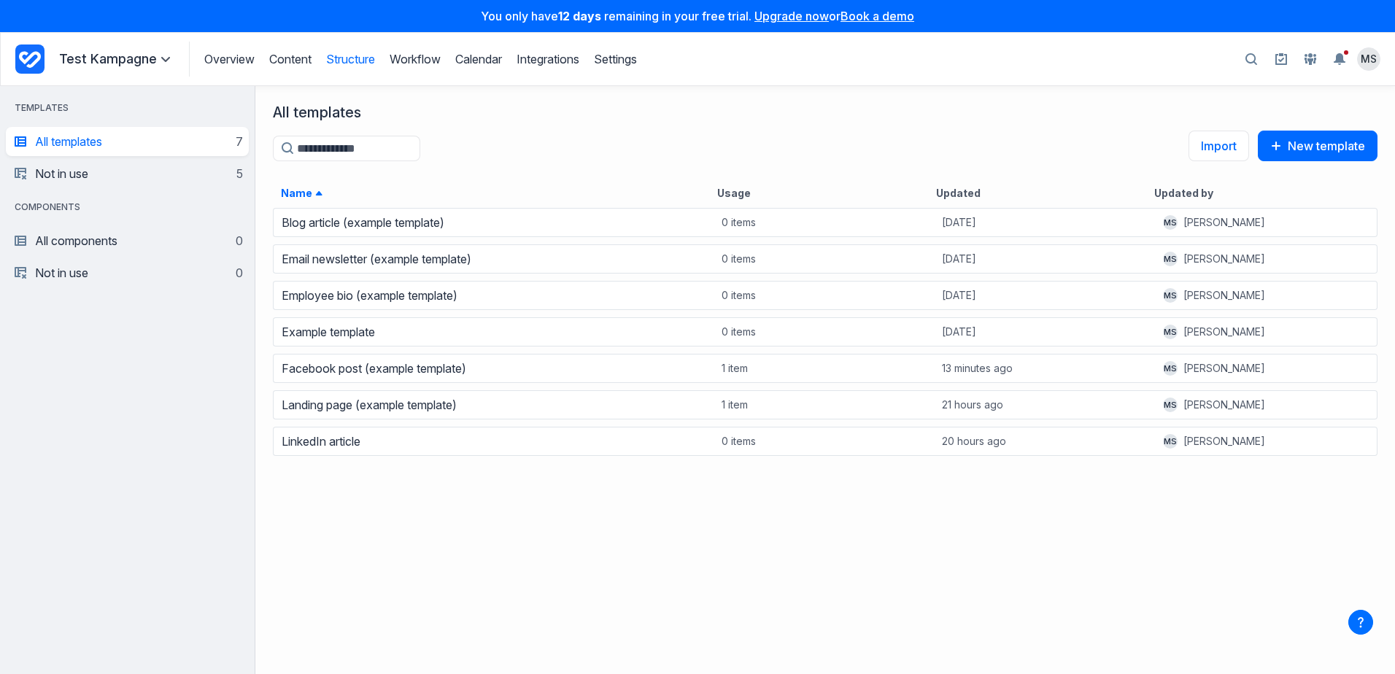
scroll to position [457, 1129]
click at [371, 525] on div "Blog article (example template) 0 items Yesterday MS Michael Sautner Email news…" at bounding box center [825, 438] width 1140 height 468
click at [330, 508] on div "Blog article (example template) 0 items Yesterday MS Michael Sautner Email news…" at bounding box center [825, 438] width 1140 height 468
click at [1304, 146] on button "New template" at bounding box center [1318, 146] width 120 height 31
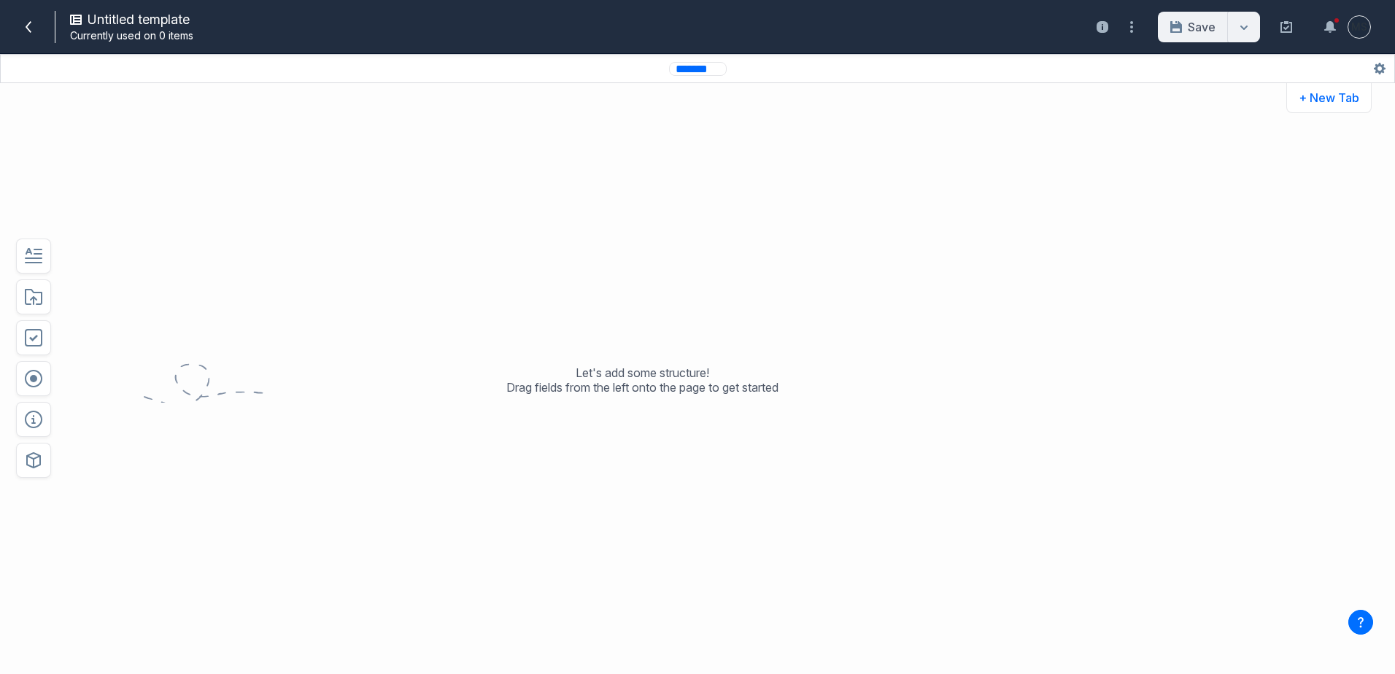
click at [705, 69] on input "*******" at bounding box center [698, 69] width 58 height 14
click at [685, 68] on input "*******" at bounding box center [698, 68] width 58 height 15
type input "**********"
drag, startPoint x: 1345, startPoint y: 100, endPoint x: 1314, endPoint y: 99, distance: 30.7
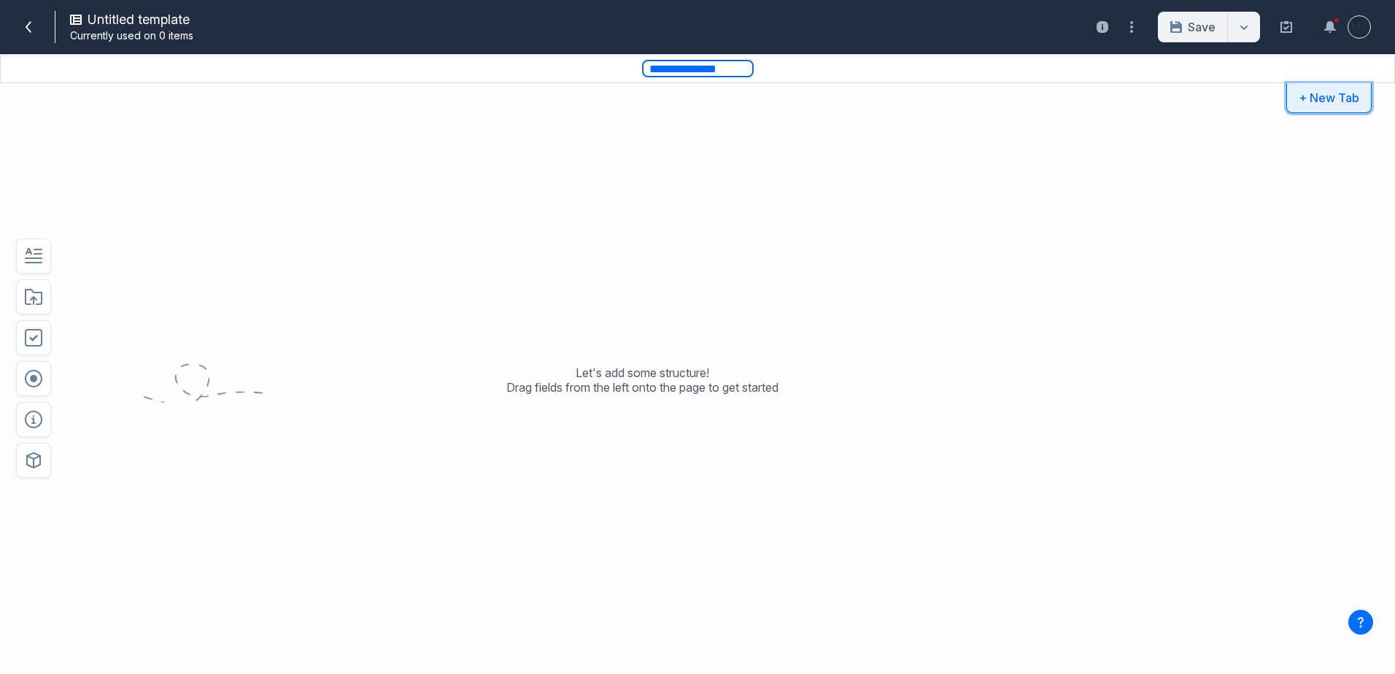
click at [1345, 100] on button "+ New Tab" at bounding box center [1329, 98] width 85 height 30
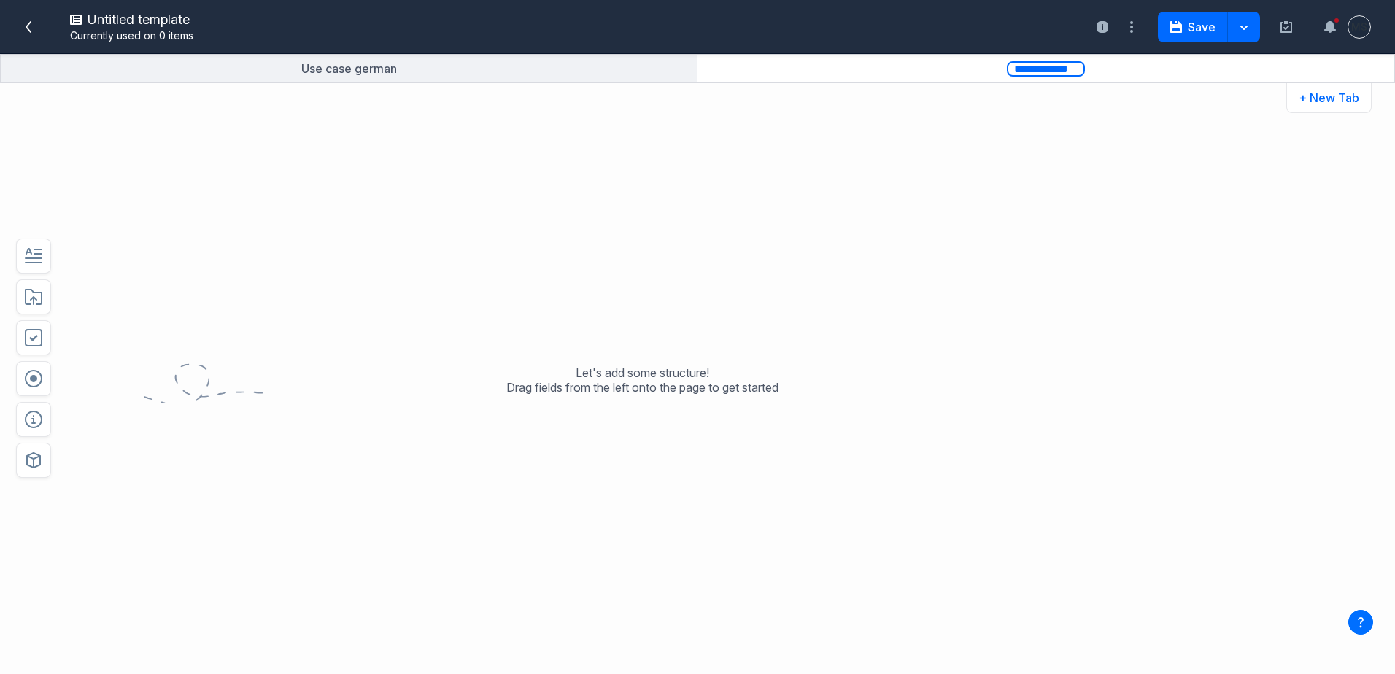
click at [1021, 70] on input "**********" at bounding box center [1046, 68] width 78 height 15
type input "**********"
click at [862, 195] on div "Let's add some structure! Drag fields from the left onto the page to get started" at bounding box center [643, 391] width 1028 height 568
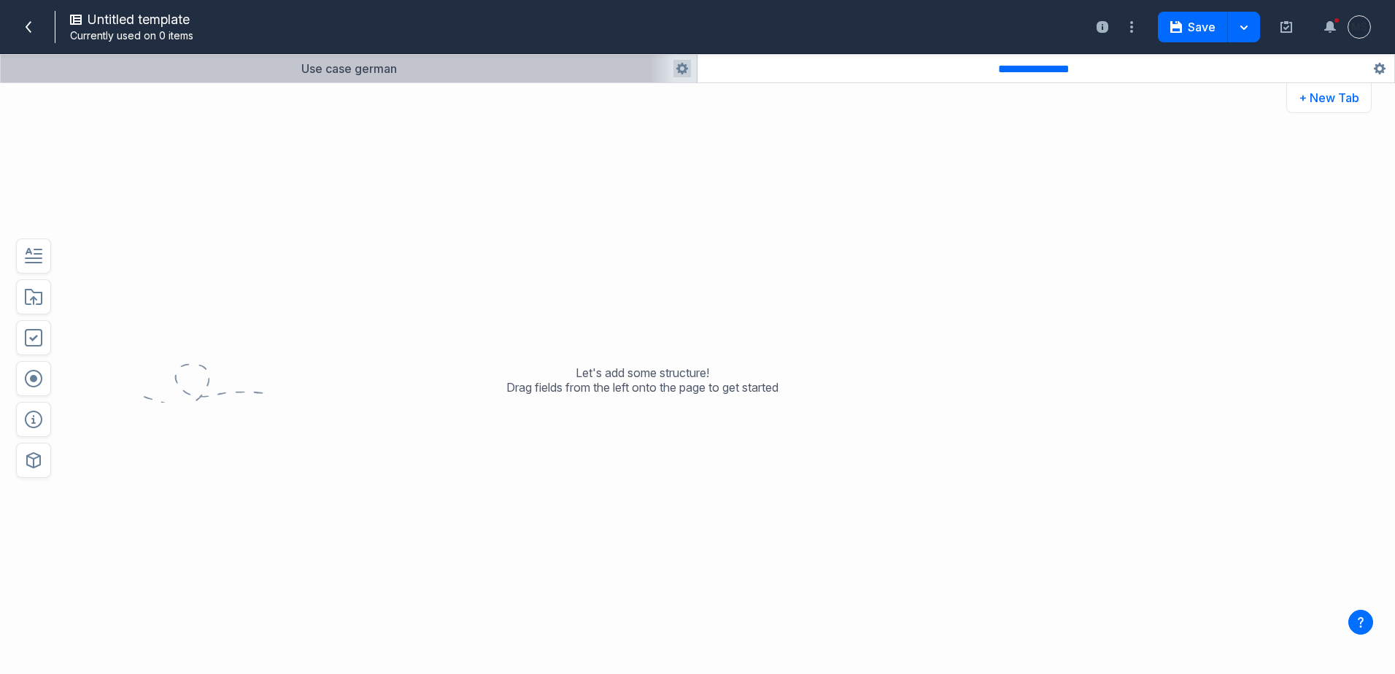
click at [263, 69] on button "button" at bounding box center [349, 69] width 696 height 28
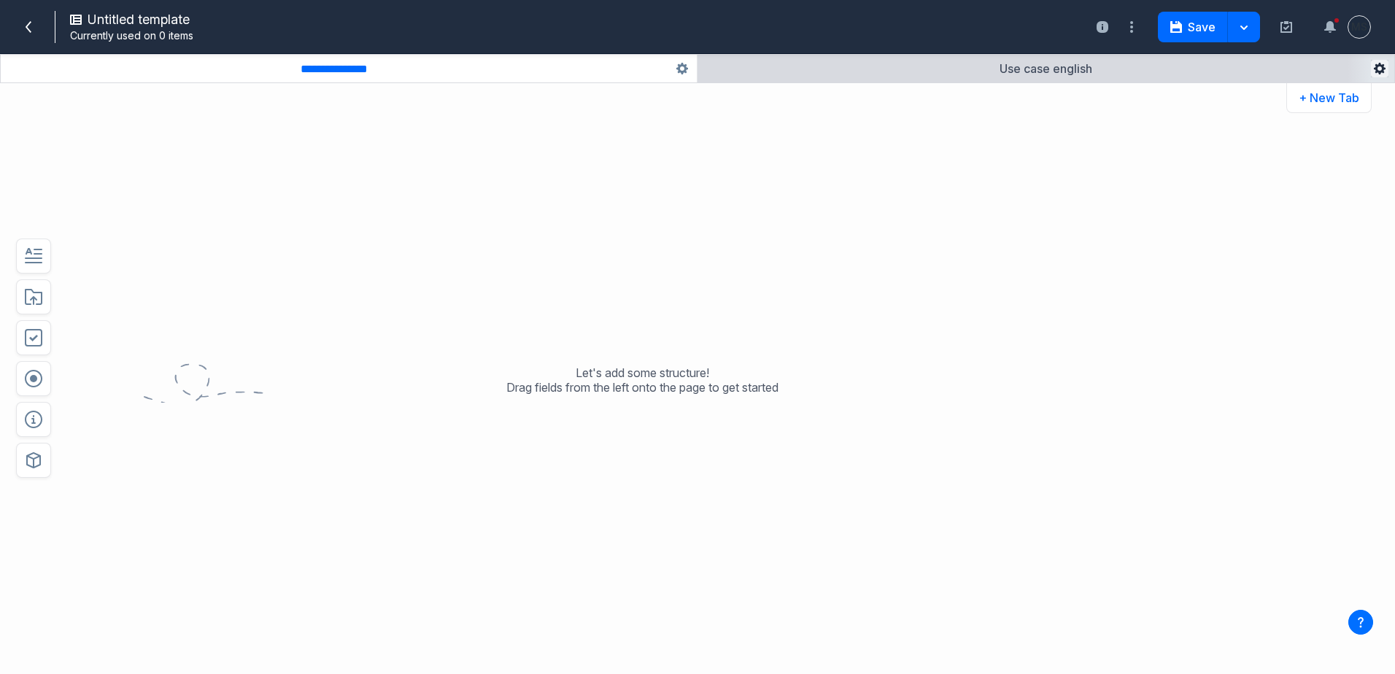
click at [1377, 65] on icon "button" at bounding box center [1380, 69] width 12 height 12
click at [1298, 225] on button "Delete" at bounding box center [1329, 223] width 107 height 27
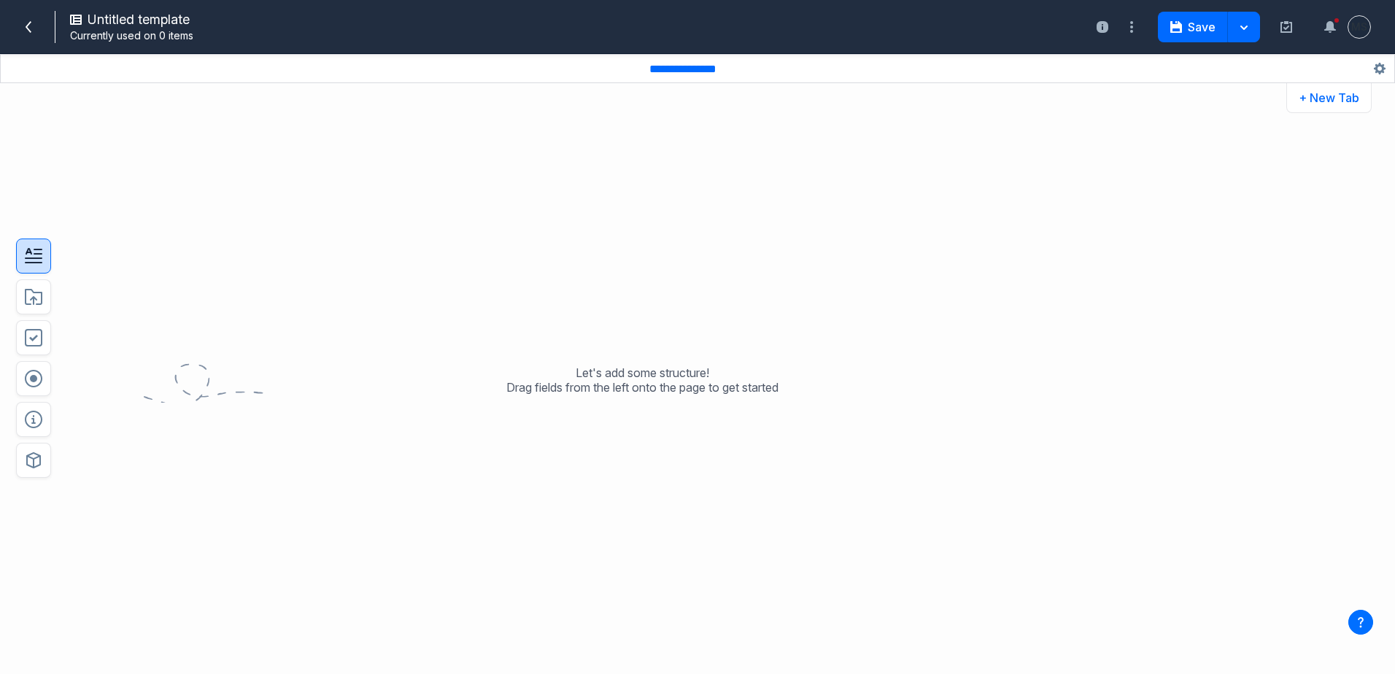
click at [43, 272] on button "button" at bounding box center [33, 256] width 35 height 35
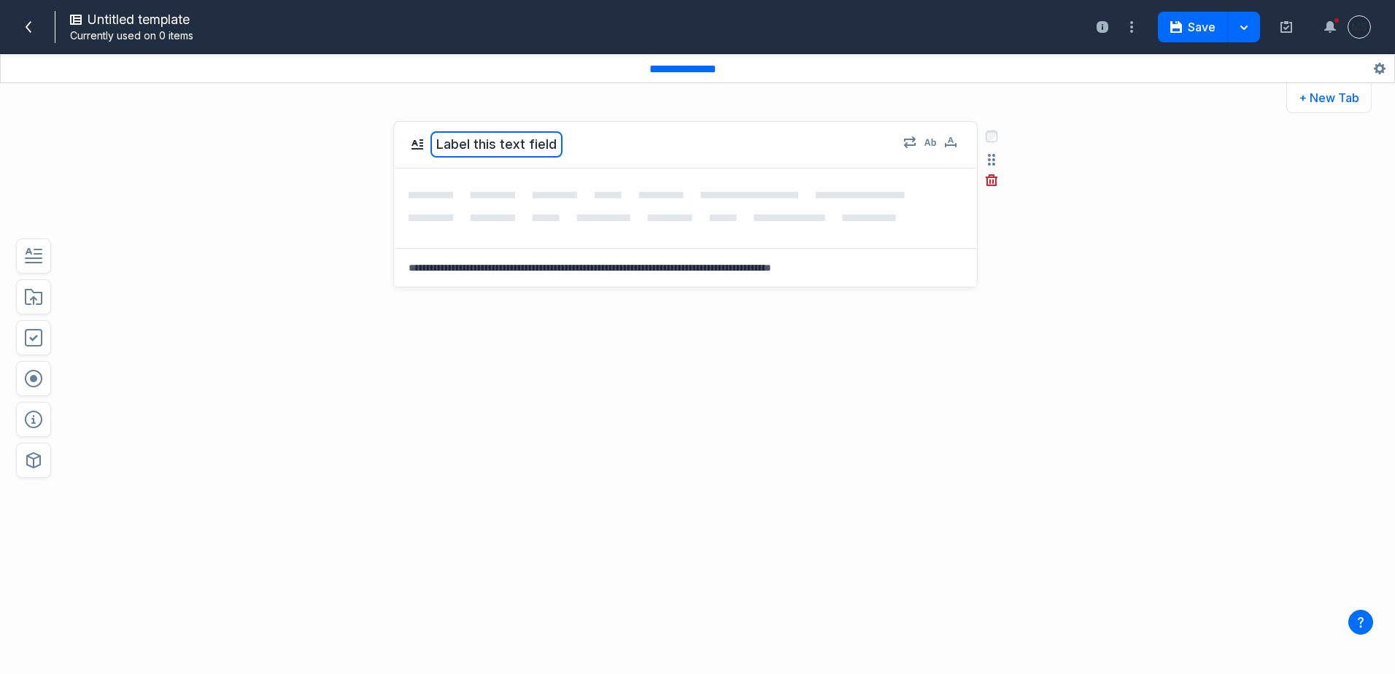
click at [501, 146] on button "Label this text field" at bounding box center [497, 144] width 132 height 26
type textarea "********"
click at [481, 269] on textarea at bounding box center [685, 268] width 583 height 38
drag, startPoint x: 852, startPoint y: 266, endPoint x: 527, endPoint y: 274, distance: 325.6
click at [527, 274] on textarea at bounding box center [685, 268] width 583 height 38
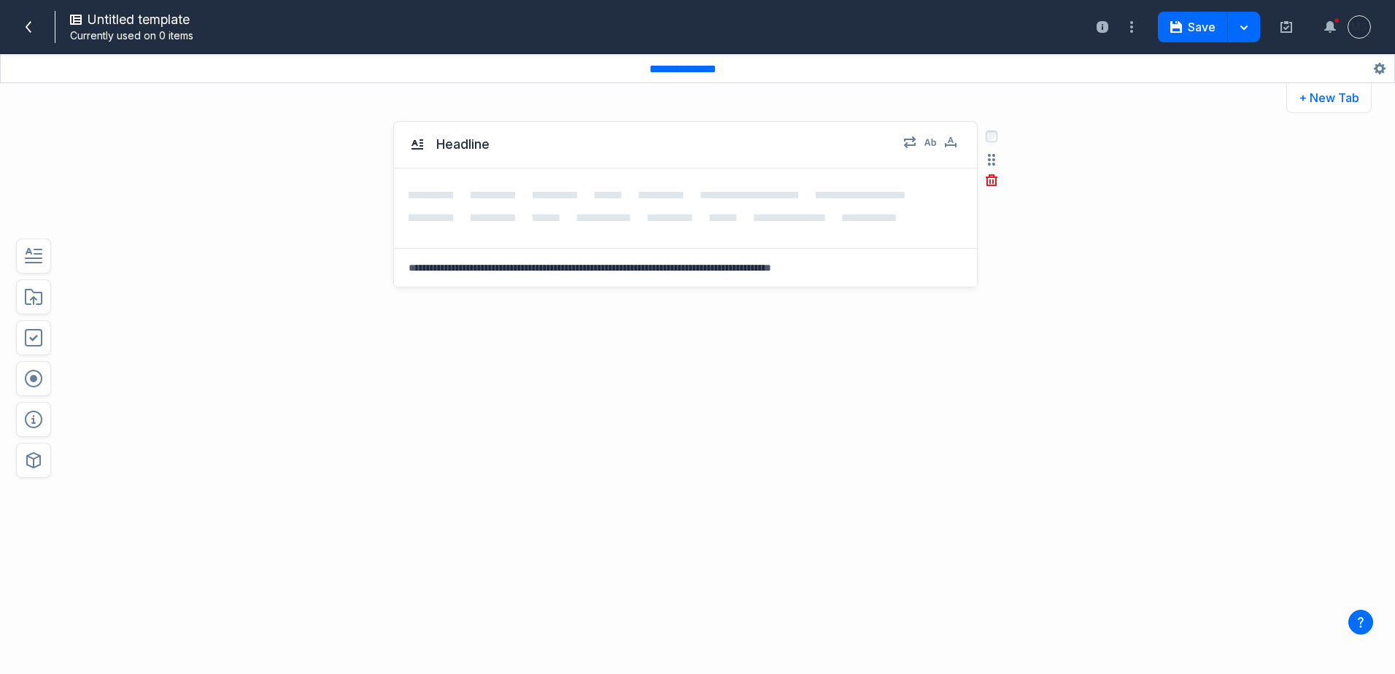
drag, startPoint x: 411, startPoint y: 269, endPoint x: 585, endPoint y: 266, distance: 173.7
click at [585, 266] on textarea at bounding box center [685, 268] width 583 height 38
drag, startPoint x: 621, startPoint y: 277, endPoint x: 596, endPoint y: 266, distance: 27.1
click at [620, 277] on textarea at bounding box center [685, 268] width 583 height 38
click at [486, 216] on icon at bounding box center [657, 206] width 496 height 29
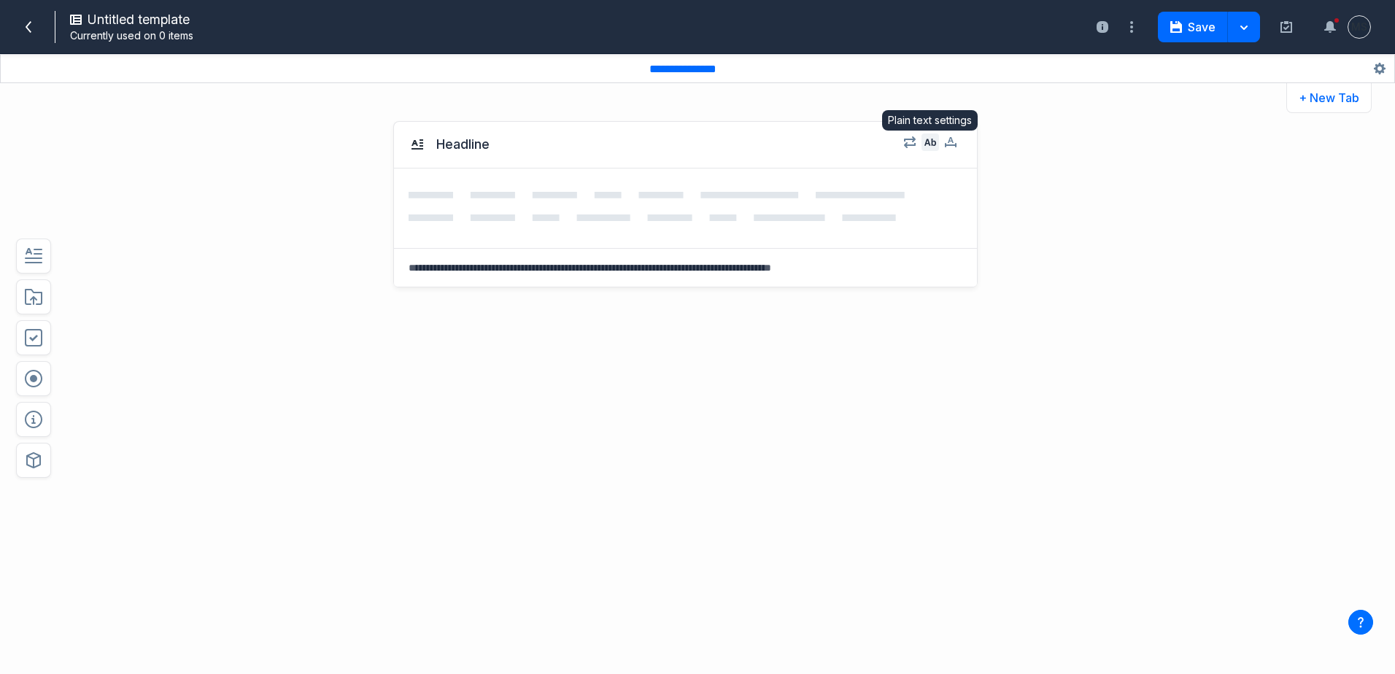
click at [929, 141] on icon "button" at bounding box center [931, 142] width 12 height 7
click at [915, 141] on icon "button" at bounding box center [910, 142] width 12 height 12
click at [1066, 231] on div "Enabled Limit to * instances" at bounding box center [994, 223] width 163 height 44
click at [1068, 232] on div "Enabled Limit to * instances" at bounding box center [994, 223] width 163 height 44
click at [1063, 200] on p "Create new instances on-the-fly." at bounding box center [994, 194] width 163 height 15
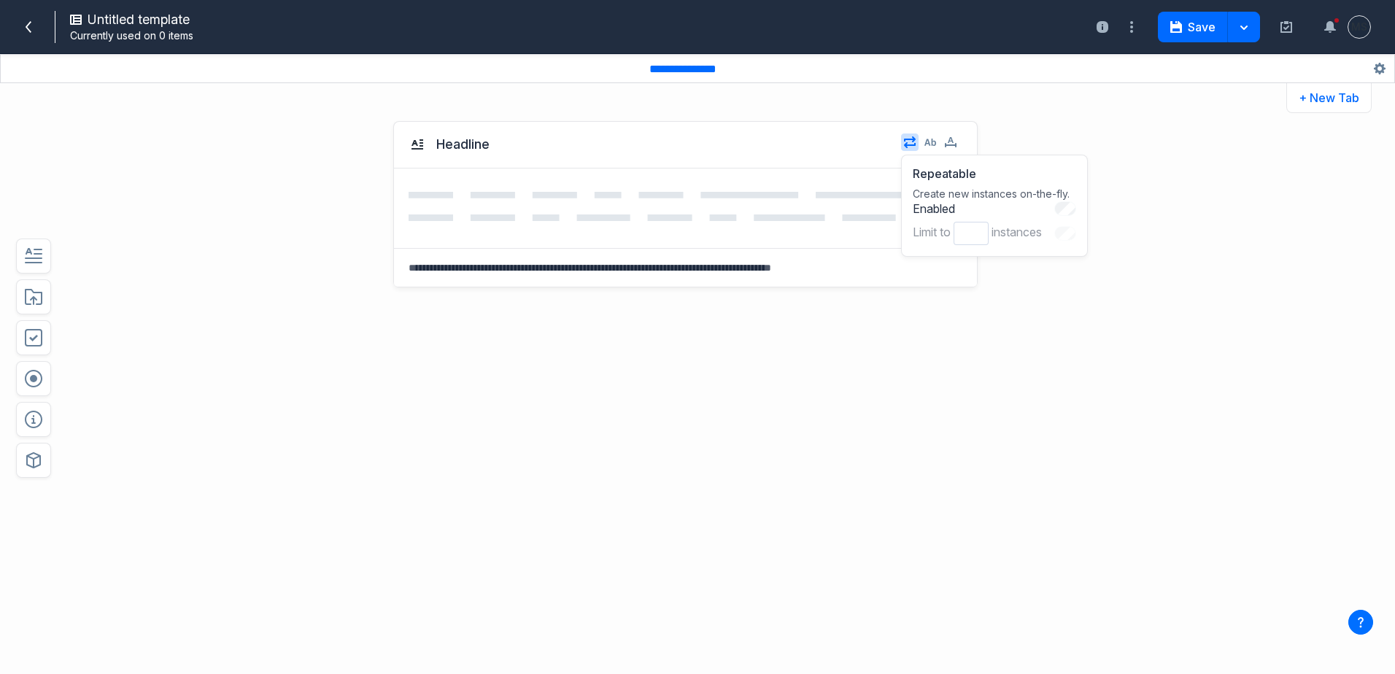
click at [419, 143] on icon at bounding box center [418, 145] width 18 height 18
click at [928, 141] on icon "button" at bounding box center [931, 142] width 12 height 7
click at [952, 142] on icon "button" at bounding box center [951, 142] width 12 height 12
click at [1090, 232] on div "Words" at bounding box center [1081, 234] width 62 height 25
click at [1097, 235] on div "Words" at bounding box center [1081, 234] width 62 height 25
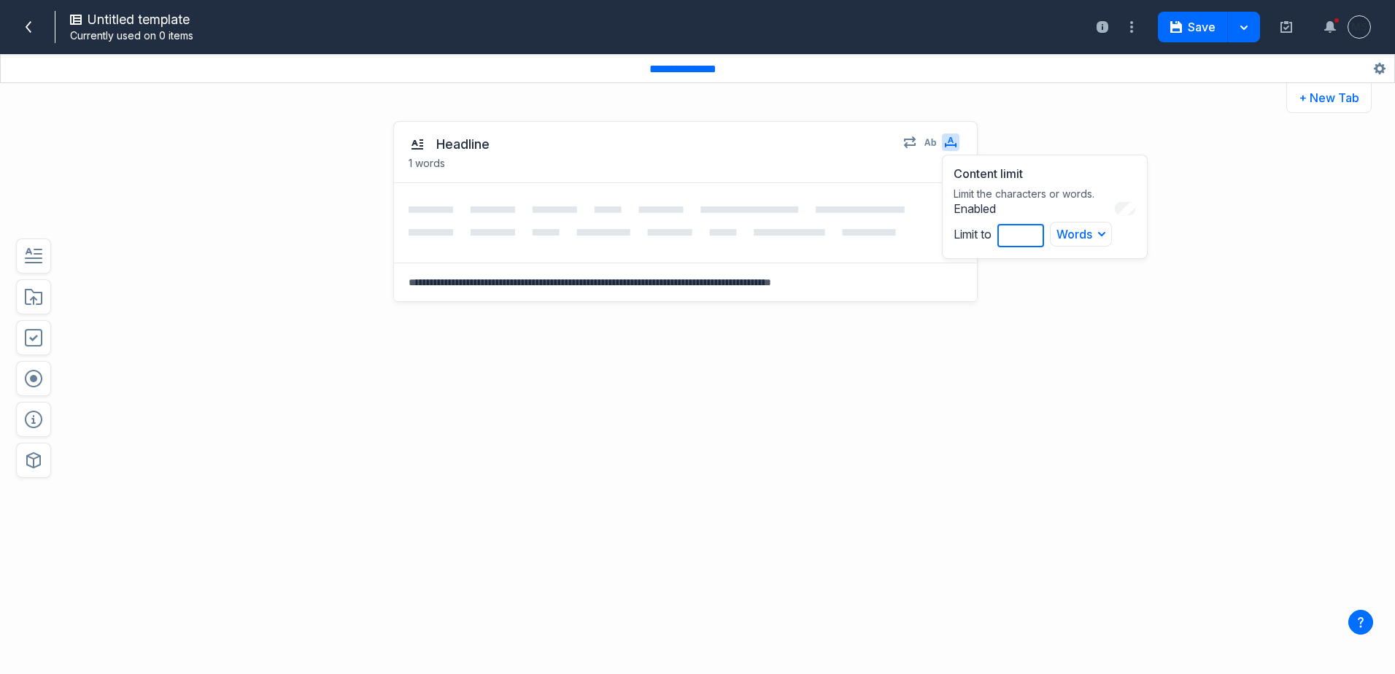
drag, startPoint x: 1026, startPoint y: 240, endPoint x: 995, endPoint y: 242, distance: 30.7
click at [995, 242] on div "Enabled Limit to * Words Words Characters" at bounding box center [1045, 224] width 182 height 46
click at [1085, 230] on button "Words" at bounding box center [1081, 234] width 62 height 25
type input "**"
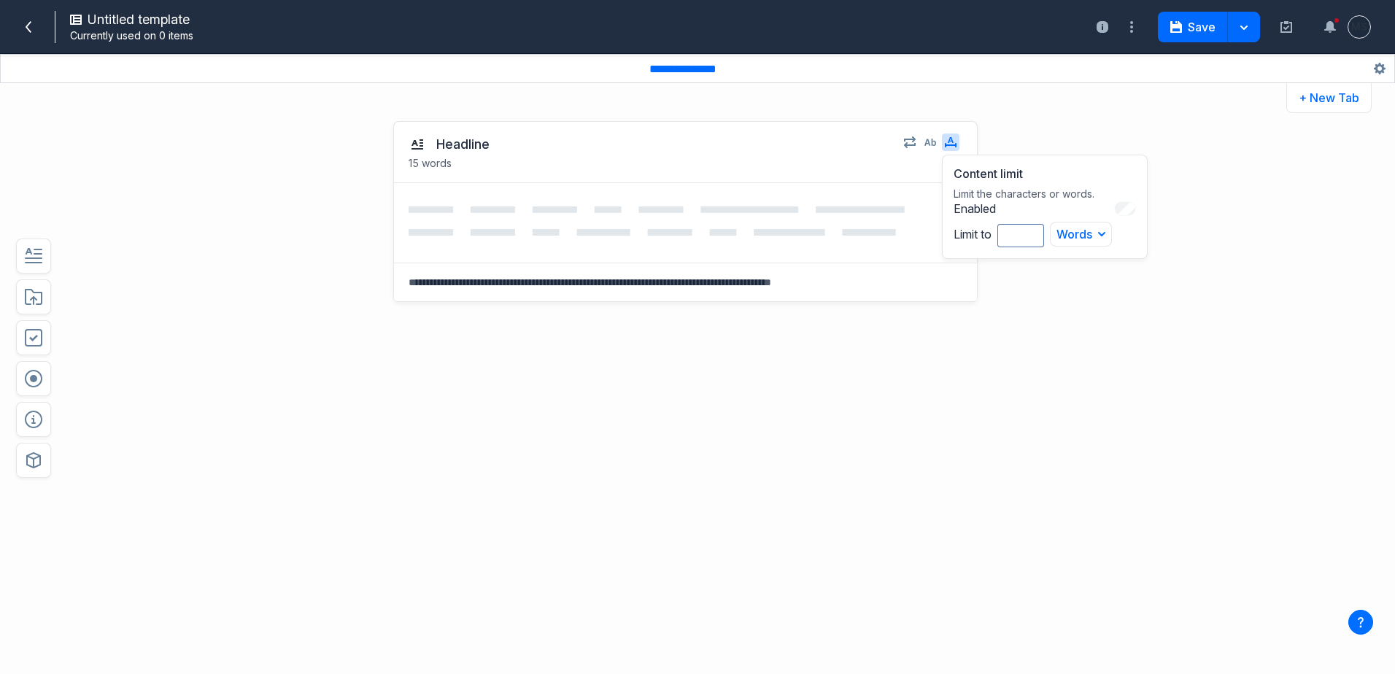
click at [1000, 317] on div "Headline 15 words Content limit Limit the characters or words. Enabled Limit to…" at bounding box center [643, 285] width 1028 height 356
click at [930, 144] on icon "button" at bounding box center [931, 142] width 12 height 12
drag, startPoint x: 563, startPoint y: 393, endPoint x: 571, endPoint y: 383, distance: 13.5
click at [563, 393] on div "Headline 15 words Plain text No formatting, no media, just text. Enabled Select…" at bounding box center [685, 292] width 585 height 342
click at [450, 284] on textarea at bounding box center [685, 282] width 583 height 38
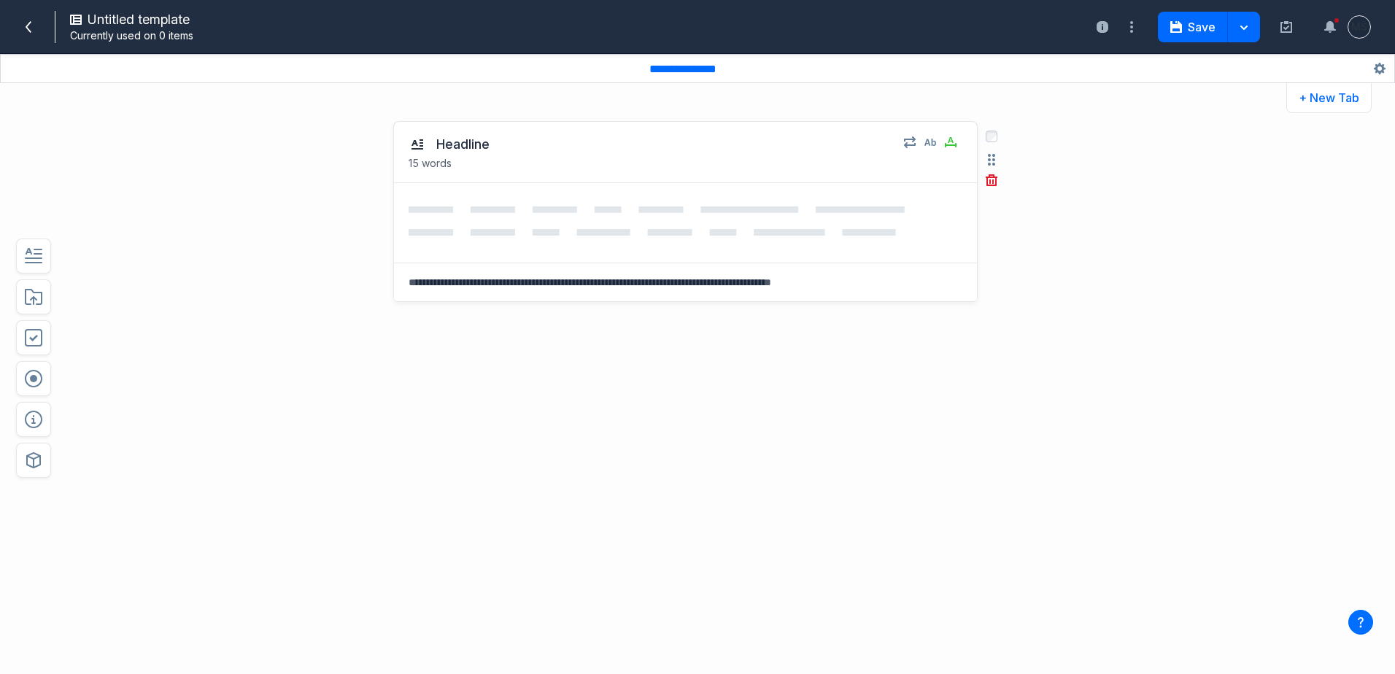
click at [512, 285] on textarea at bounding box center [685, 282] width 583 height 38
click at [514, 285] on textarea at bounding box center [685, 282] width 583 height 38
type textarea "*"
click at [201, 272] on div "Headline 15 words Select field: Headline Are you sure you want to delete this f…" at bounding box center [643, 285] width 1028 height 356
click at [995, 164] on button "button" at bounding box center [992, 160] width 18 height 18
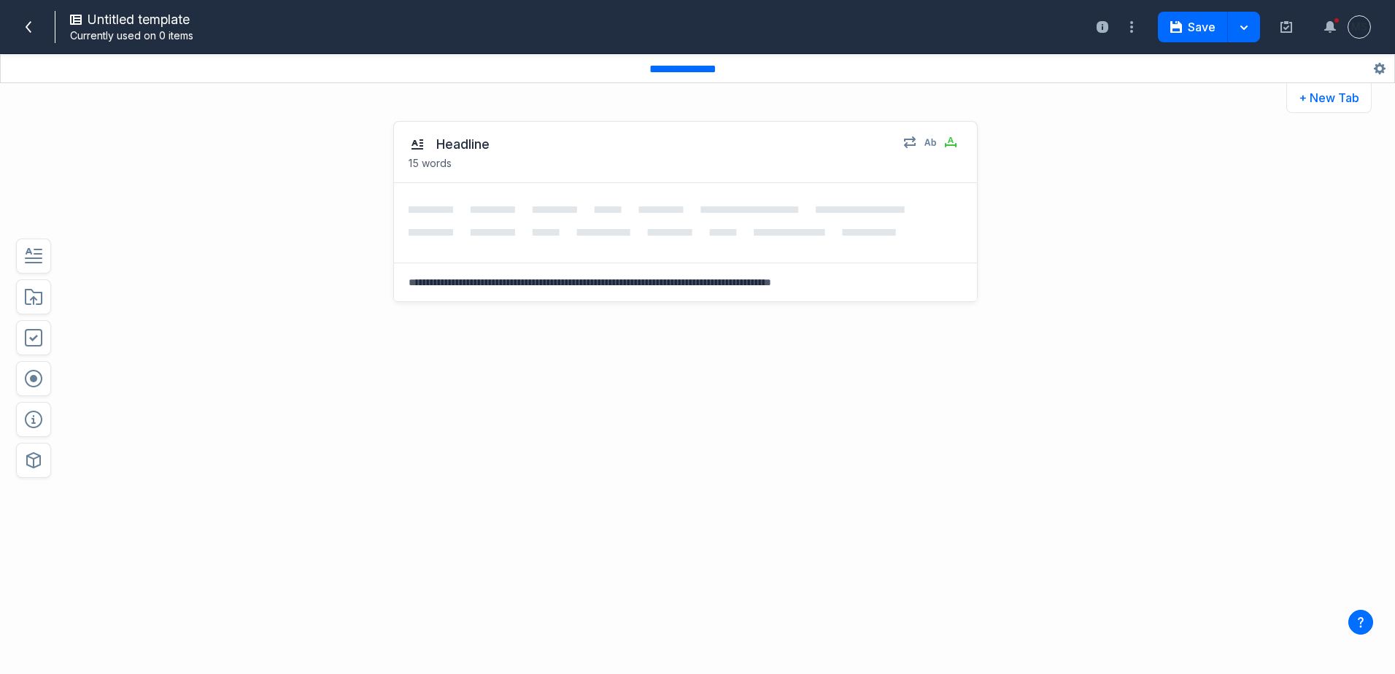
click at [631, 441] on div "Headline 15 words Select field: Headline Are you sure you want to delete this f…" at bounding box center [685, 292] width 585 height 342
click at [925, 144] on icon "button" at bounding box center [931, 142] width 12 height 7
click at [833, 347] on div "Headline Plain text • 15 words Plain text No formatting, no media, just text. E…" at bounding box center [685, 292] width 585 height 342
click at [933, 144] on icon "button" at bounding box center [931, 142] width 12 height 12
click at [1005, 291] on div "Headline 15 words Plain text No formatting, no media, just text. Enabled Select…" at bounding box center [643, 285] width 1028 height 356
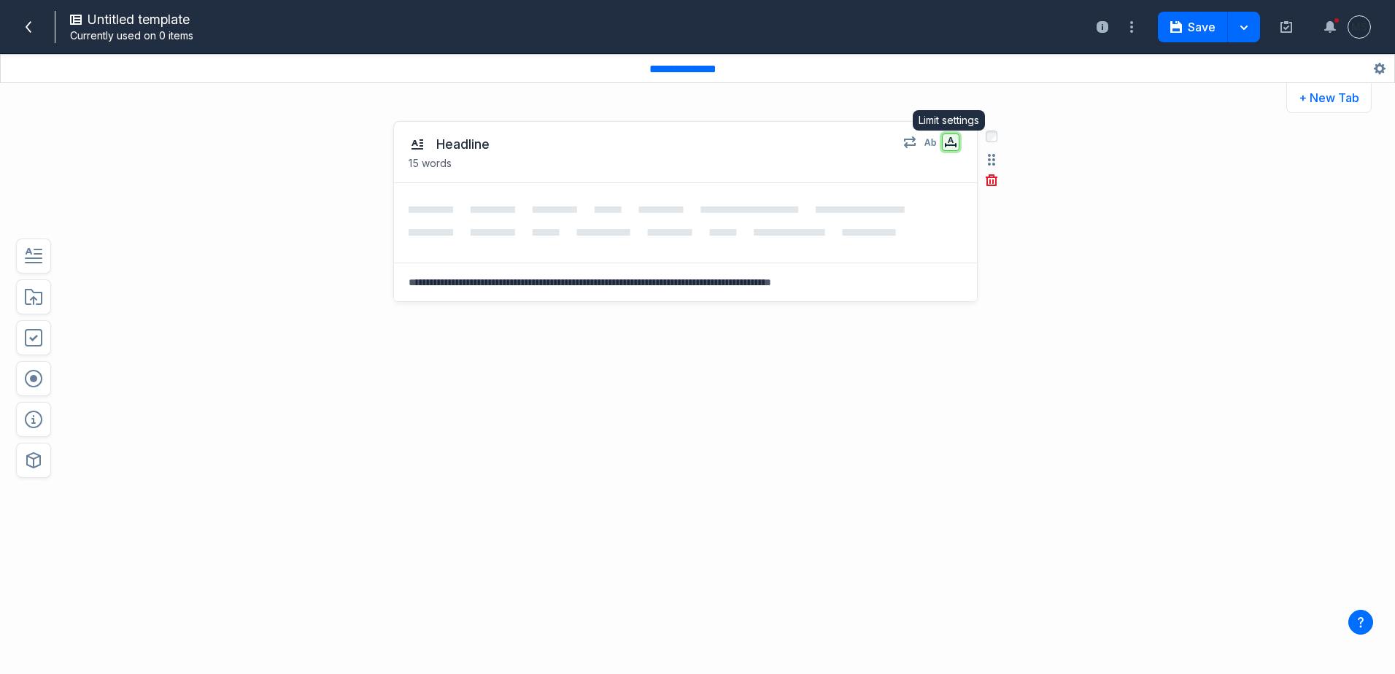
click at [953, 143] on icon "button" at bounding box center [951, 141] width 12 height 9
click at [923, 369] on div "Headline 15 words Content limit Limit the characters or words. Enabled Limit to…" at bounding box center [685, 292] width 585 height 342
click at [1241, 26] on icon "button" at bounding box center [1244, 28] width 7 height 4
click at [1206, 61] on button "Save & close" at bounding box center [1208, 60] width 101 height 27
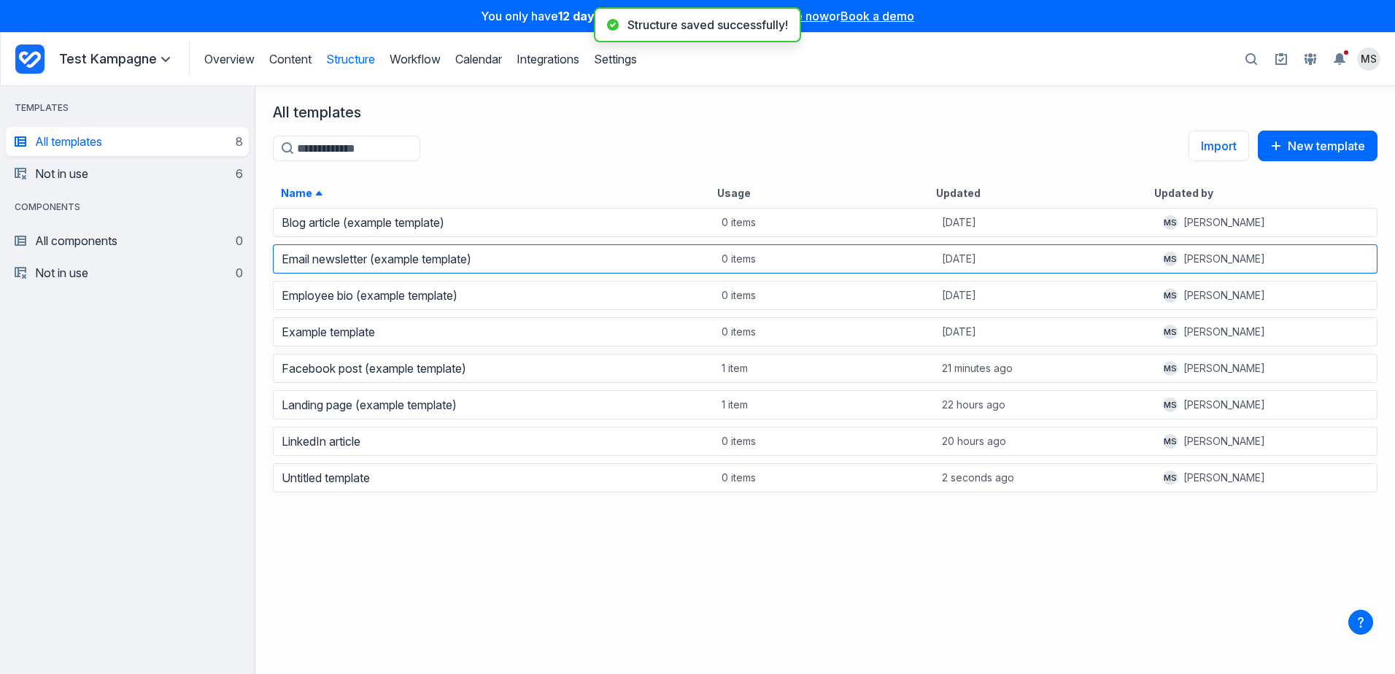
scroll to position [457, 1129]
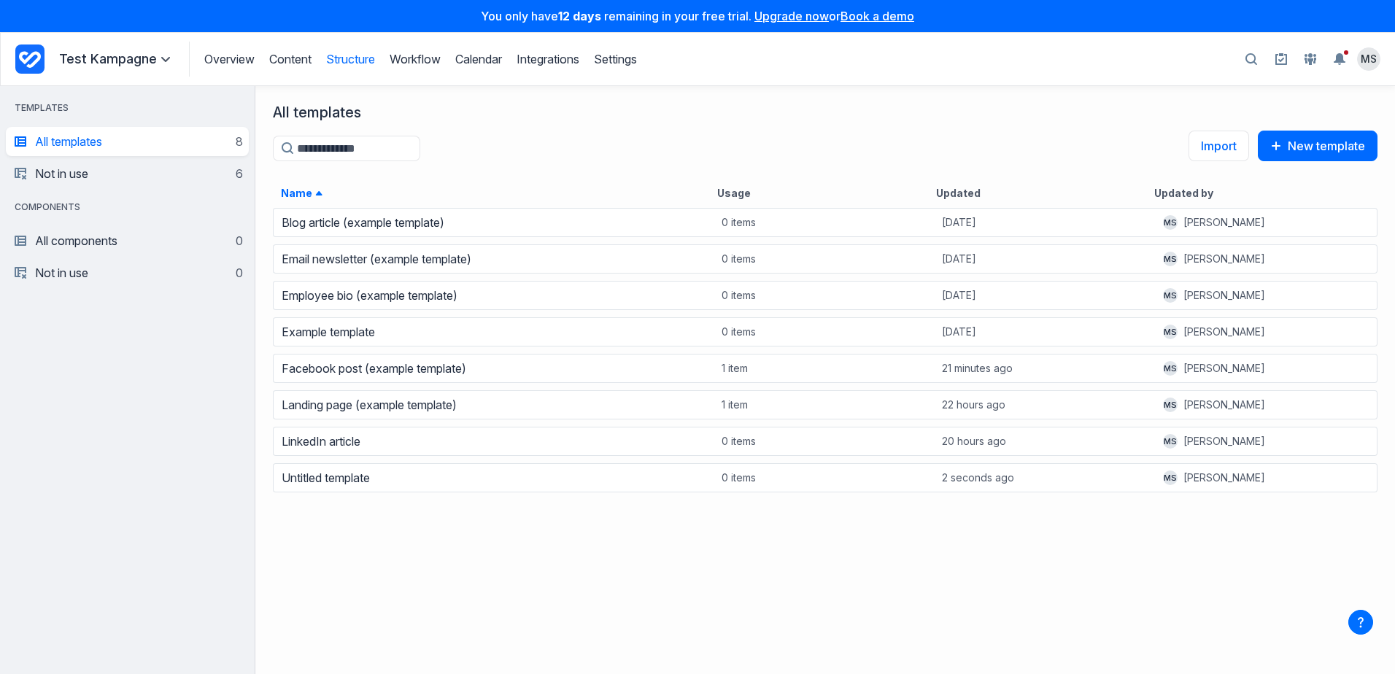
drag, startPoint x: 581, startPoint y: 581, endPoint x: 571, endPoint y: 531, distance: 50.7
click at [581, 581] on div "Blog article (example template) 0 items Yesterday MS Michael Sautner Email news…" at bounding box center [825, 438] width 1140 height 468
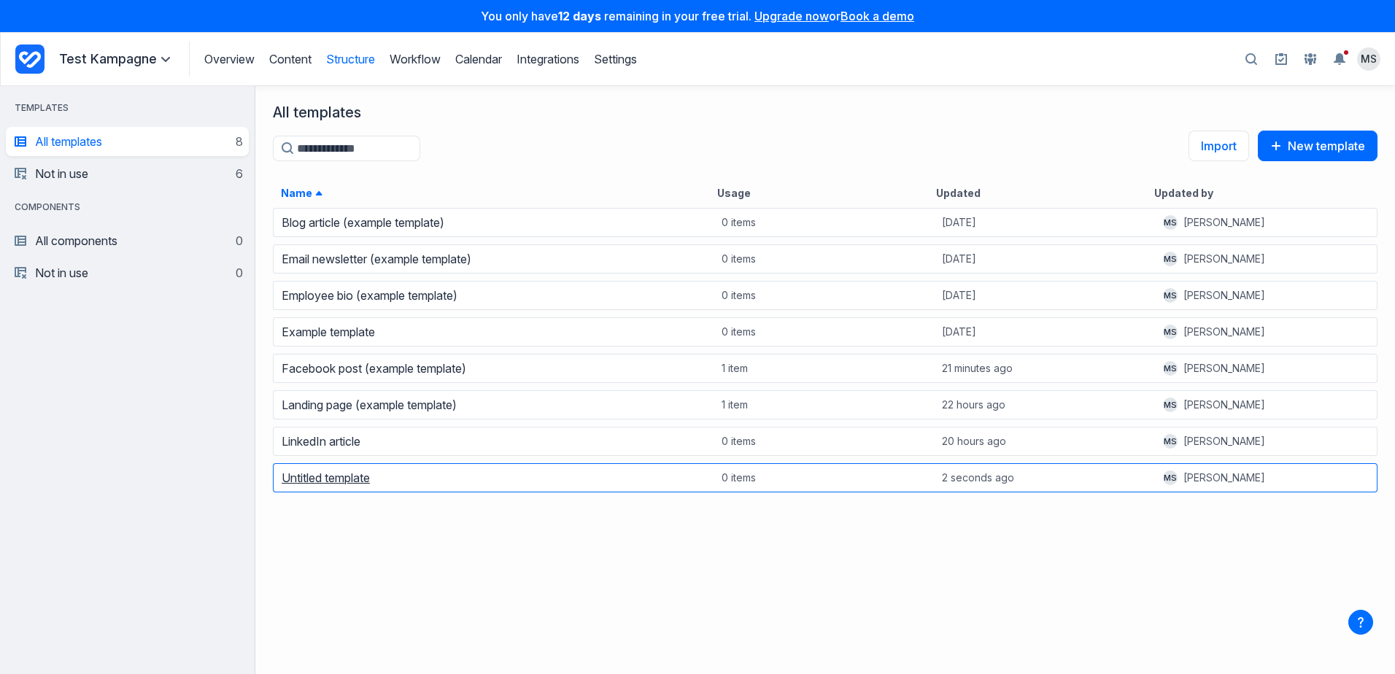
click at [298, 483] on link "Untitled template" at bounding box center [326, 478] width 88 height 15
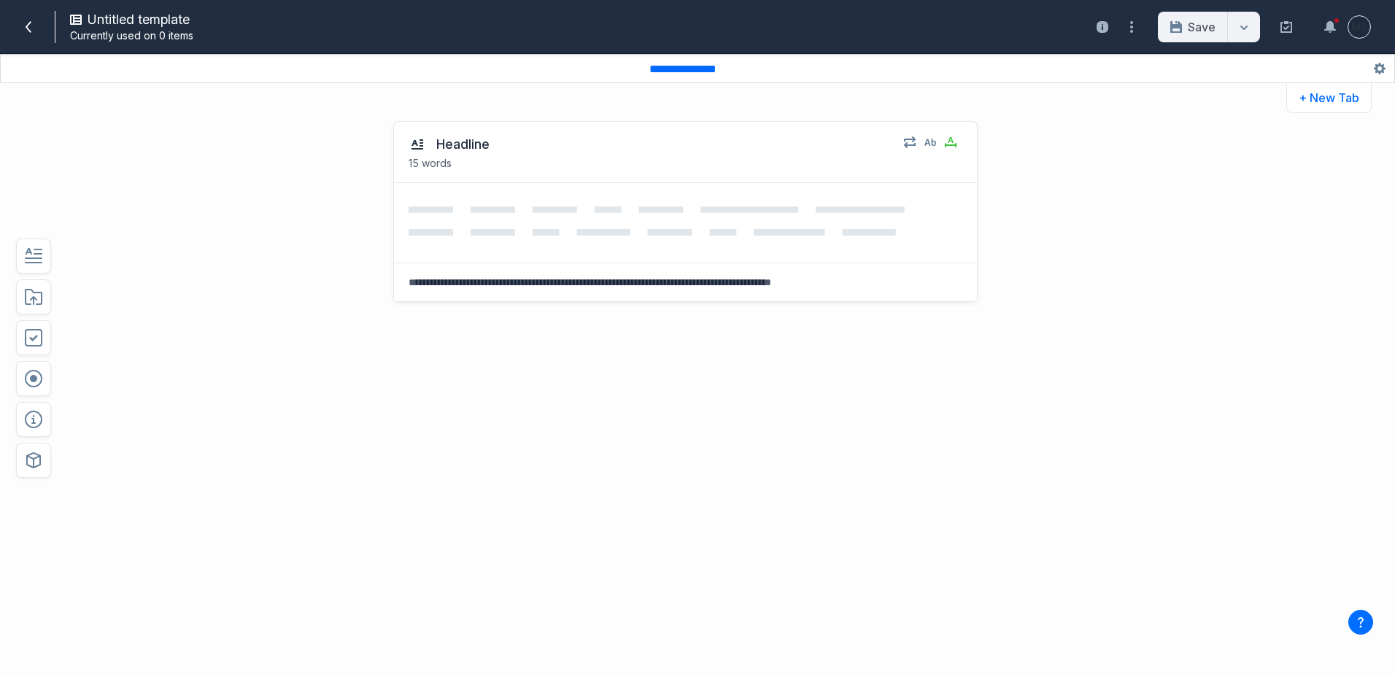
drag, startPoint x: 341, startPoint y: 390, endPoint x: 362, endPoint y: 395, distance: 21.8
click at [341, 390] on div "Headline 15 words Select field: Headline Are you sure you want to delete this f…" at bounding box center [643, 285] width 1028 height 356
click at [86, 18] on div "Untitled template" at bounding box center [323, 20] width 506 height 18
click at [99, 18] on span "Untitled template" at bounding box center [139, 19] width 102 height 15
type input "********"
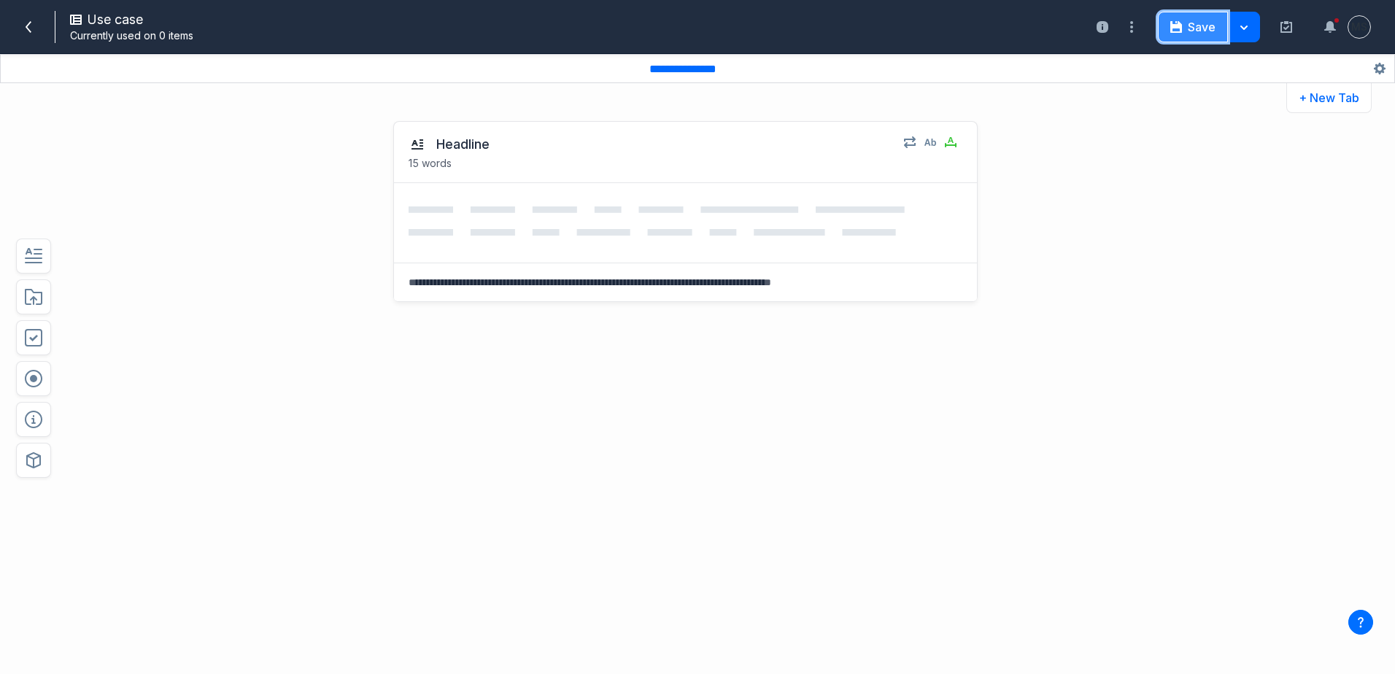
click at [1203, 27] on button "Save" at bounding box center [1193, 27] width 70 height 31
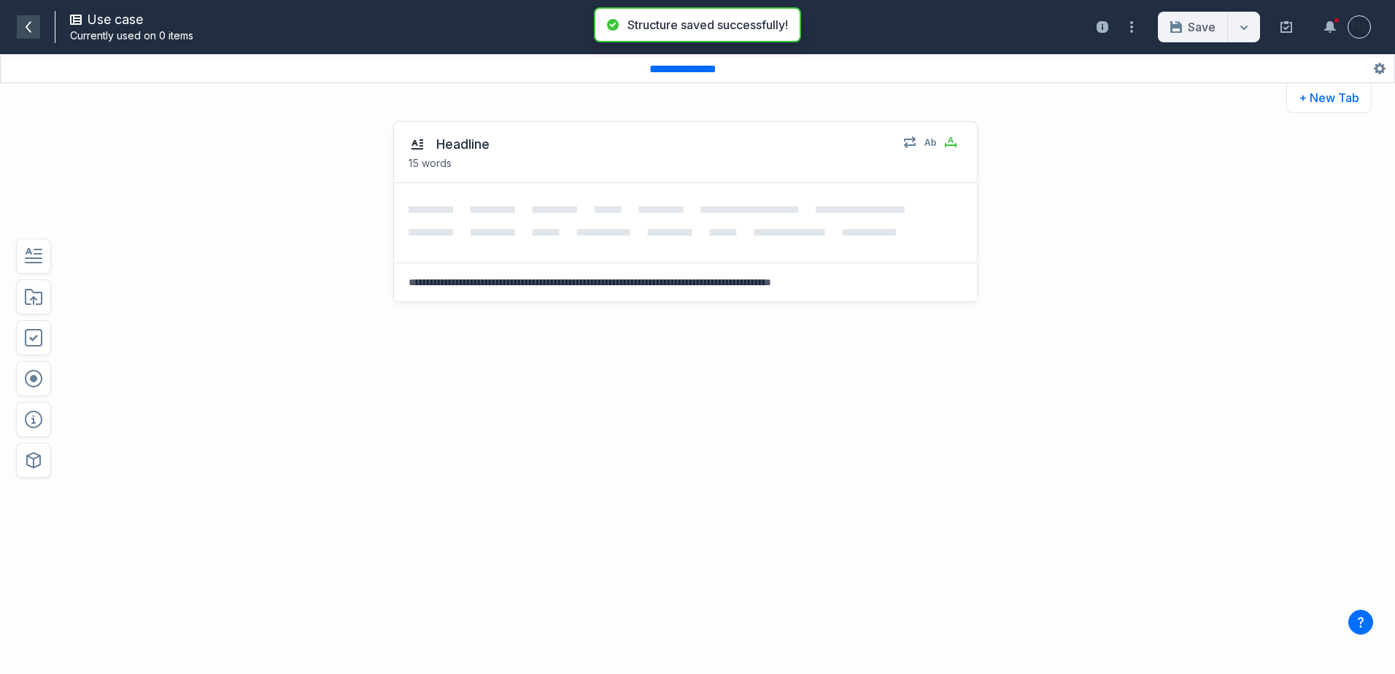
click at [30, 27] on icon at bounding box center [29, 27] width 12 height 12
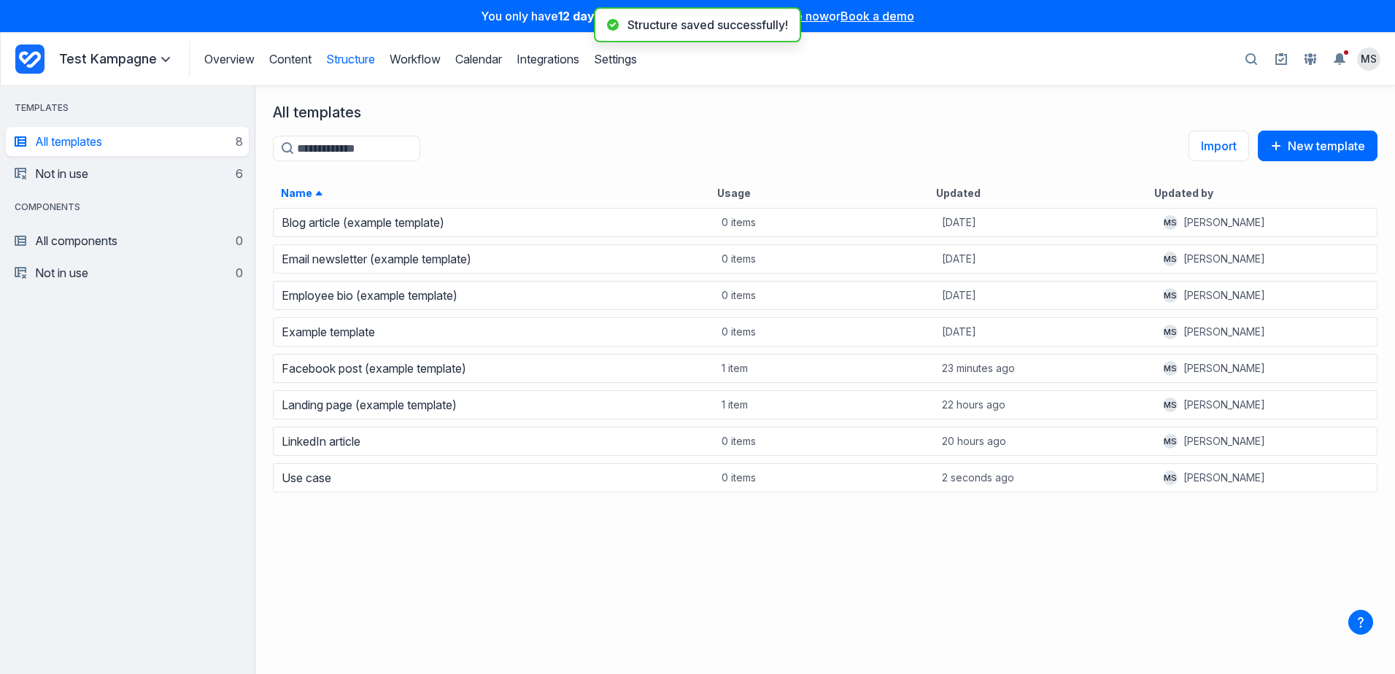
scroll to position [457, 1129]
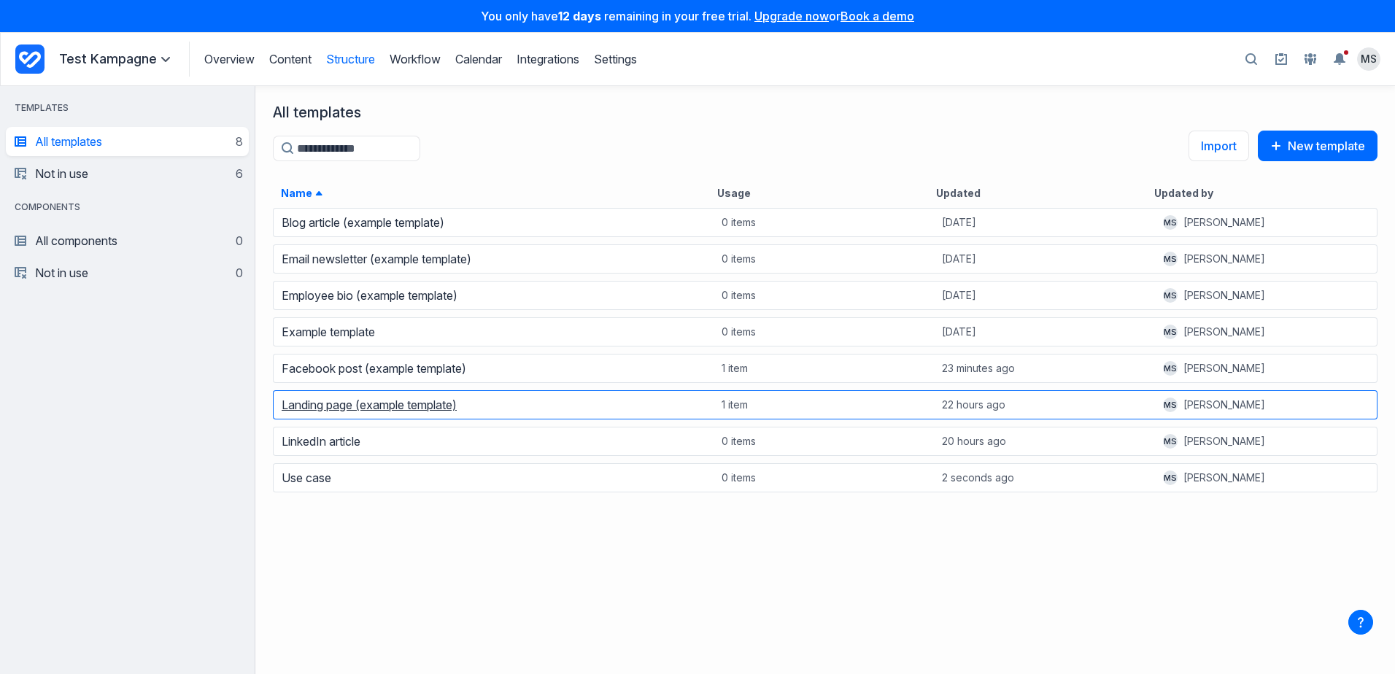
click at [331, 406] on link "Landing page (example template)" at bounding box center [369, 405] width 175 height 15
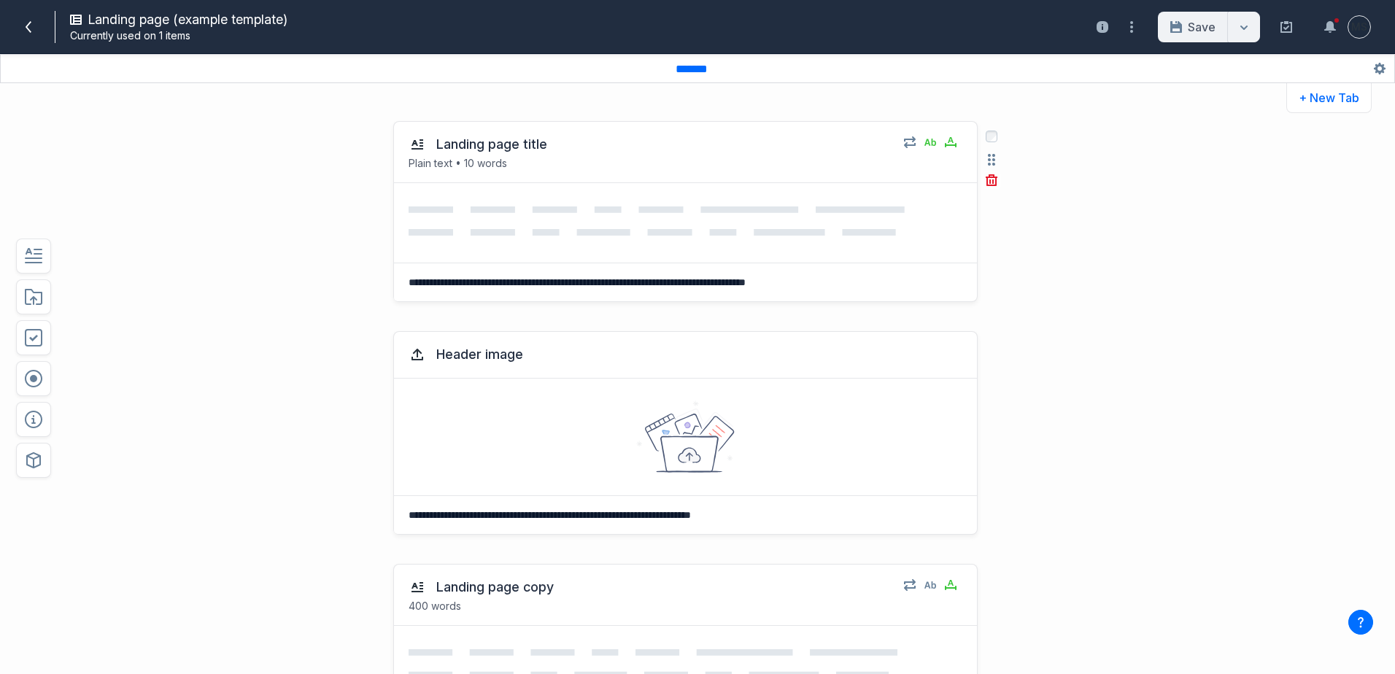
click at [437, 231] on icon at bounding box center [657, 221] width 496 height 29
click at [39, 34] on span at bounding box center [28, 26] width 23 height 23
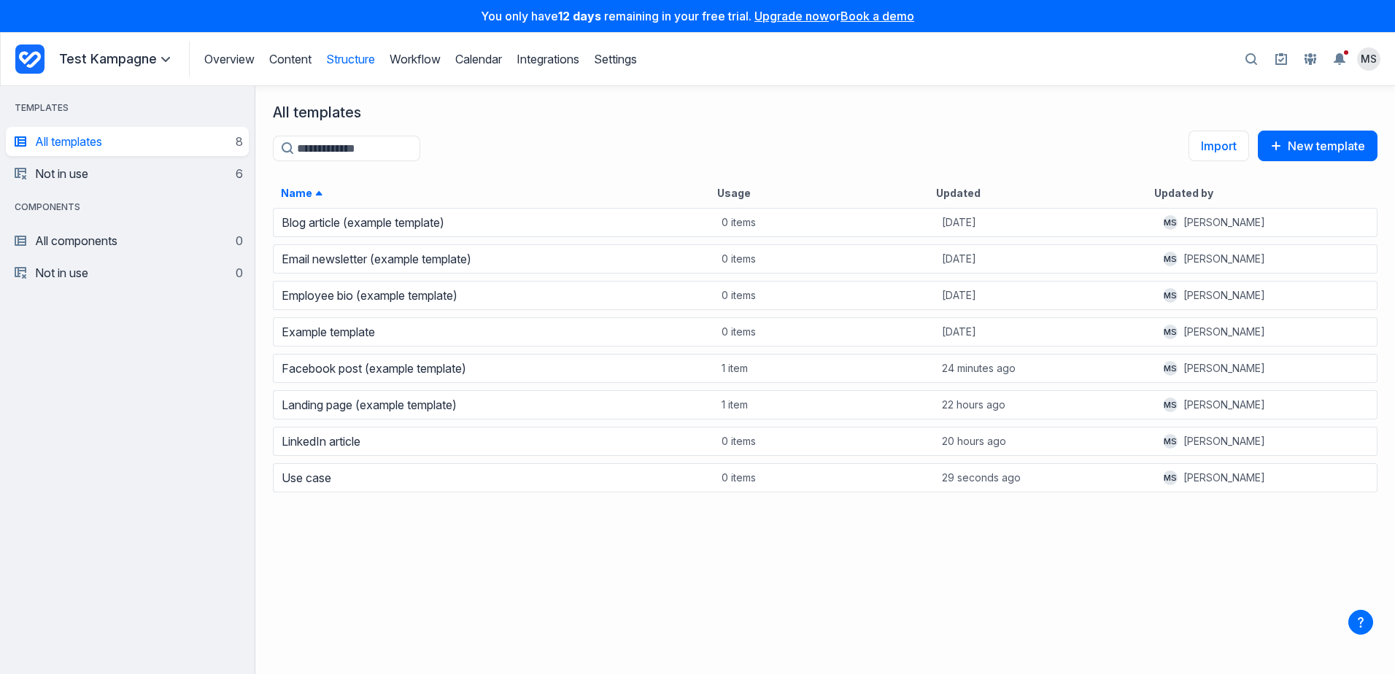
scroll to position [457, 1129]
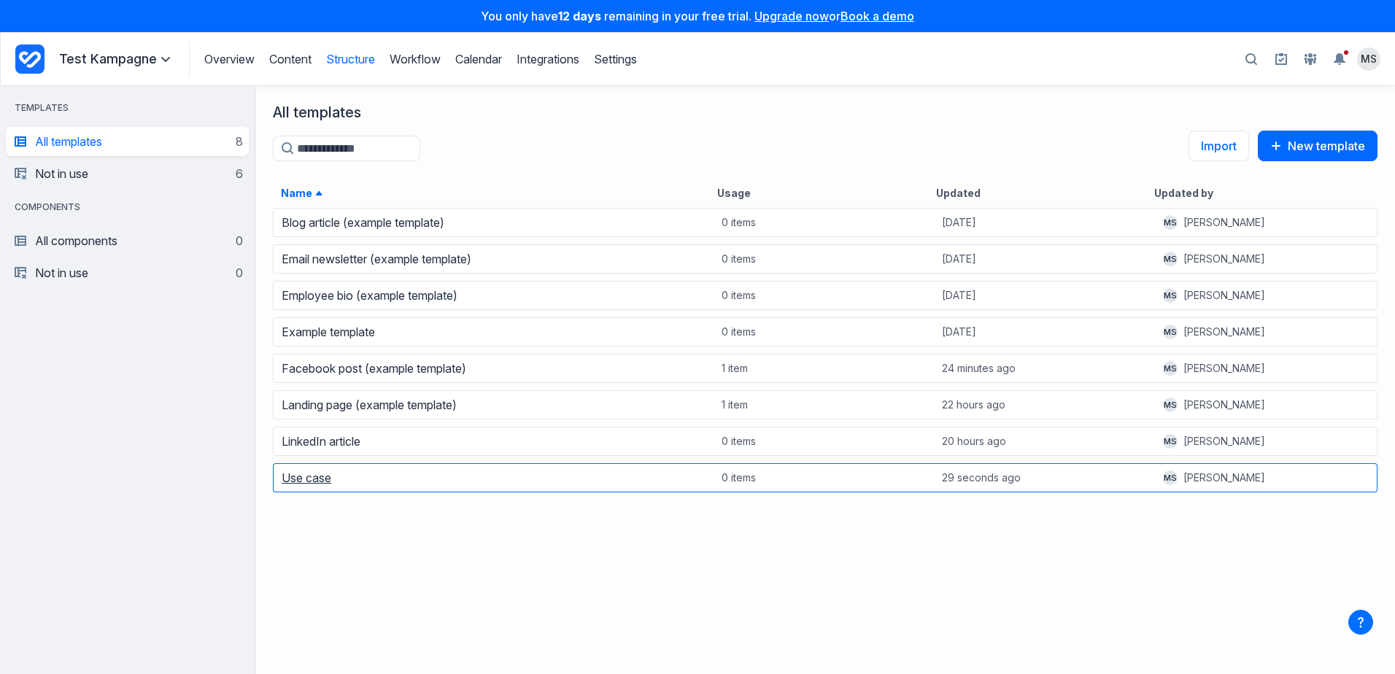
click at [310, 482] on link "Use case" at bounding box center [307, 478] width 50 height 15
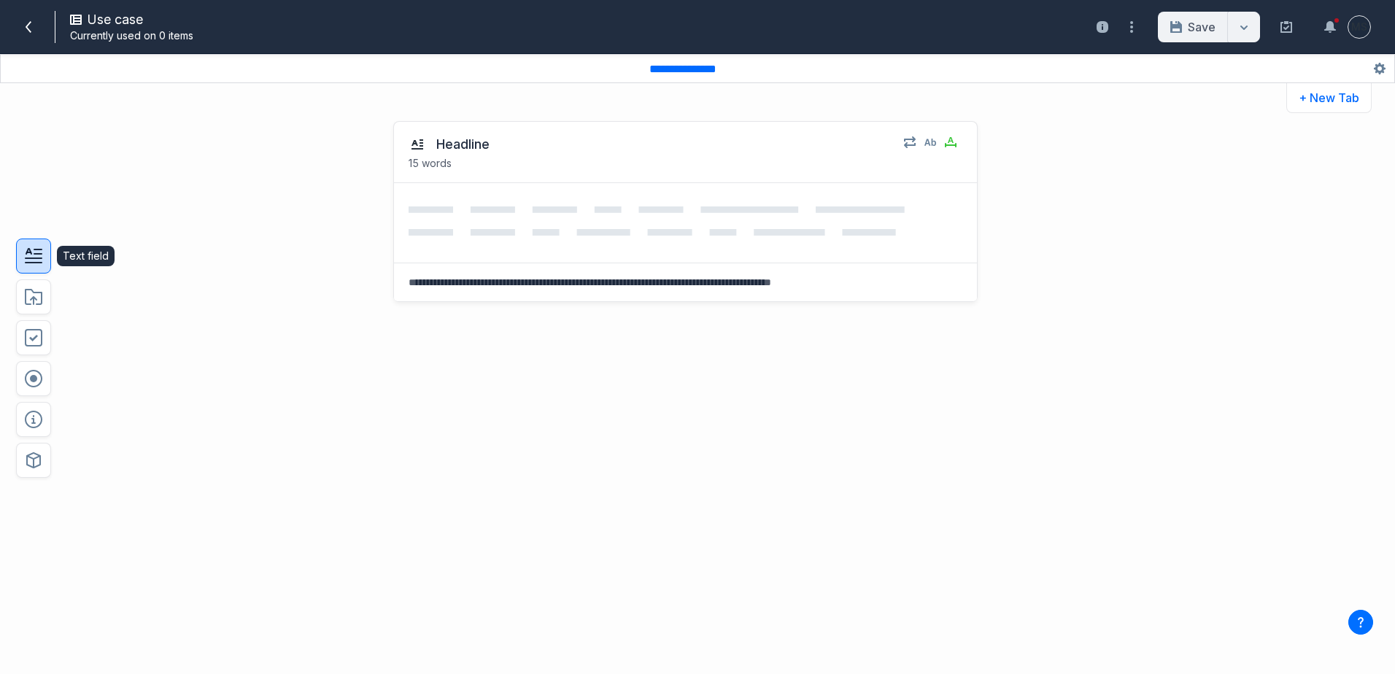
click at [45, 266] on button "button" at bounding box center [33, 256] width 35 height 35
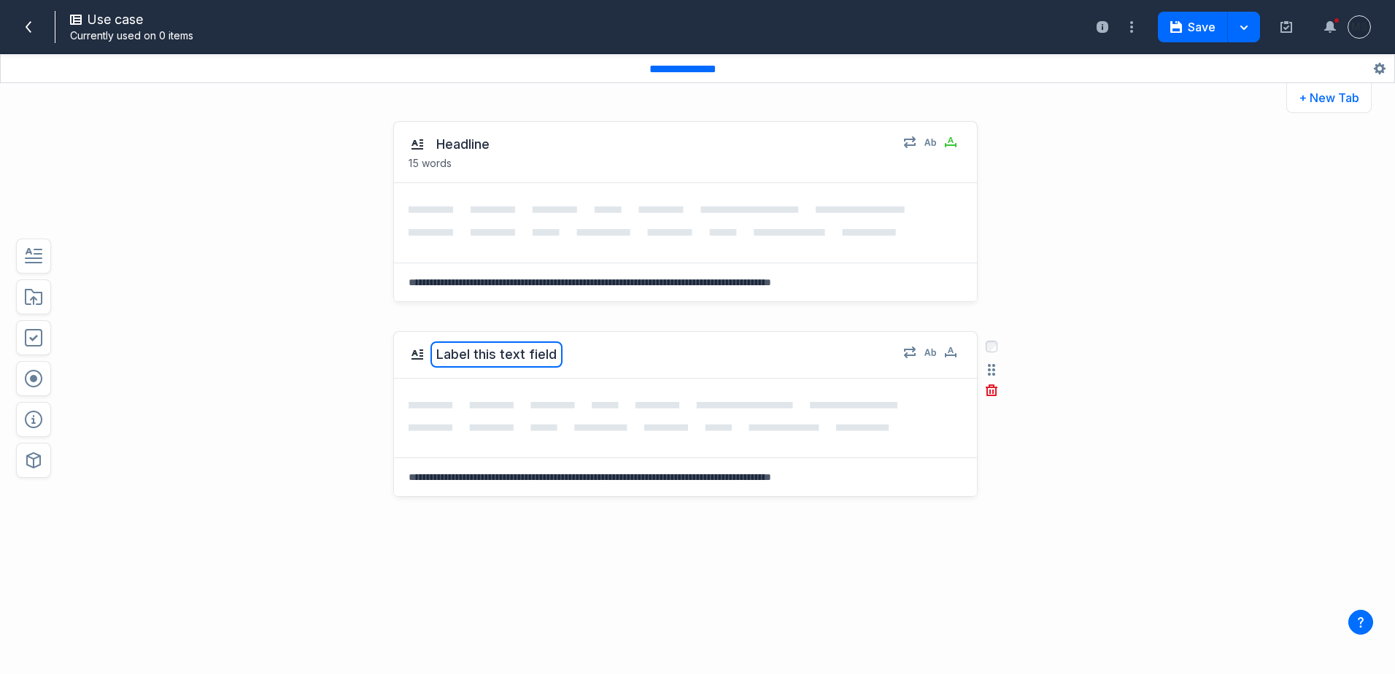
click at [450, 356] on button "Label this text field" at bounding box center [497, 355] width 132 height 26
type textarea "**********"
click at [946, 350] on icon "button" at bounding box center [951, 353] width 12 height 12
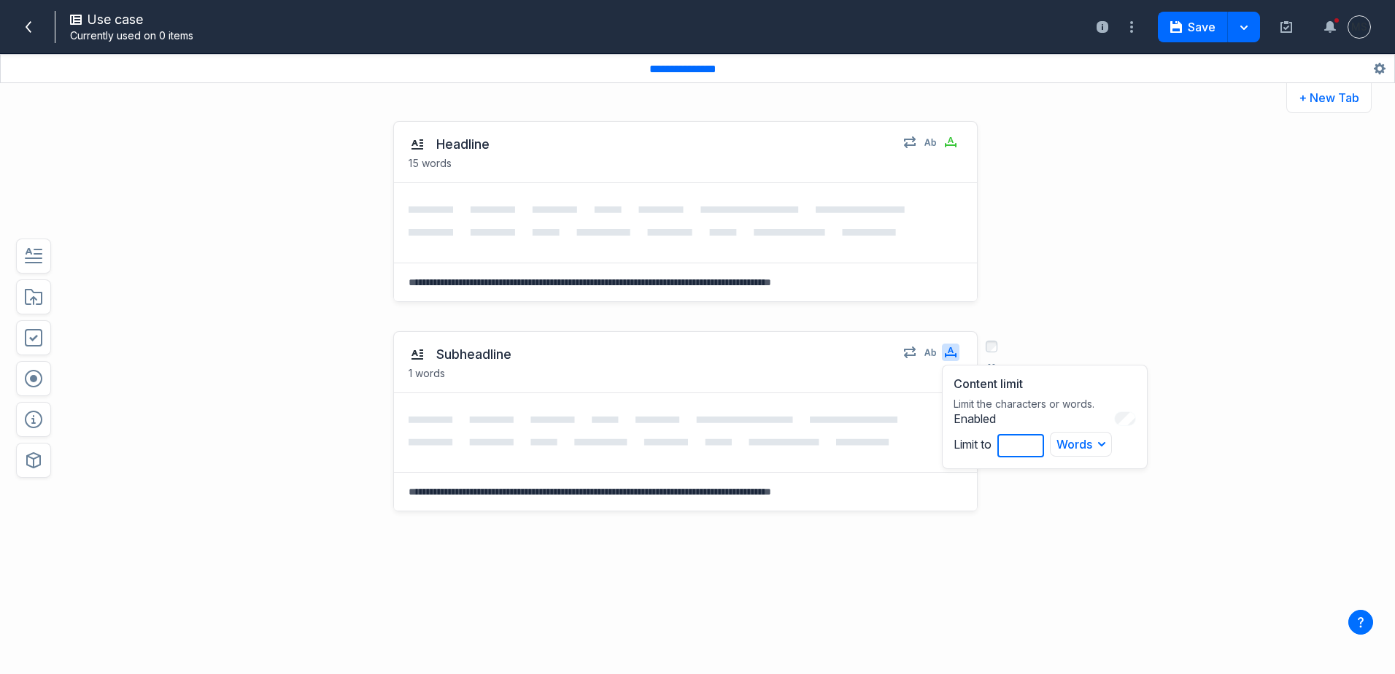
drag, startPoint x: 1013, startPoint y: 447, endPoint x: 990, endPoint y: 448, distance: 22.7
click at [990, 448] on div "Enabled Limit to * Words Words Characters" at bounding box center [1045, 435] width 182 height 46
type input "**"
click at [1029, 523] on div "Subheadline 20 words Content limit Limit the characters or words. Enabled Limit…" at bounding box center [643, 495] width 1028 height 356
click at [39, 265] on icon "button" at bounding box center [34, 256] width 18 height 18
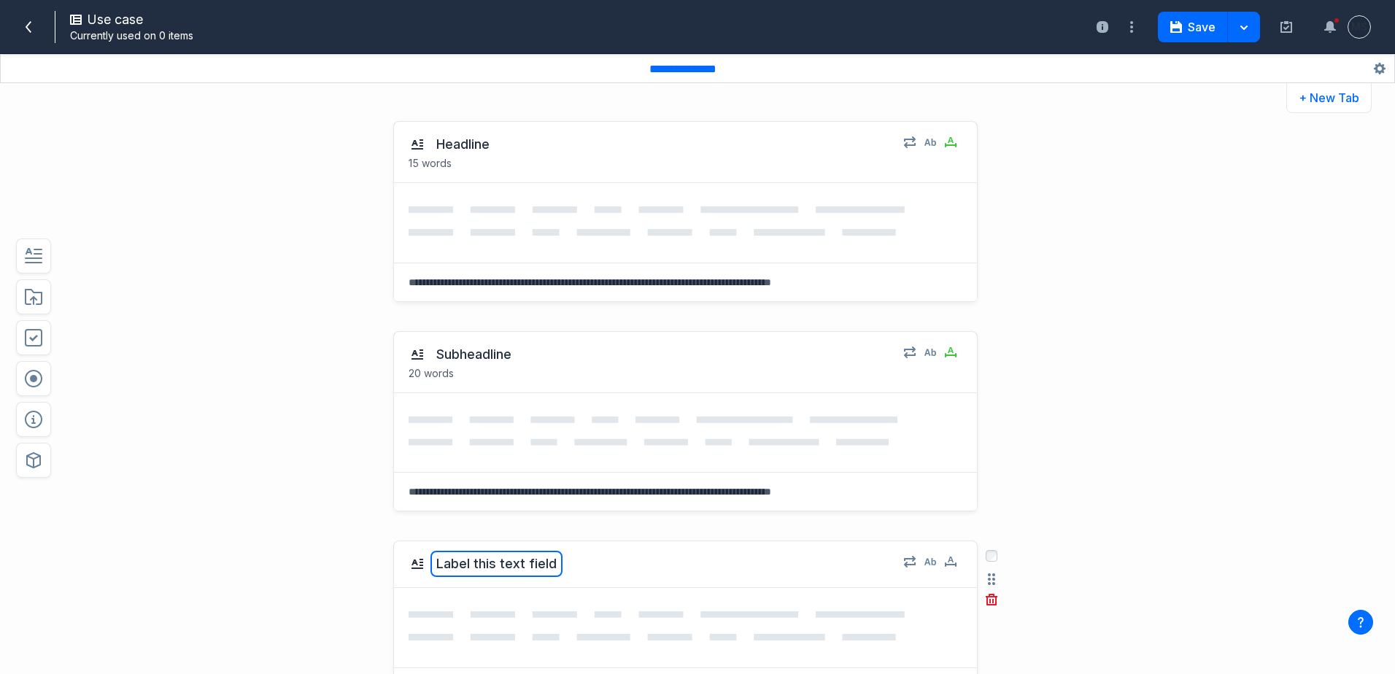
click at [517, 559] on button "Label this text field" at bounding box center [497, 564] width 132 height 26
type textarea "**********"
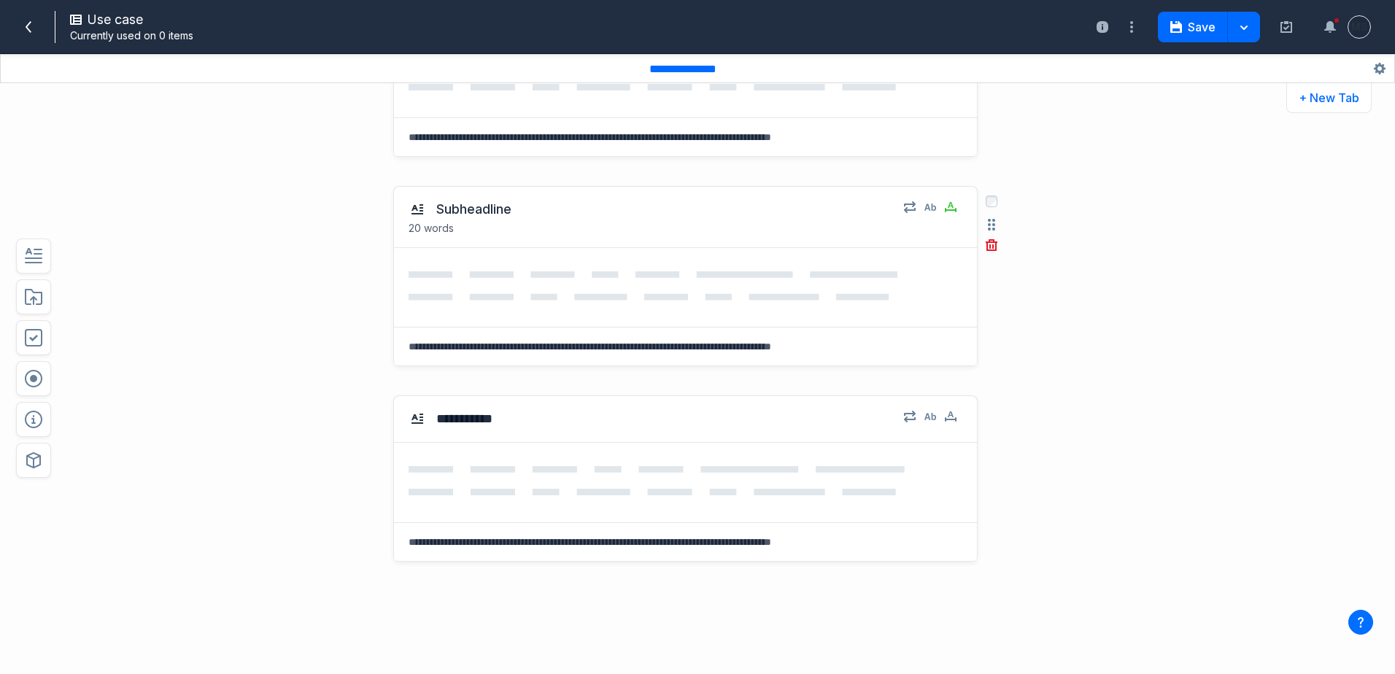
scroll to position [146, 0]
click at [945, 419] on icon "button" at bounding box center [951, 415] width 12 height 9
click at [1066, 508] on div "Words" at bounding box center [1081, 508] width 62 height 25
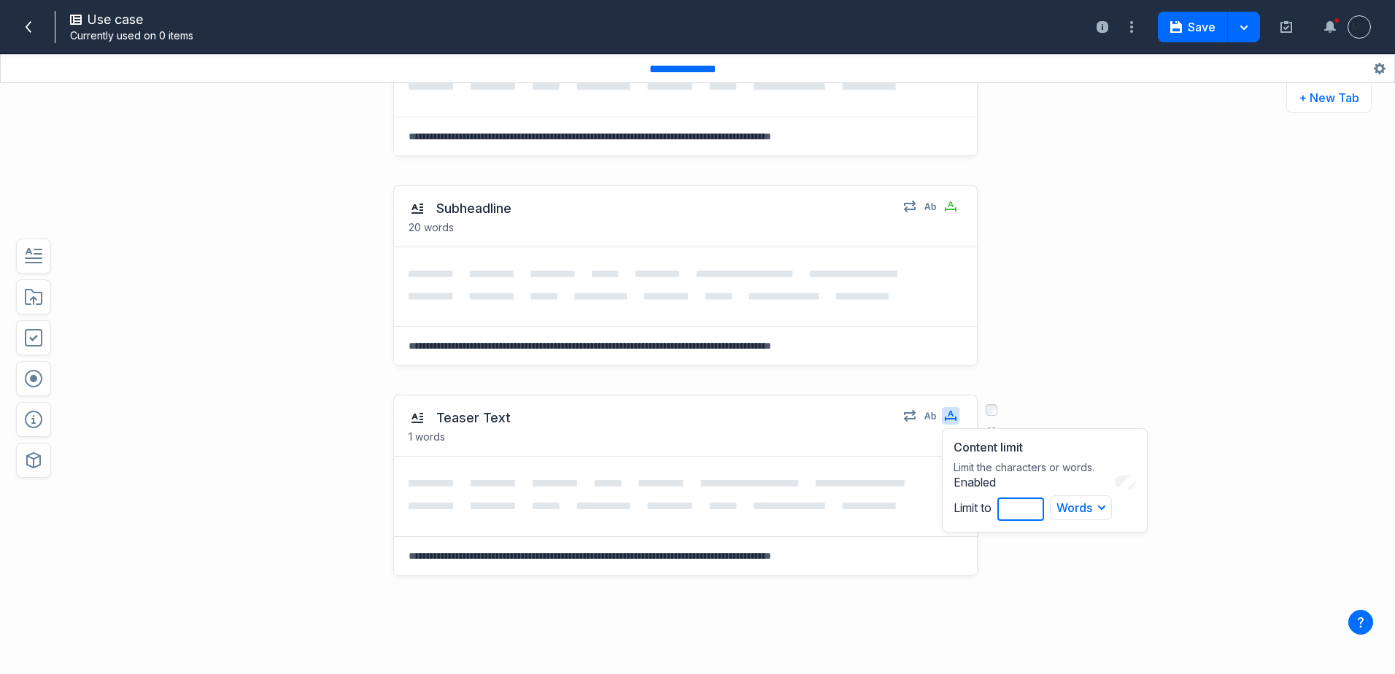
click at [1015, 505] on input "*" at bounding box center [1021, 509] width 47 height 23
type input "**"
click at [1063, 501] on button "Words" at bounding box center [1081, 508] width 62 height 25
click at [1072, 559] on button "Characters" at bounding box center [1096, 565] width 90 height 27
click at [177, 406] on div "Teaser Text 70 characters Content limit Limit the characters or words. Enabled …" at bounding box center [643, 558] width 1028 height 356
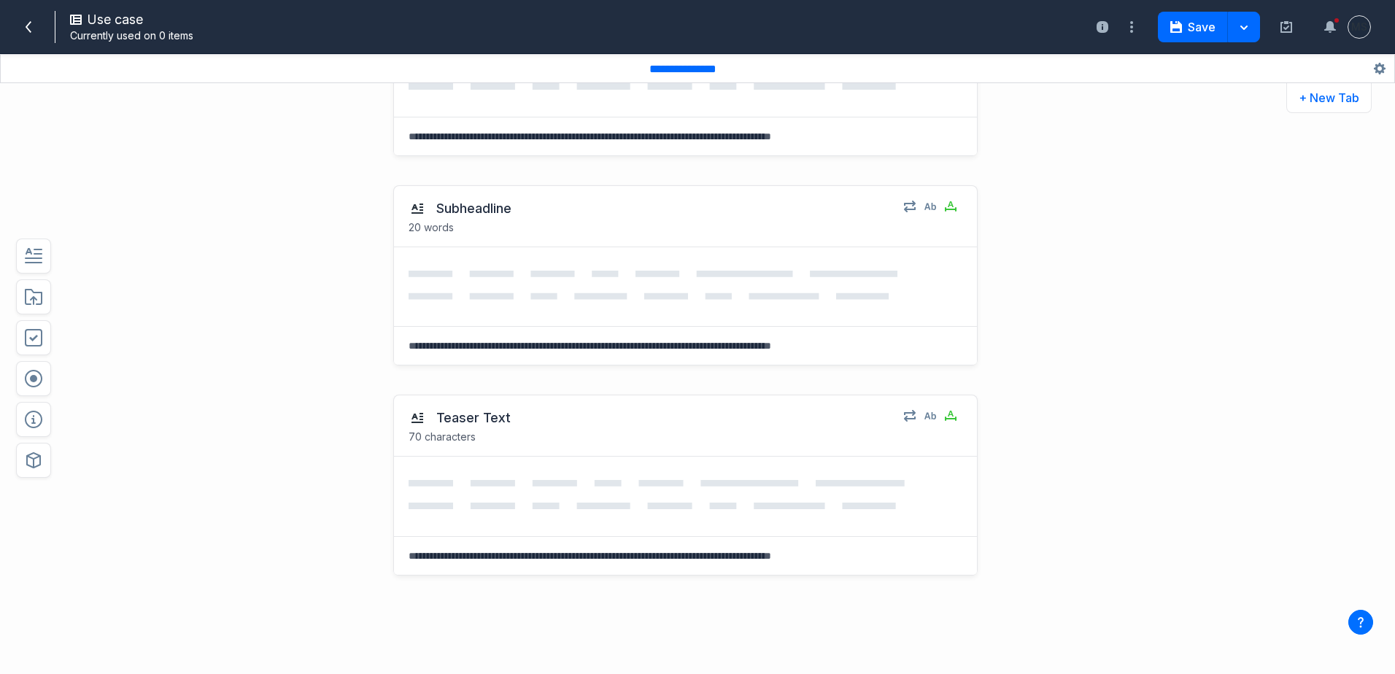
scroll to position [207, 0]
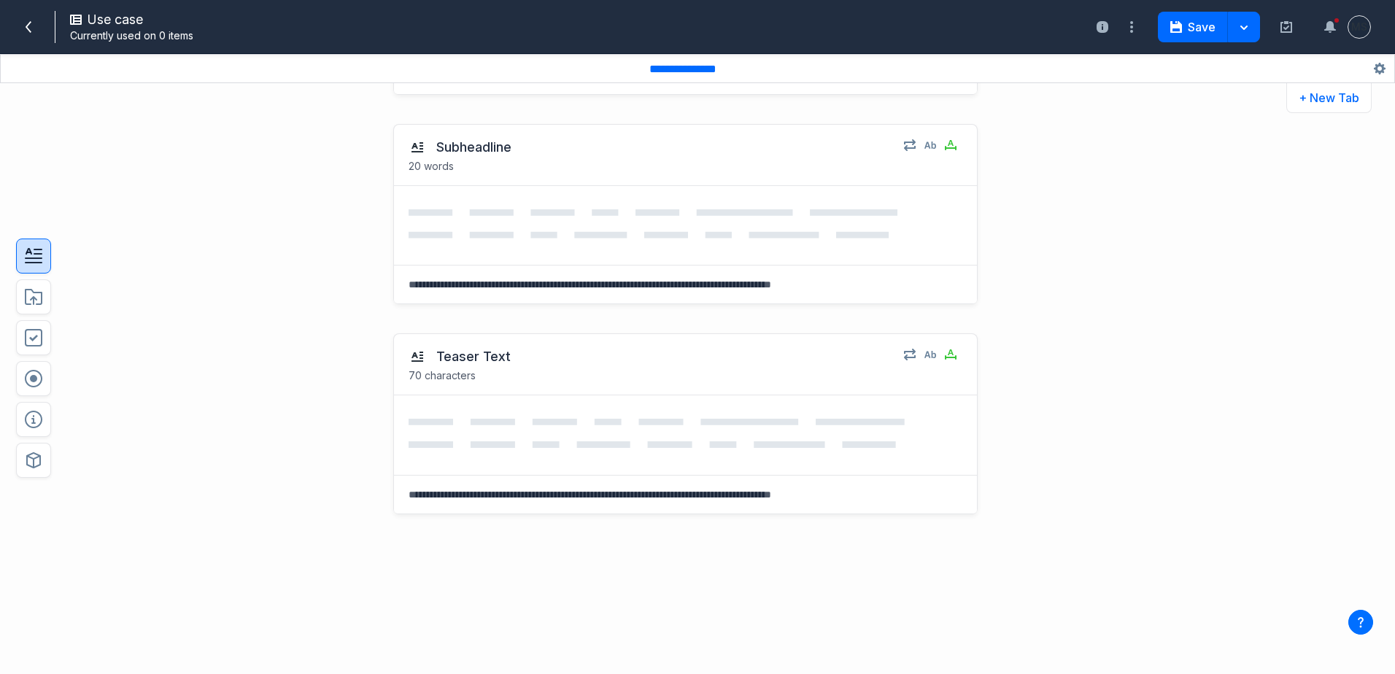
click at [39, 265] on icon "button" at bounding box center [34, 256] width 18 height 18
click at [447, 561] on button "Label this text field" at bounding box center [497, 567] width 132 height 26
type textarea "**********"
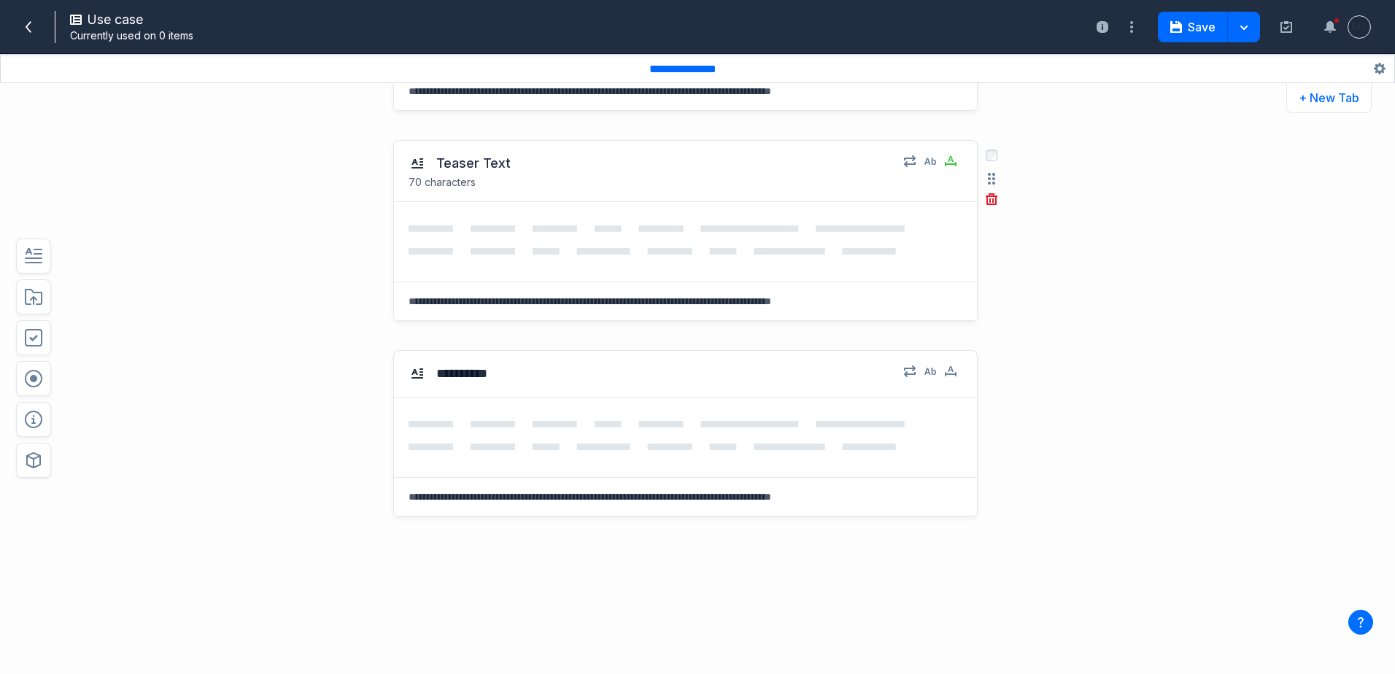
scroll to position [402, 0]
click at [945, 371] on icon "button" at bounding box center [951, 370] width 12 height 12
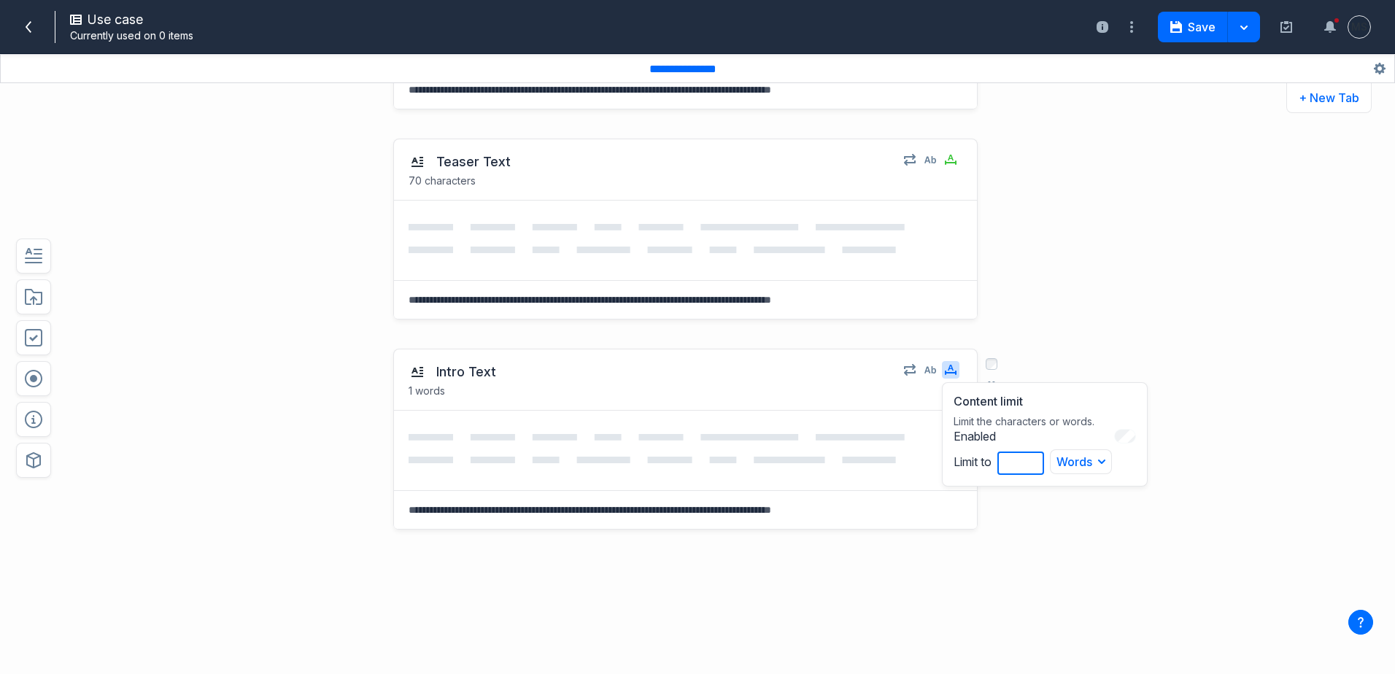
click at [1011, 458] on input "*" at bounding box center [1021, 463] width 47 height 23
click at [1063, 461] on button "Words" at bounding box center [1081, 462] width 62 height 25
click at [1073, 515] on button "Characters" at bounding box center [1096, 519] width 90 height 27
drag, startPoint x: 1009, startPoint y: 463, endPoint x: 966, endPoint y: 463, distance: 43.1
click at [966, 463] on div "Enabled Limit to * Characters Words Characters" at bounding box center [1045, 463] width 182 height 69
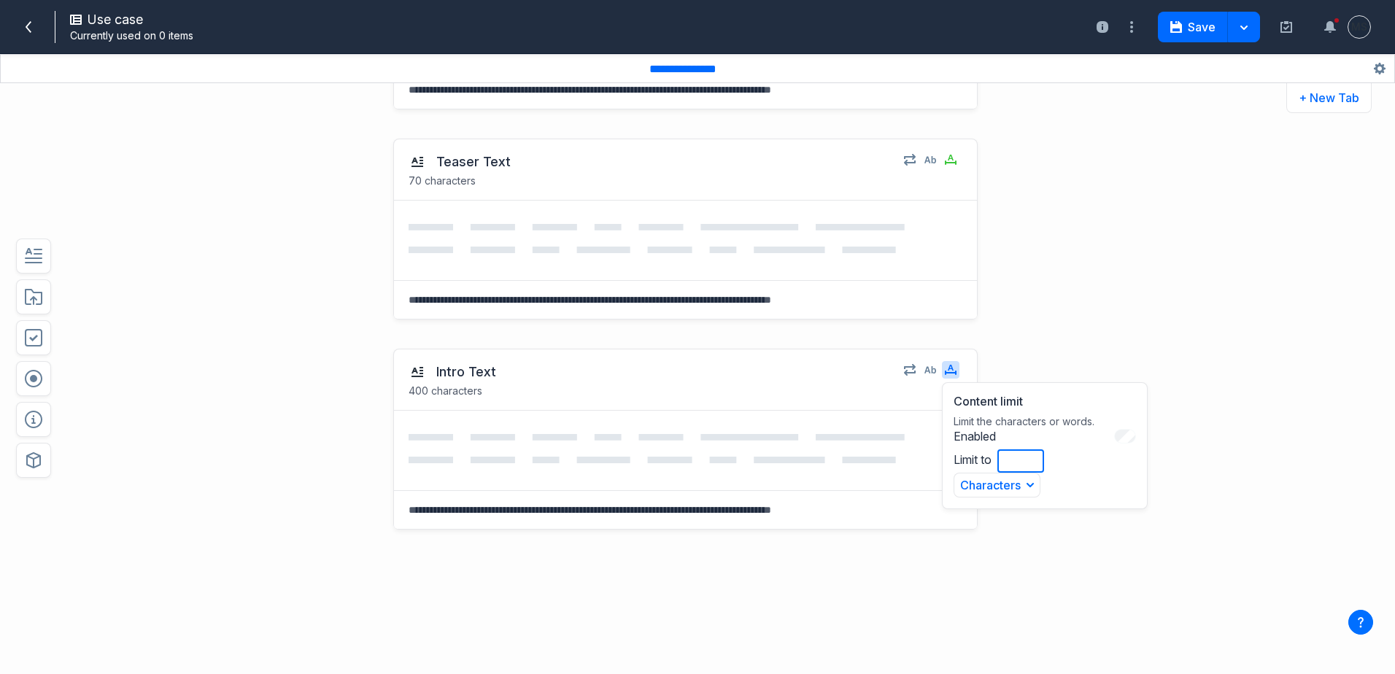
type input "***"
click at [893, 577] on div "Intro Text 400 characters Content limit Limit the characters or words. Enabled …" at bounding box center [685, 520] width 585 height 342
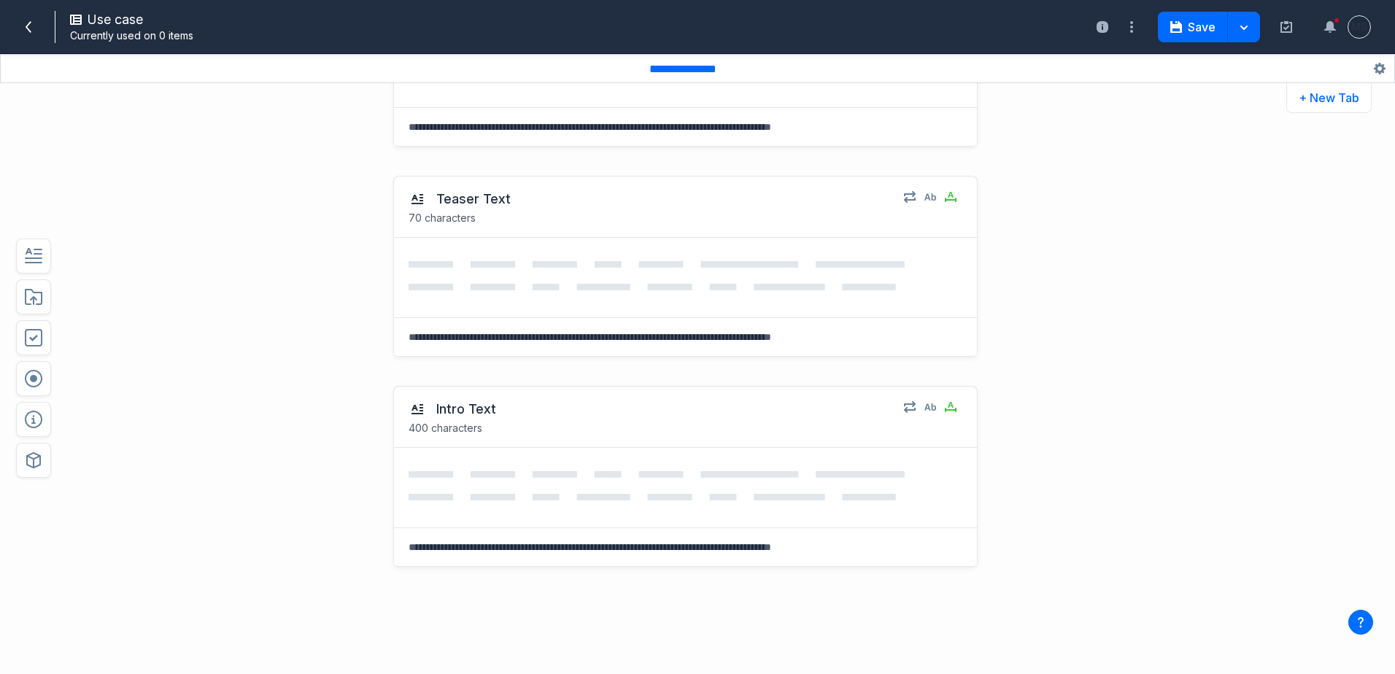
scroll to position [417, 0]
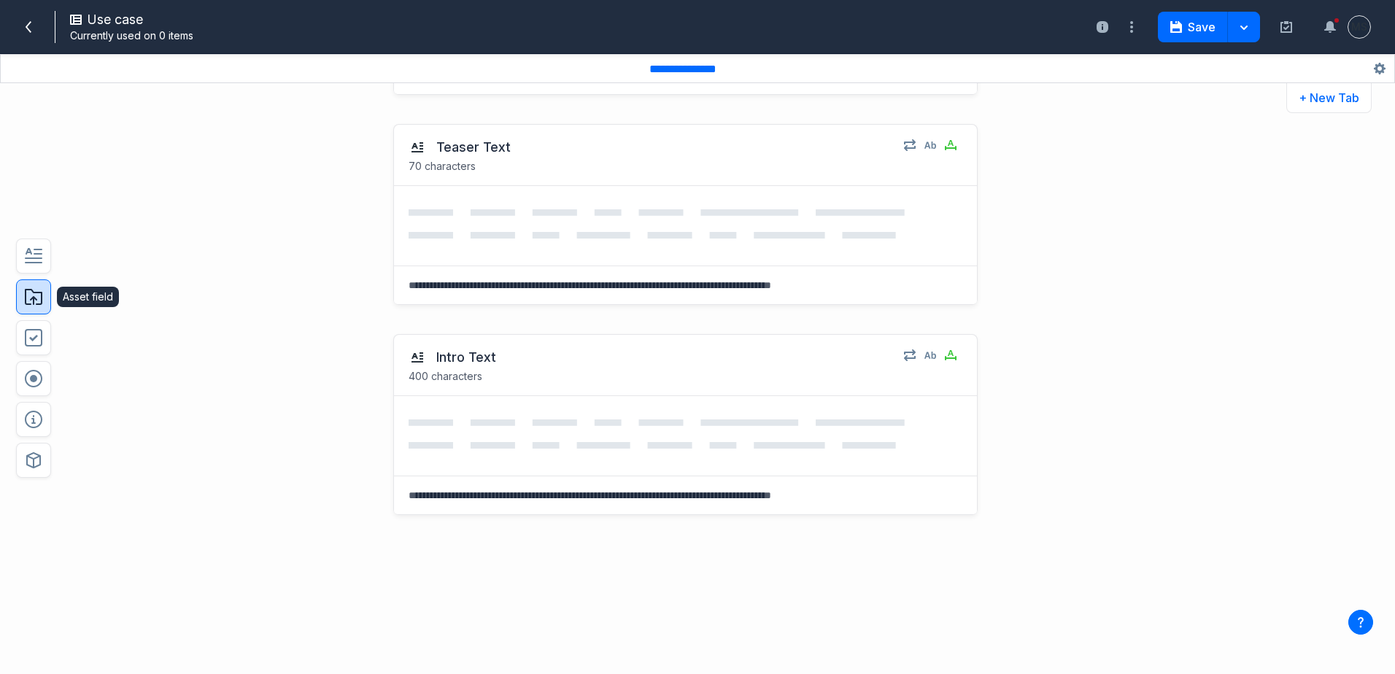
click at [35, 307] on button "button" at bounding box center [33, 297] width 35 height 35
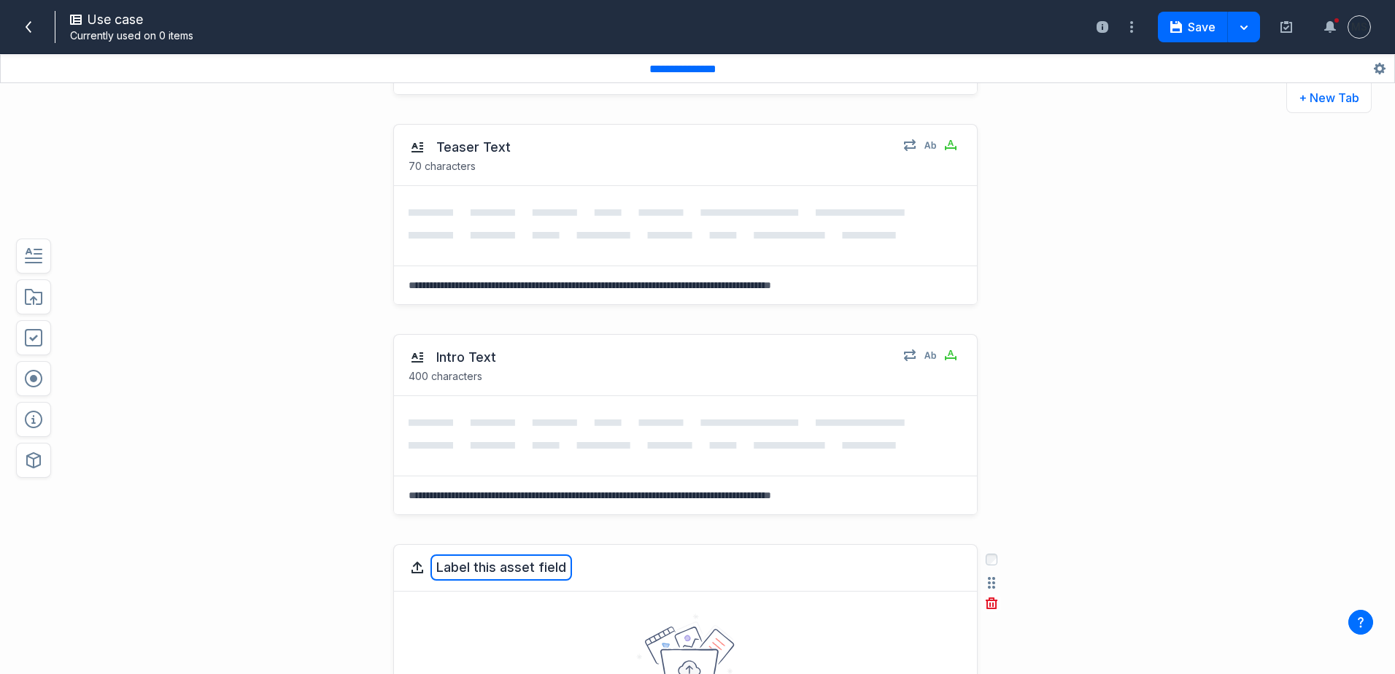
click at [488, 574] on button "Label this asset field" at bounding box center [502, 568] width 142 height 26
type textarea "*********"
click at [482, 291] on textarea at bounding box center [685, 285] width 583 height 38
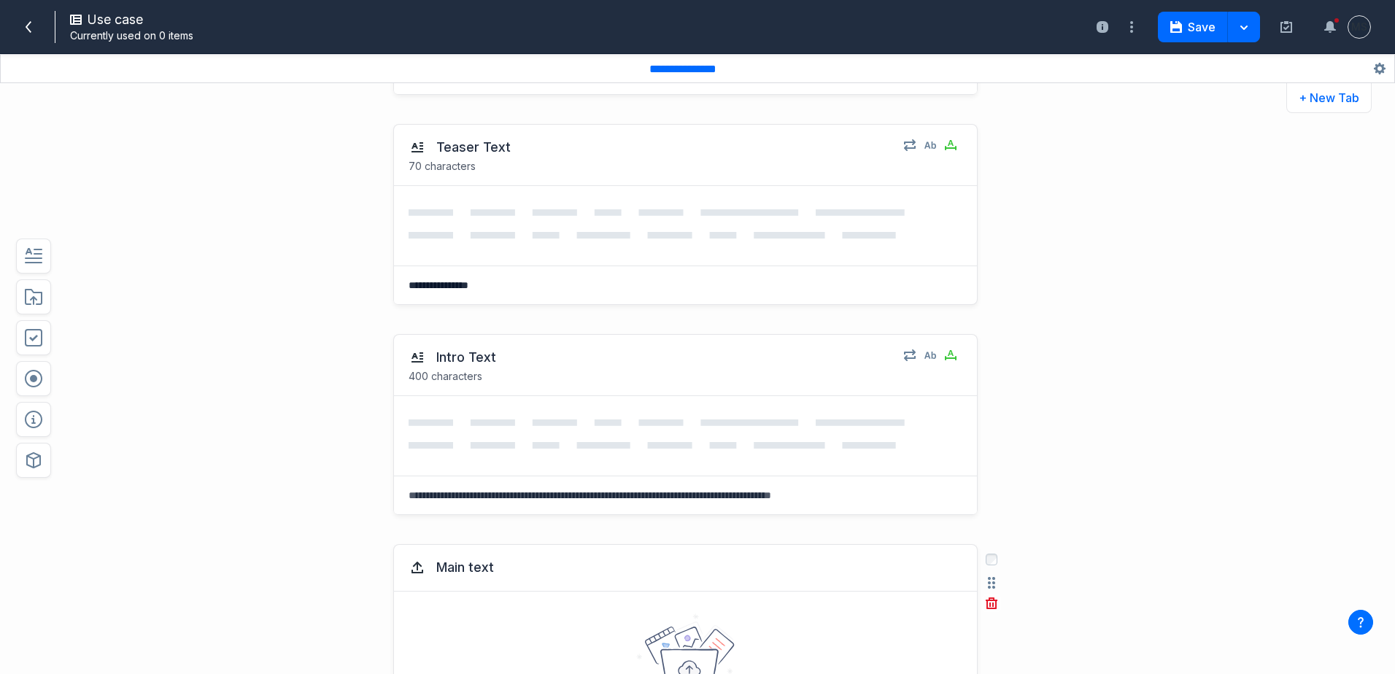
type textarea "**********"
click at [322, 320] on div "Intro Text 400 characters Select field: Intro Text Are you sure you want to del…" at bounding box center [643, 425] width 1028 height 210
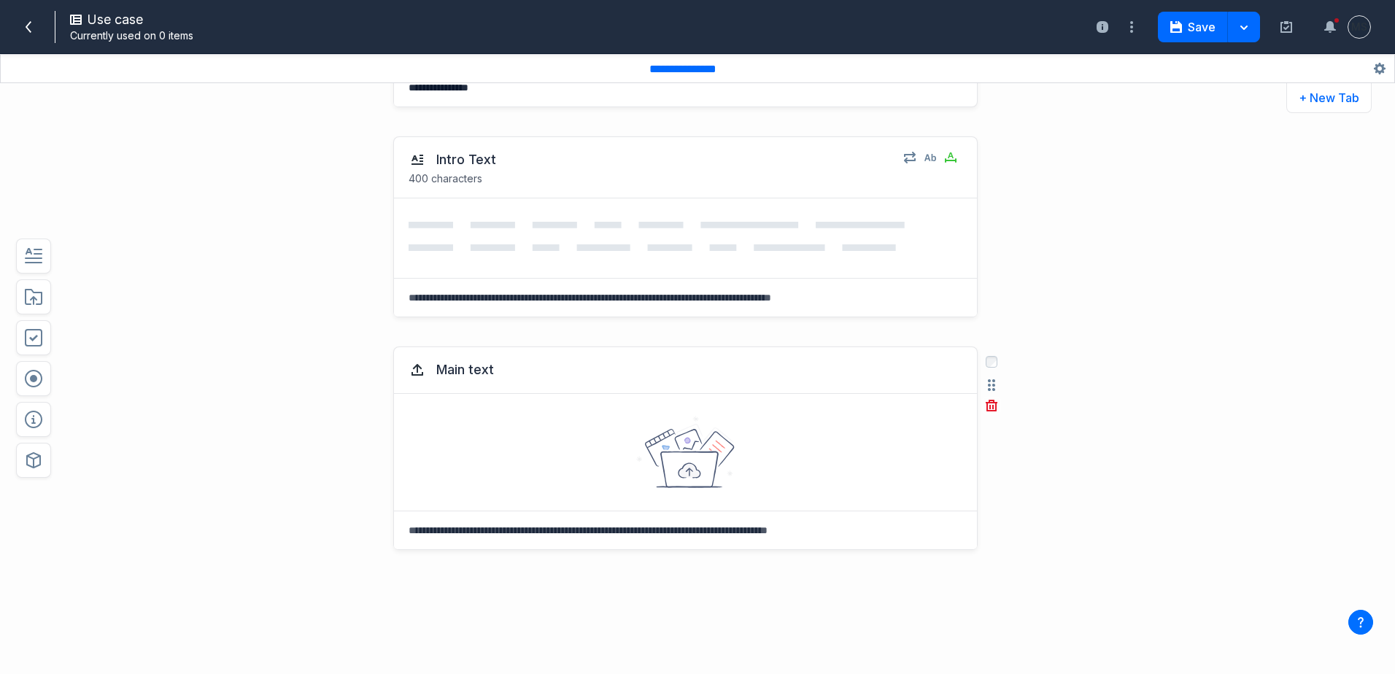
scroll to position [636, 0]
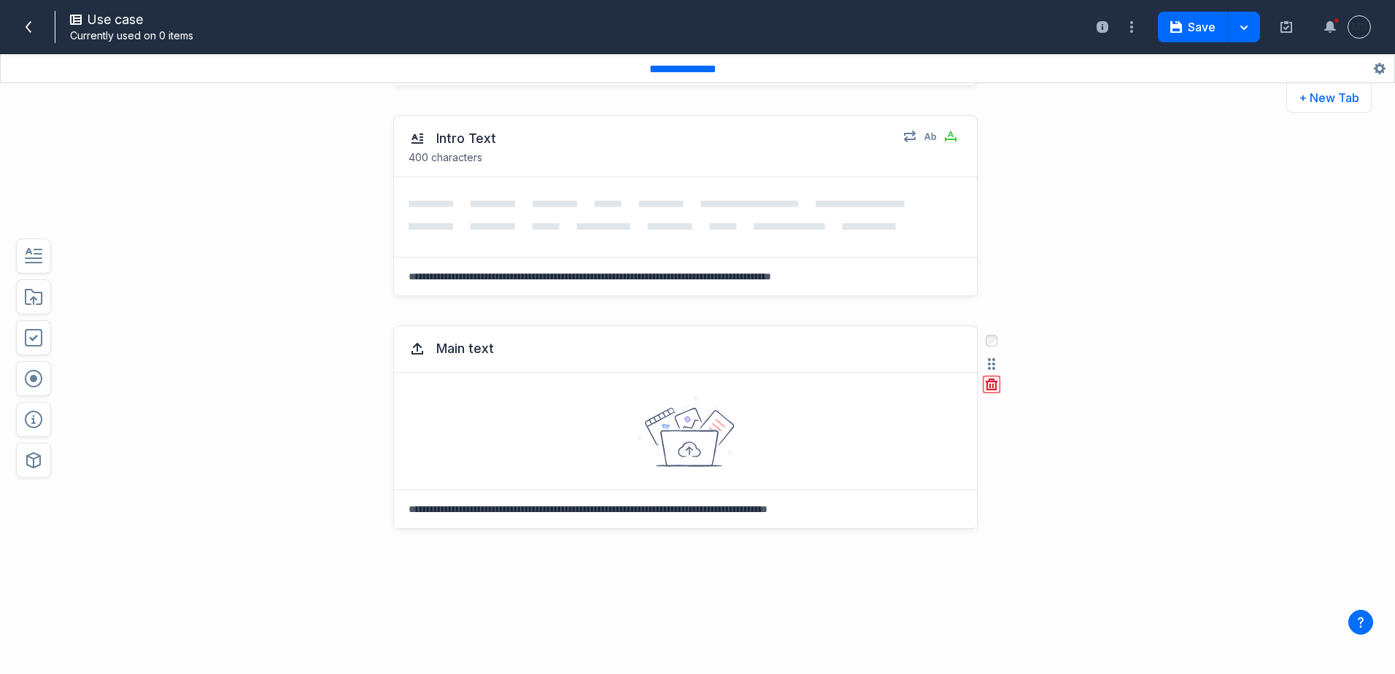
click at [990, 384] on icon "button" at bounding box center [990, 386] width 1 height 4
click at [1003, 450] on button "Delete" at bounding box center [1018, 449] width 47 height 22
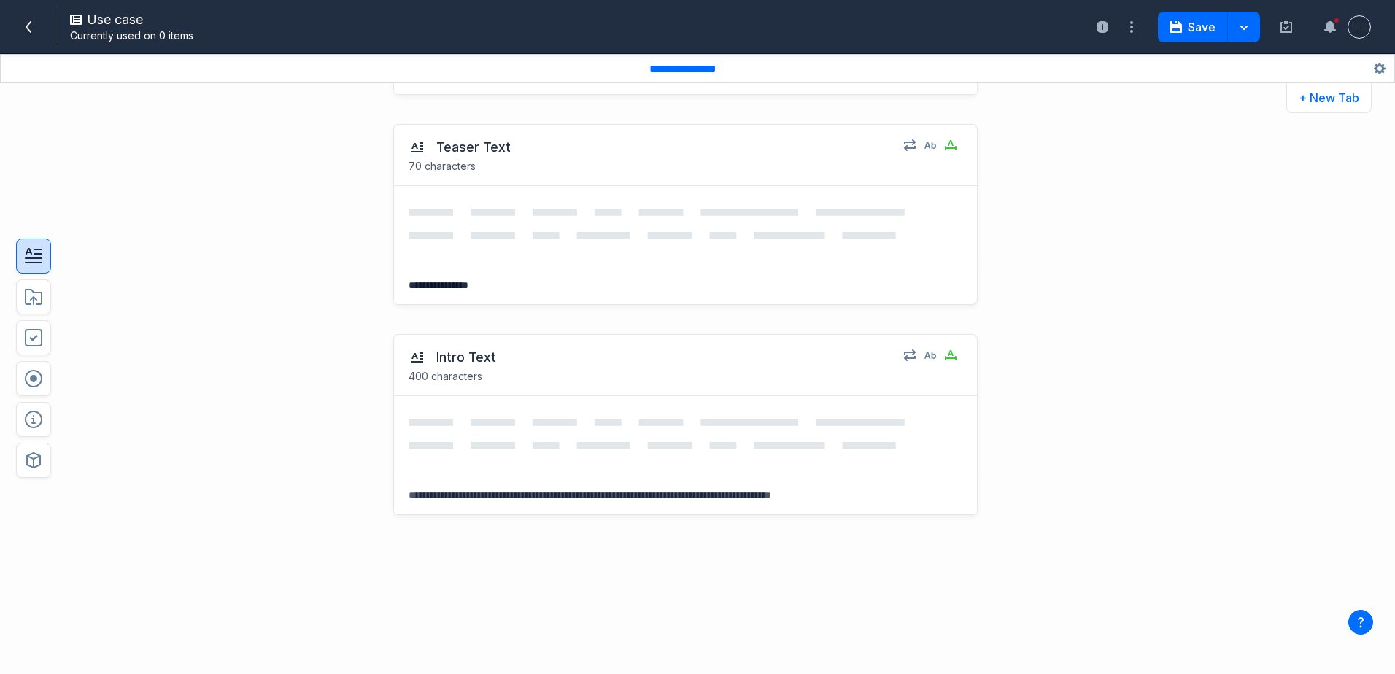
click at [36, 266] on button "button" at bounding box center [33, 256] width 35 height 35
click at [471, 561] on button "Label this text field" at bounding box center [497, 568] width 132 height 26
type textarea "*********"
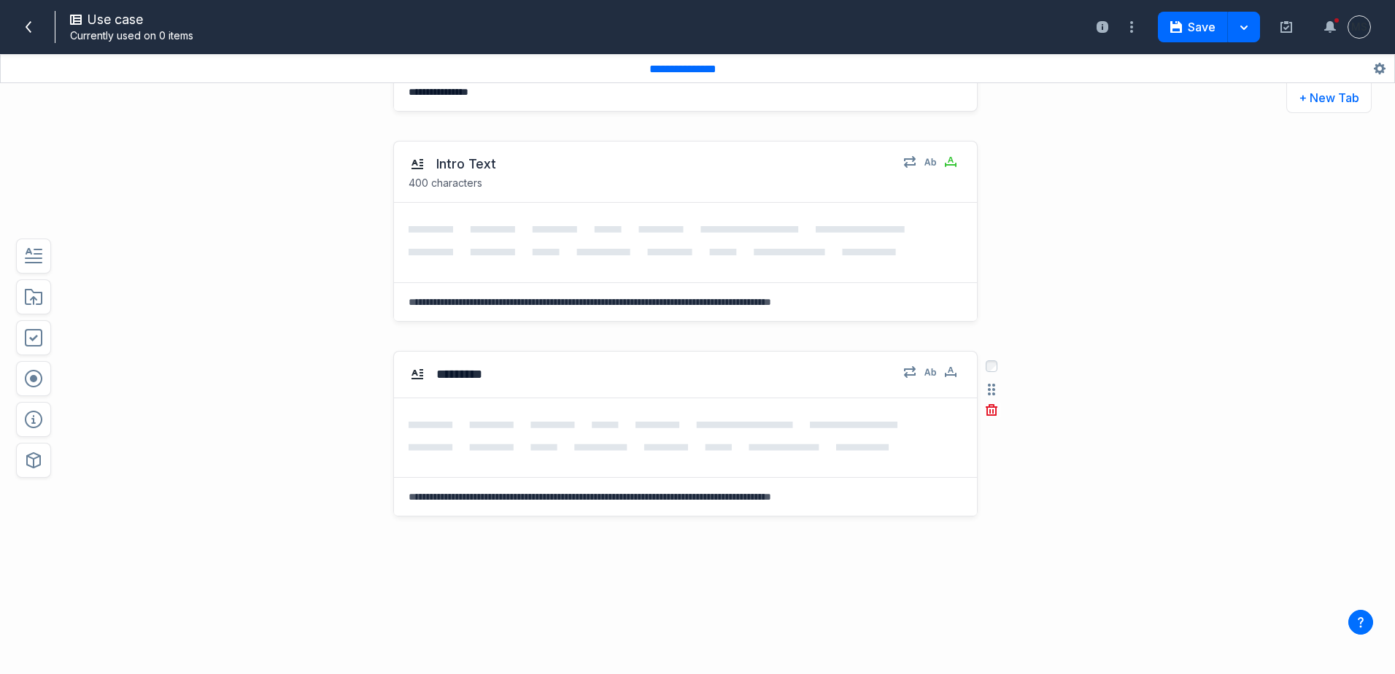
scroll to position [612, 0]
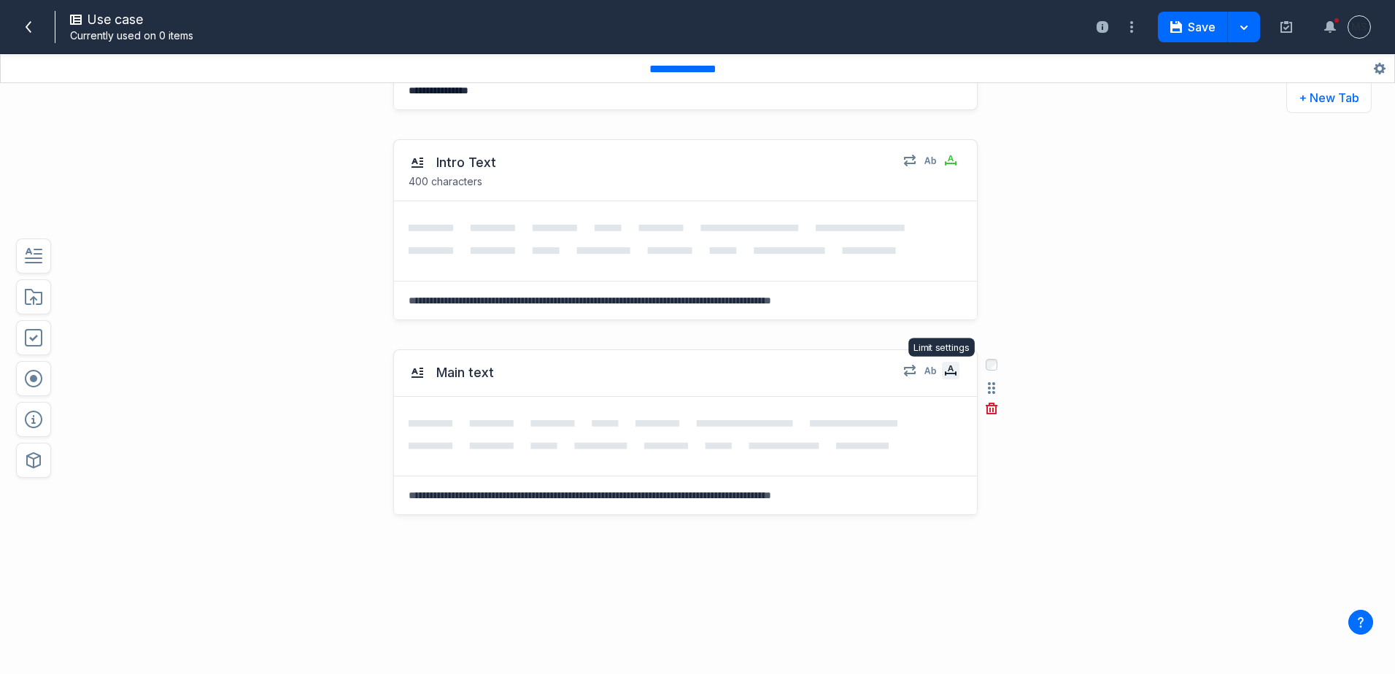
click at [945, 372] on icon "button" at bounding box center [951, 370] width 12 height 9
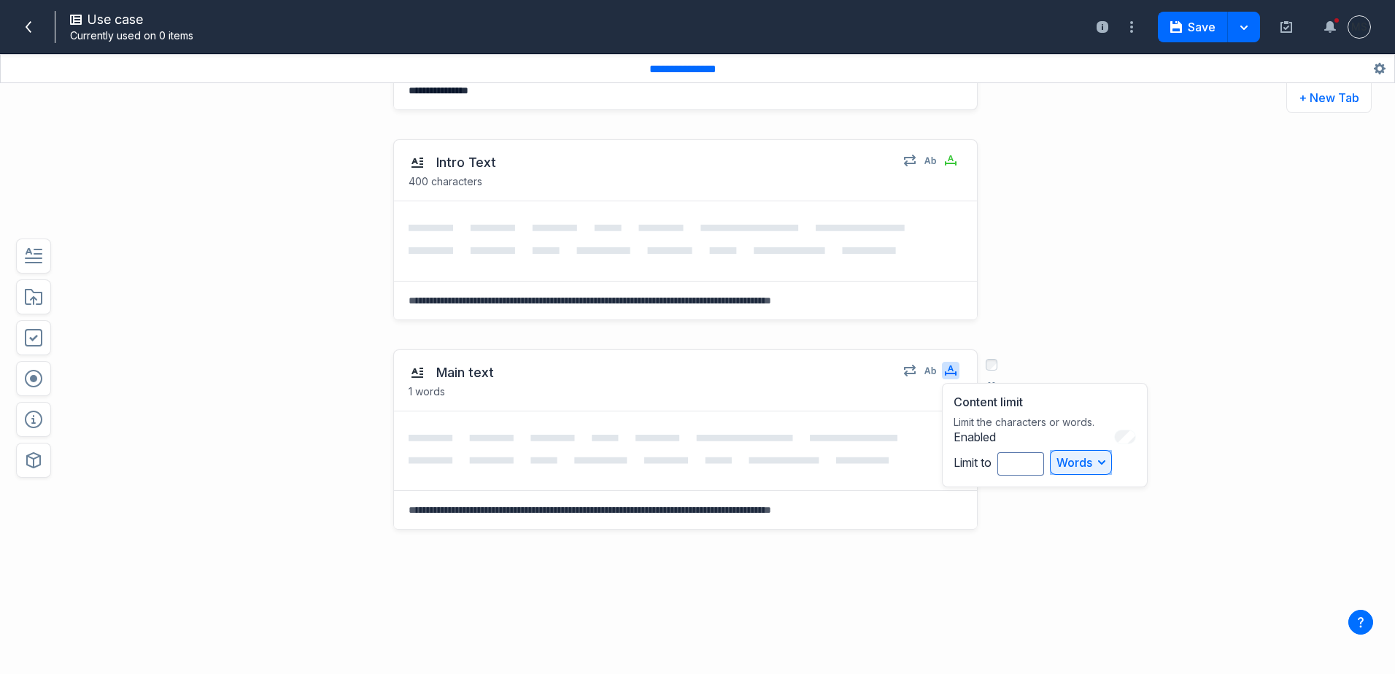
click at [1076, 461] on button "Words" at bounding box center [1081, 462] width 62 height 25
click at [1063, 509] on button "Characters" at bounding box center [1096, 519] width 90 height 27
drag, startPoint x: 1025, startPoint y: 458, endPoint x: 975, endPoint y: 454, distance: 50.5
type input "*"
click at [998, 454] on input "*" at bounding box center [1021, 461] width 47 height 23
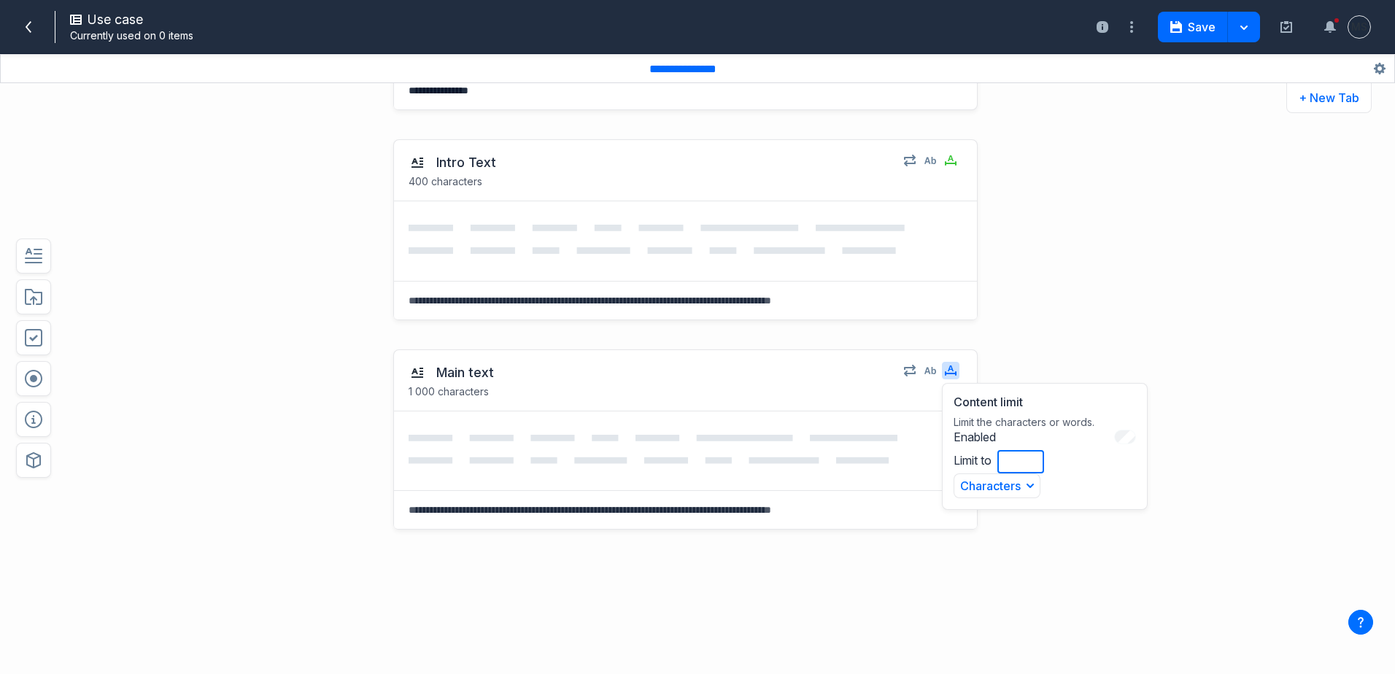
type input "****"
click at [552, 596] on div "Main text 1 000 characters Content limit Limit the characters or words. Enabled…" at bounding box center [685, 521] width 585 height 342
click at [524, 512] on textarea at bounding box center [685, 510] width 583 height 38
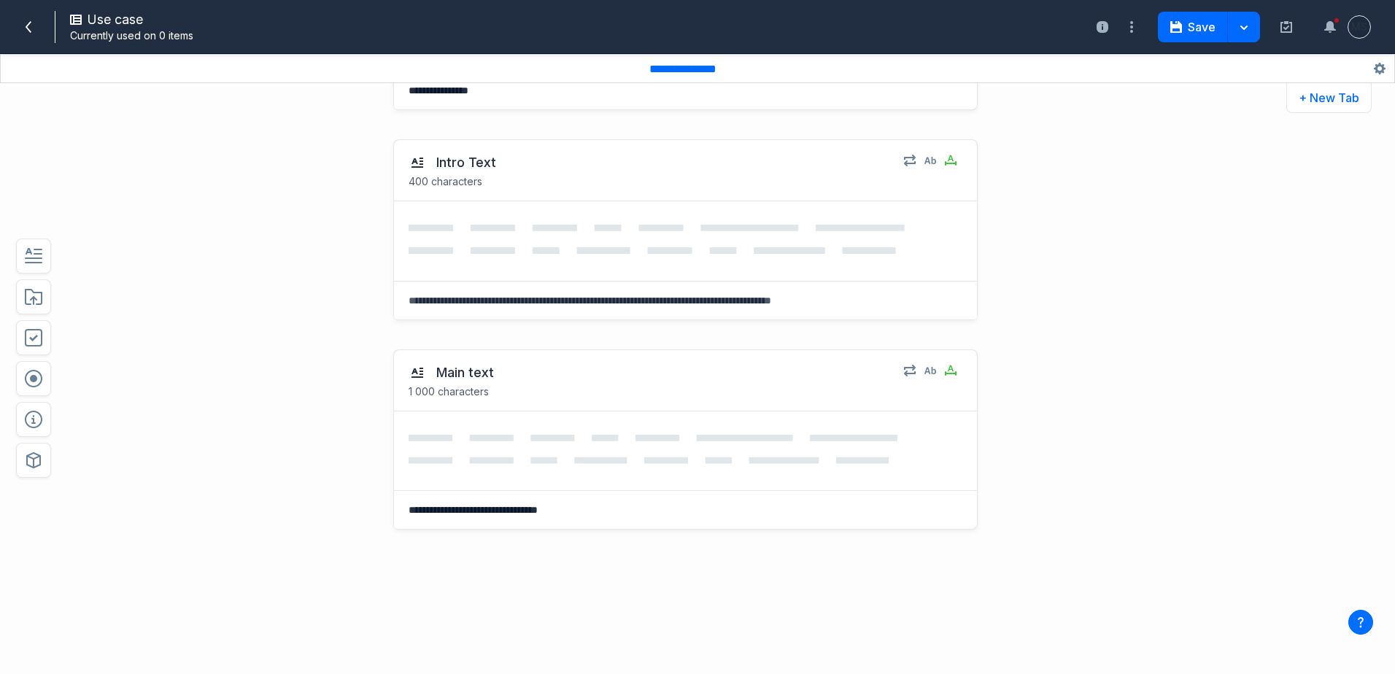
type textarea "**********"
click at [434, 585] on div "**********" at bounding box center [685, 521] width 585 height 342
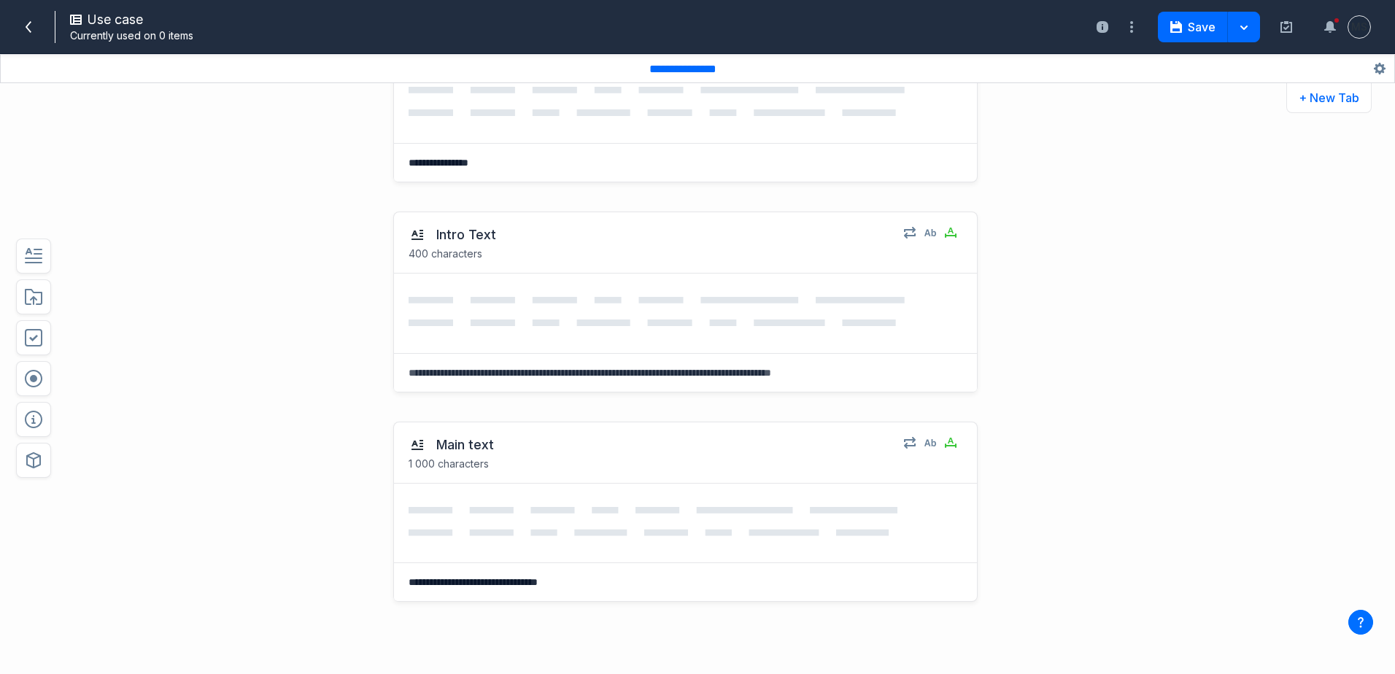
scroll to position [584, 0]
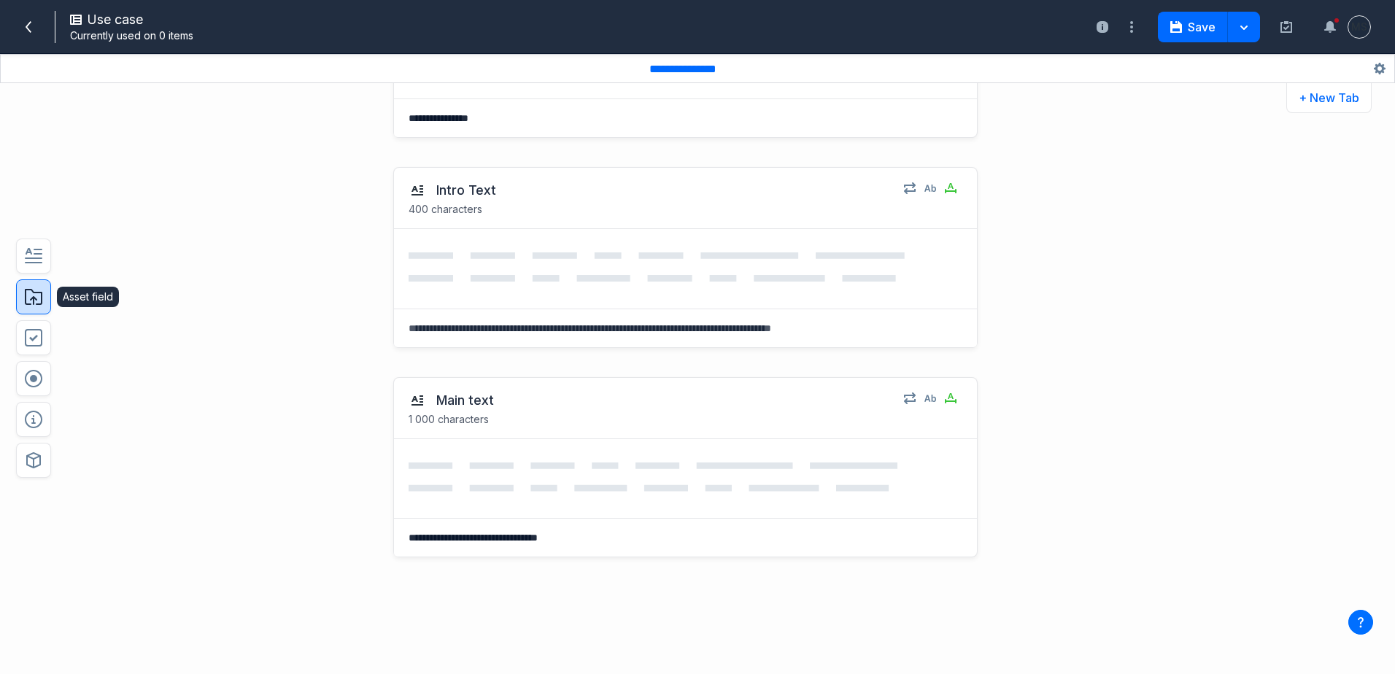
click at [35, 314] on button "button" at bounding box center [33, 297] width 35 height 35
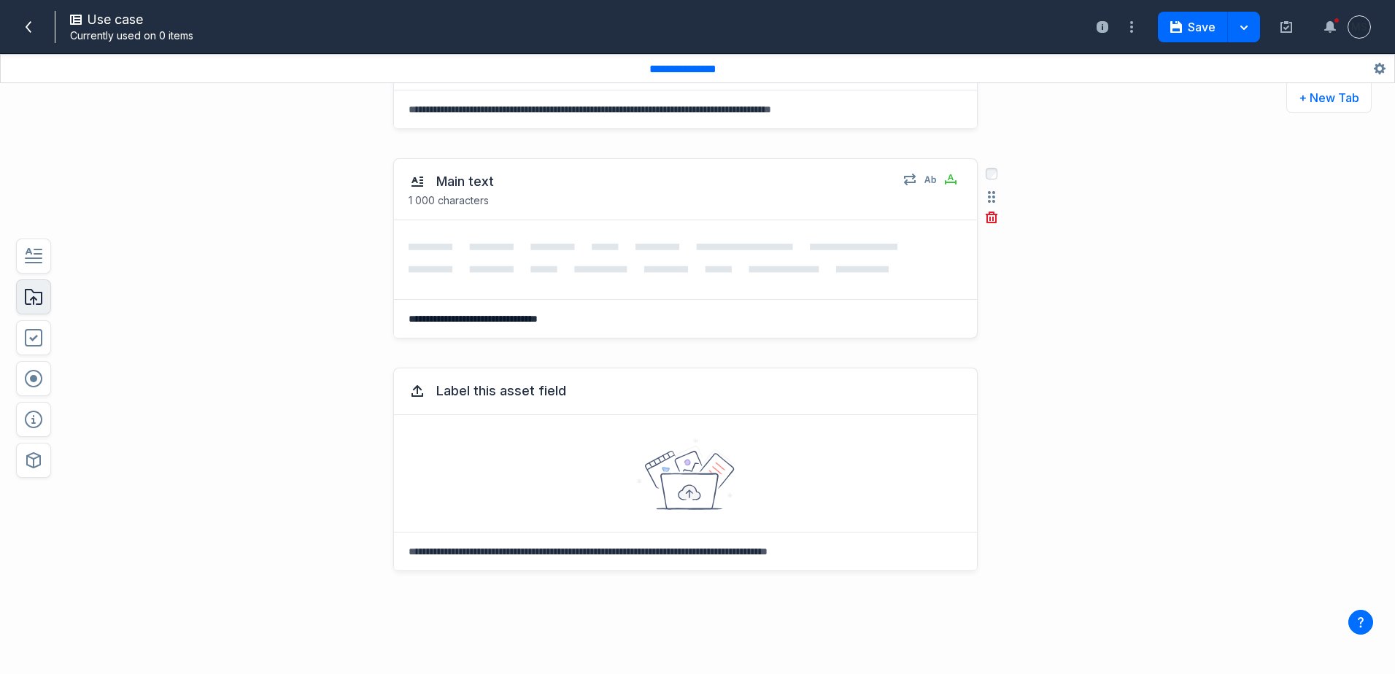
scroll to position [859, 0]
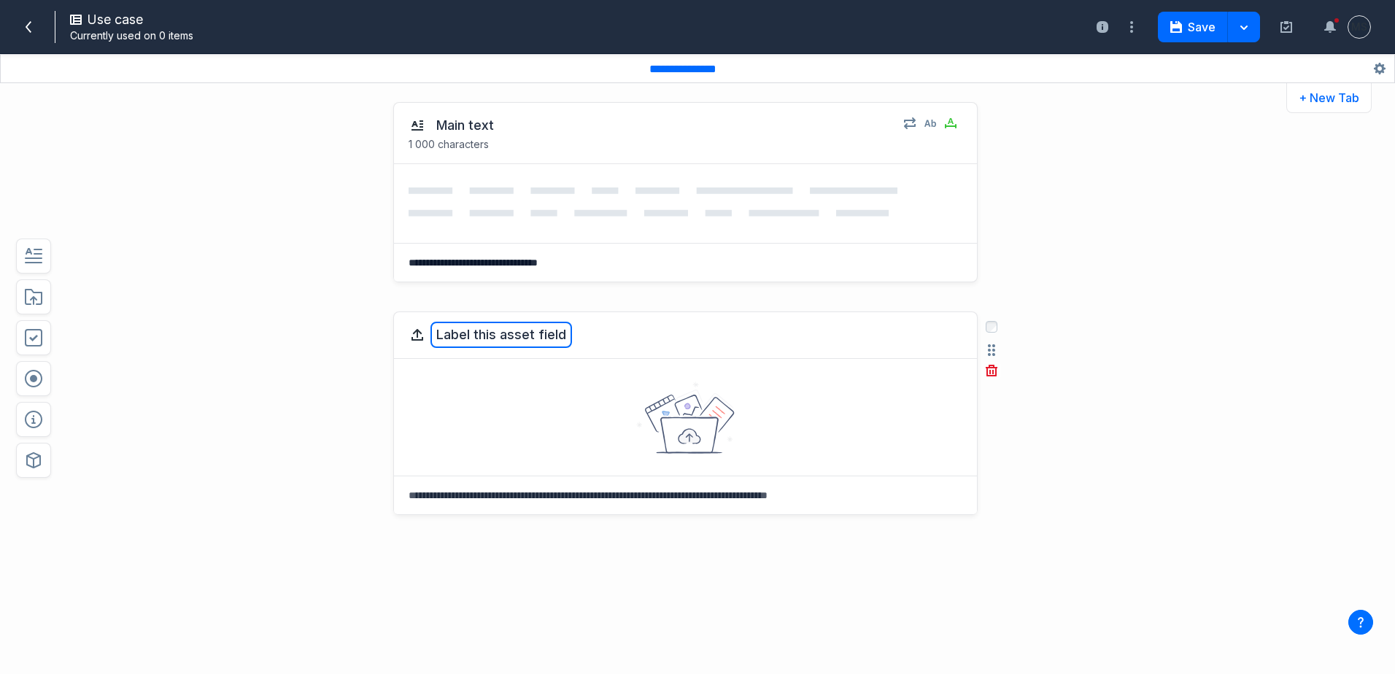
click at [454, 332] on button "Label this asset field" at bounding box center [502, 335] width 142 height 26
type textarea "******"
click at [450, 498] on textarea at bounding box center [685, 496] width 583 height 38
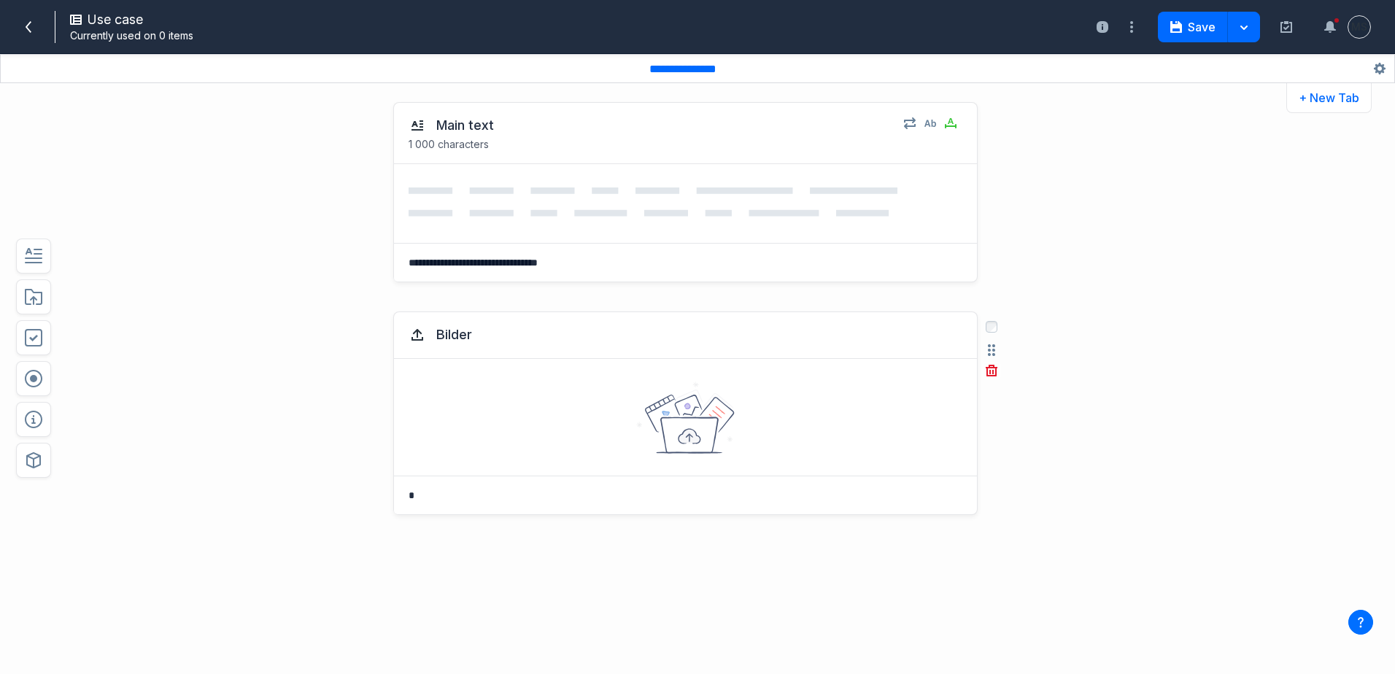
type textarea "*"
type textarea "**********"
click at [169, 491] on div "**********" at bounding box center [643, 493] width 1028 height 393
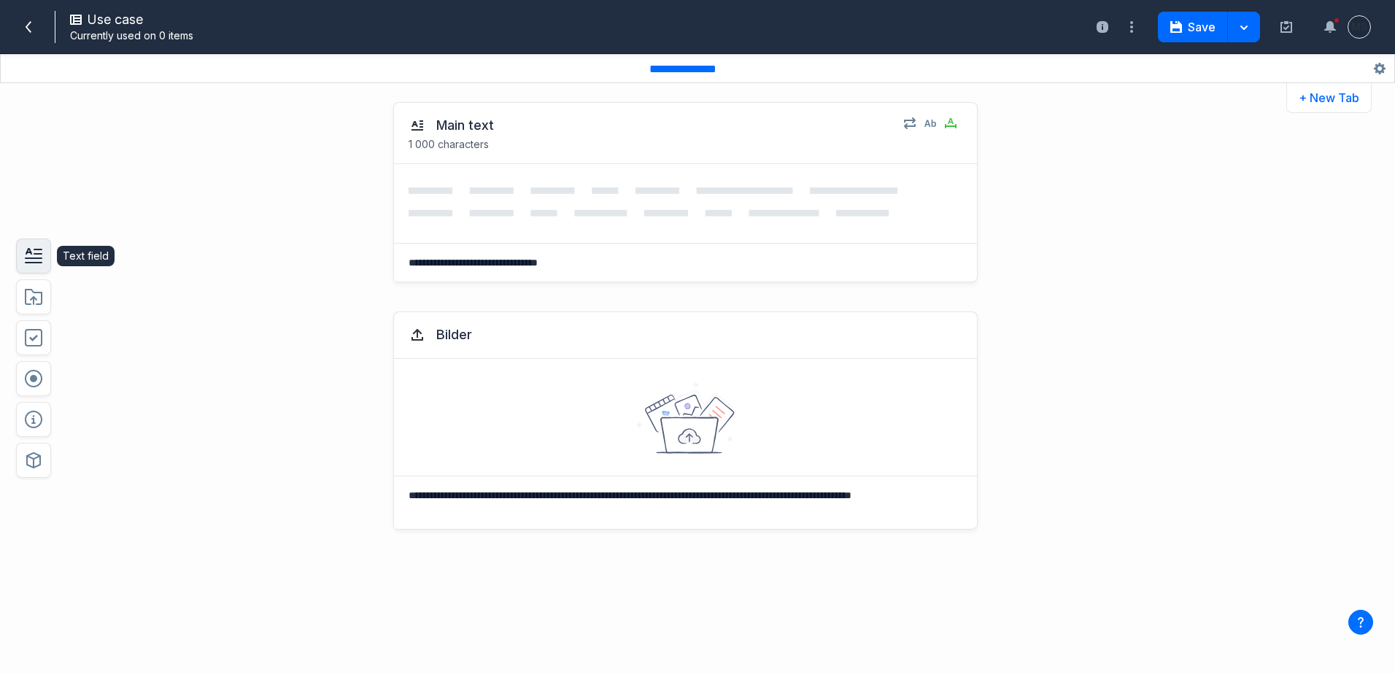
drag, startPoint x: 44, startPoint y: 268, endPoint x: 77, endPoint y: 293, distance: 42.2
click at [44, 268] on button "button" at bounding box center [33, 256] width 35 height 35
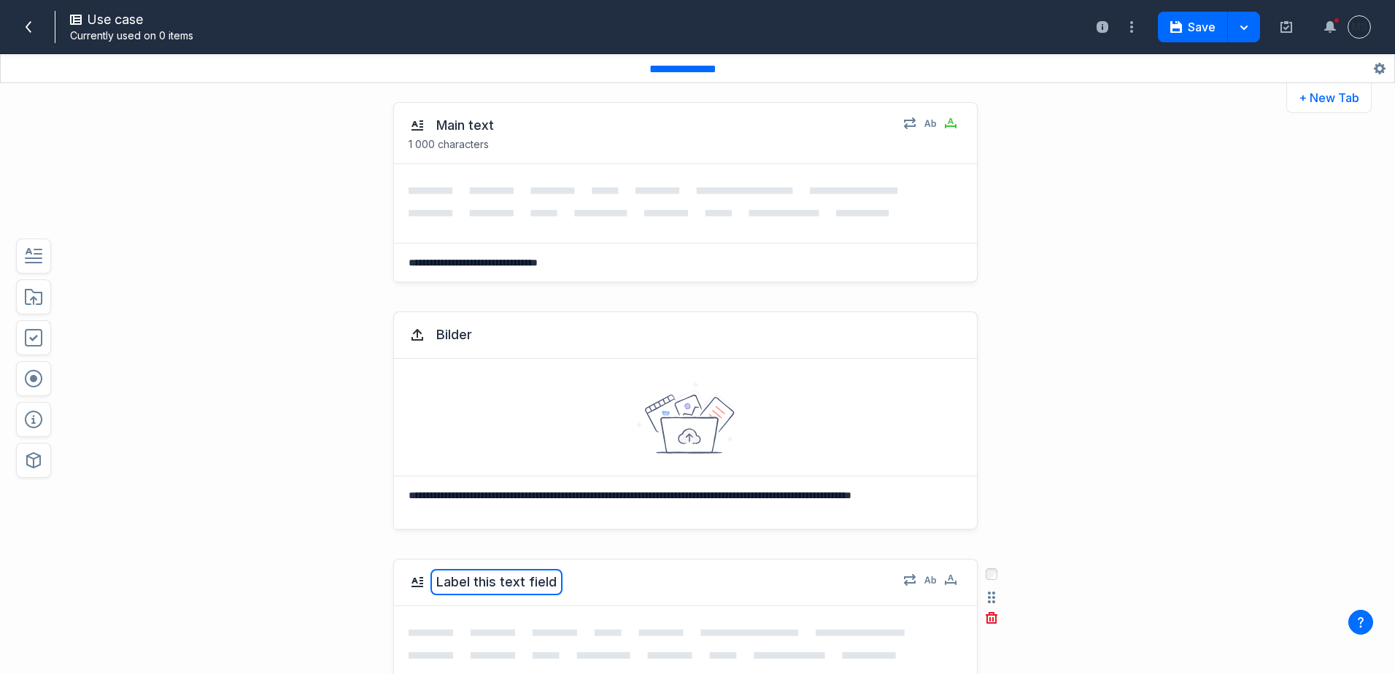
click at [469, 579] on button "Label this text field" at bounding box center [497, 582] width 132 height 26
type textarea "**********"
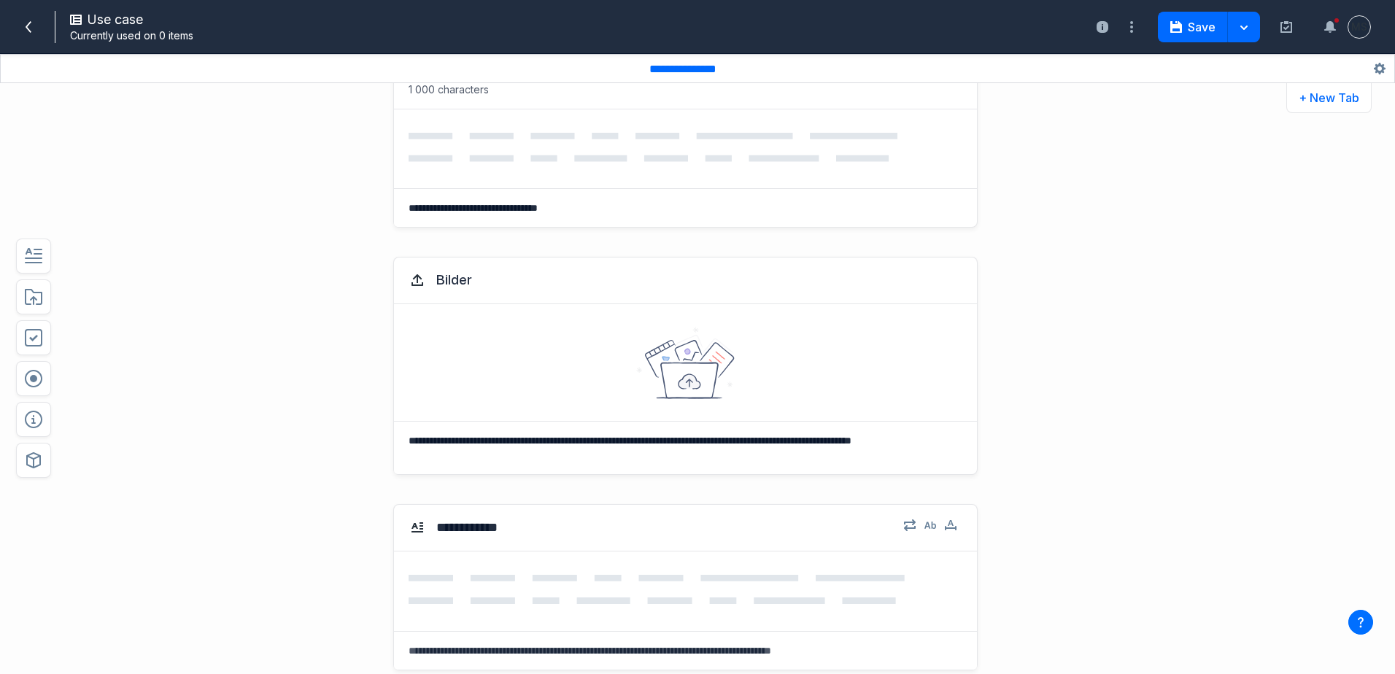
scroll to position [1069, 0]
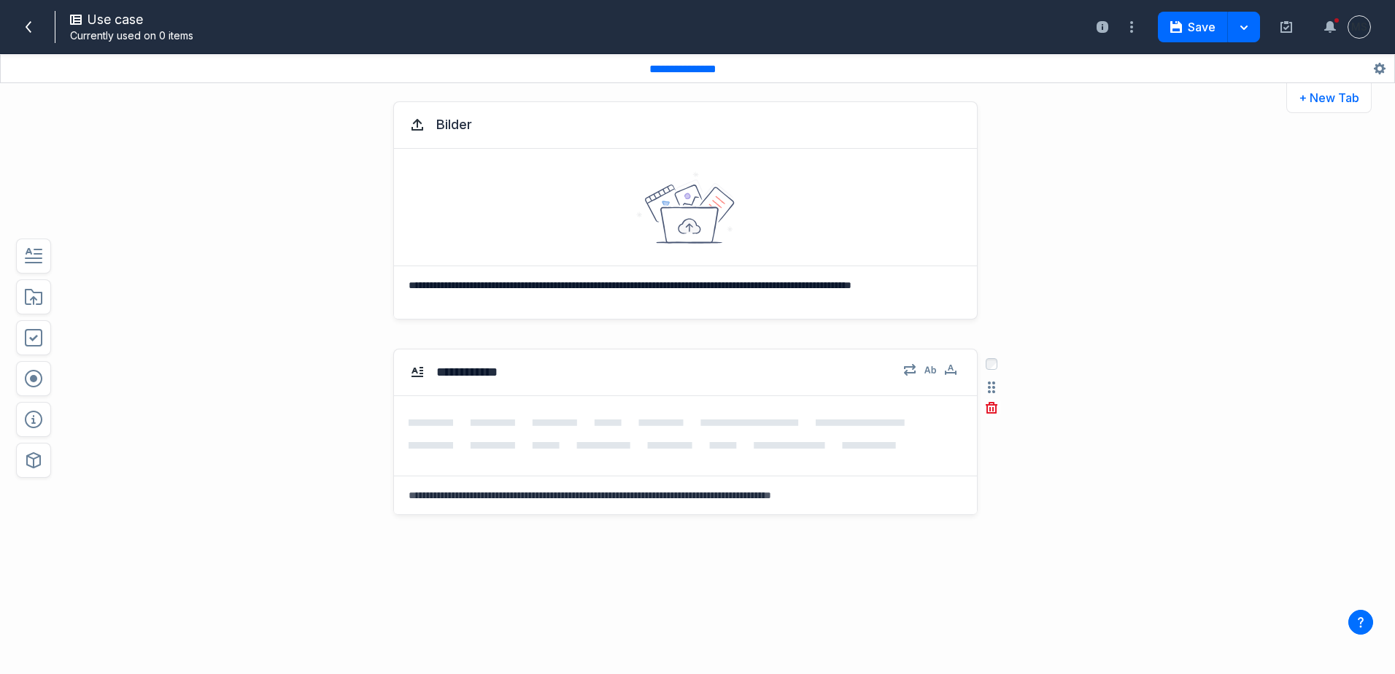
click at [436, 428] on icon at bounding box center [686, 436] width 554 height 33
click at [498, 497] on textarea at bounding box center [685, 496] width 583 height 38
paste textarea "**********"
click at [402, 493] on textarea "**********" at bounding box center [683, 496] width 579 height 38
click at [843, 490] on textarea "**********" at bounding box center [683, 496] width 579 height 38
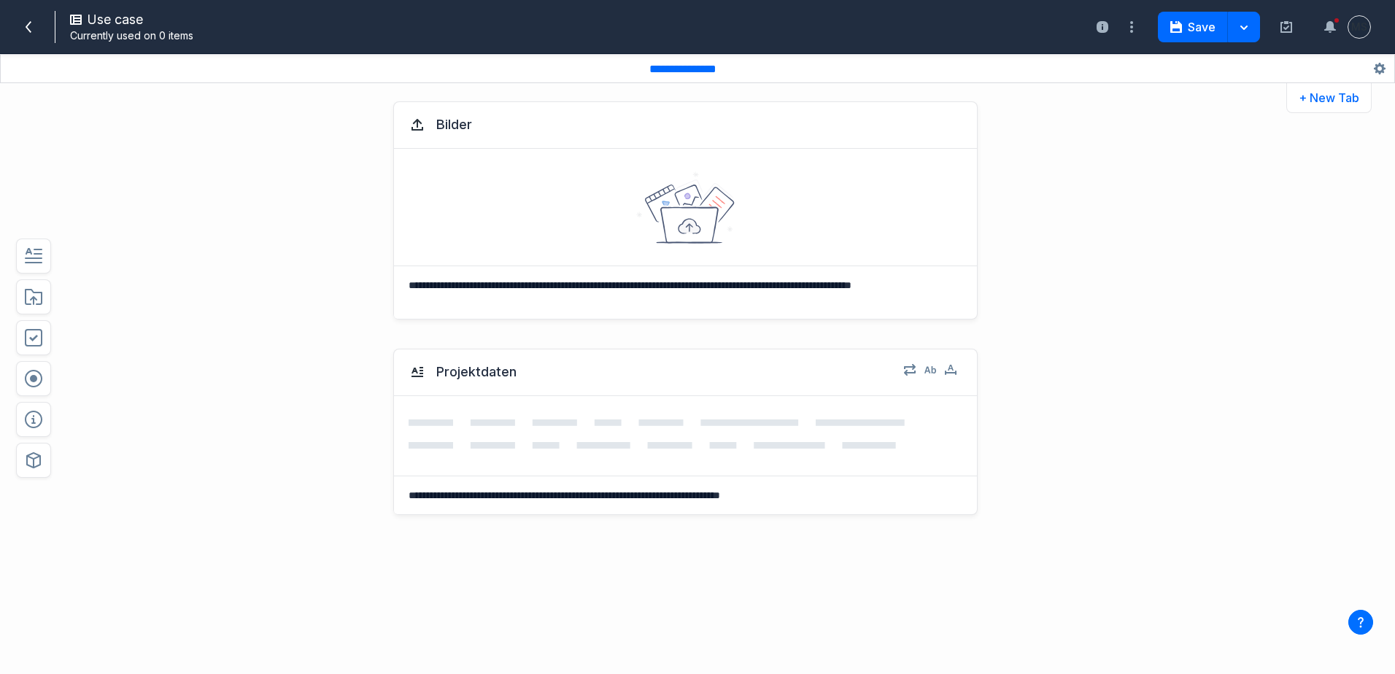
type textarea "**********"
click at [652, 591] on div "**********" at bounding box center [685, 512] width 585 height 327
click at [487, 433] on icon at bounding box center [686, 436] width 554 height 33
click at [1030, 519] on div "**********" at bounding box center [643, 505] width 1028 height 342
click at [1177, 27] on icon "button" at bounding box center [1177, 27] width 12 height 12
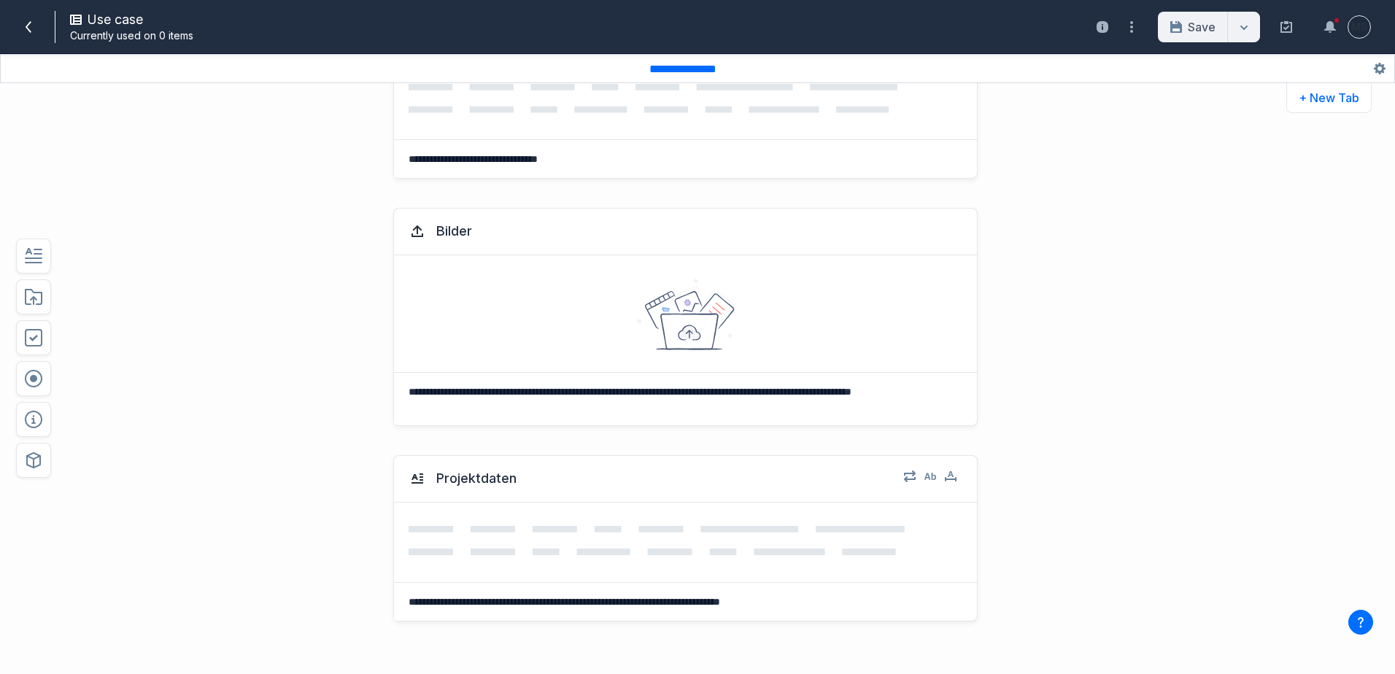
scroll to position [923, 0]
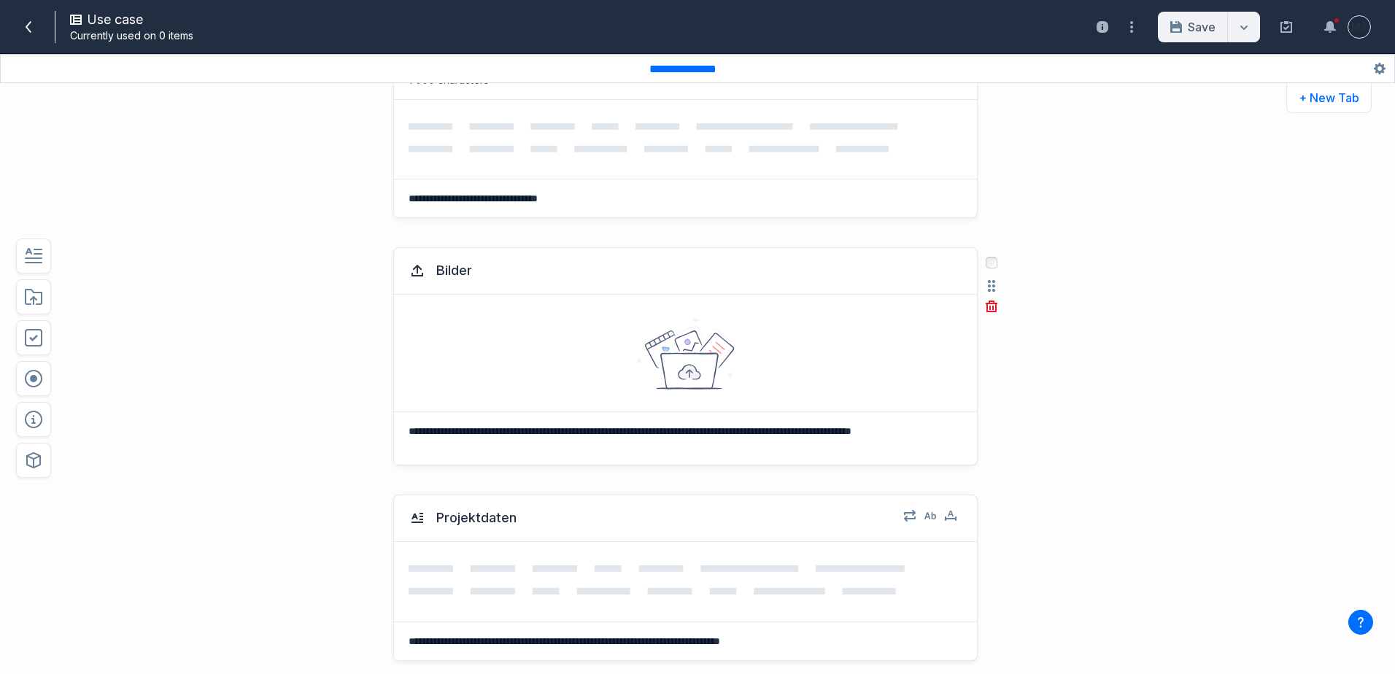
click at [492, 441] on textarea "**********" at bounding box center [683, 438] width 579 height 53
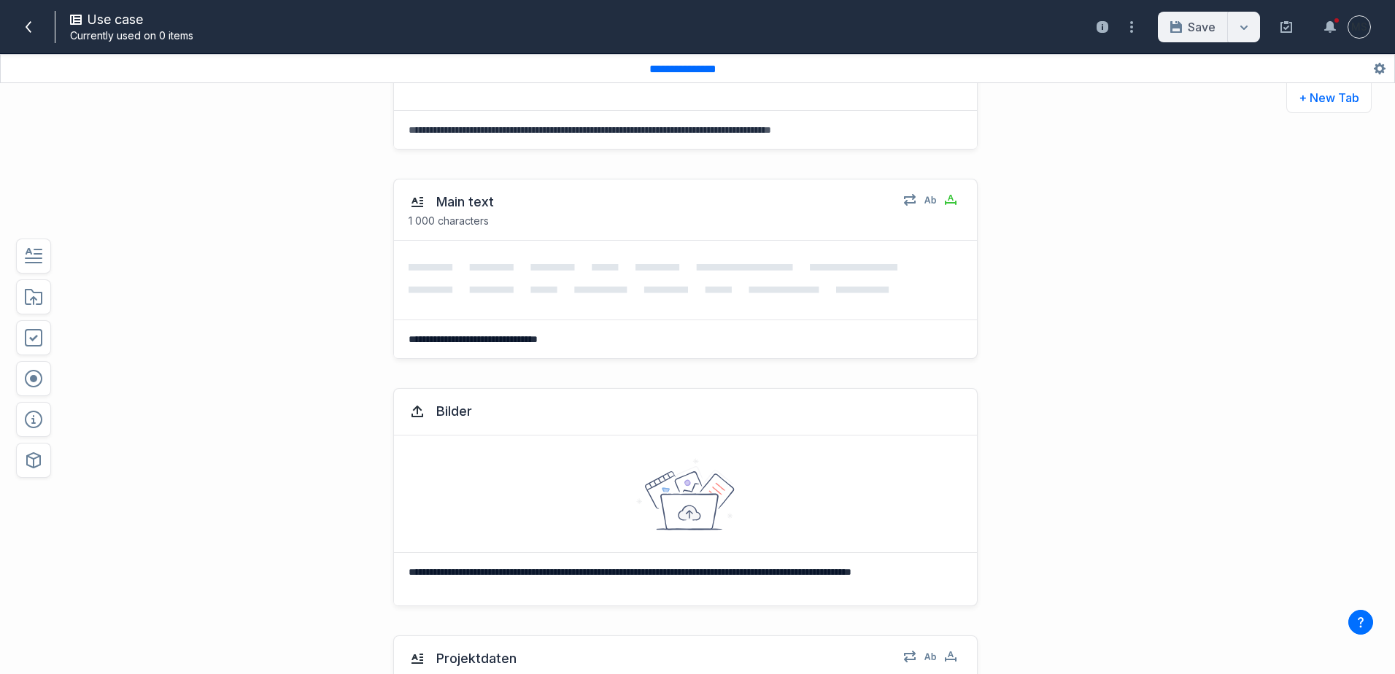
scroll to position [850, 0]
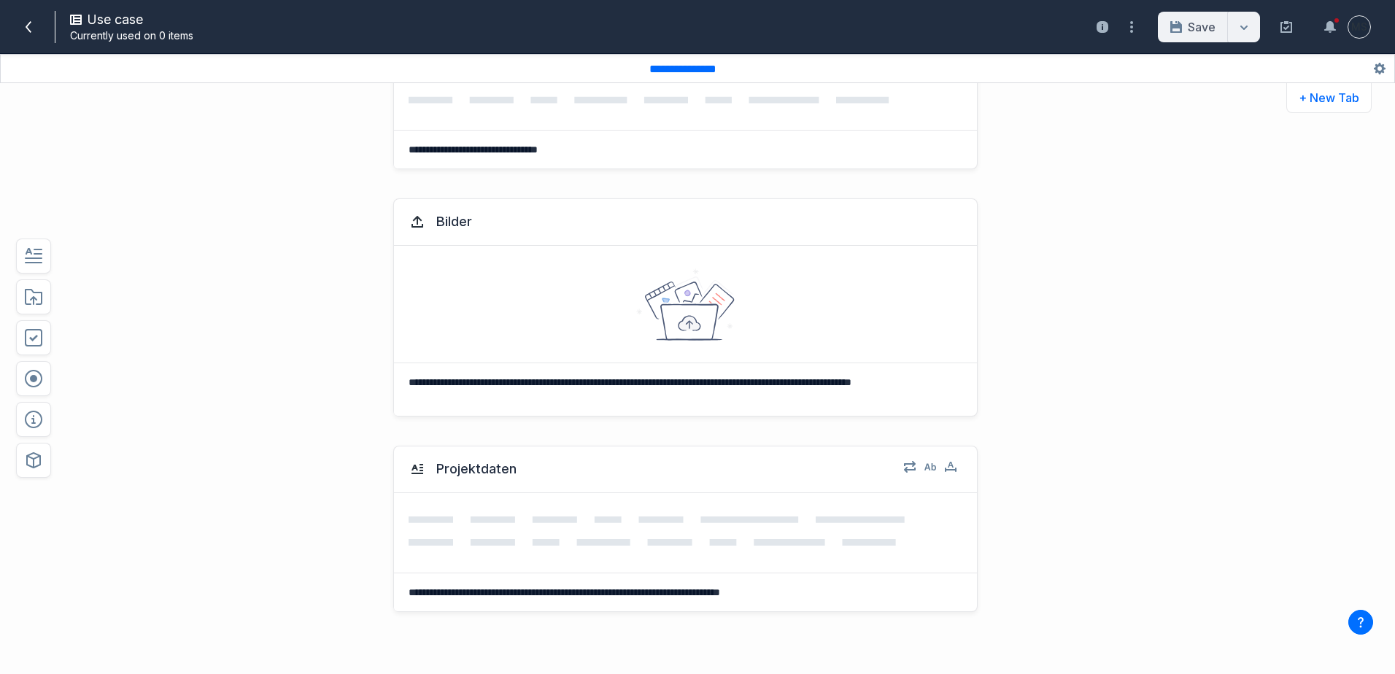
scroll to position [1069, 0]
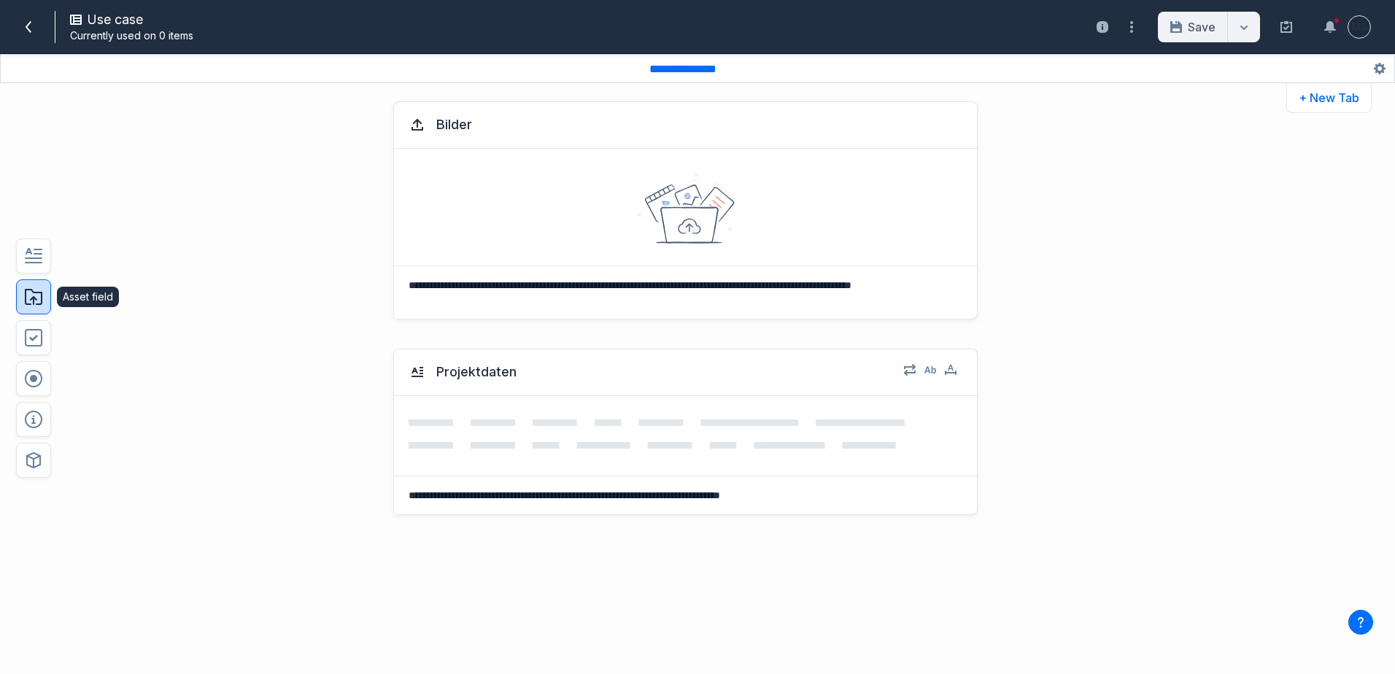
click at [33, 307] on button "button" at bounding box center [33, 297] width 35 height 35
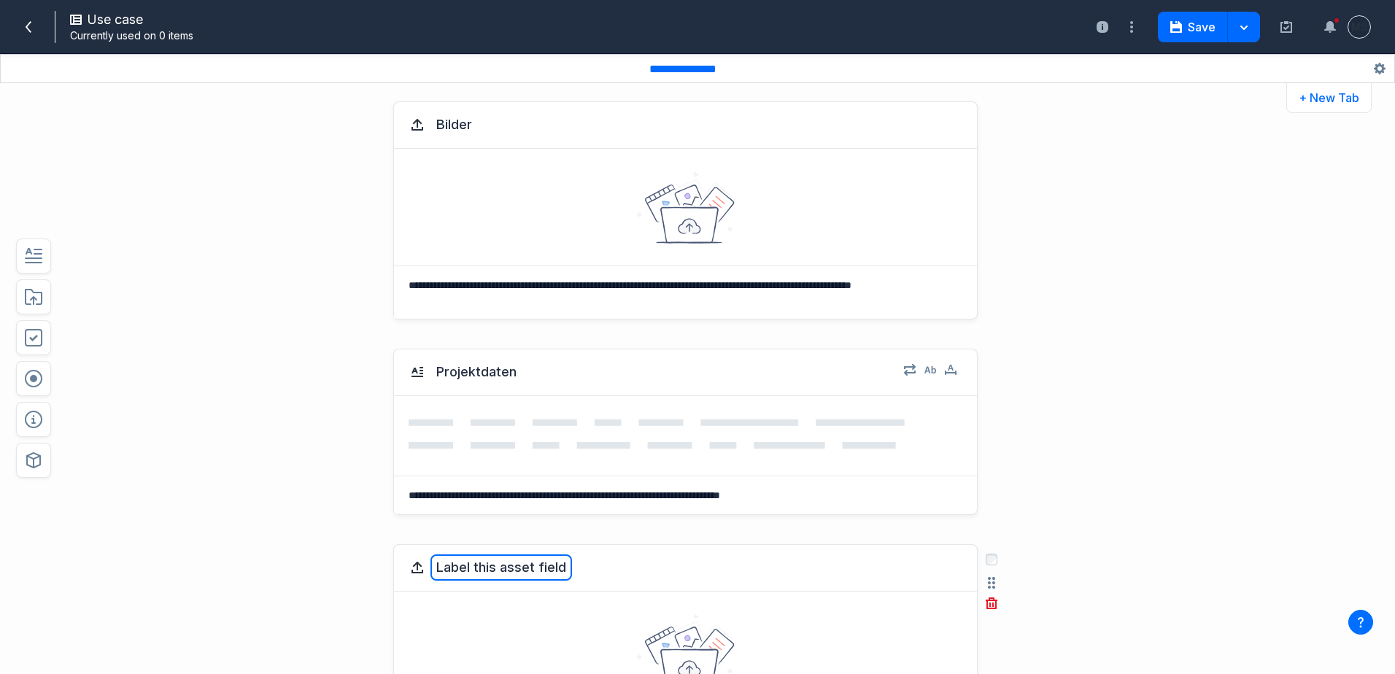
click at [464, 563] on button "Label this asset field" at bounding box center [502, 568] width 142 height 26
type textarea "*"
type textarea "**********"
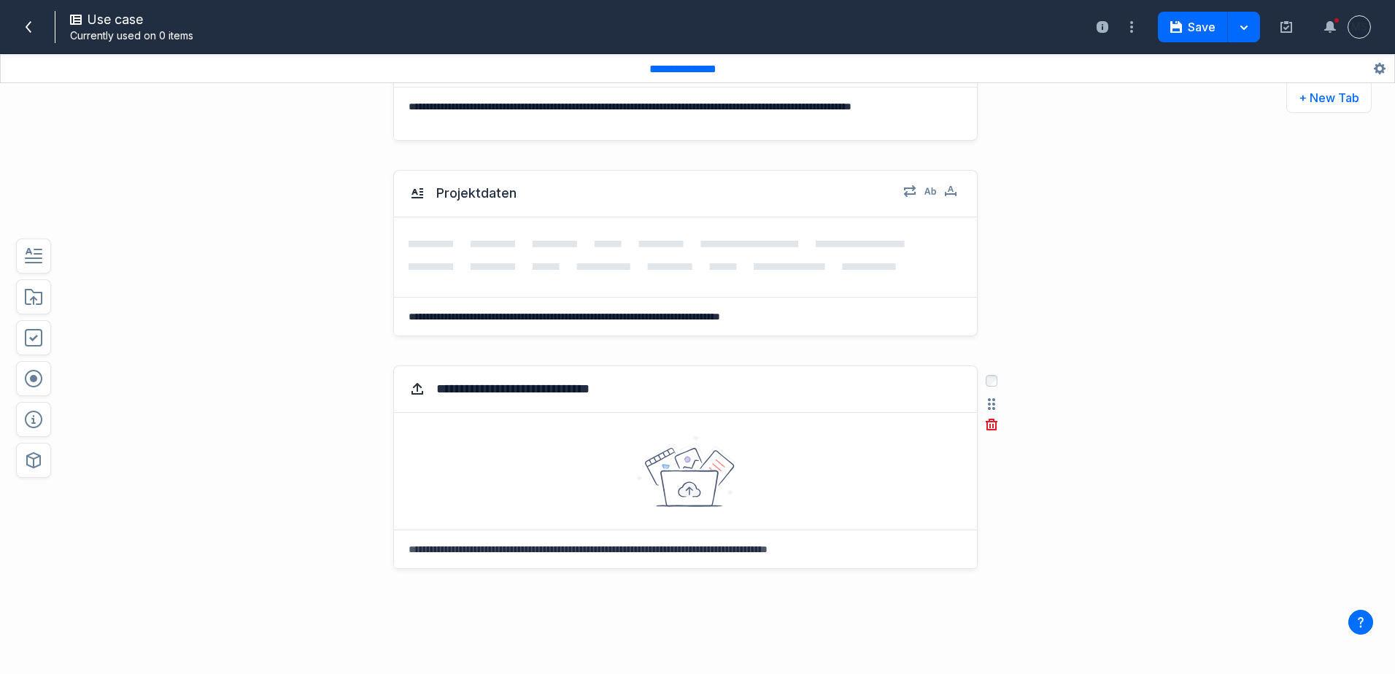
scroll to position [1302, 0]
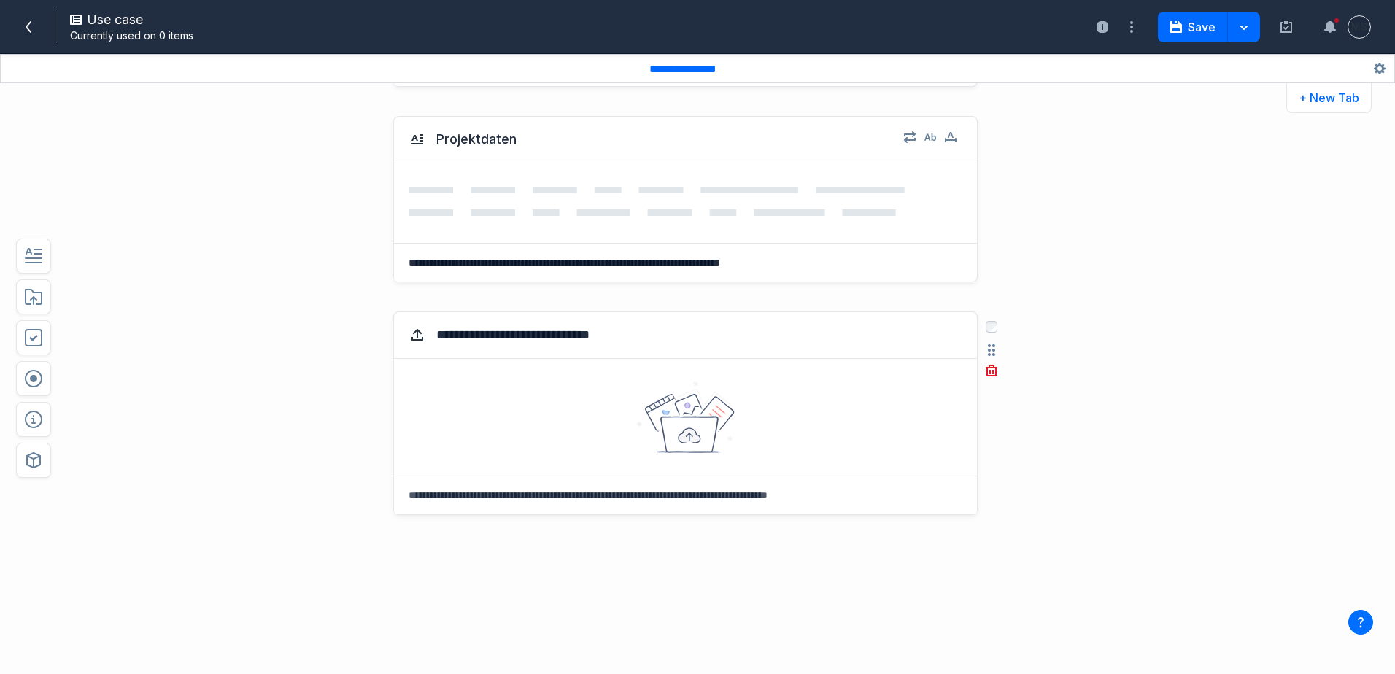
click at [449, 501] on textarea at bounding box center [685, 496] width 583 height 38
click at [304, 433] on div "Zusätzliche Bilder für Galerie Select field: Zusätzliche Bilder für Galerie Are…" at bounding box center [643, 486] width 1028 height 379
click at [738, 559] on div "Zusätzliche Bilder für Galerie Select field: Zusätzliche Bilder für Galerie Are…" at bounding box center [685, 494] width 585 height 364
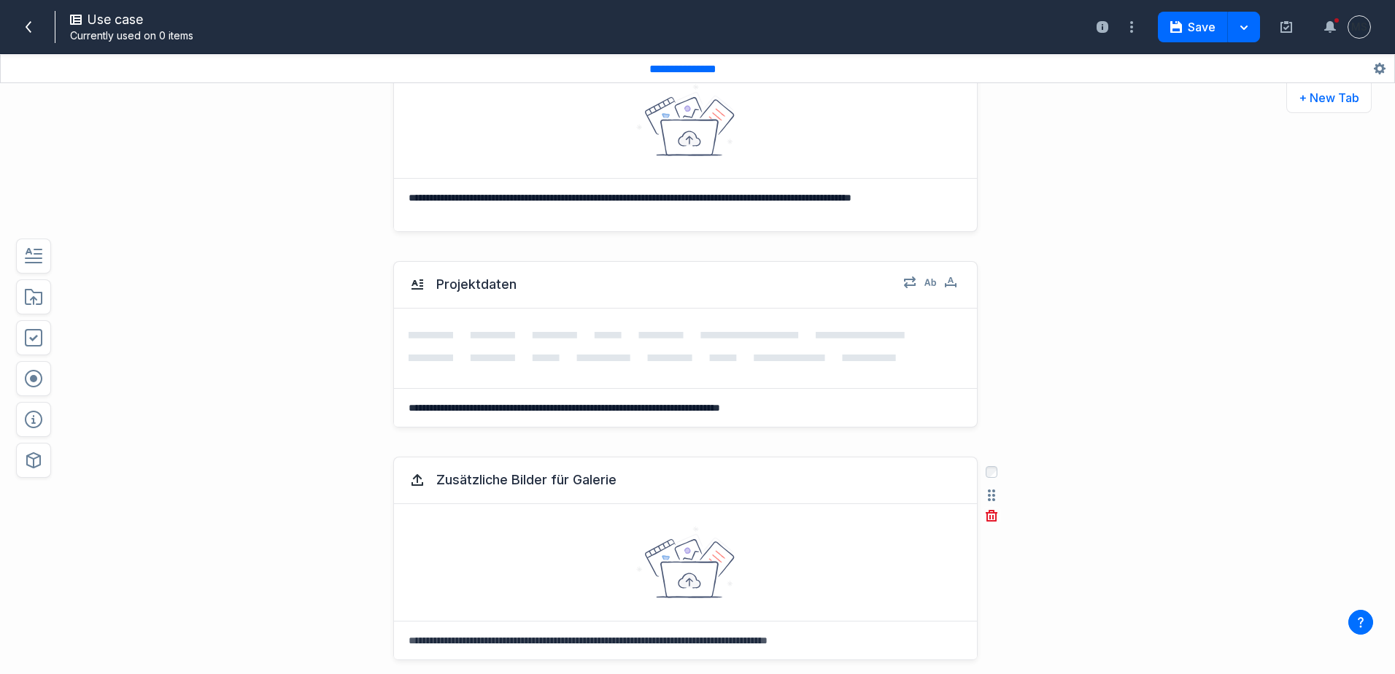
scroll to position [1083, 0]
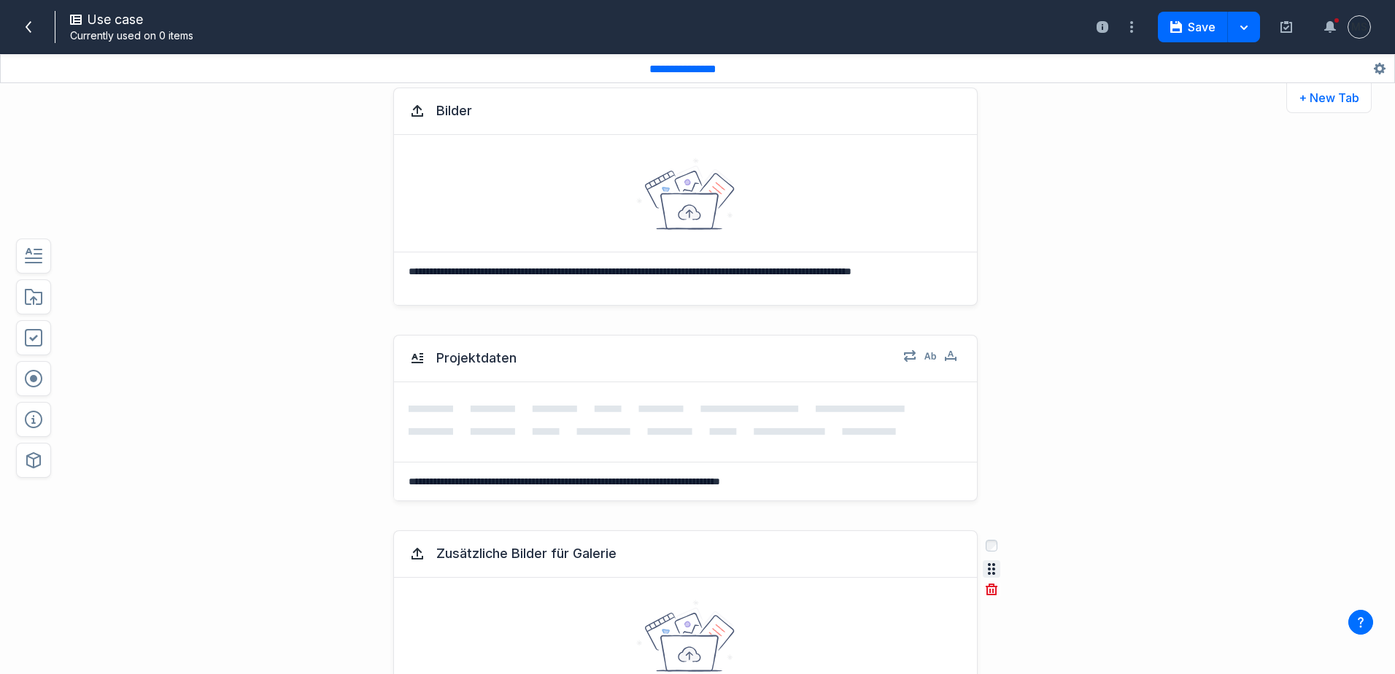
click at [984, 574] on button "button" at bounding box center [992, 569] width 18 height 18
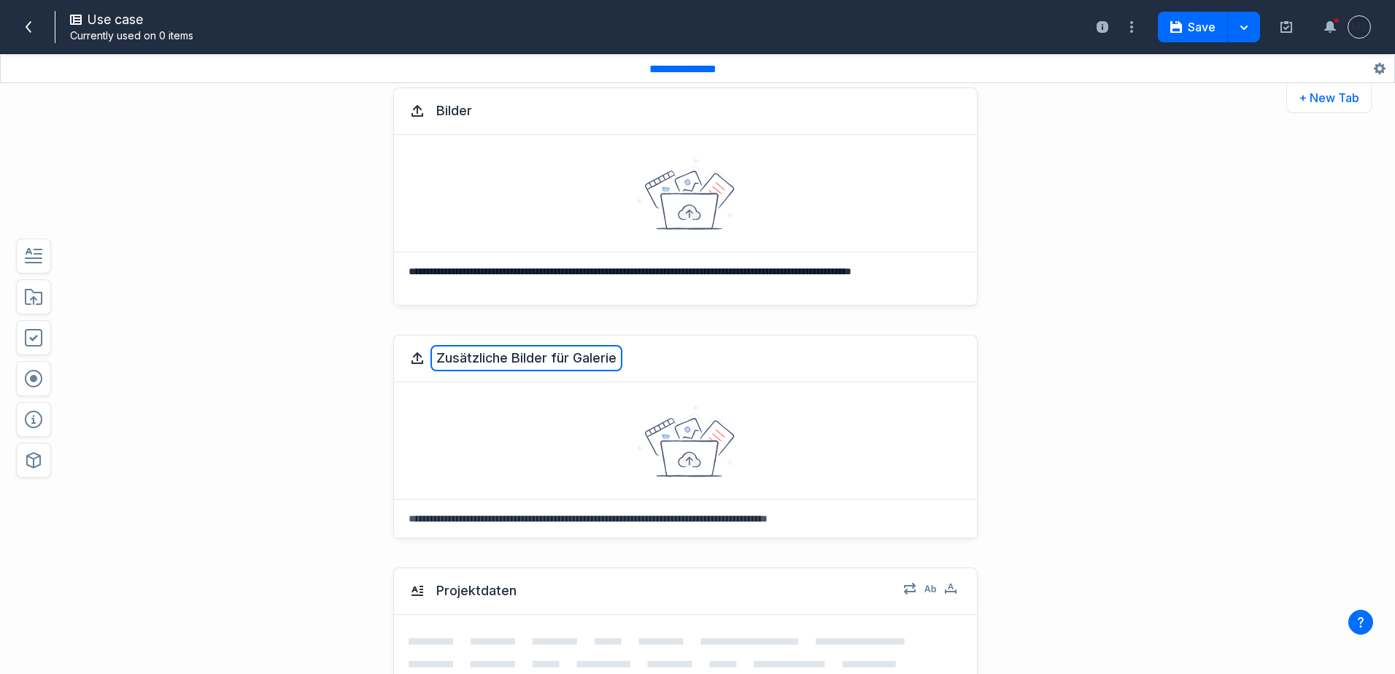
click at [609, 355] on button "Zusätzliche Bilder für Galerie" at bounding box center [527, 358] width 192 height 26
click at [427, 519] on textarea at bounding box center [685, 519] width 583 height 38
paste textarea "**********"
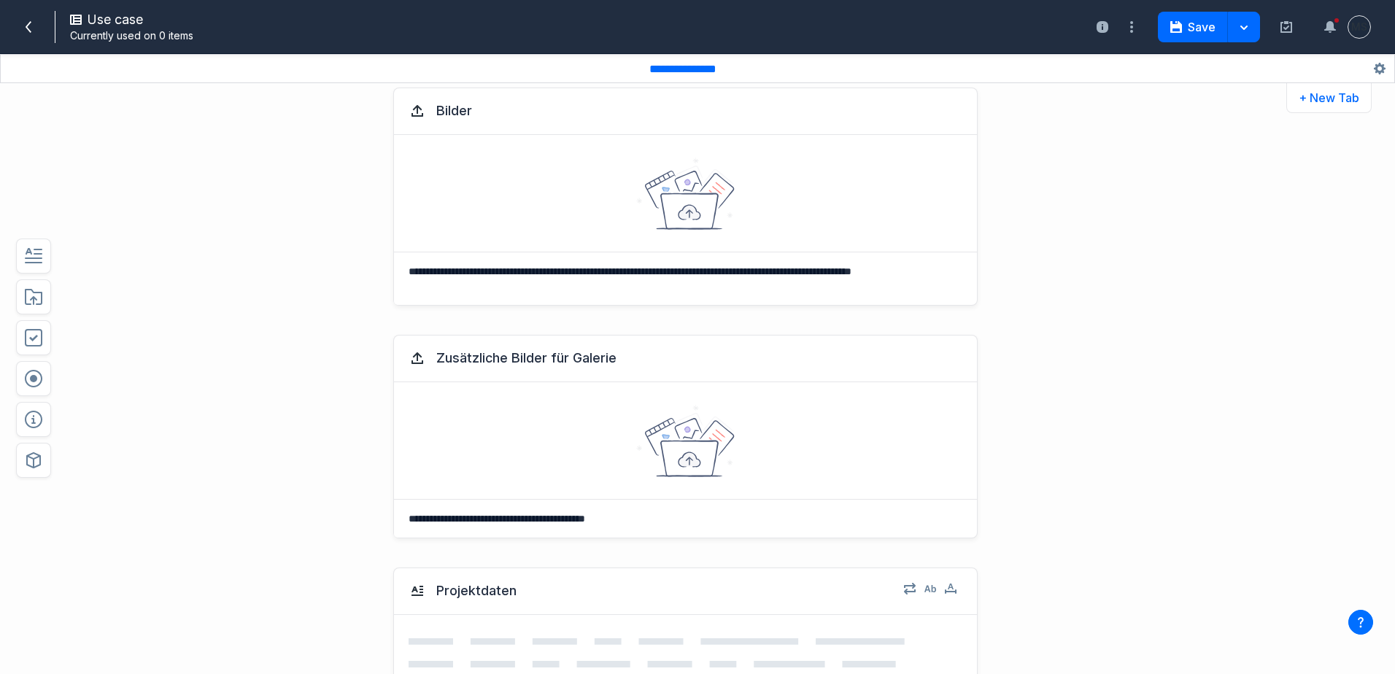
type textarea "**********"
drag, startPoint x: 381, startPoint y: 431, endPoint x: 324, endPoint y: 420, distance: 58.0
click at [374, 431] on div "**********" at bounding box center [643, 436] width 1028 height 233
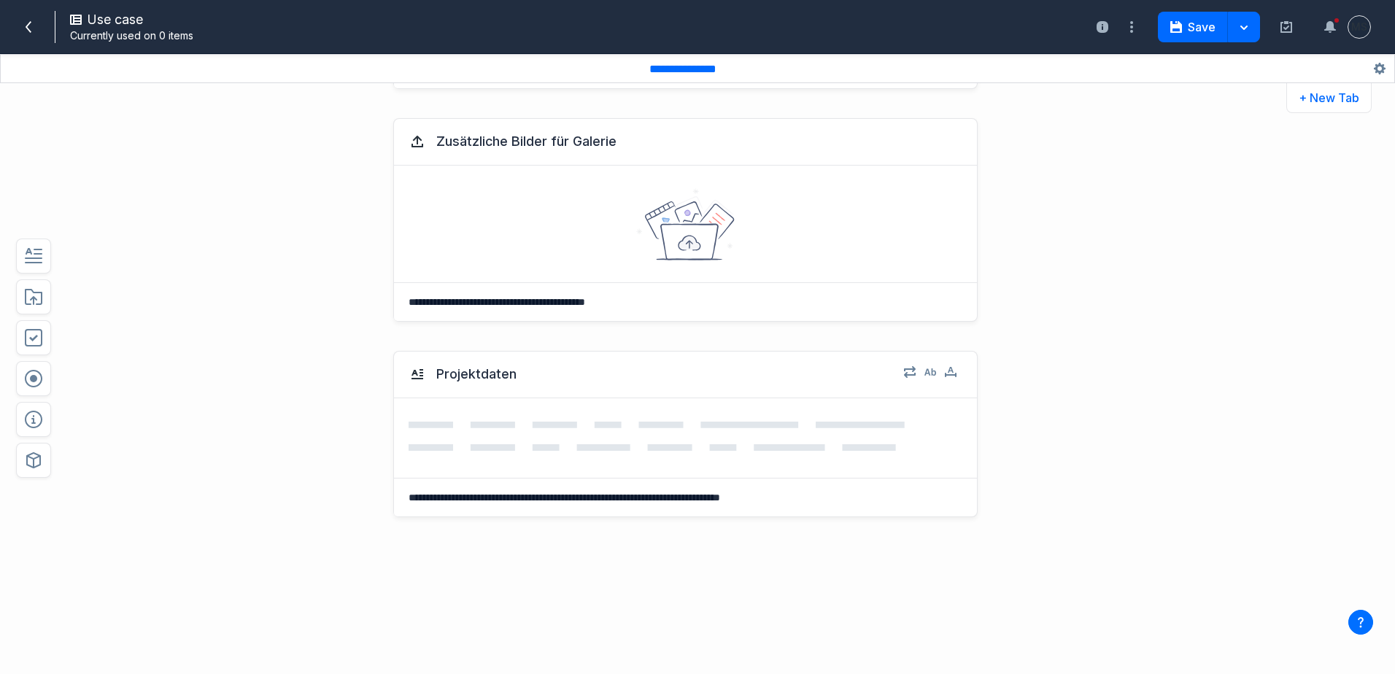
scroll to position [1302, 0]
click at [436, 536] on div "**********" at bounding box center [685, 512] width 585 height 327
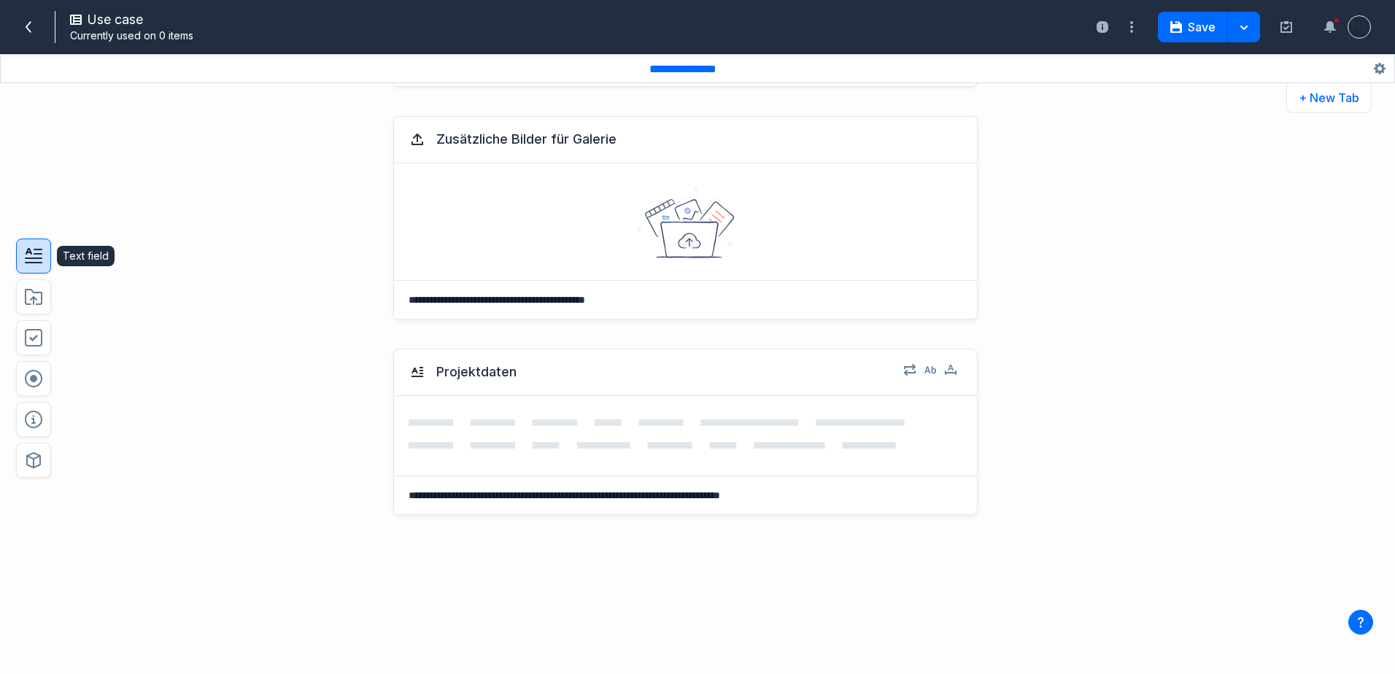
click at [36, 268] on button "button" at bounding box center [33, 256] width 35 height 35
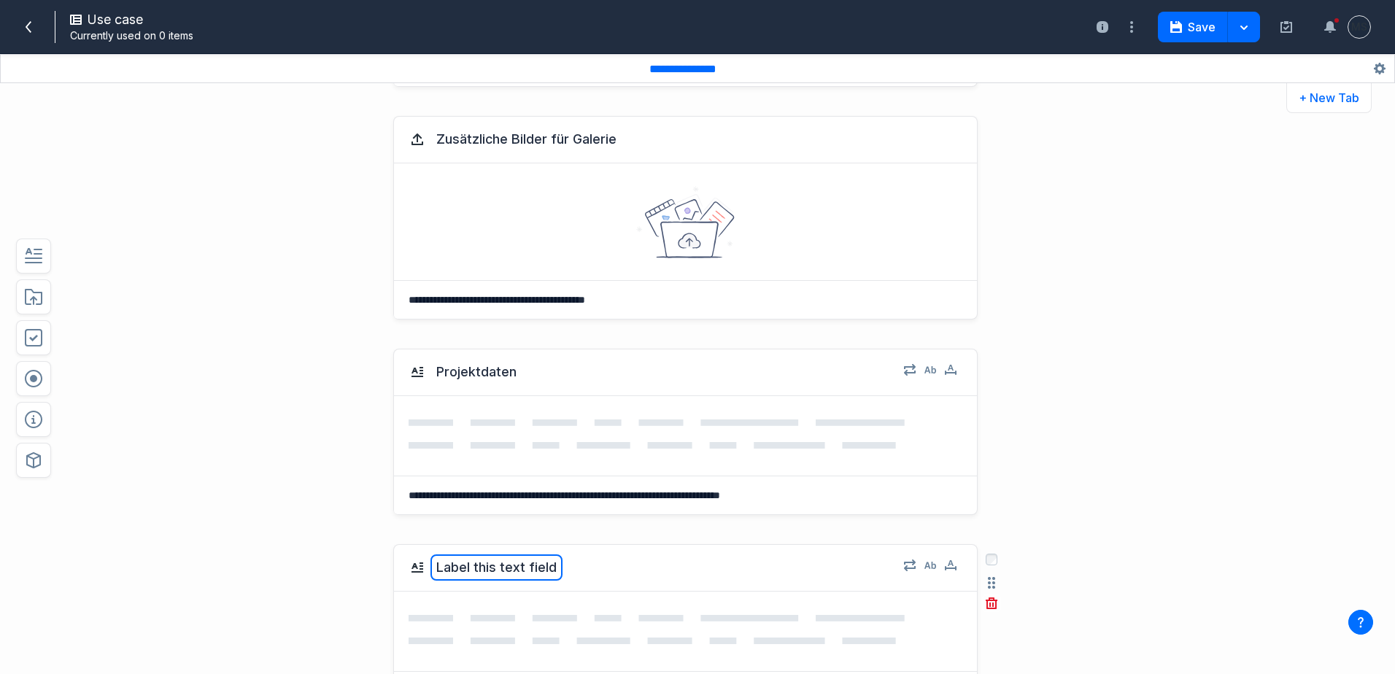
click at [468, 563] on button "Label this text field" at bounding box center [497, 568] width 132 height 26
type textarea "**********"
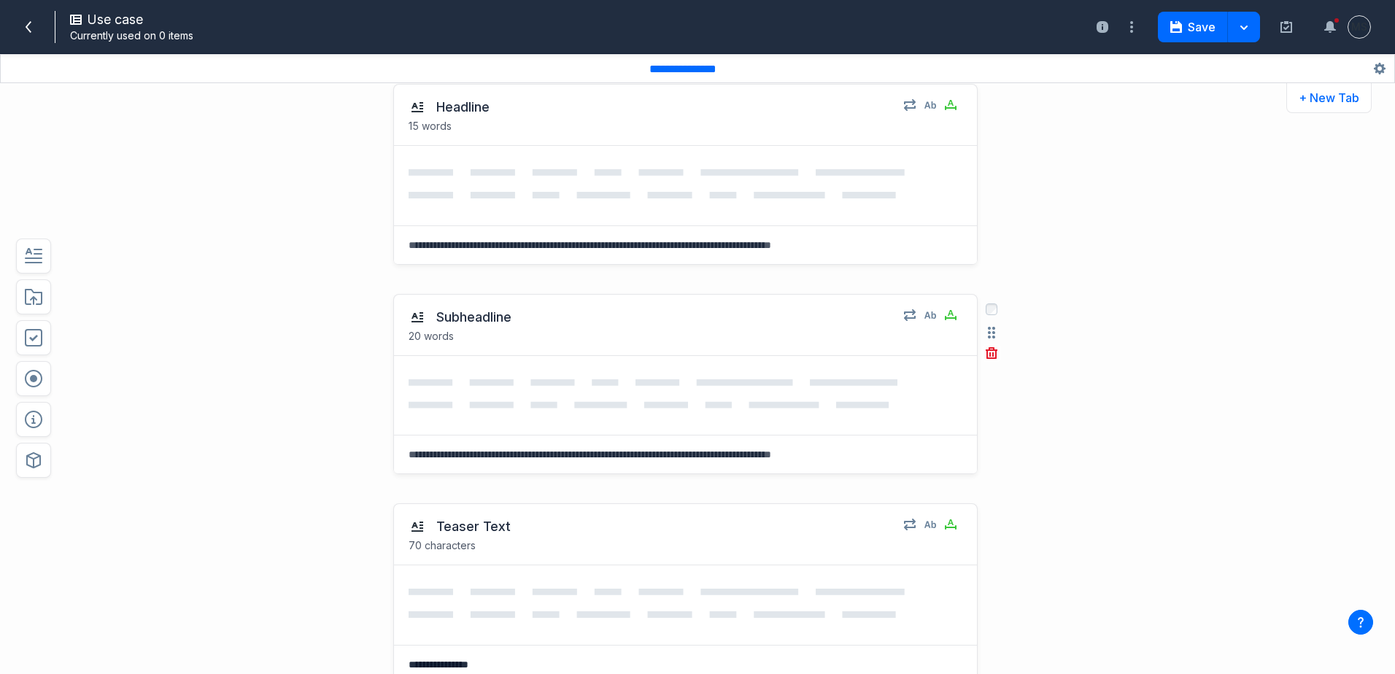
scroll to position [0, 0]
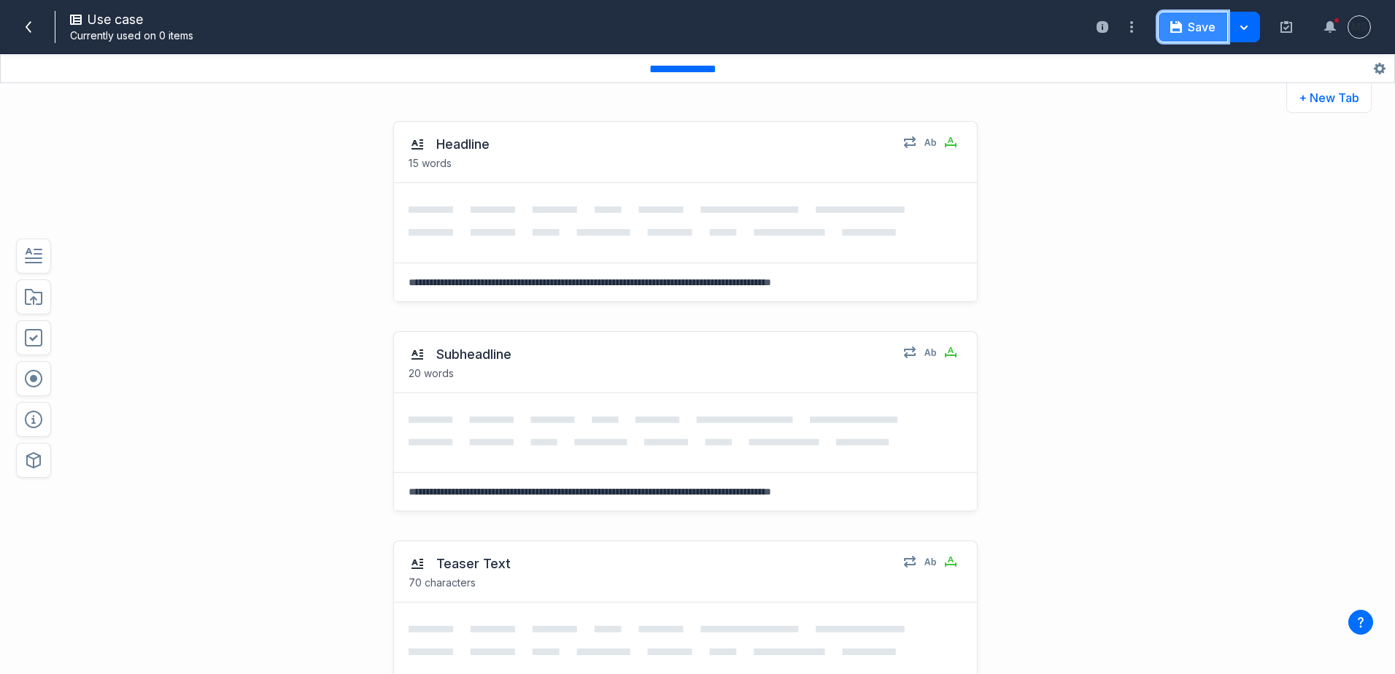
click at [1211, 34] on button "Save" at bounding box center [1193, 27] width 70 height 31
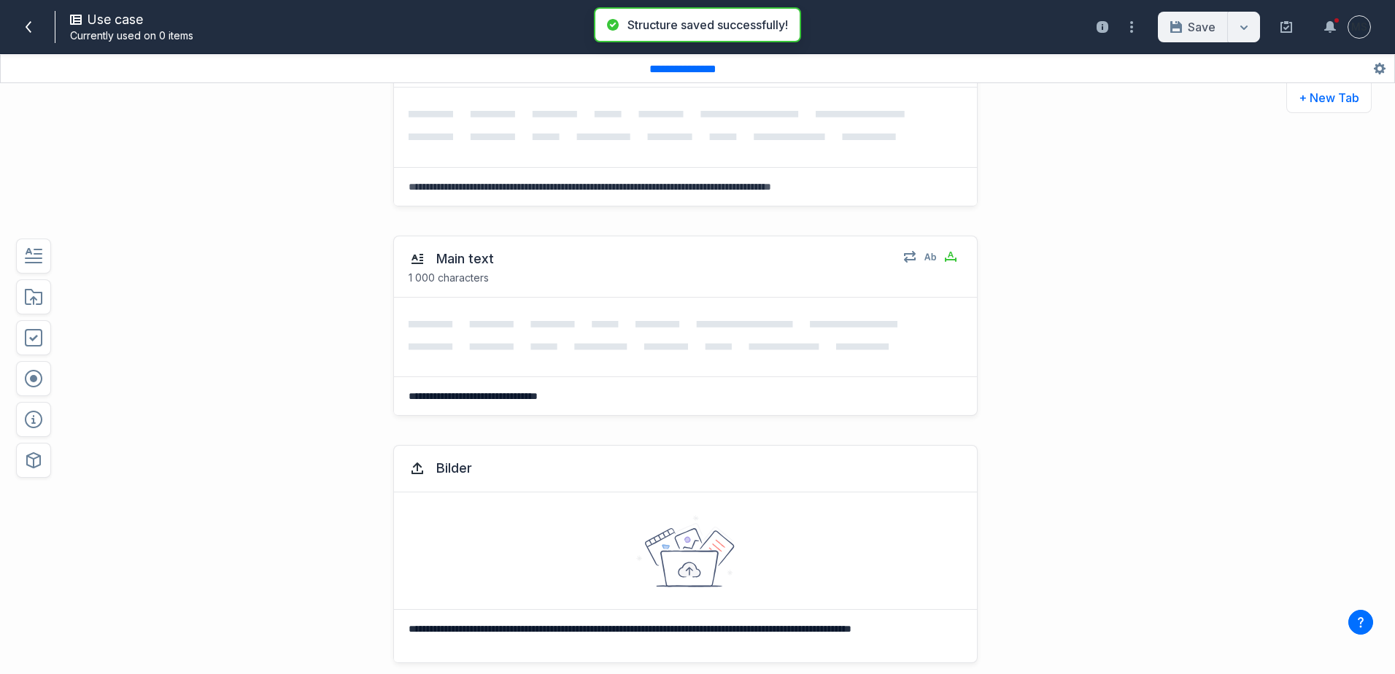
scroll to position [730, 0]
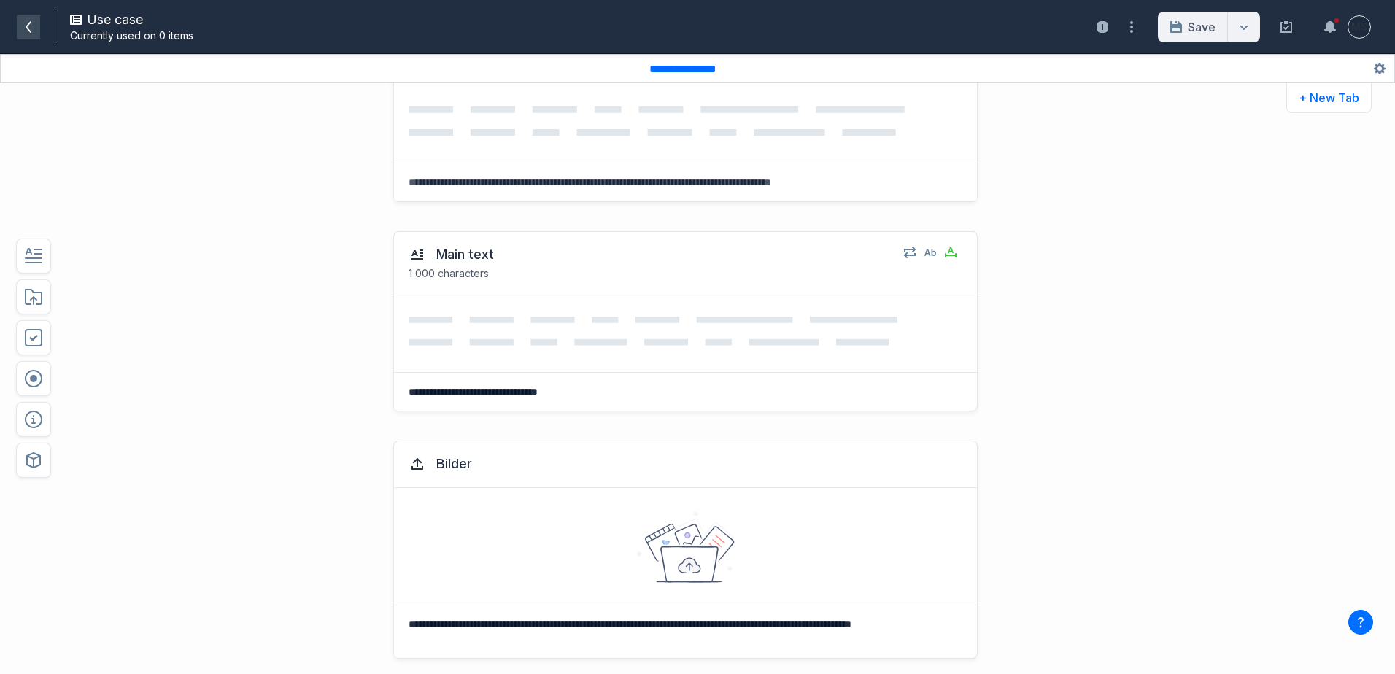
click at [20, 29] on span at bounding box center [28, 26] width 23 height 23
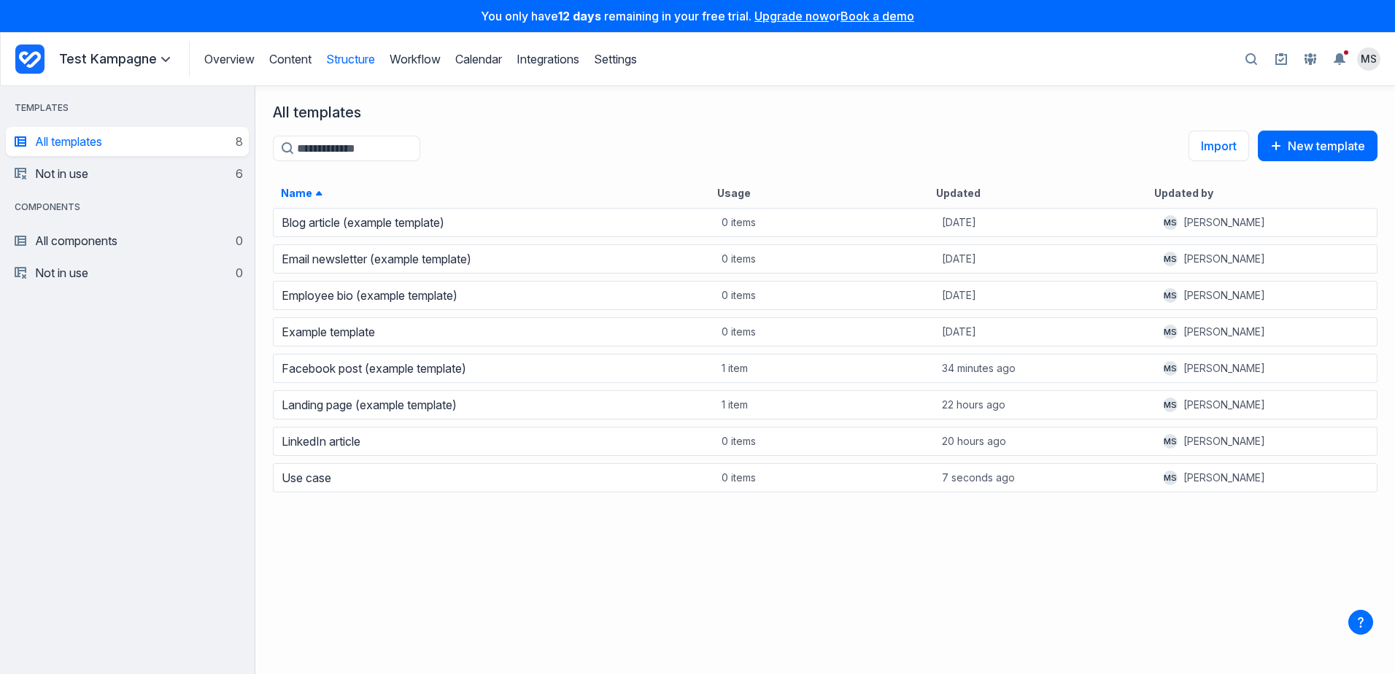
scroll to position [457, 1129]
click at [282, 57] on link "Content" at bounding box center [290, 59] width 42 height 15
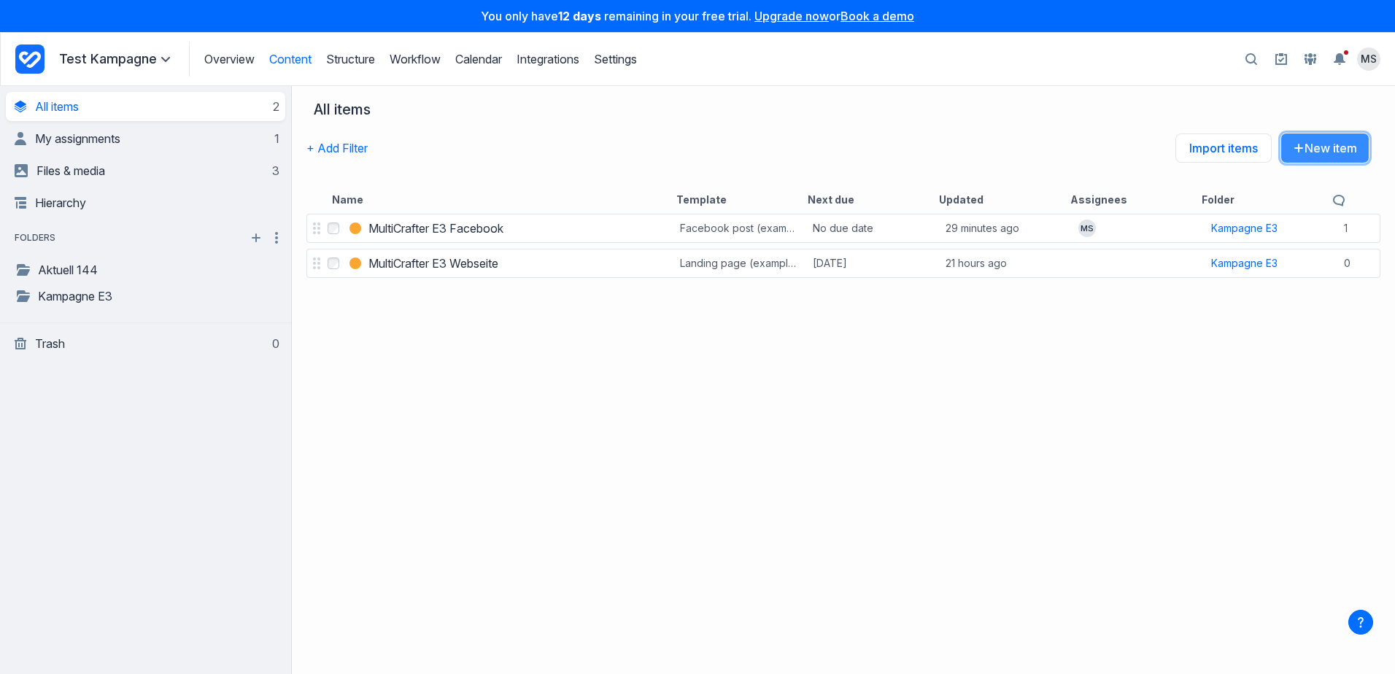
click at [1298, 151] on icon "button" at bounding box center [1299, 148] width 12 height 12
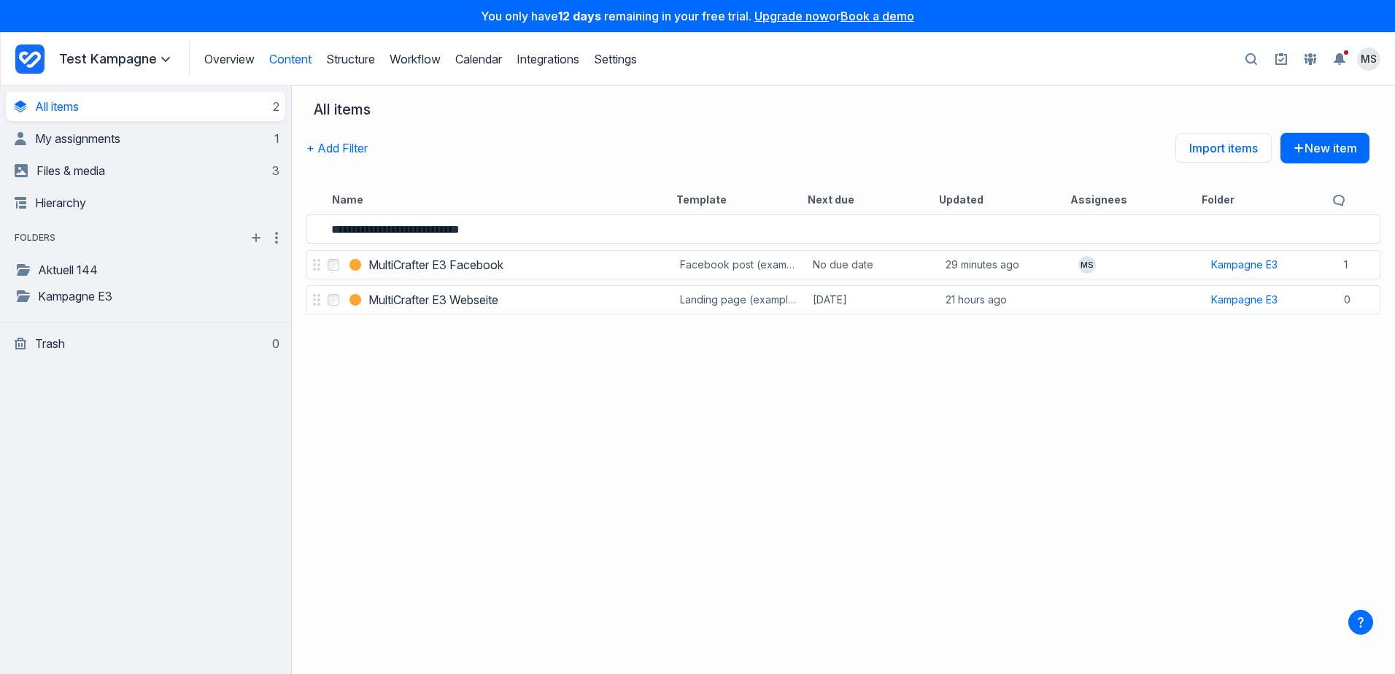
type input "**********"
click at [541, 339] on div "**********" at bounding box center [843, 442] width 1103 height 463
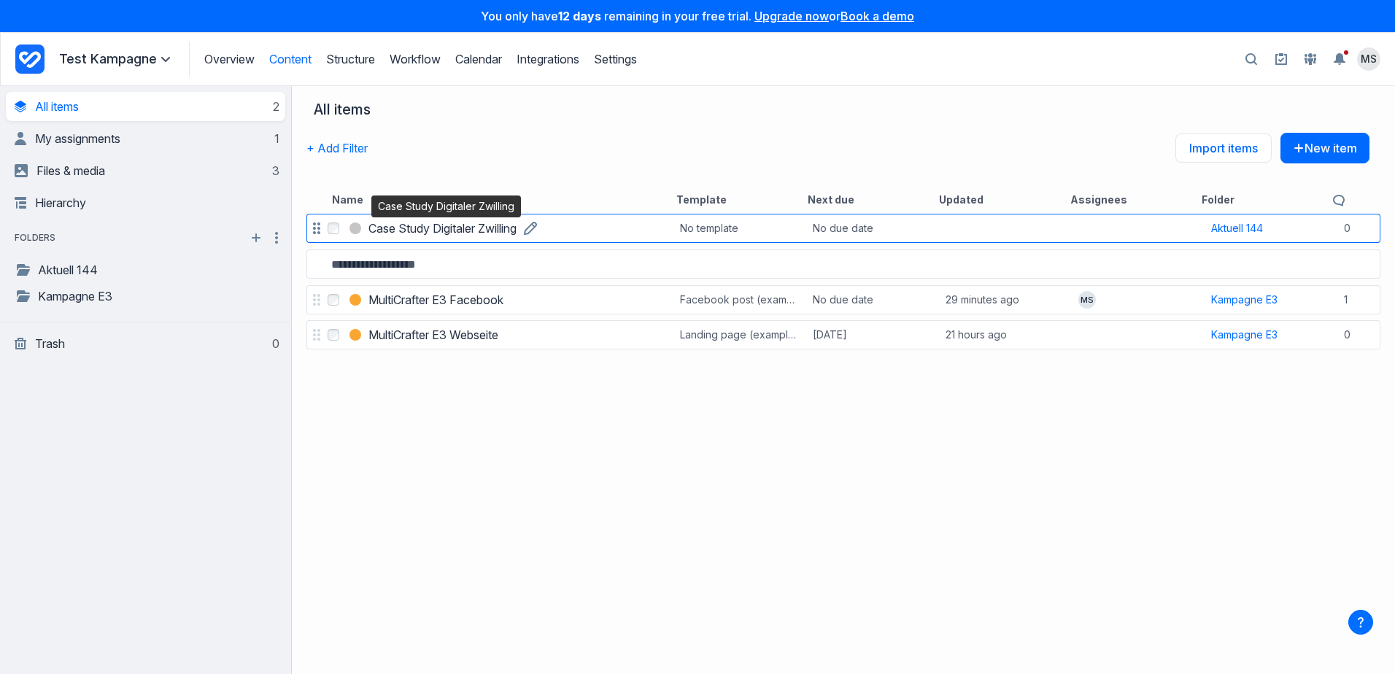
click at [471, 228] on h3 "Case Study Digitaler Zwilling" at bounding box center [443, 229] width 148 height 18
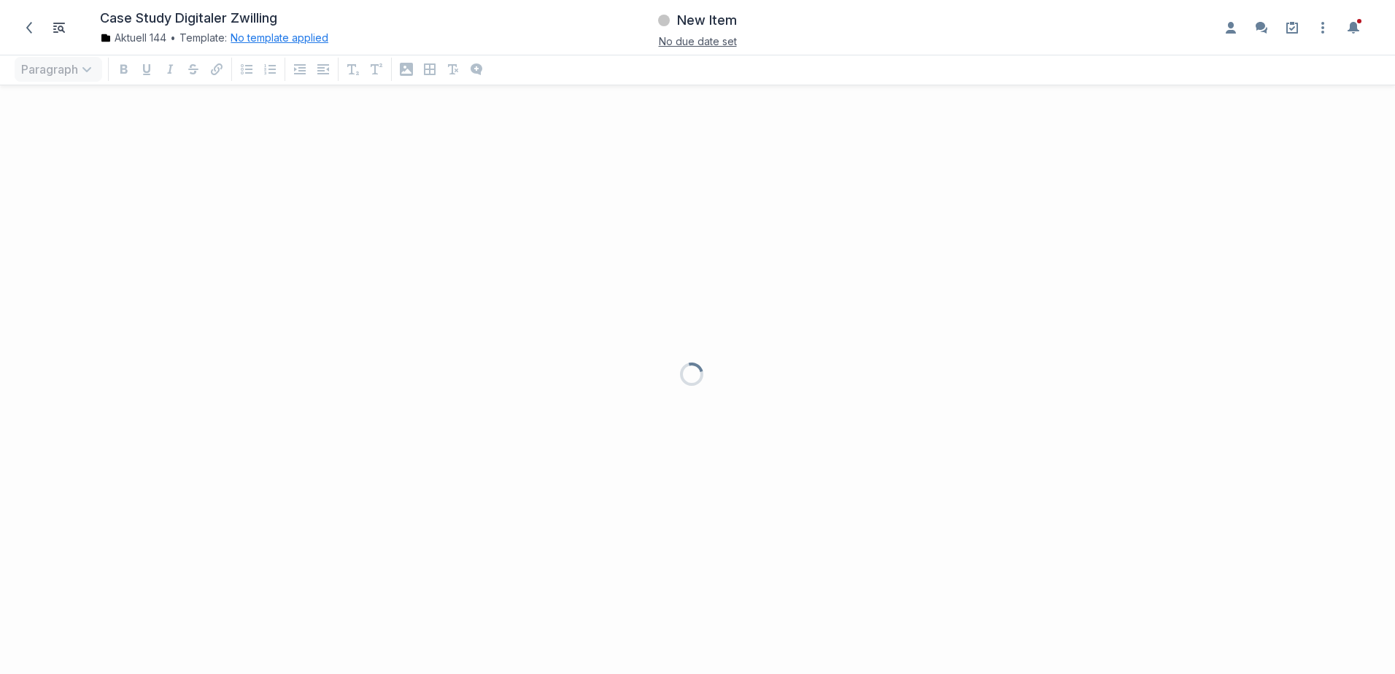
click at [271, 37] on button "No template applied" at bounding box center [280, 38] width 98 height 15
click at [369, 101] on button "Choose template Down icon" at bounding box center [337, 101] width 196 height 32
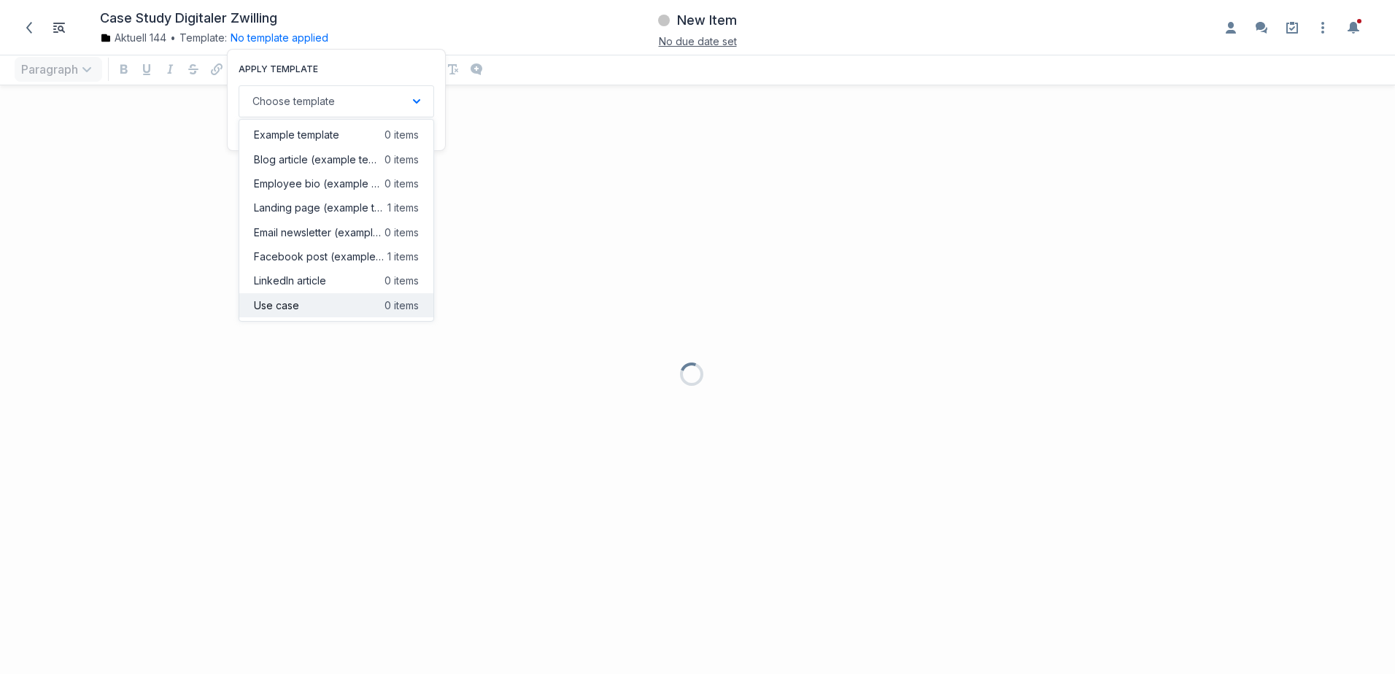
click at [330, 301] on button "Use case 0 items" at bounding box center [336, 305] width 194 height 24
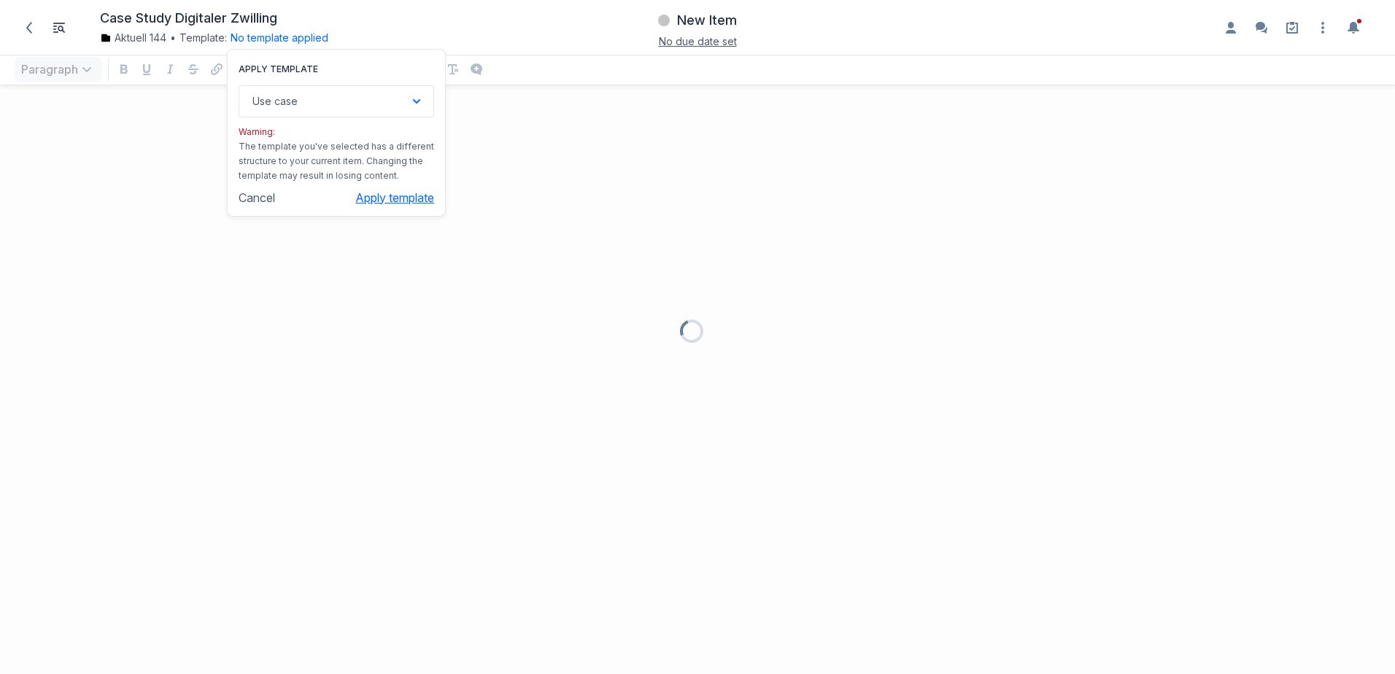
click at [404, 197] on button "Apply template" at bounding box center [394, 197] width 79 height 15
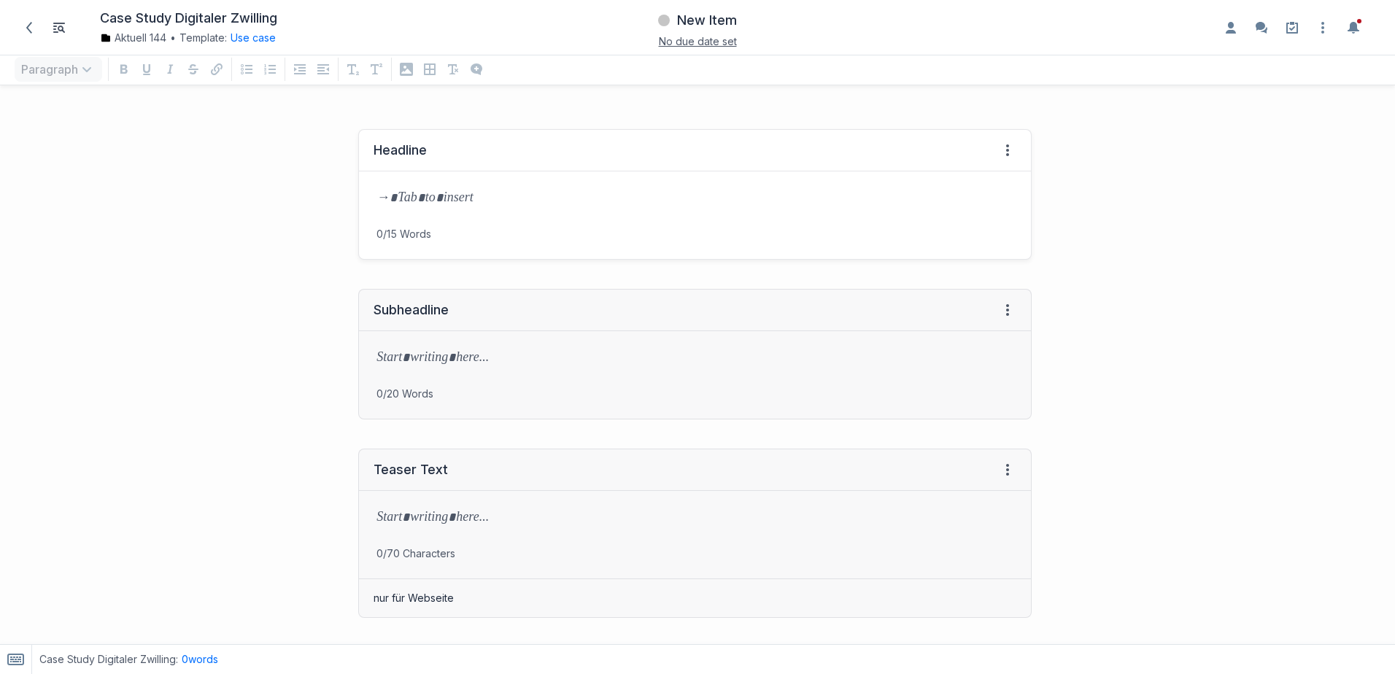
click at [403, 193] on p at bounding box center [695, 199] width 637 height 20
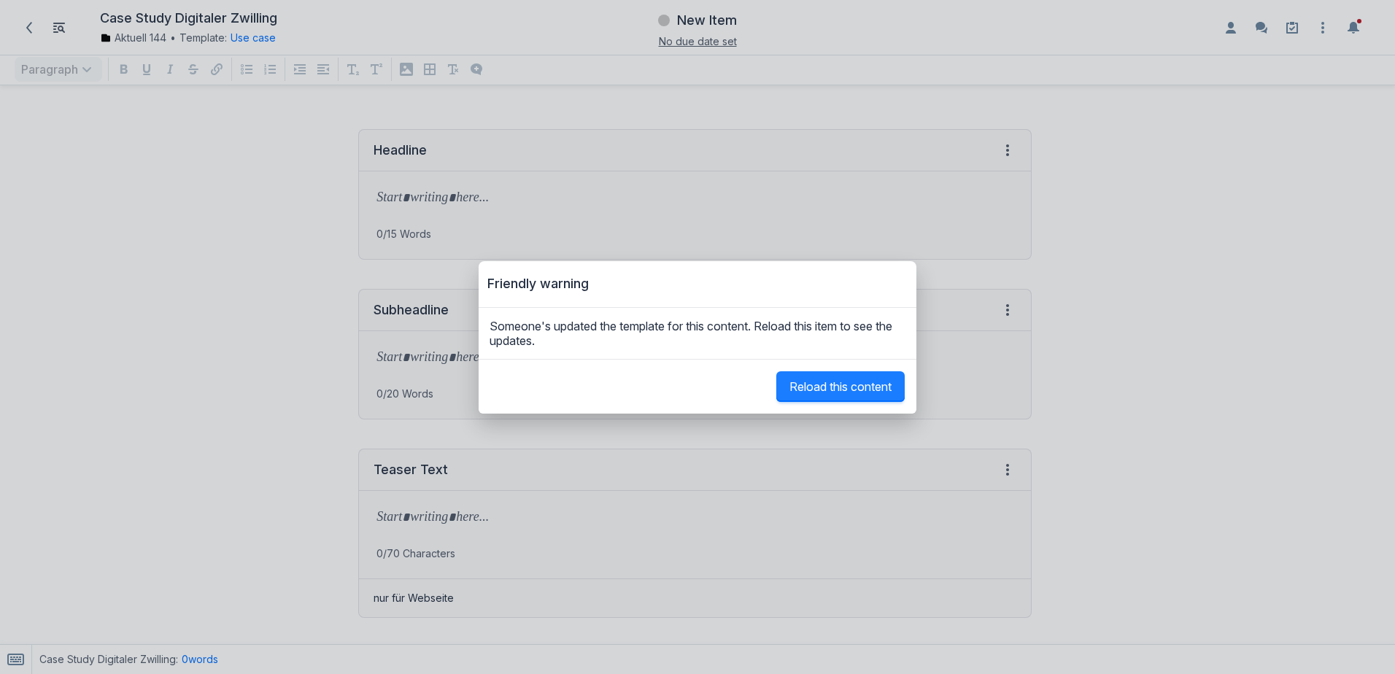
click at [822, 394] on button "Reload this content" at bounding box center [841, 386] width 128 height 31
